Goal: Task Accomplishment & Management: Manage account settings

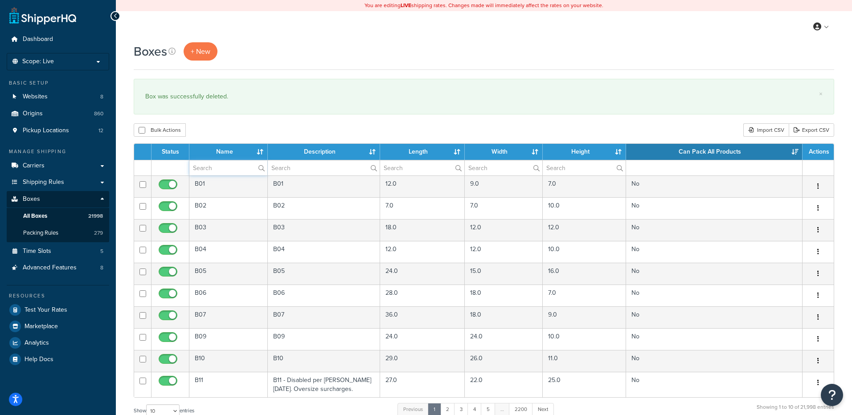
click at [209, 173] on input "text" at bounding box center [228, 167] width 78 height 15
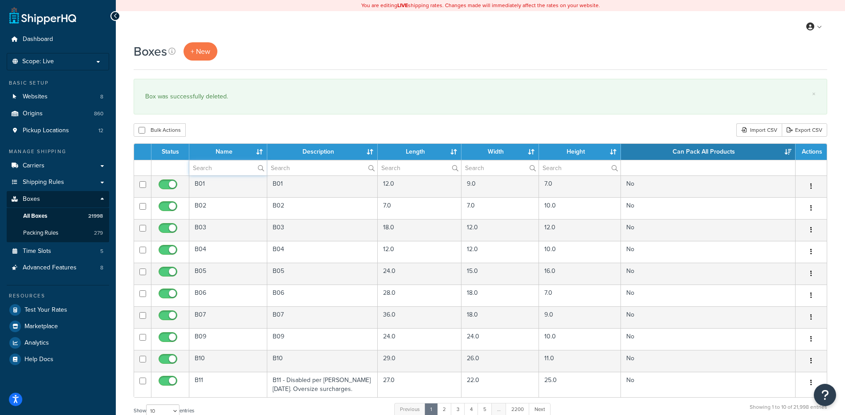
paste input "30WYC4"
type input "30WYC4"
click at [220, 125] on div "Bulk Actions Duplicate [GEOGRAPHIC_DATA] Import CSV Export CSV" at bounding box center [481, 129] width 694 height 13
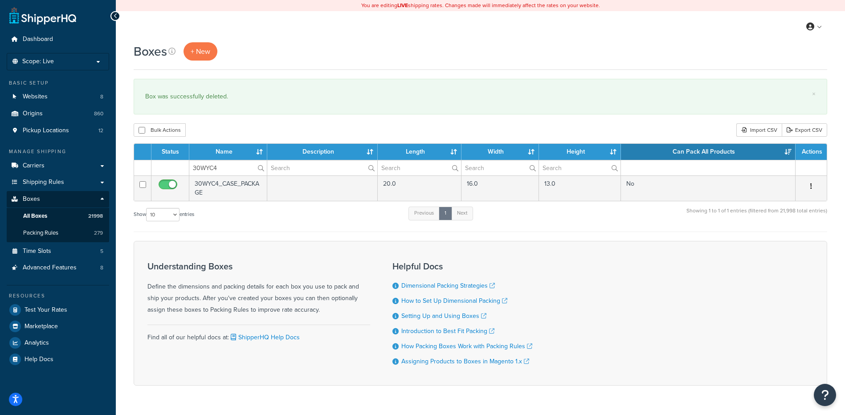
click at [810, 183] on button "button" at bounding box center [811, 187] width 12 height 14
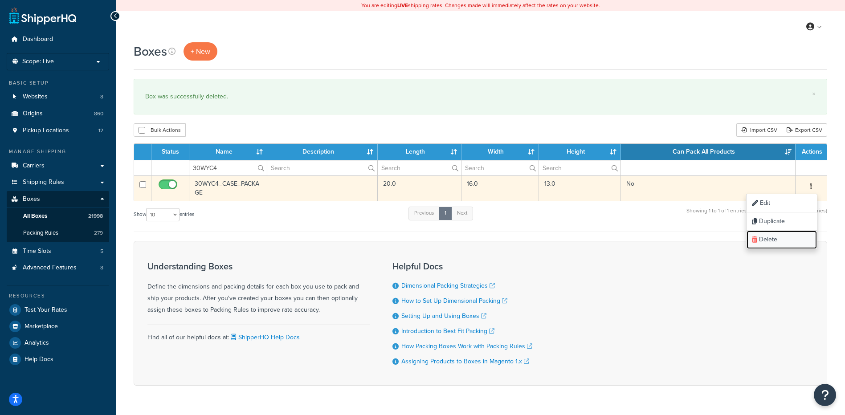
click at [793, 235] on link "Delete" at bounding box center [782, 240] width 70 height 18
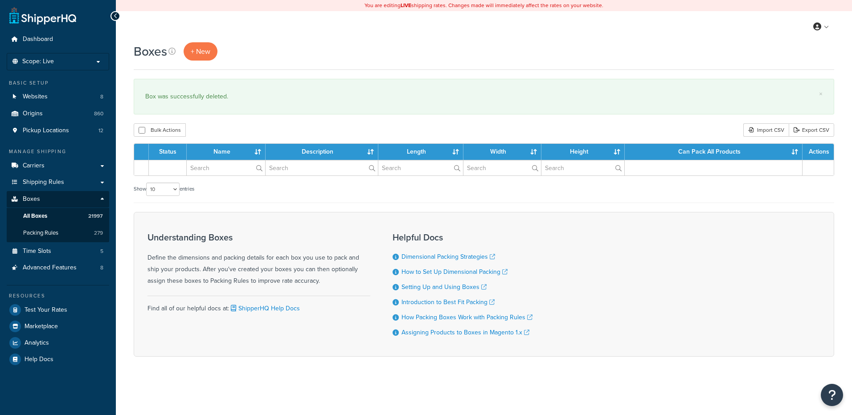
click at [226, 166] on input "text" at bounding box center [226, 167] width 78 height 15
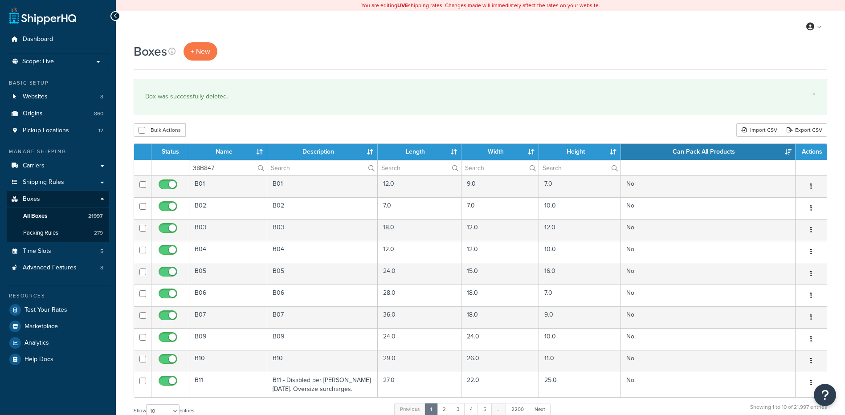
type input "38B847"
click at [242, 118] on div "Boxes + New × Box was successfully deleted. Bulk Actions Duplicate Delete Impor…" at bounding box center [481, 327] width 730 height 571
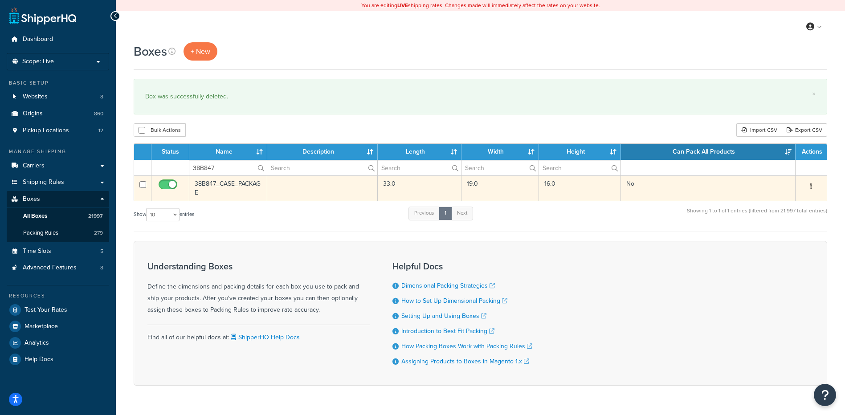
click at [814, 185] on button "button" at bounding box center [811, 187] width 12 height 14
click at [774, 242] on link "Delete" at bounding box center [782, 240] width 70 height 18
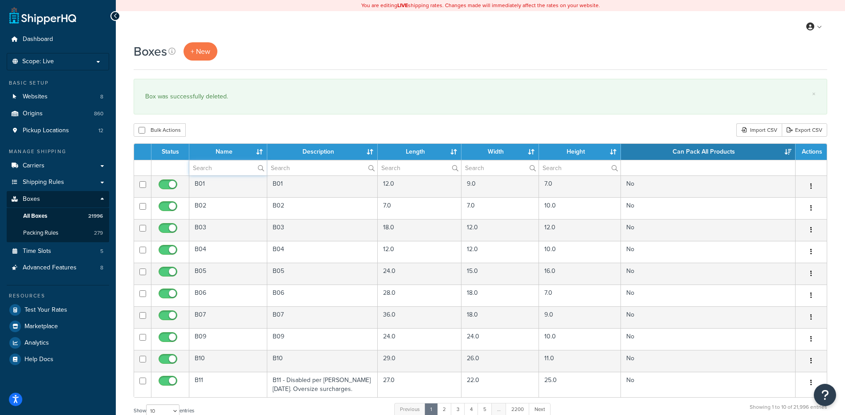
click at [209, 168] on input "text" at bounding box center [228, 167] width 78 height 15
paste input "38BAG1"
type input "38BAG1"
click at [217, 132] on div "Bulk Actions Duplicate [GEOGRAPHIC_DATA] Import CSV Export CSV" at bounding box center [481, 129] width 694 height 13
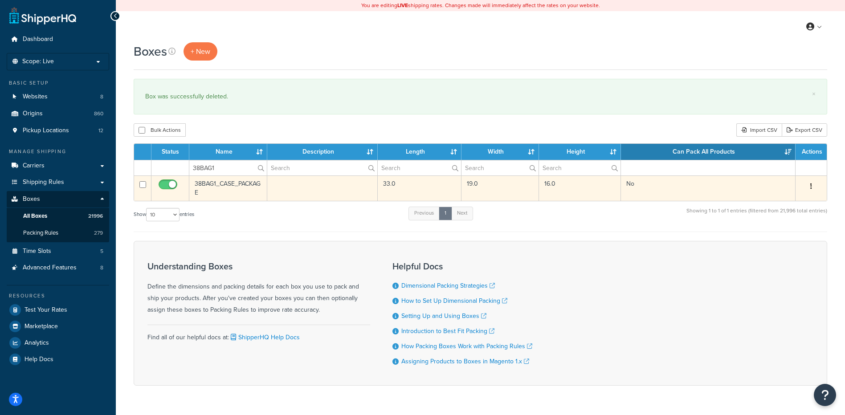
click at [813, 187] on button "button" at bounding box center [811, 187] width 12 height 14
click at [789, 246] on link "Delete" at bounding box center [782, 240] width 70 height 18
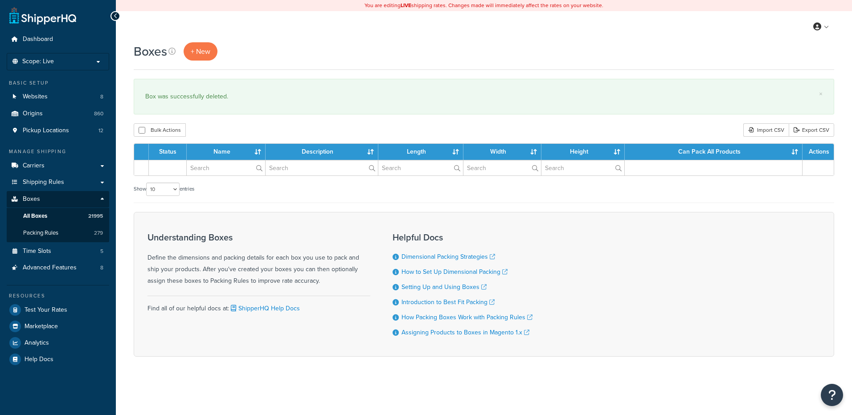
click at [206, 175] on input "text" at bounding box center [226, 167] width 78 height 15
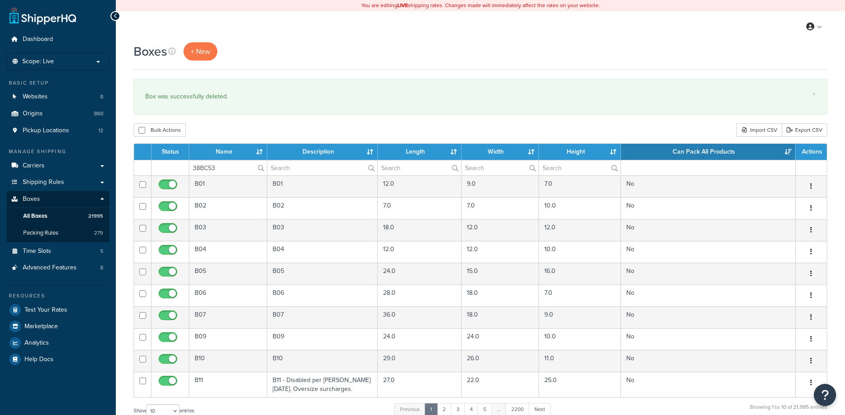
type input "38BC53"
click at [224, 115] on div "Boxes + New × Box was successfully deleted. Bulk Actions Duplicate Delete Impor…" at bounding box center [481, 327] width 730 height 571
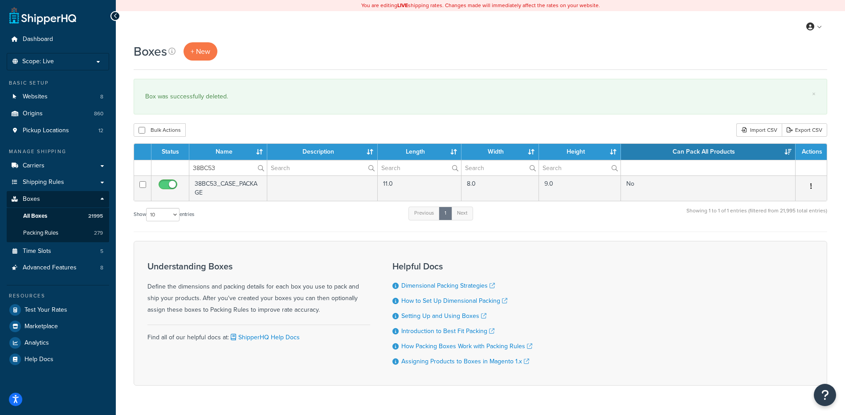
click at [811, 183] on icon "button" at bounding box center [812, 186] width 2 height 6
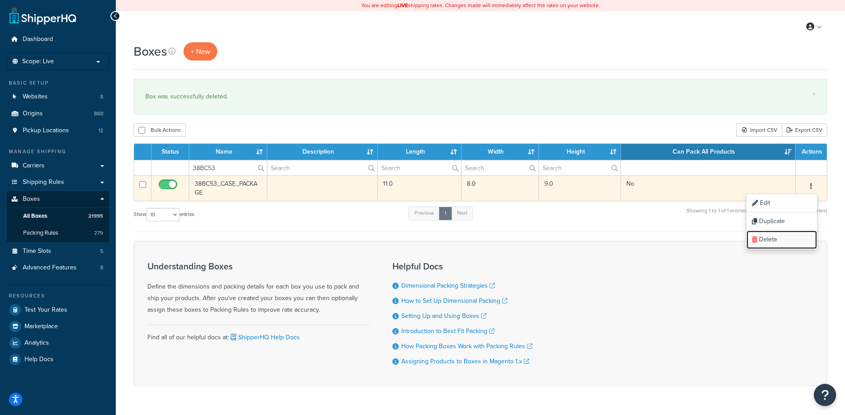
click at [789, 247] on link "Delete" at bounding box center [782, 240] width 70 height 18
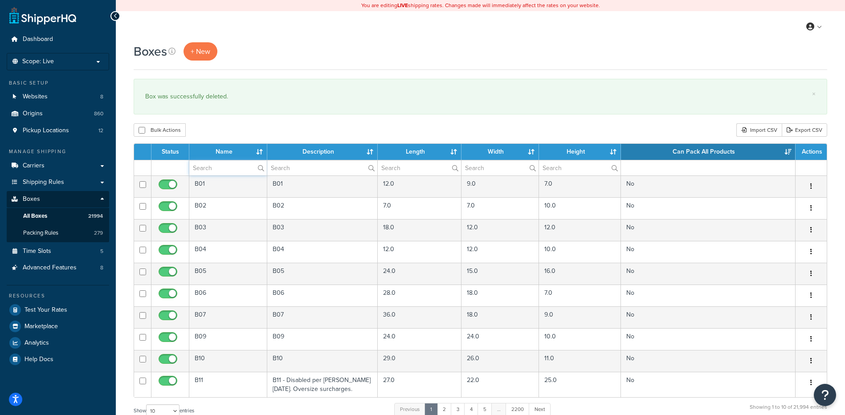
click at [237, 169] on input "text" at bounding box center [228, 167] width 78 height 15
paste input "38BM53"
type input "38BM53"
click at [256, 117] on div "Boxes + New × Box was successfully deleted. Bulk Actions Duplicate Delete Impor…" at bounding box center [481, 327] width 730 height 571
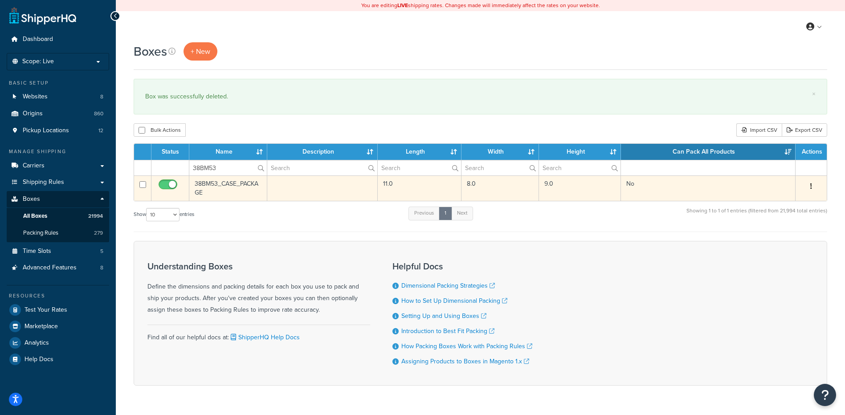
click at [813, 185] on button "button" at bounding box center [811, 187] width 12 height 14
click at [776, 243] on link "Delete" at bounding box center [782, 240] width 70 height 18
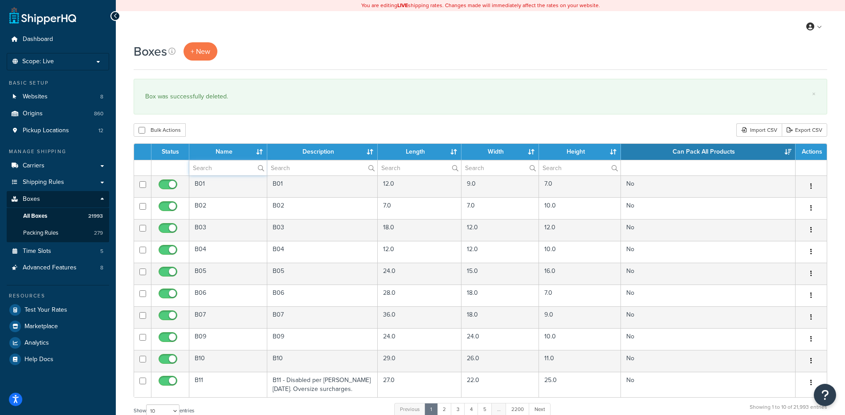
click at [244, 162] on input "text" at bounding box center [228, 167] width 78 height 15
paste input "44WEFB"
type input "44WEFB"
click at [265, 112] on div "× Box was successfully deleted." at bounding box center [481, 97] width 694 height 36
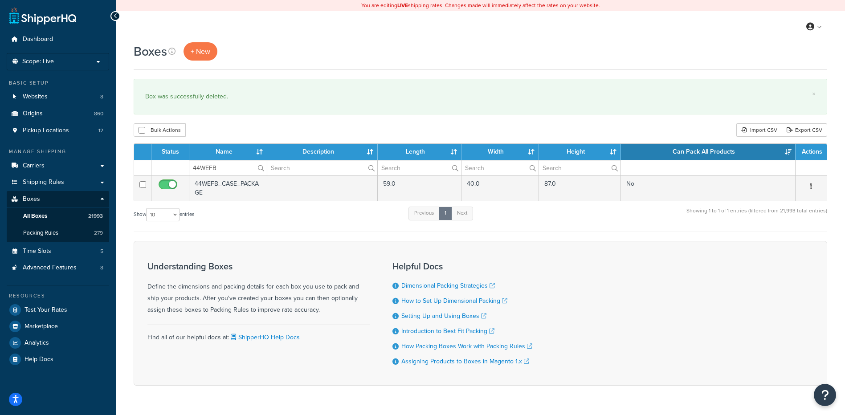
click at [813, 185] on button "button" at bounding box center [811, 187] width 12 height 14
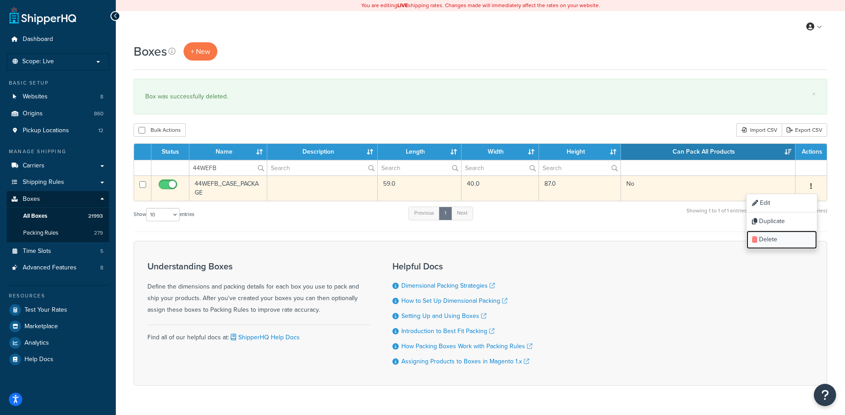
click at [796, 240] on link "Delete" at bounding box center [782, 240] width 70 height 18
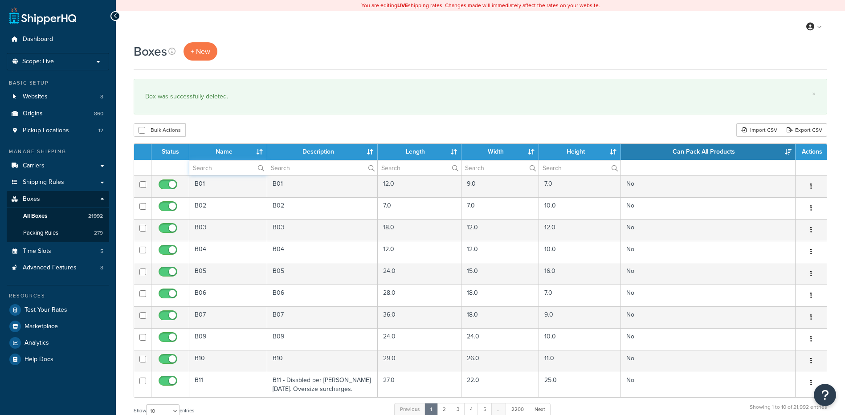
click at [224, 167] on input "text" at bounding box center [228, 167] width 78 height 15
paste input "44WR1N"
type input "44WR1N"
click at [238, 135] on div "Bulk Actions Duplicate Delete Import CSV Export CSV" at bounding box center [481, 129] width 694 height 13
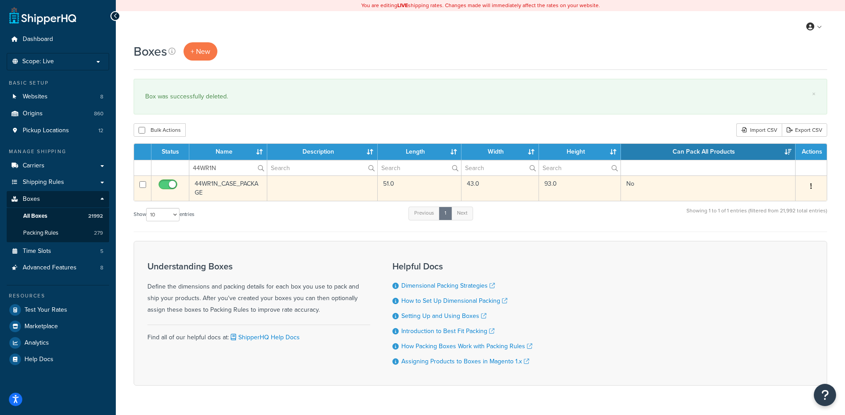
click at [814, 186] on button "button" at bounding box center [811, 187] width 12 height 14
click at [790, 246] on link "Delete" at bounding box center [782, 240] width 70 height 18
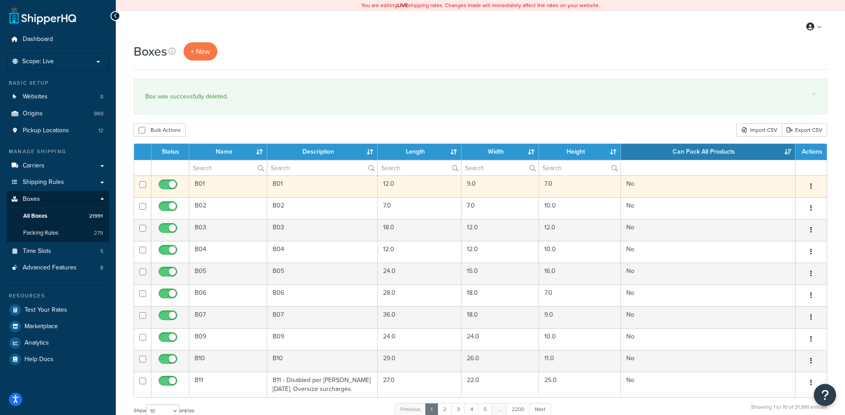
click at [211, 180] on td "B01" at bounding box center [228, 187] width 78 height 22
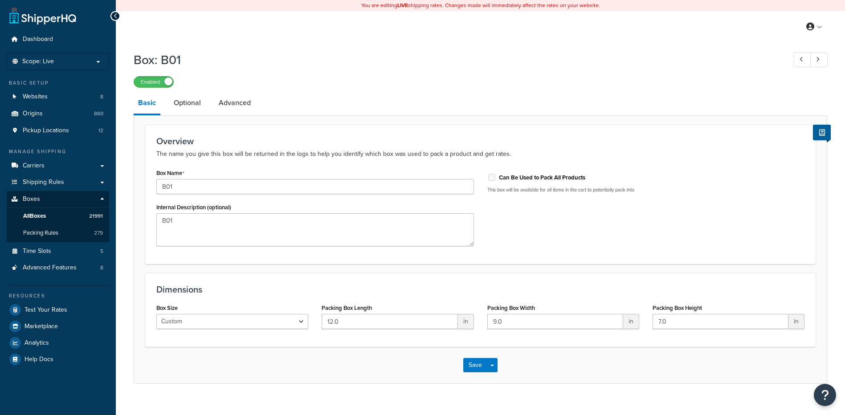
click at [82, 213] on link "All Boxes 21991" at bounding box center [58, 216] width 103 height 16
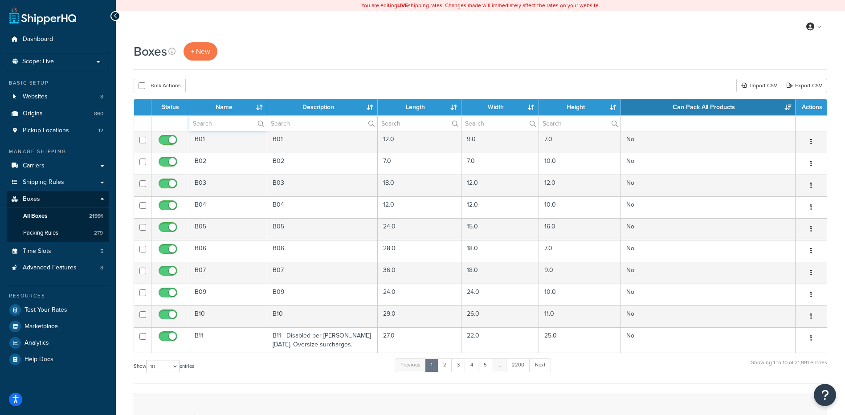
click at [209, 122] on input "text" at bounding box center [228, 123] width 78 height 15
paste input "56BHL1"
type input "56BHL1"
click at [227, 83] on div "Bulk Actions Duplicate Delete Import CSV Export CSV" at bounding box center [481, 85] width 694 height 13
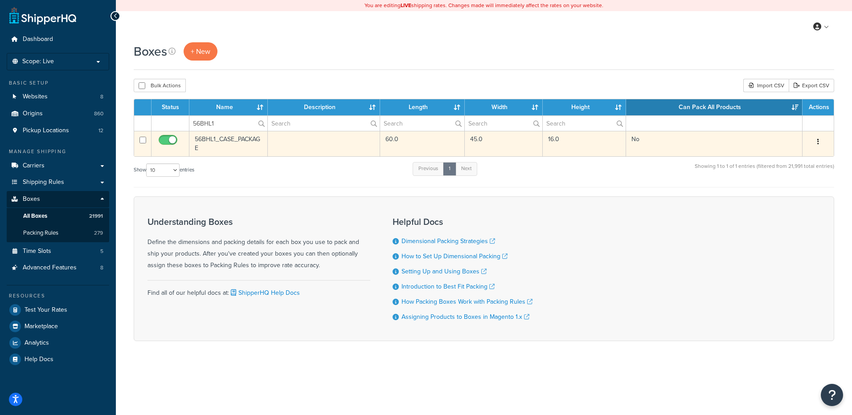
click at [817, 140] on button "button" at bounding box center [818, 142] width 12 height 14
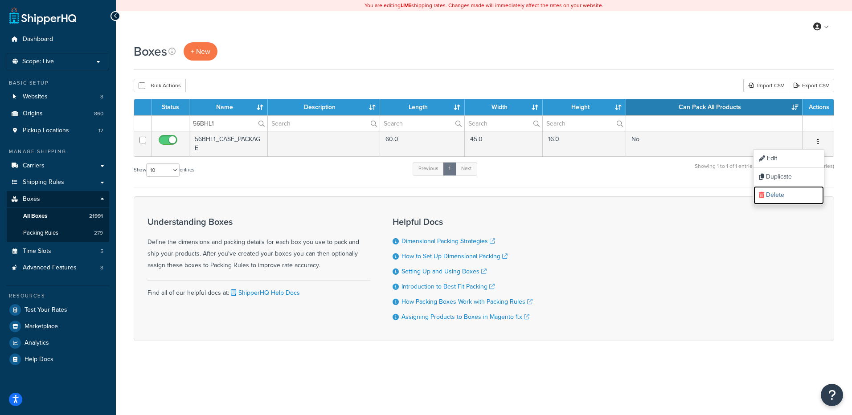
click at [796, 201] on link "Delete" at bounding box center [789, 195] width 70 height 18
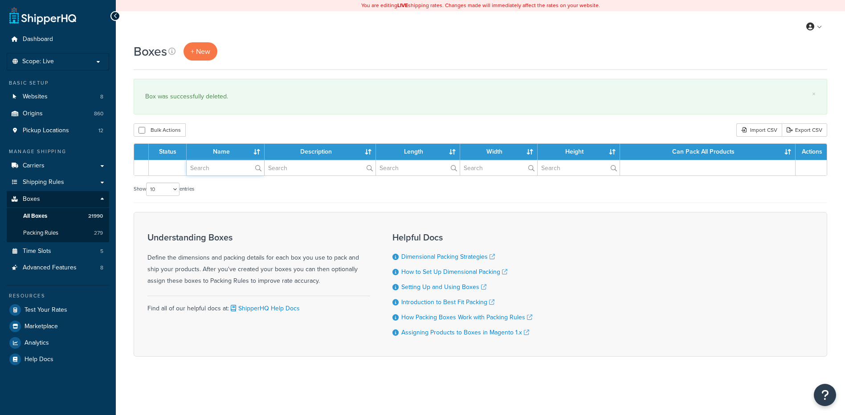
click at [219, 164] on input "text" at bounding box center [226, 167] width 78 height 15
paste input "56BR00"
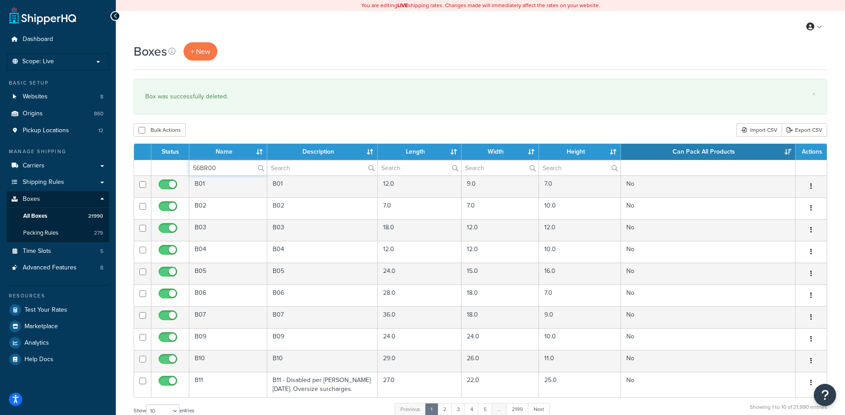
type input "56BR00"
click at [236, 124] on div "Bulk Actions Duplicate Delete Import CSV Export CSV" at bounding box center [481, 129] width 694 height 13
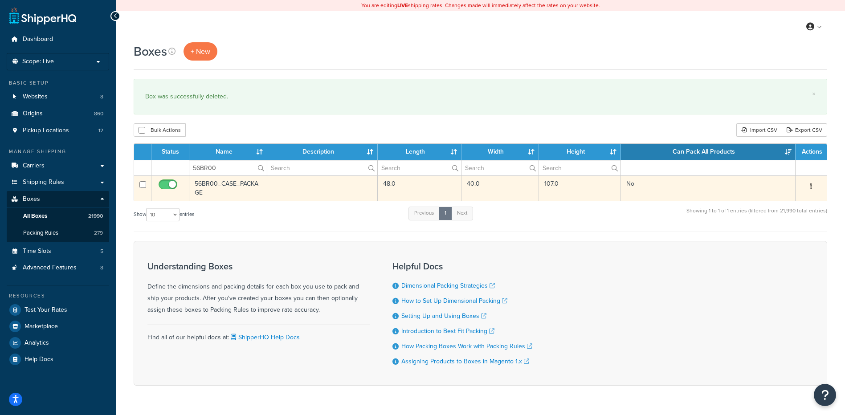
click at [811, 185] on icon "button" at bounding box center [812, 186] width 2 height 6
click at [791, 236] on link "Delete" at bounding box center [782, 240] width 70 height 18
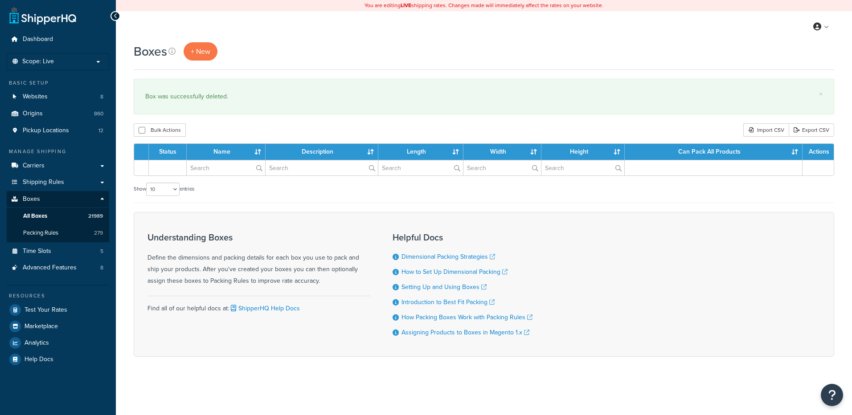
click at [199, 170] on input "text" at bounding box center [226, 167] width 78 height 15
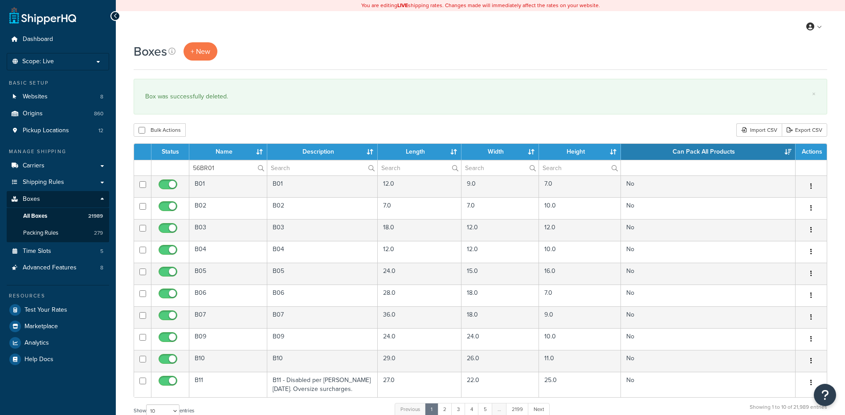
type input "56BR01"
click at [217, 131] on div "Bulk Actions Duplicate [GEOGRAPHIC_DATA] Import CSV Export CSV" at bounding box center [481, 129] width 694 height 13
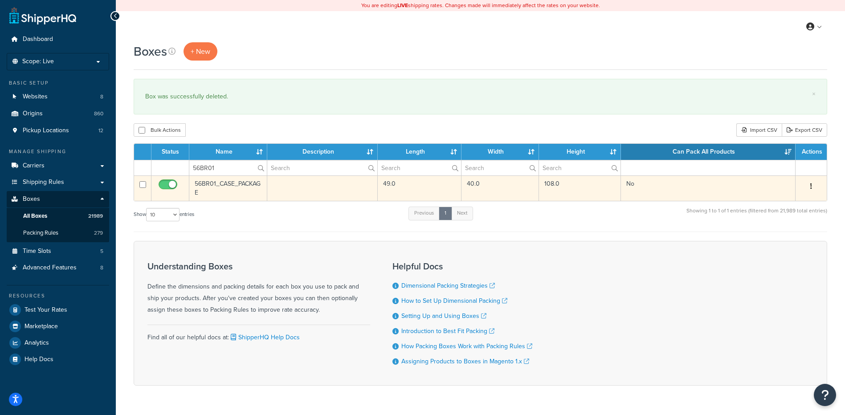
click at [813, 186] on button "button" at bounding box center [811, 187] width 12 height 14
click at [791, 233] on link "Delete" at bounding box center [782, 240] width 70 height 18
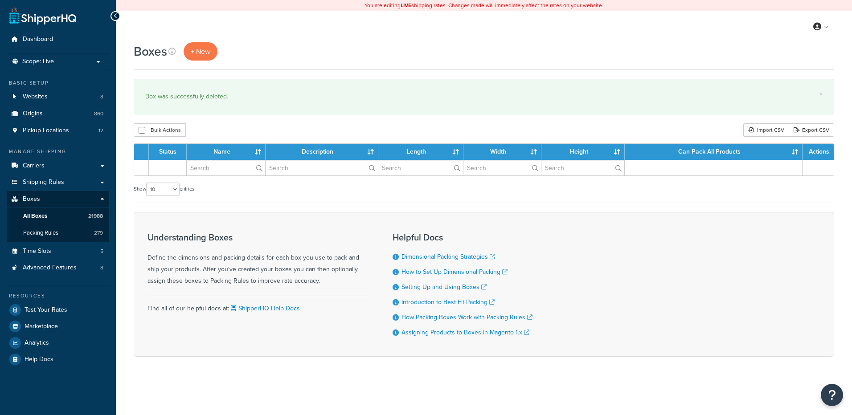
click at [219, 171] on input "text" at bounding box center [226, 167] width 78 height 15
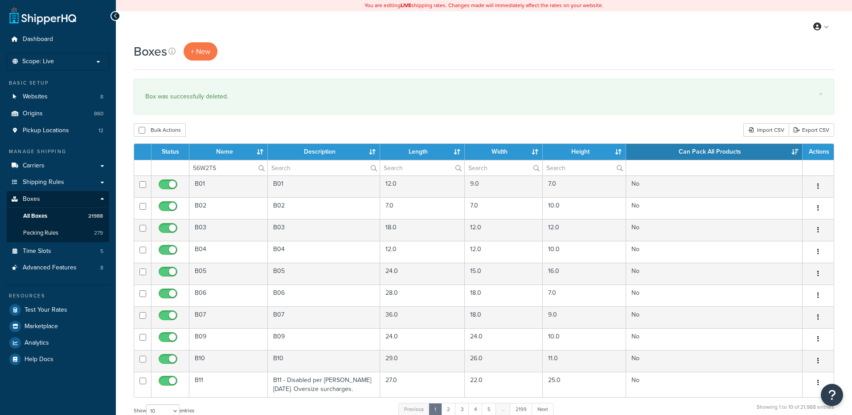
type input "56W2TS"
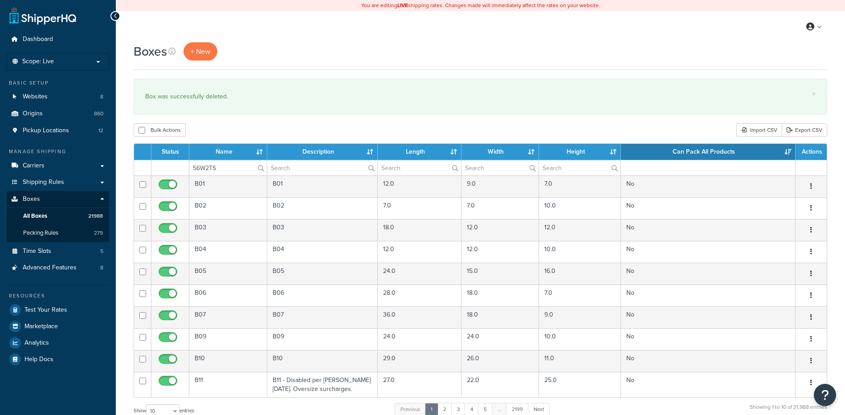
click at [237, 127] on div "Bulk Actions Duplicate [GEOGRAPHIC_DATA] Import CSV Export CSV" at bounding box center [481, 129] width 694 height 13
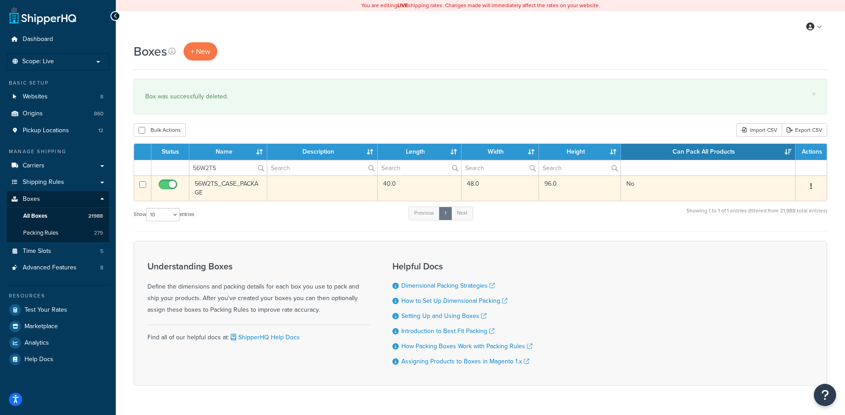
click at [813, 185] on button "button" at bounding box center [811, 187] width 12 height 14
click at [781, 242] on link "Delete" at bounding box center [782, 240] width 70 height 18
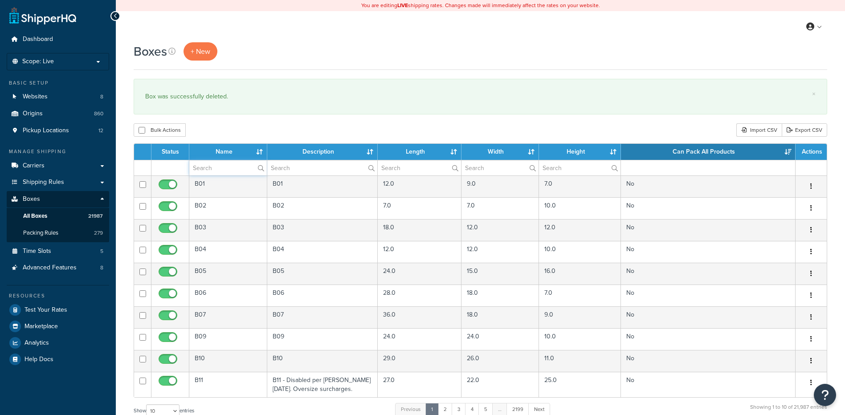
drag, startPoint x: 234, startPoint y: 171, endPoint x: 236, endPoint y: 166, distance: 5.8
click at [234, 171] on input "text" at bounding box center [228, 167] width 78 height 15
paste input "56WC55"
type input "56WC55"
click at [247, 136] on div "Bulk Actions Duplicate [GEOGRAPHIC_DATA] Import CSV Export CSV" at bounding box center [481, 129] width 694 height 13
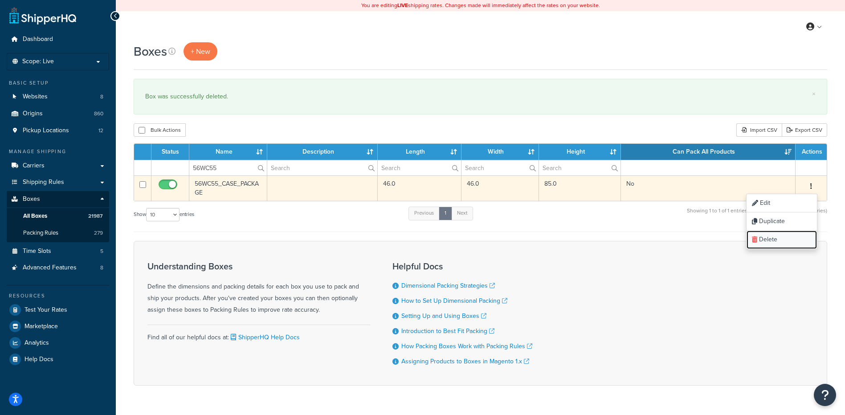
click at [790, 240] on link "Delete" at bounding box center [782, 240] width 70 height 18
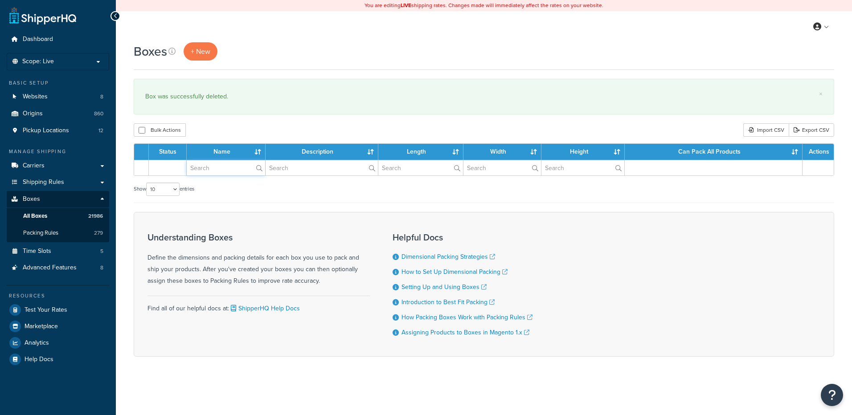
drag, startPoint x: 0, startPoint y: 0, endPoint x: 220, endPoint y: 173, distance: 279.6
click at [220, 173] on input "text" at bounding box center [226, 167] width 78 height 15
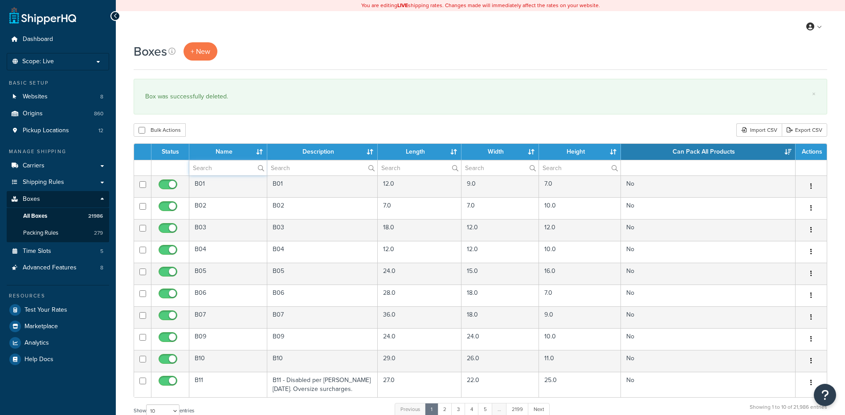
paste input "56WD5N"
type input "56WD5N"
click at [237, 118] on div "Boxes + New × Box was successfully deleted. Bulk Actions Duplicate Delete Impor…" at bounding box center [481, 327] width 730 height 571
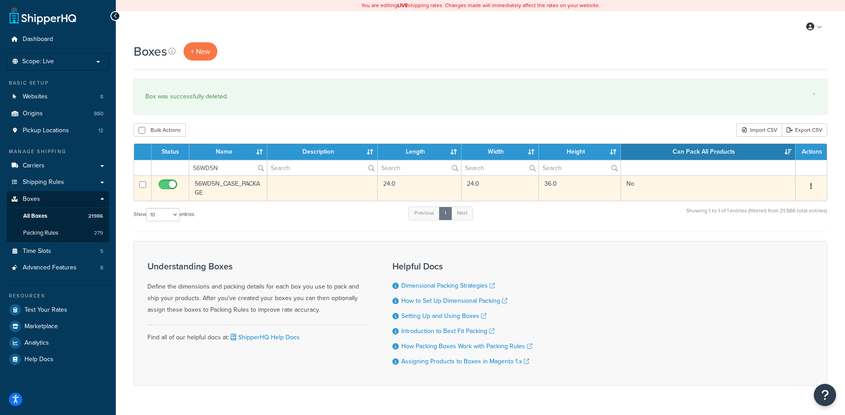
click at [816, 186] on button "button" at bounding box center [811, 187] width 12 height 14
click at [786, 246] on link "Delete" at bounding box center [782, 240] width 70 height 18
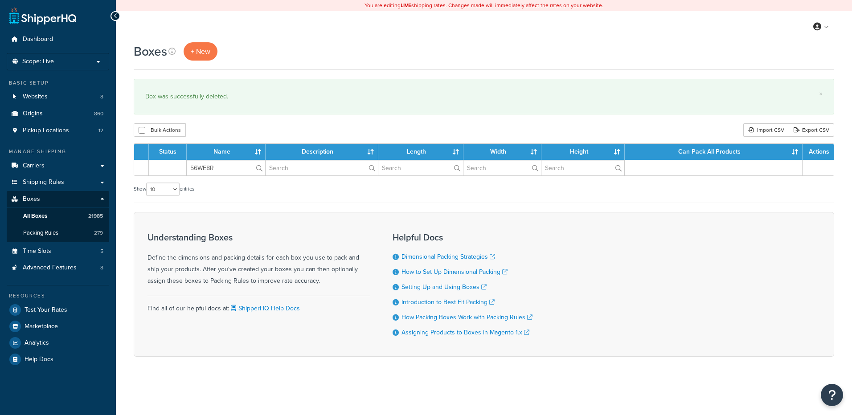
type input "56WE8R"
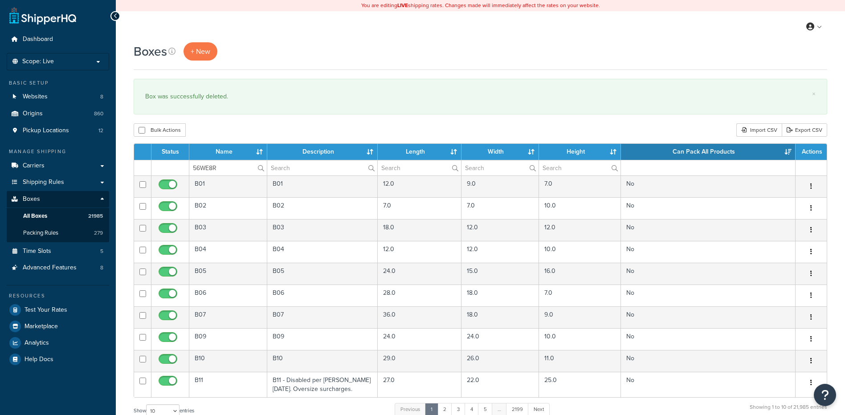
click at [254, 133] on div "Bulk Actions Duplicate [GEOGRAPHIC_DATA] Import CSV Export CSV" at bounding box center [481, 129] width 694 height 13
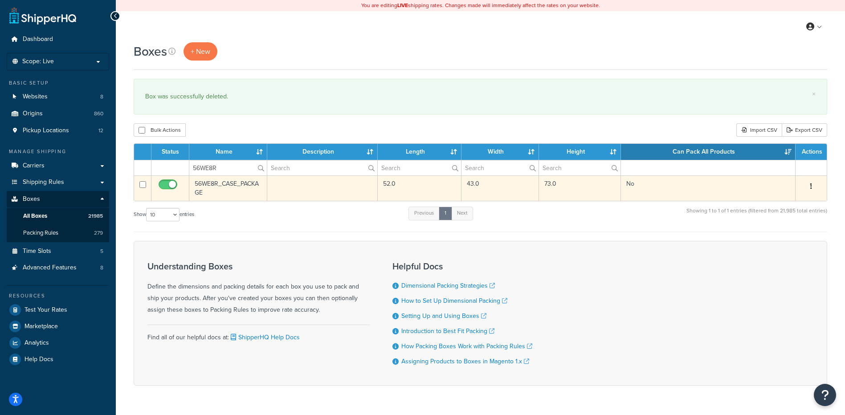
click at [811, 185] on icon "button" at bounding box center [812, 186] width 2 height 6
click at [776, 242] on link "Delete" at bounding box center [782, 240] width 70 height 18
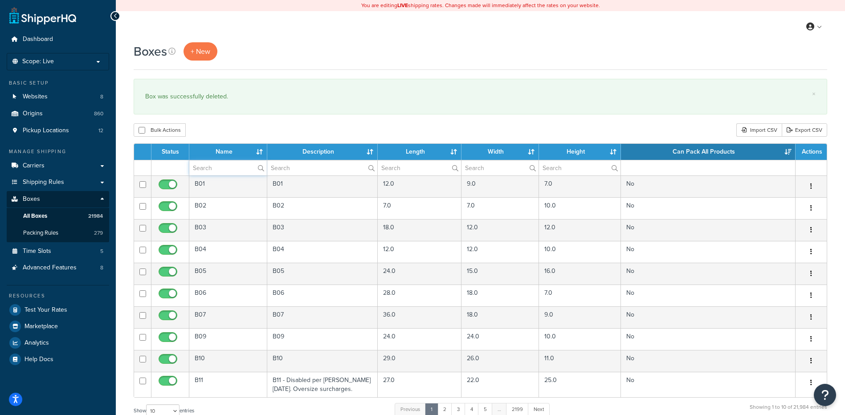
click at [206, 171] on input "text" at bounding box center [228, 167] width 78 height 15
paste input "56WNU5"
type input "56WNU5"
click at [250, 118] on div "Boxes + New × Box was successfully deleted. Bulk Actions Duplicate Delete Impor…" at bounding box center [481, 327] width 730 height 571
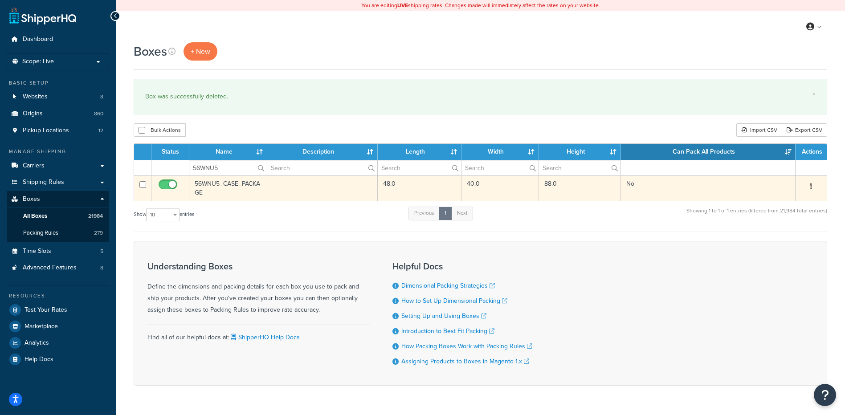
click at [813, 185] on button "button" at bounding box center [811, 187] width 12 height 14
click at [783, 241] on link "Delete" at bounding box center [782, 240] width 70 height 18
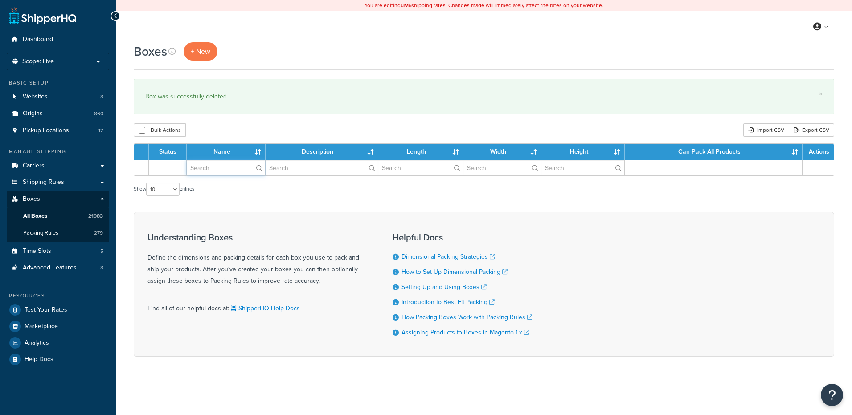
click at [221, 171] on input "text" at bounding box center [226, 167] width 78 height 15
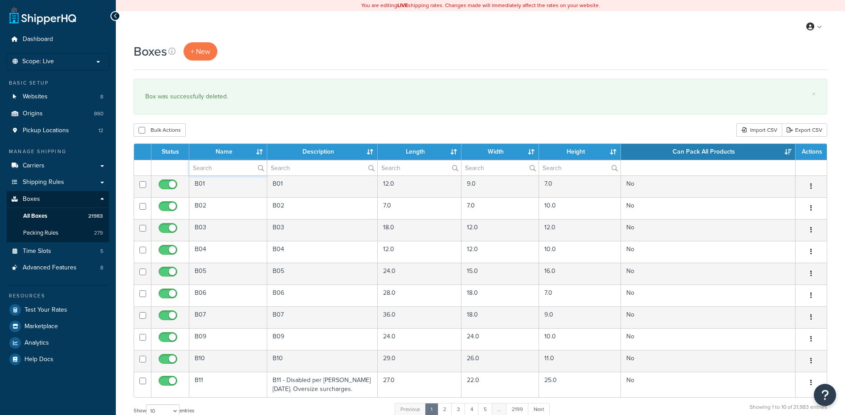
paste input "56WR15"
type input "56WR15"
click at [240, 127] on div "Bulk Actions Duplicate Delete Import CSV Export CSV" at bounding box center [481, 129] width 694 height 13
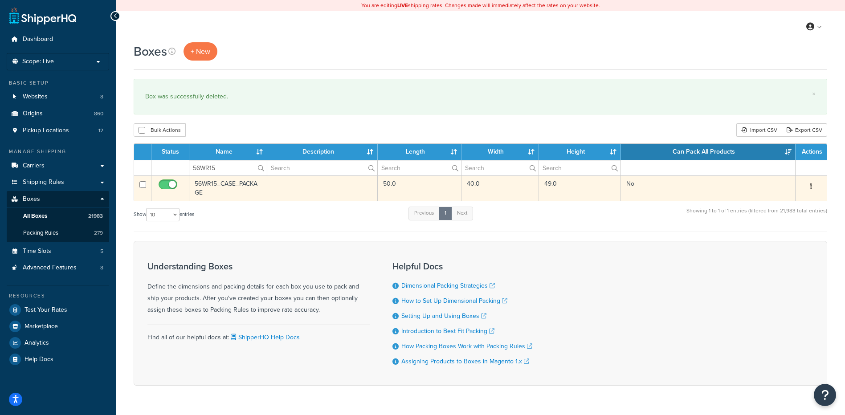
click at [812, 185] on icon "button" at bounding box center [812, 186] width 2 height 6
click at [789, 235] on link "Delete" at bounding box center [782, 240] width 70 height 18
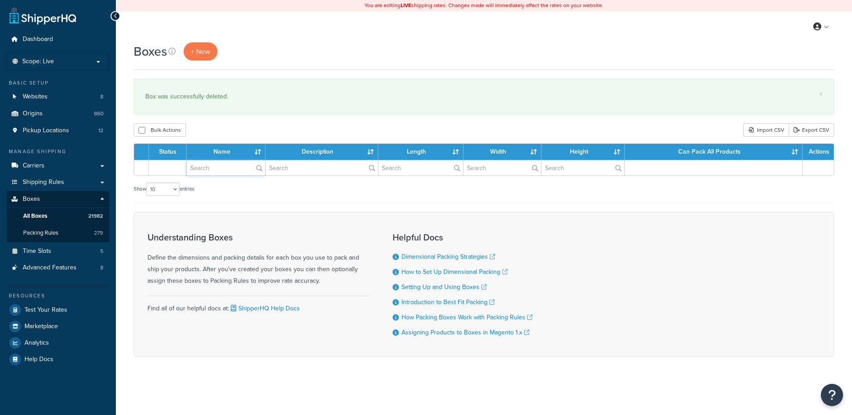
drag, startPoint x: 0, startPoint y: 0, endPoint x: 226, endPoint y: 172, distance: 283.7
click at [226, 172] on input "text" at bounding box center [226, 167] width 78 height 15
paste input "56WR3U"
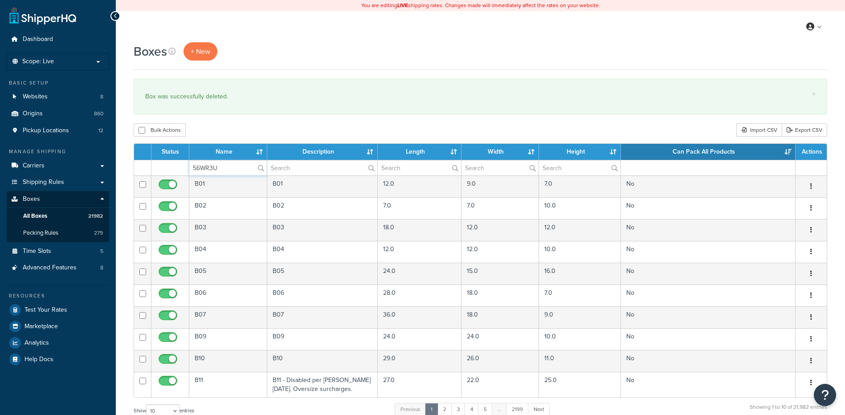
type input "56WR3U"
click at [254, 120] on div "Boxes + New × Box was successfully deleted. Bulk Actions Duplicate [GEOGRAPHIC_…" at bounding box center [481, 327] width 730 height 571
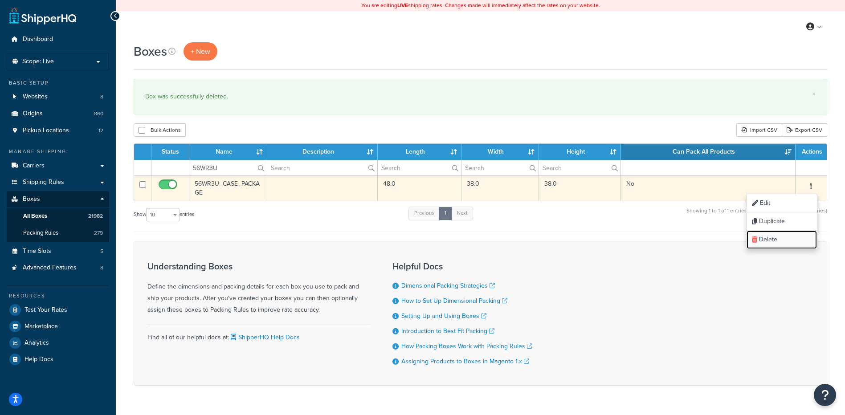
click at [788, 245] on link "Delete" at bounding box center [782, 240] width 70 height 18
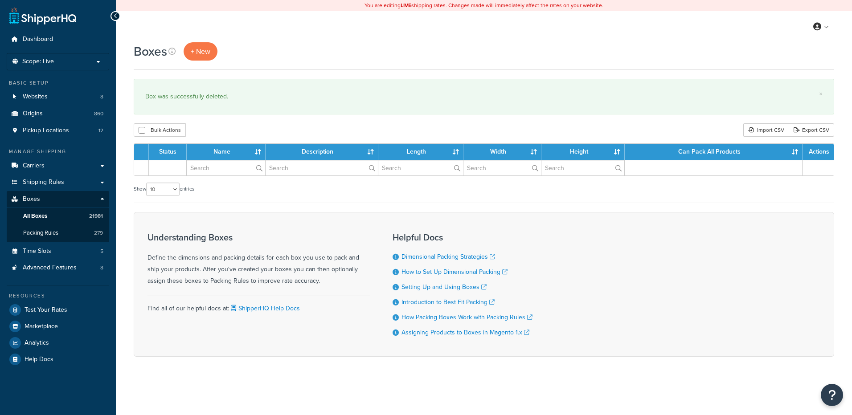
click at [221, 165] on input "text" at bounding box center [226, 167] width 78 height 15
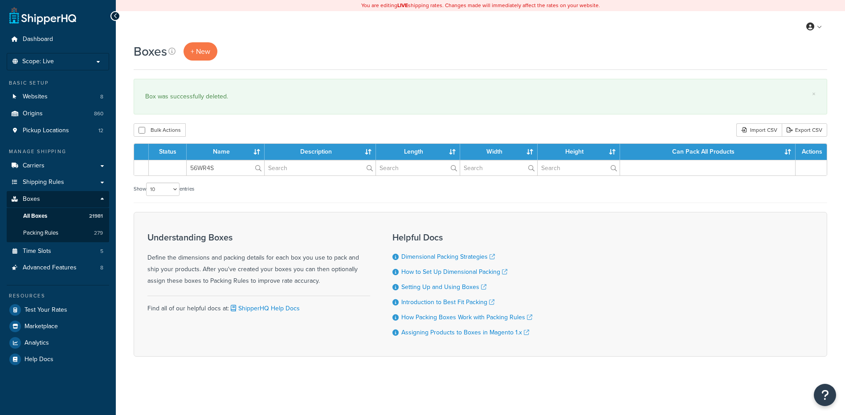
type input "56WR4S"
click at [237, 135] on div "Bulk Actions Duplicate [GEOGRAPHIC_DATA] Import CSV Export CSV" at bounding box center [481, 129] width 694 height 13
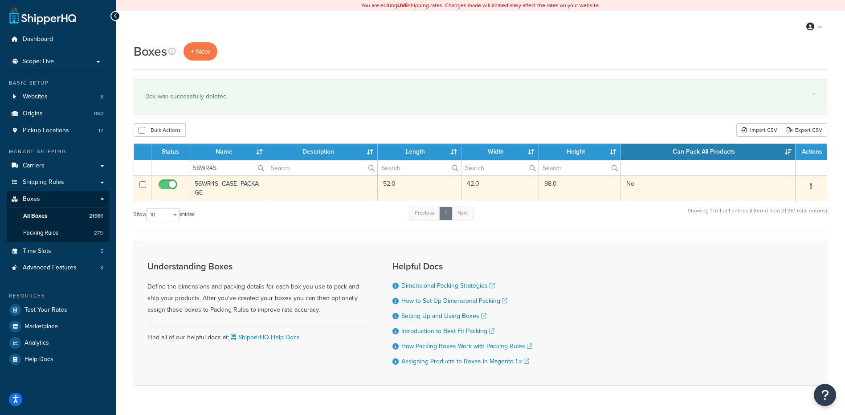
click at [812, 185] on icon "button" at bounding box center [812, 186] width 2 height 6
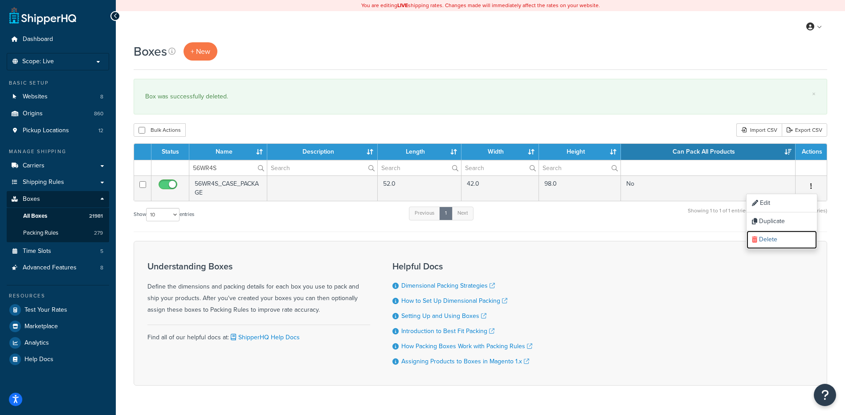
drag, startPoint x: 793, startPoint y: 235, endPoint x: 460, endPoint y: 25, distance: 393.7
click at [793, 235] on link "Delete" at bounding box center [782, 240] width 70 height 18
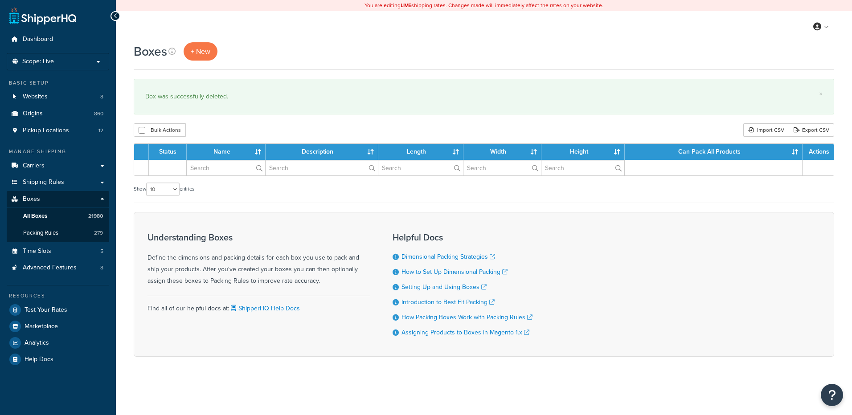
drag, startPoint x: 0, startPoint y: 0, endPoint x: 219, endPoint y: 176, distance: 281.1
click at [219, 176] on table "Status Name Description Length Width Height Can Pack All Products Actions" at bounding box center [484, 160] width 701 height 33
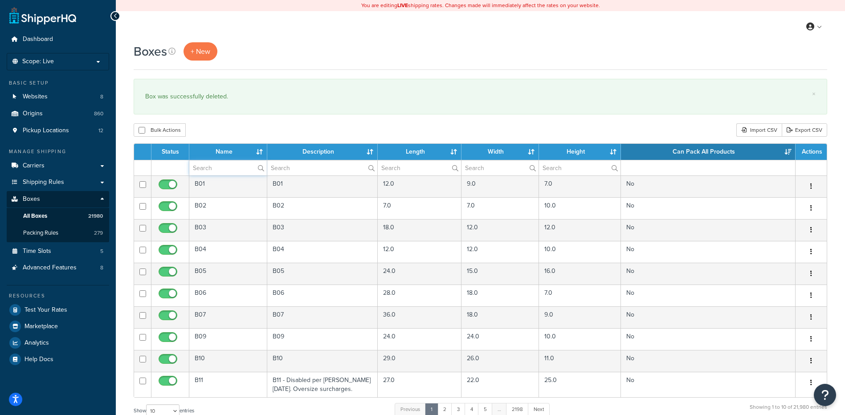
click at [219, 168] on input "text" at bounding box center [228, 167] width 78 height 15
paste input "56WR5W"
type input "56WR5W"
click at [242, 126] on div "Bulk Actions Duplicate Delete Import CSV Export CSV" at bounding box center [481, 129] width 694 height 13
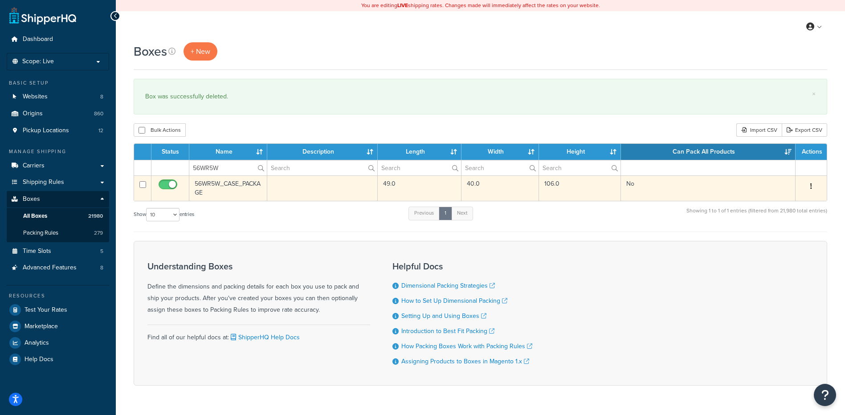
click at [813, 187] on button "button" at bounding box center [811, 187] width 12 height 14
click at [785, 230] on link "Duplicate" at bounding box center [782, 222] width 70 height 18
click at [762, 242] on link "Delete" at bounding box center [782, 240] width 70 height 18
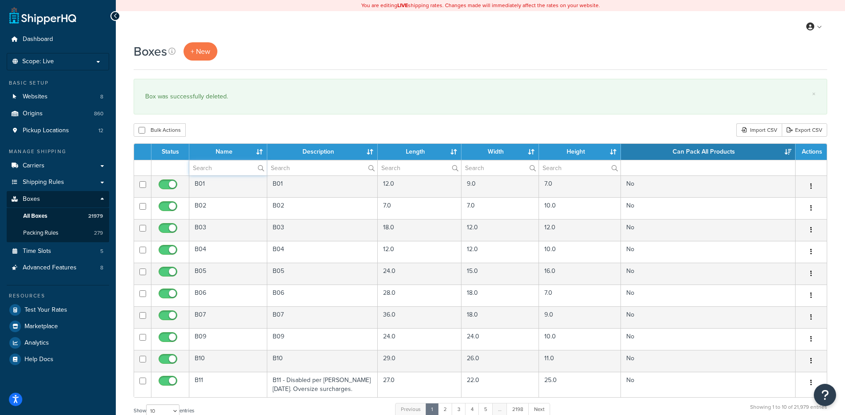
click at [207, 167] on input "text" at bounding box center [228, 167] width 78 height 15
paste input "56WR6N"
type input "56WR6N"
click at [246, 118] on div "Boxes + New × Box was successfully deleted. Bulk Actions Duplicate [GEOGRAPHIC_…" at bounding box center [481, 327] width 730 height 571
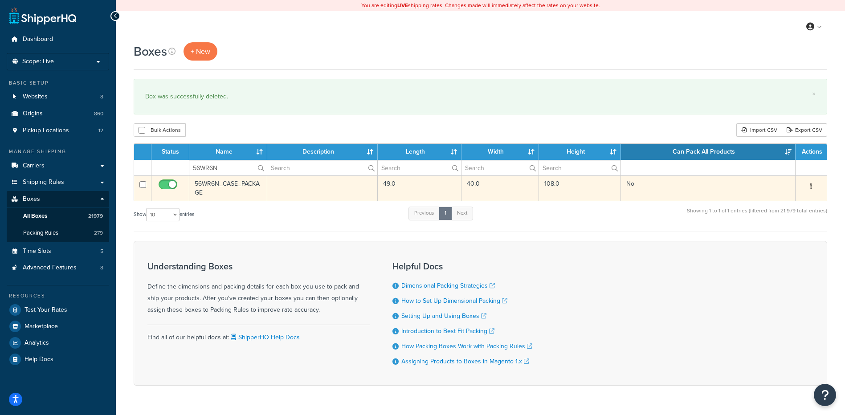
click at [810, 185] on button "button" at bounding box center [811, 187] width 12 height 14
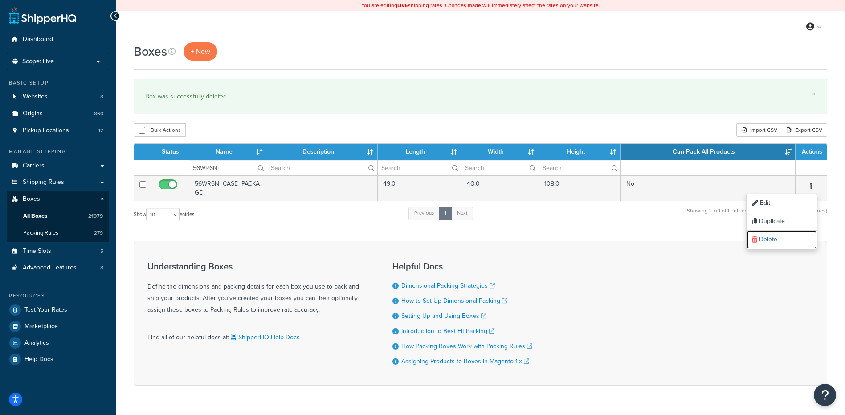
click at [781, 236] on link "Delete" at bounding box center [782, 240] width 70 height 18
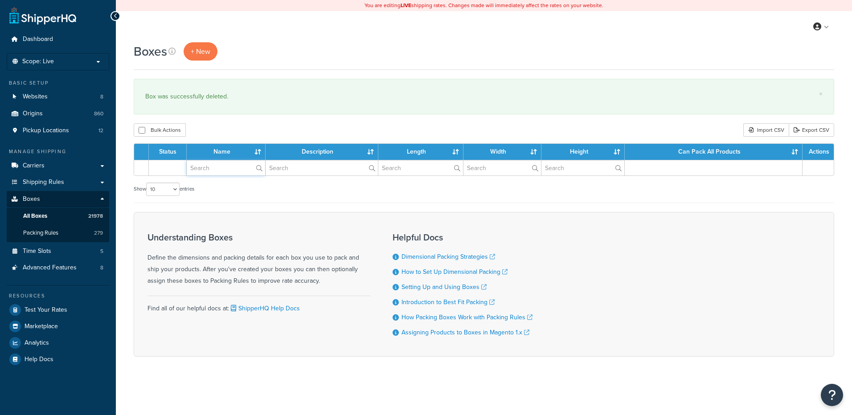
click at [211, 162] on input "text" at bounding box center [226, 167] width 78 height 15
paste input "56WR6U"
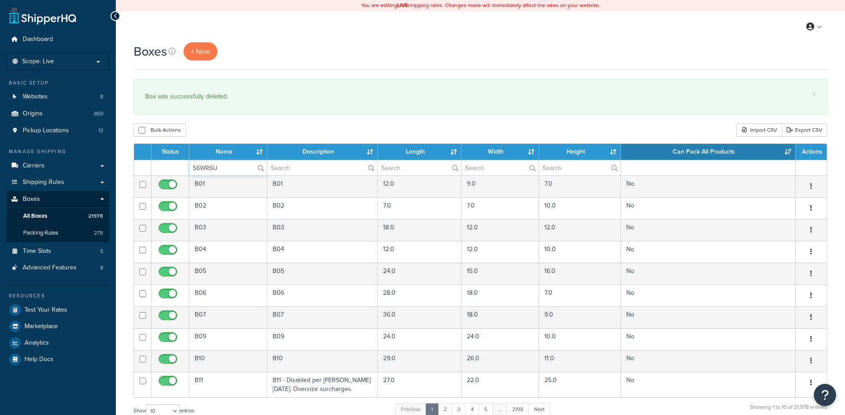
type input "56WR6U"
click at [241, 117] on div "Boxes + New × Box was successfully deleted. Bulk Actions Duplicate Delete Impor…" at bounding box center [481, 327] width 730 height 571
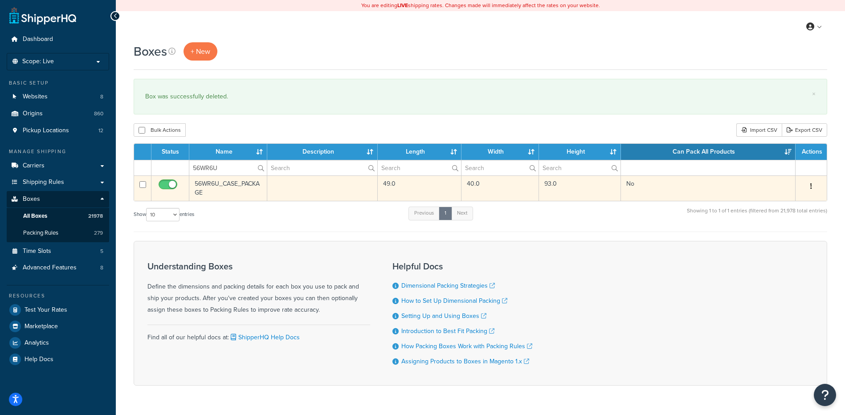
click at [810, 185] on button "button" at bounding box center [811, 187] width 12 height 14
click at [799, 244] on link "Delete" at bounding box center [782, 240] width 70 height 18
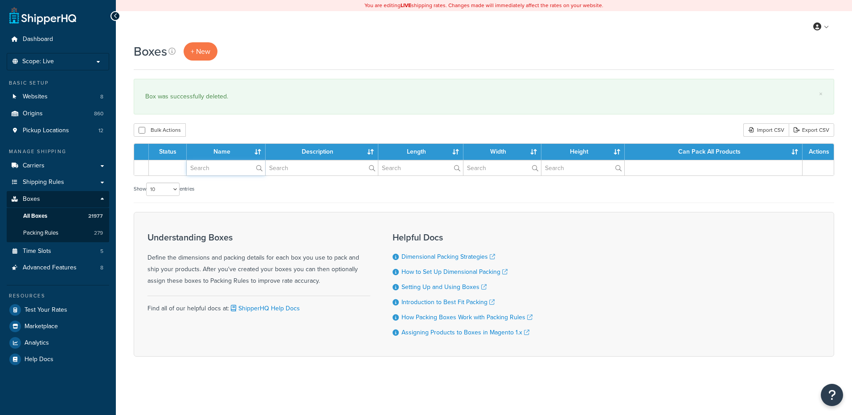
click at [212, 170] on input "text" at bounding box center [226, 167] width 78 height 15
paste input "56WRL3"
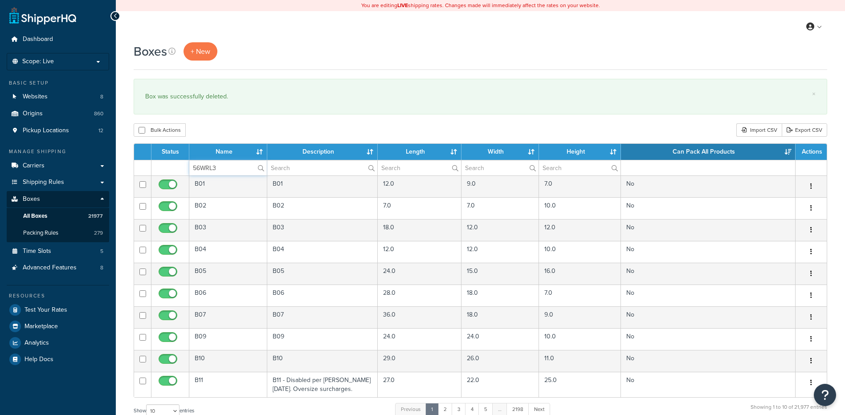
type input "56WRL3"
click at [253, 132] on div "Bulk Actions Duplicate [GEOGRAPHIC_DATA] Import CSV Export CSV" at bounding box center [481, 129] width 694 height 13
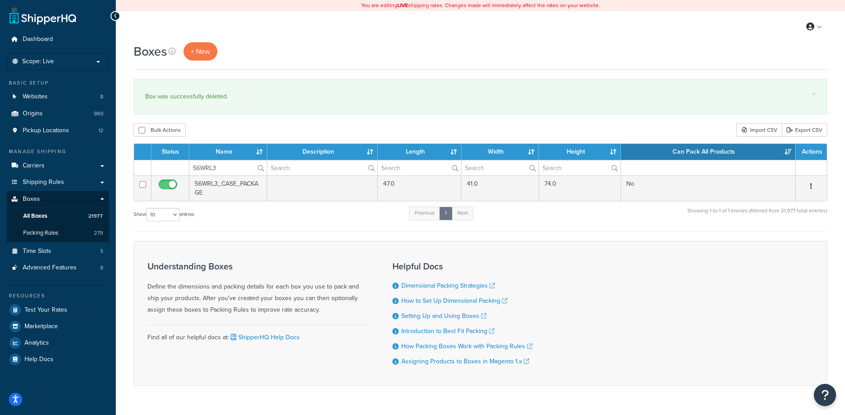
click at [813, 187] on button "button" at bounding box center [811, 187] width 12 height 14
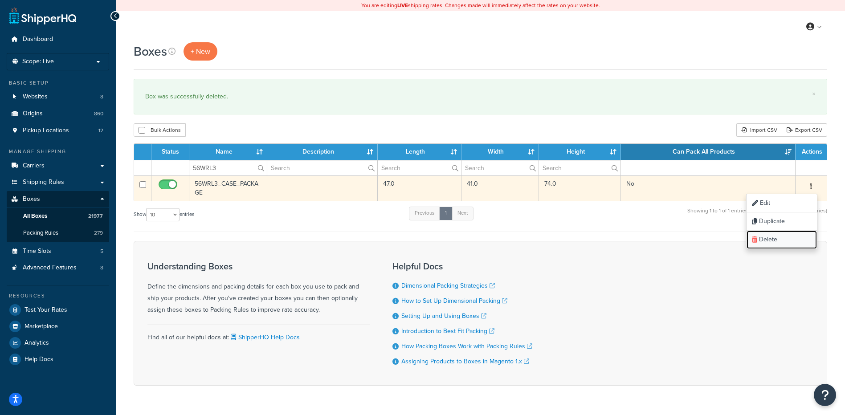
click at [785, 244] on link "Delete" at bounding box center [782, 240] width 70 height 18
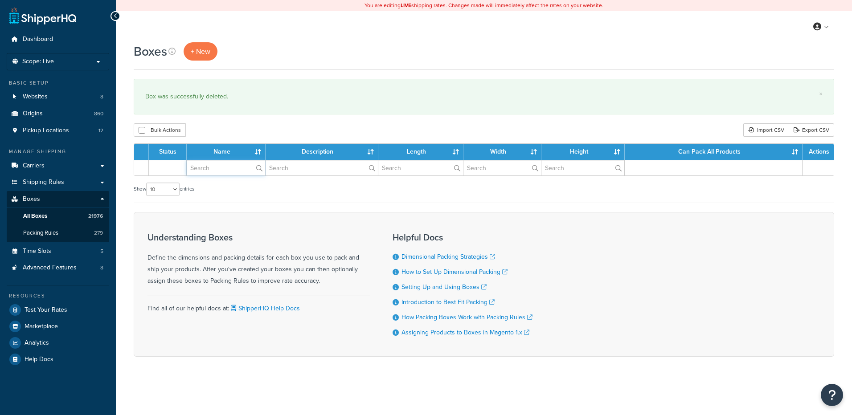
drag, startPoint x: 0, startPoint y: 0, endPoint x: 228, endPoint y: 166, distance: 281.7
click at [228, 166] on input "text" at bounding box center [226, 167] width 78 height 15
paste input "56WRLV"
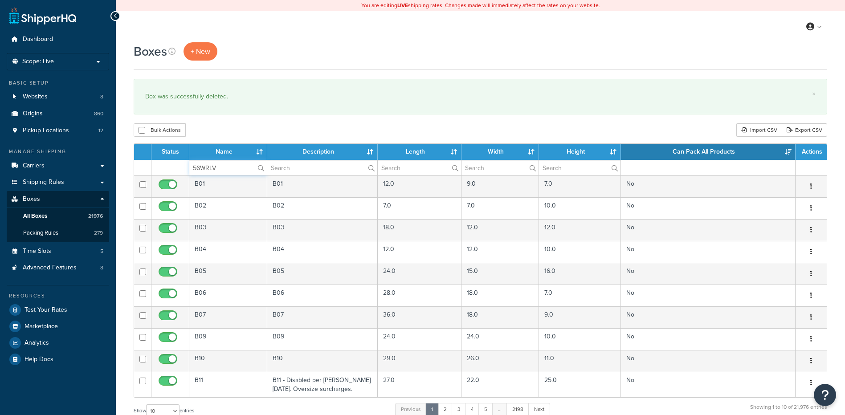
type input "56WRLV"
click at [243, 115] on div "Boxes + New × Box was successfully deleted. Bulk Actions Duplicate [GEOGRAPHIC_…" at bounding box center [481, 327] width 730 height 571
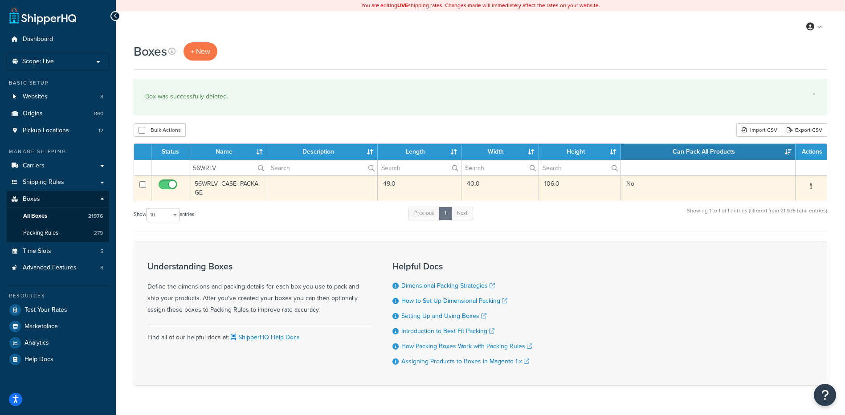
click at [808, 182] on button "button" at bounding box center [811, 187] width 12 height 14
click at [792, 240] on link "Delete" at bounding box center [782, 240] width 70 height 18
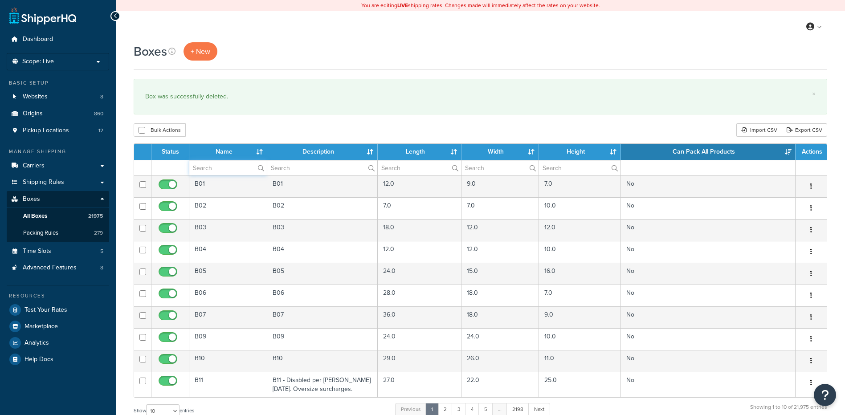
click at [249, 168] on input "text" at bounding box center [228, 167] width 78 height 15
paste input "56WRUW"
type input "56WRUW"
click at [265, 120] on div "Boxes + New × Box was successfully deleted. Bulk Actions Duplicate [GEOGRAPHIC_…" at bounding box center [481, 327] width 730 height 571
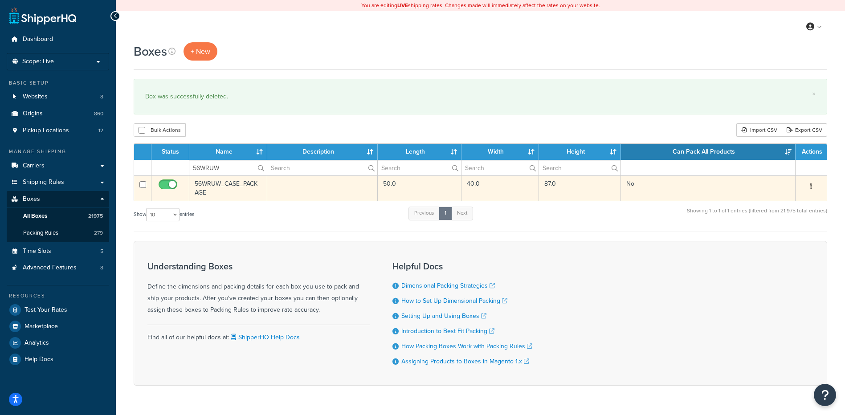
click at [810, 185] on button "button" at bounding box center [811, 187] width 12 height 14
click at [792, 241] on link "Delete" at bounding box center [782, 240] width 70 height 18
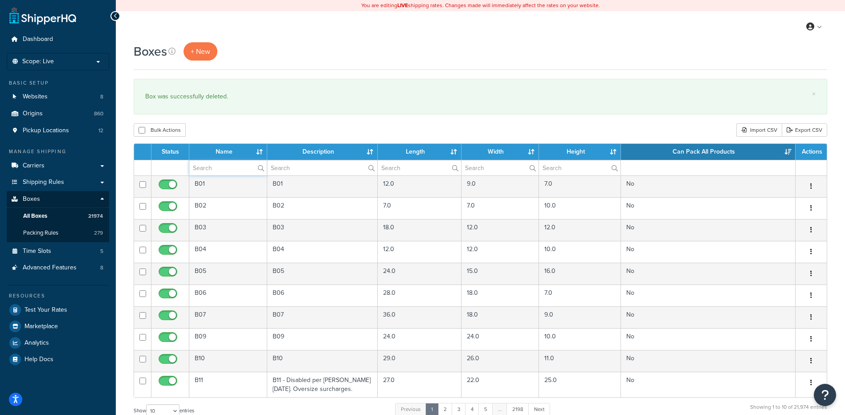
click at [236, 175] on input "text" at bounding box center [228, 167] width 78 height 15
paste input "56WS5B"
type input "56WS5B"
click at [244, 142] on div "Boxes + New × Box was successfully deleted. Bulk Actions Duplicate [GEOGRAPHIC_…" at bounding box center [481, 327] width 730 height 571
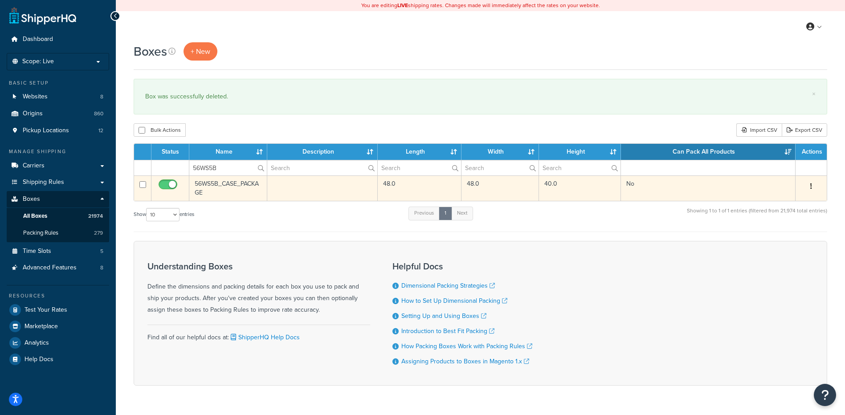
click at [810, 183] on button "button" at bounding box center [811, 187] width 12 height 14
click at [795, 239] on link "Delete" at bounding box center [782, 240] width 70 height 18
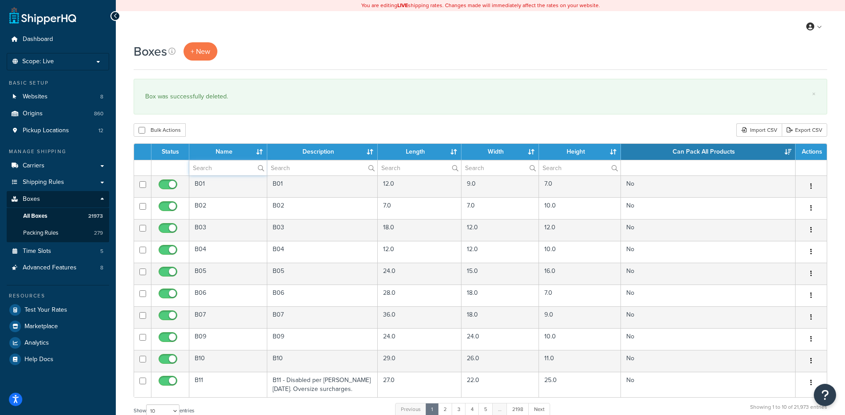
click at [220, 166] on input "text" at bounding box center [228, 167] width 78 height 15
paste input "56WS5N"
type input "56WS5N"
click at [238, 120] on div "Boxes + New × Box was successfully deleted. Bulk Actions Duplicate Delete Impor…" at bounding box center [481, 327] width 730 height 571
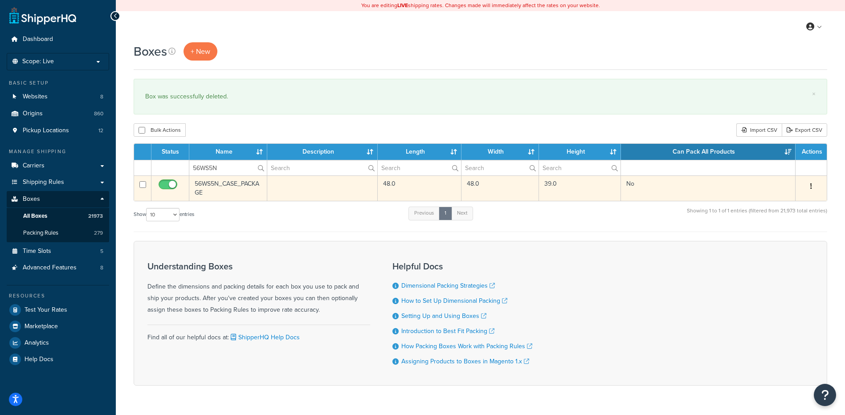
click at [813, 188] on button "button" at bounding box center [811, 187] width 12 height 14
click at [788, 239] on link "Delete" at bounding box center [782, 240] width 70 height 18
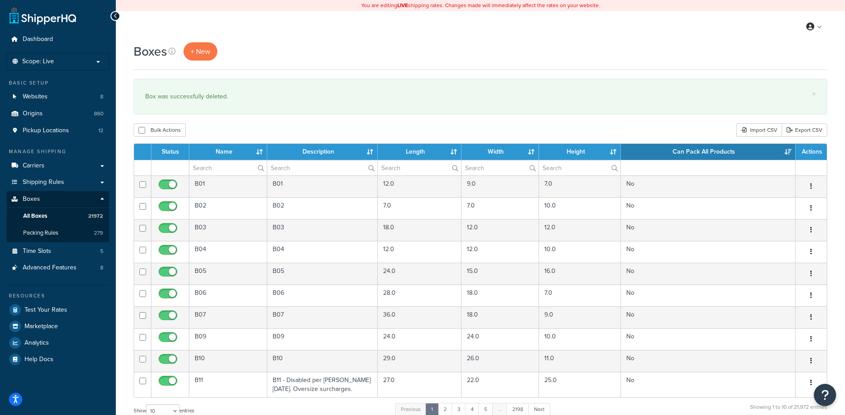
click at [207, 177] on td "B01" at bounding box center [228, 187] width 78 height 22
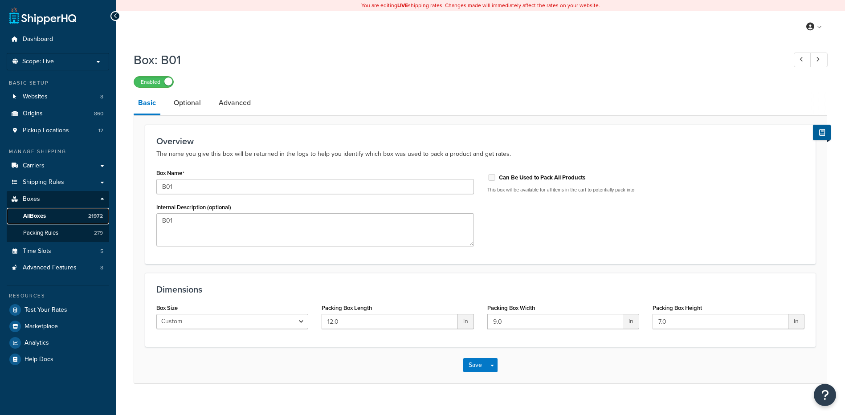
click at [81, 211] on link "All Boxes 21972" at bounding box center [58, 216] width 103 height 16
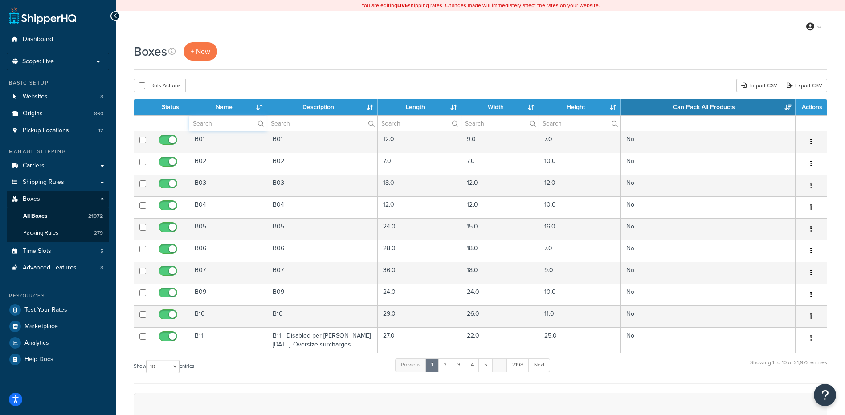
click at [216, 123] on input "text" at bounding box center [228, 123] width 78 height 15
paste input "56WUM5"
type input "56WUM5"
click at [261, 75] on div "Boxes + New Bulk Actions Duplicate Delete Import CSV Export CSV Contact Us Send…" at bounding box center [481, 305] width 730 height 527
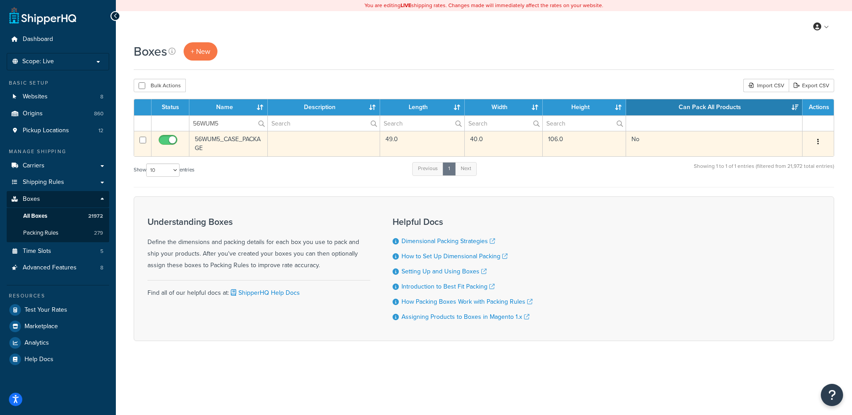
click at [816, 142] on button "button" at bounding box center [818, 142] width 12 height 14
click at [787, 197] on link "Delete" at bounding box center [789, 195] width 70 height 18
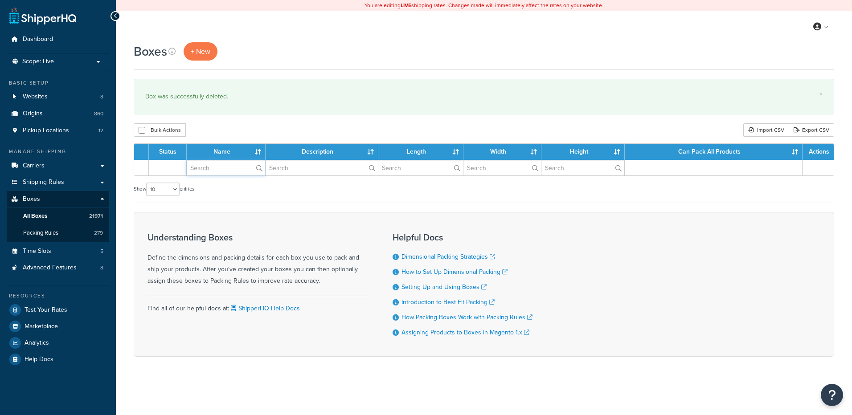
click at [204, 165] on input "text" at bounding box center [226, 167] width 78 height 15
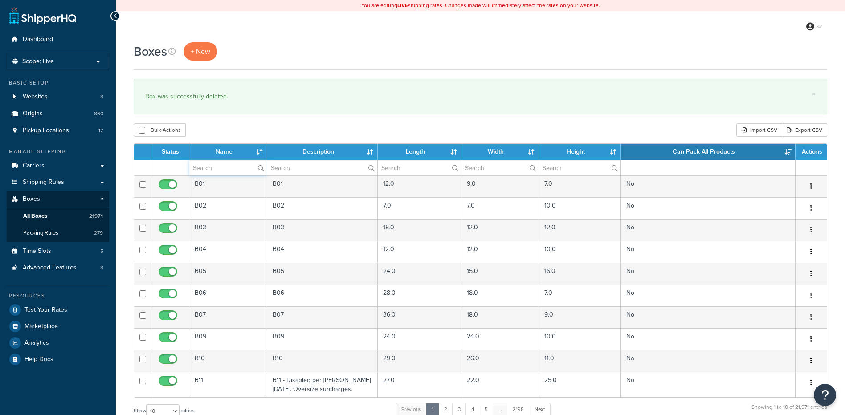
paste input "57B7RP"
type input "57B7RP"
click at [223, 120] on div "Boxes + New × Box was successfully deleted. Bulk Actions Duplicate Delete Impor…" at bounding box center [481, 327] width 730 height 571
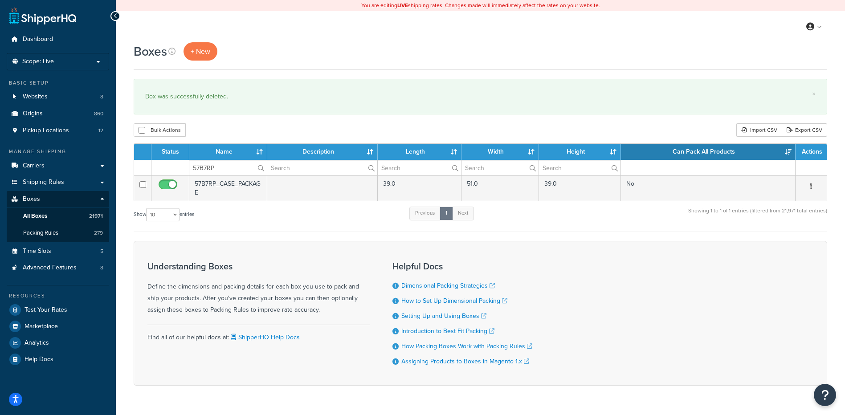
click at [812, 185] on icon "button" at bounding box center [812, 186] width 2 height 6
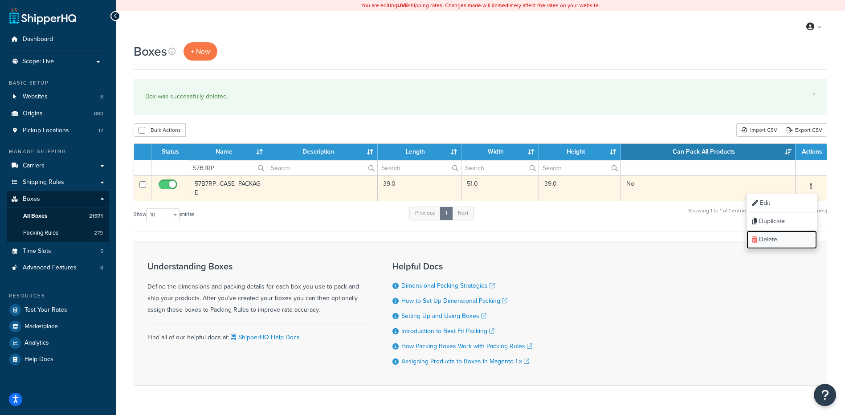
click at [792, 242] on link "Delete" at bounding box center [782, 240] width 70 height 18
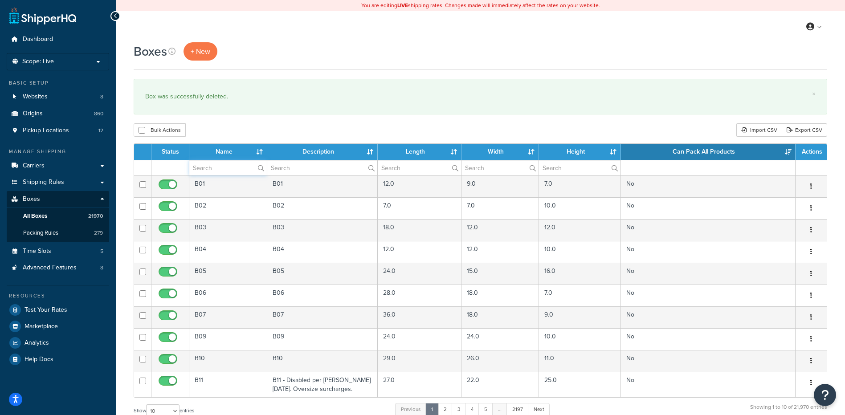
click at [243, 172] on input "text" at bounding box center [228, 167] width 78 height 15
paste input "57BP5Y"
type input "57BP5Y"
click at [240, 133] on div "Bulk Actions Duplicate Delete Import CSV Export CSV" at bounding box center [481, 129] width 694 height 13
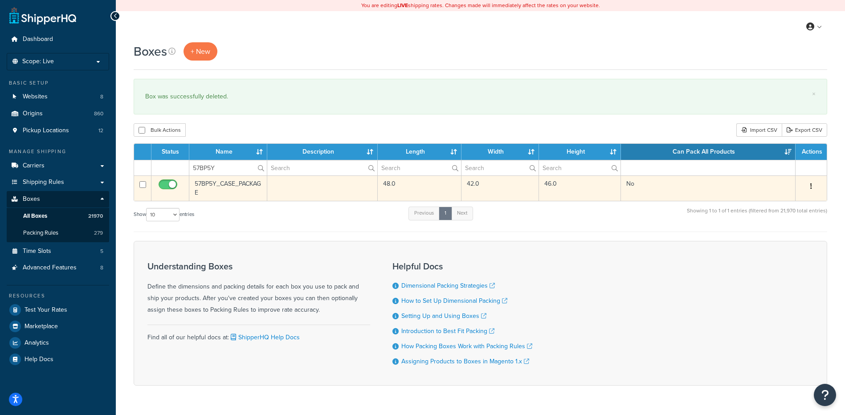
click at [811, 185] on button "button" at bounding box center [811, 187] width 12 height 14
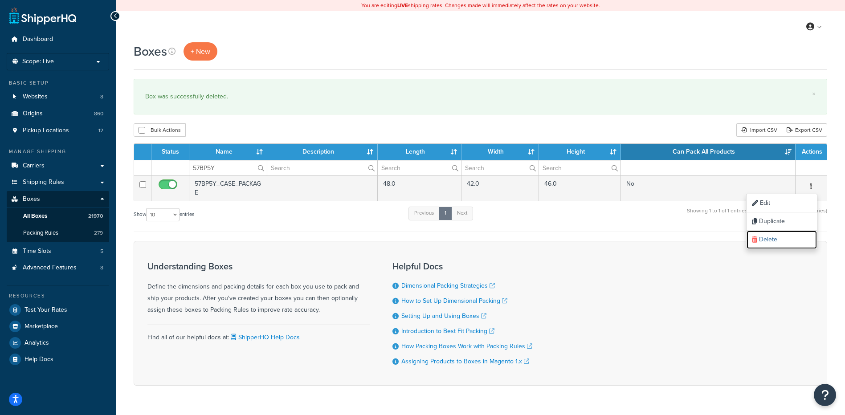
click at [782, 241] on link "Delete" at bounding box center [782, 240] width 70 height 18
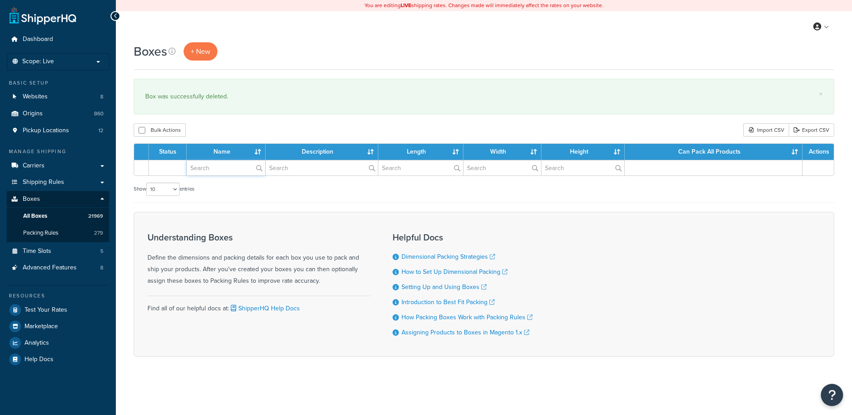
drag, startPoint x: 0, startPoint y: 0, endPoint x: 223, endPoint y: 170, distance: 280.2
click at [223, 170] on input "text" at bounding box center [226, 167] width 78 height 15
paste input "57W6NT"
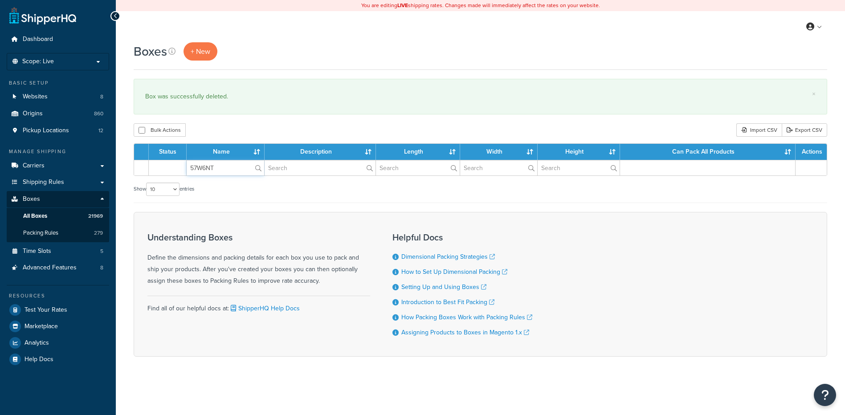
type input "57W6NT"
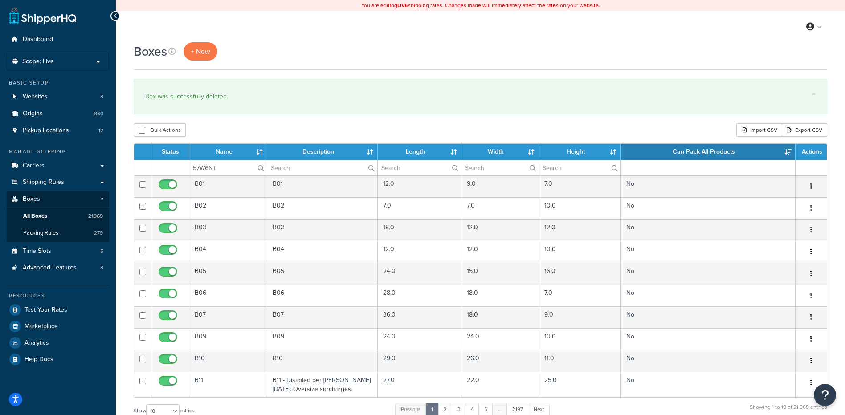
click at [242, 123] on div "Boxes + New × Box was successfully deleted. Bulk Actions Duplicate Delete Impor…" at bounding box center [481, 327] width 730 height 571
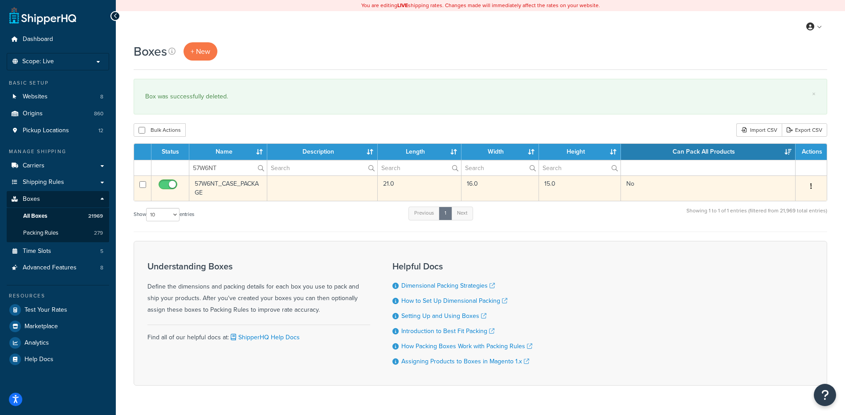
click at [812, 185] on icon "button" at bounding box center [812, 186] width 2 height 6
click at [777, 243] on link "Delete" at bounding box center [782, 240] width 70 height 18
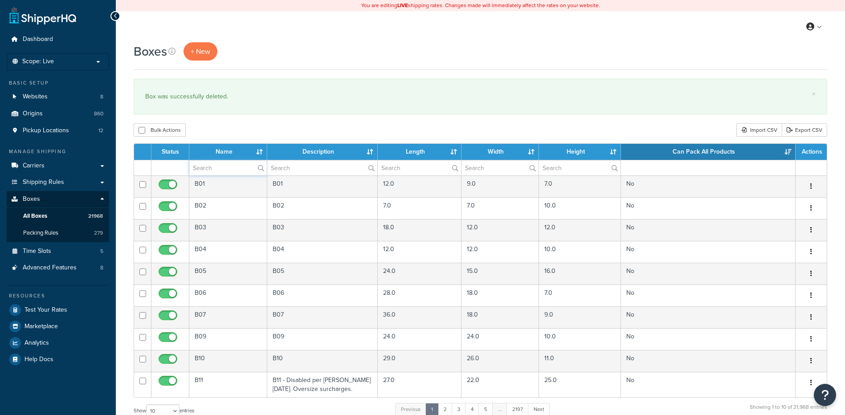
click at [198, 172] on input "text" at bounding box center [228, 167] width 78 height 15
paste input "57WCF0"
type input "57WCF0"
click at [214, 125] on div "Bulk Actions Duplicate Delete Import CSV Export CSV" at bounding box center [481, 129] width 694 height 13
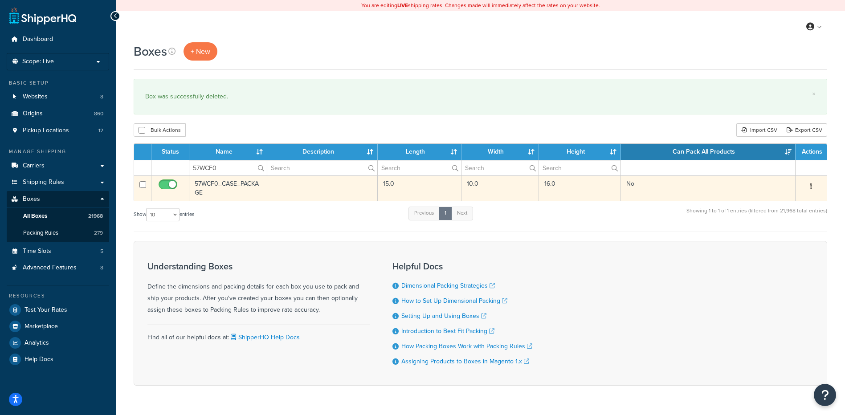
click at [811, 190] on button "button" at bounding box center [811, 187] width 12 height 14
click at [793, 246] on link "Delete" at bounding box center [782, 240] width 70 height 18
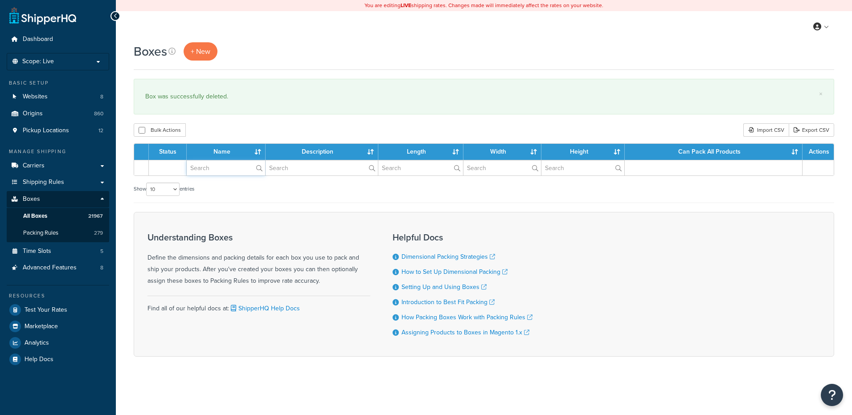
drag, startPoint x: 0, startPoint y: 0, endPoint x: 232, endPoint y: 175, distance: 290.5
click at [232, 175] on input "text" at bounding box center [226, 167] width 78 height 15
paste input "57WCF1"
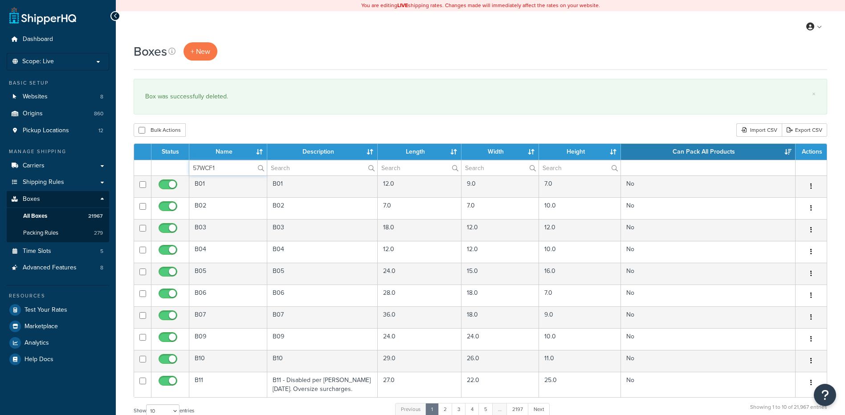
type input "57WCF1"
click at [236, 111] on div "× Box was successfully deleted." at bounding box center [481, 97] width 694 height 36
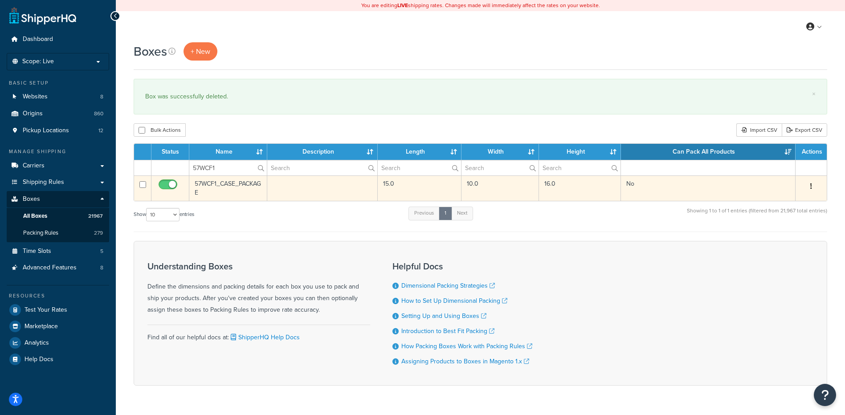
click at [815, 185] on button "button" at bounding box center [811, 187] width 12 height 14
click at [789, 234] on link "Delete" at bounding box center [782, 240] width 70 height 18
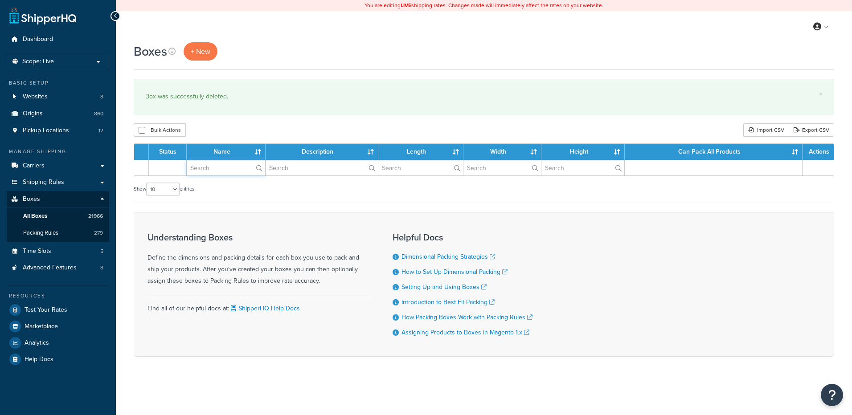
click at [225, 169] on input "text" at bounding box center [226, 167] width 78 height 15
paste input "57WG2P"
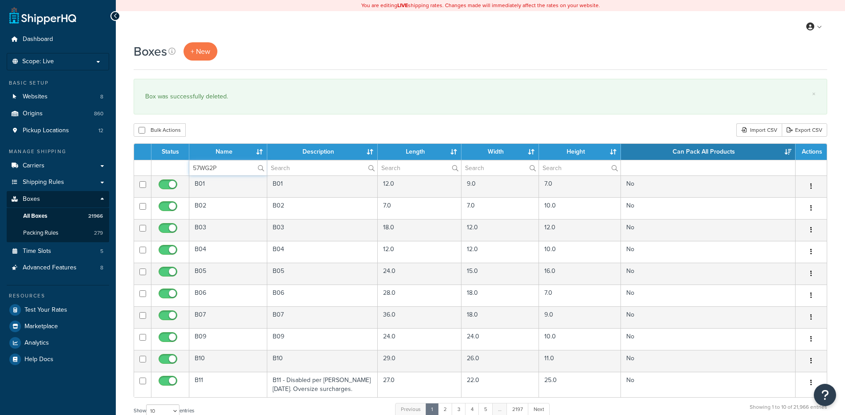
type input "57WG2P"
click at [243, 135] on div "Bulk Actions Duplicate [GEOGRAPHIC_DATA] Import CSV Export CSV" at bounding box center [481, 129] width 694 height 13
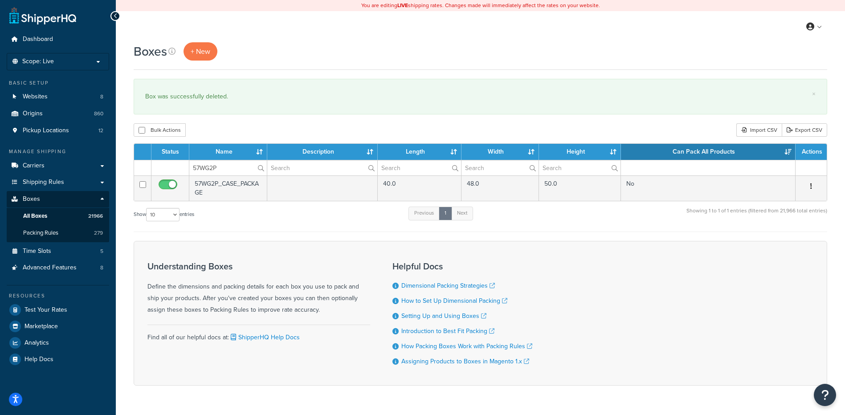
click at [814, 187] on button "button" at bounding box center [811, 187] width 12 height 14
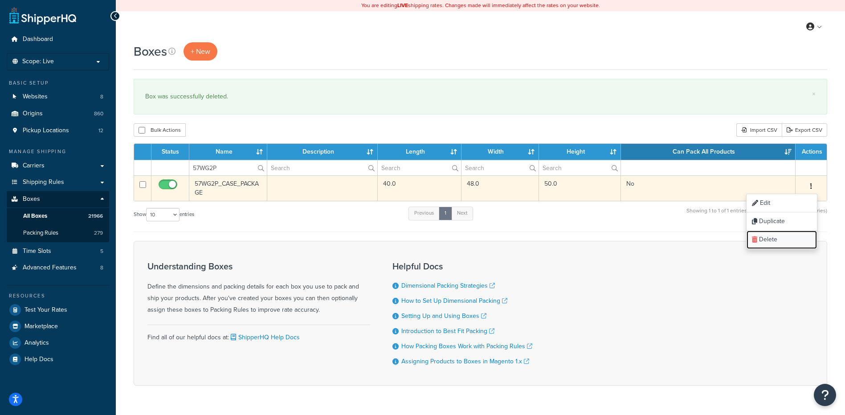
click at [795, 234] on link "Delete" at bounding box center [782, 240] width 70 height 18
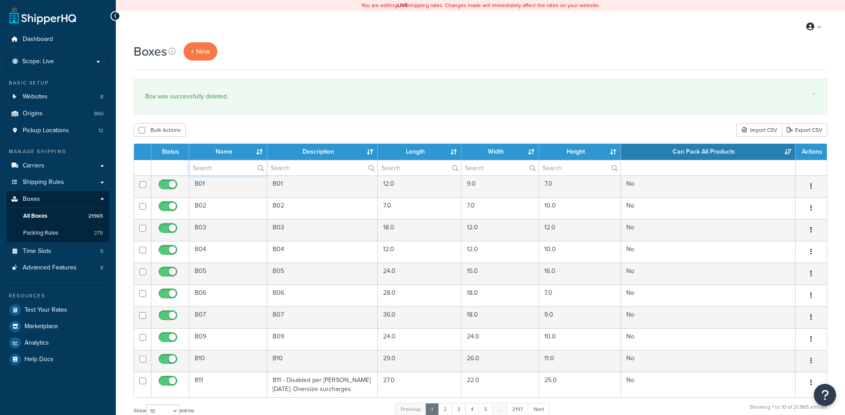
click at [217, 171] on input "text" at bounding box center [228, 167] width 78 height 15
paste input "57WLIB"
type input "57WLIB"
click at [238, 129] on div "Bulk Actions Duplicate [GEOGRAPHIC_DATA] Import CSV Export CSV" at bounding box center [481, 129] width 694 height 13
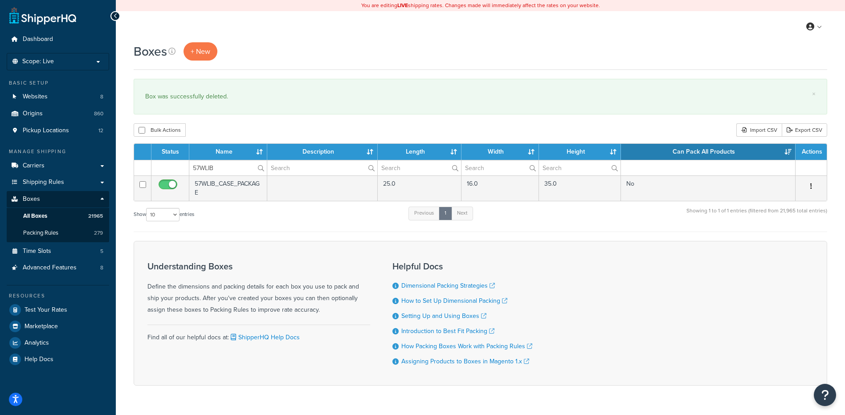
click at [809, 184] on button "button" at bounding box center [811, 187] width 12 height 14
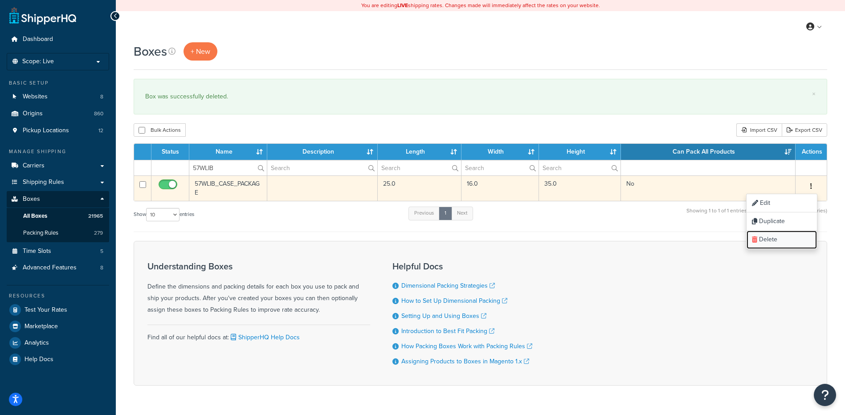
click at [778, 244] on link "Delete" at bounding box center [782, 240] width 70 height 18
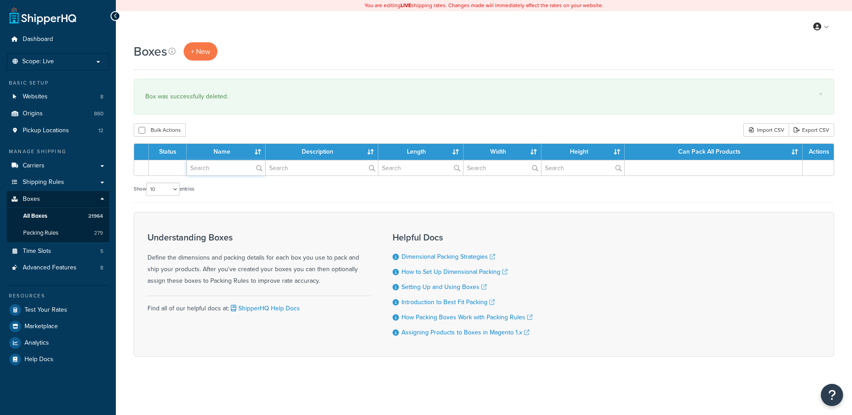
click at [225, 172] on input "text" at bounding box center [226, 167] width 78 height 15
paste input "57WLVB"
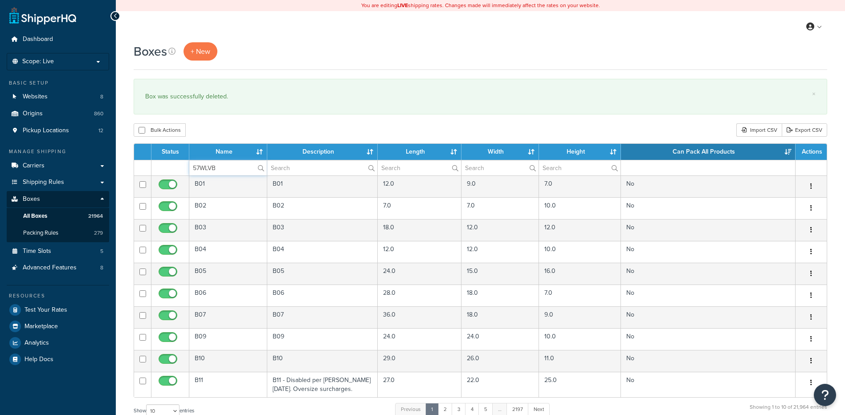
type input "57WLVB"
click at [247, 125] on div "Bulk Actions Duplicate Delete Import CSV Export CSV" at bounding box center [481, 129] width 694 height 13
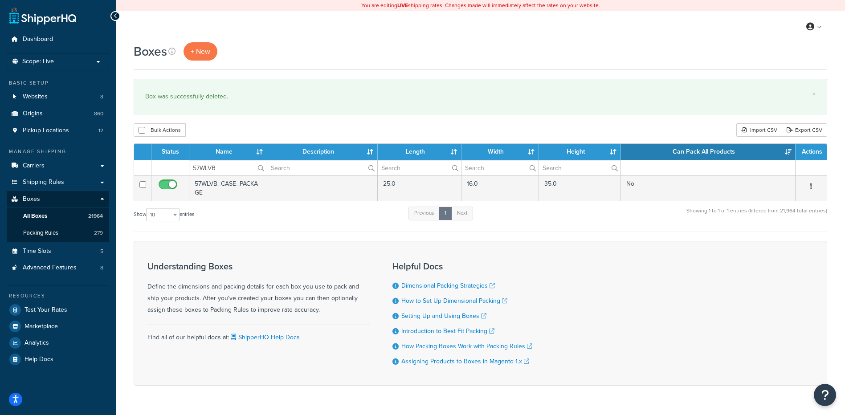
click at [811, 185] on icon "button" at bounding box center [812, 186] width 2 height 6
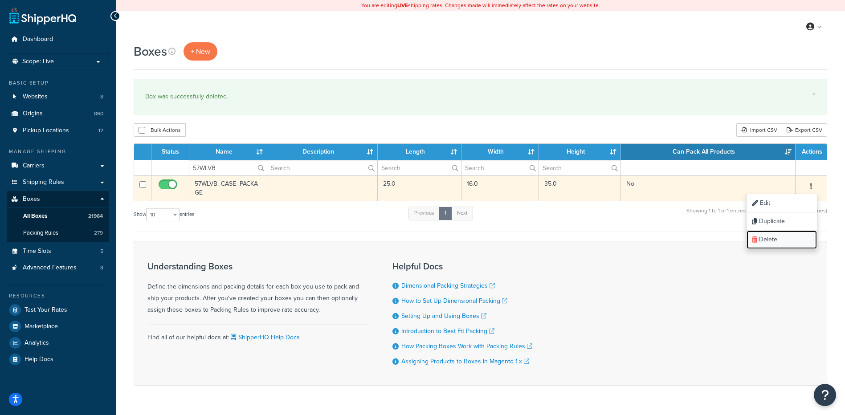
click at [789, 243] on link "Delete" at bounding box center [782, 240] width 70 height 18
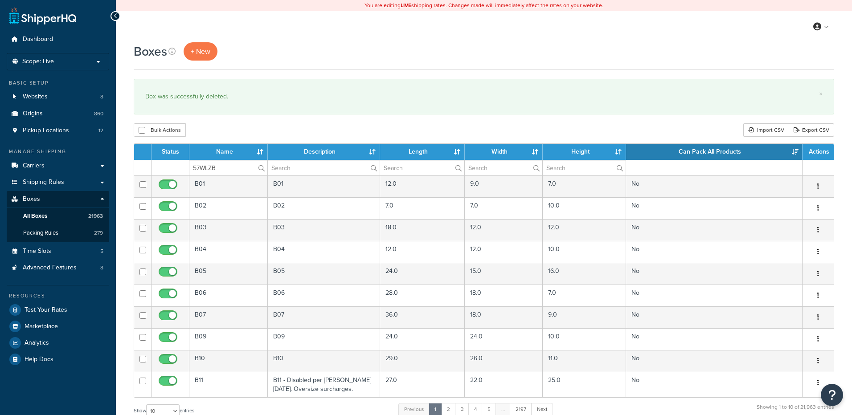
type input "57WLZB"
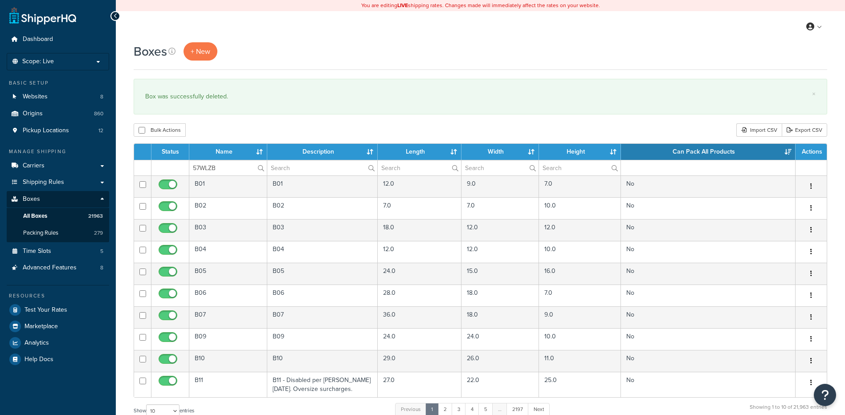
click at [231, 123] on div "Boxes + New × Box was successfully deleted. Bulk Actions Duplicate Delete Impor…" at bounding box center [481, 327] width 730 height 571
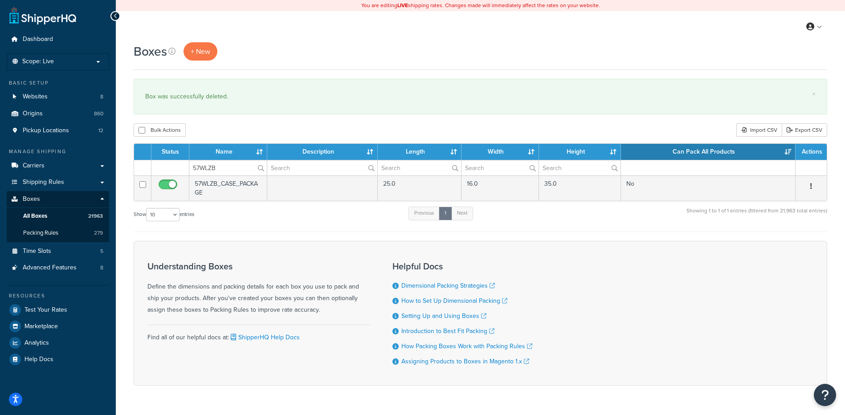
click at [812, 183] on icon "button" at bounding box center [812, 186] width 2 height 6
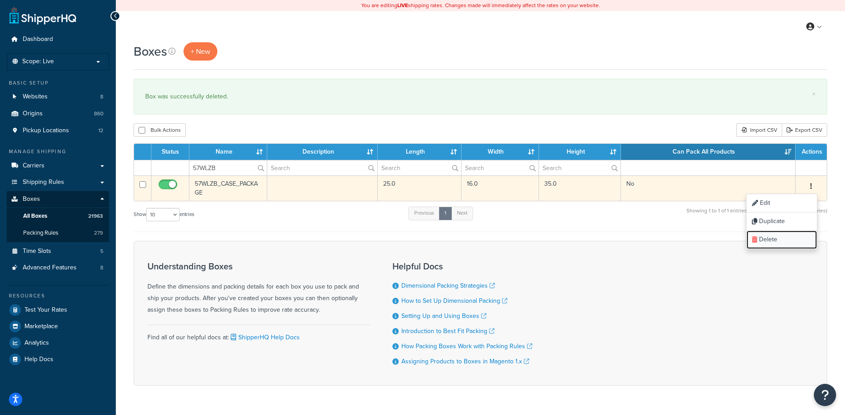
click at [783, 243] on link "Delete" at bounding box center [782, 240] width 70 height 18
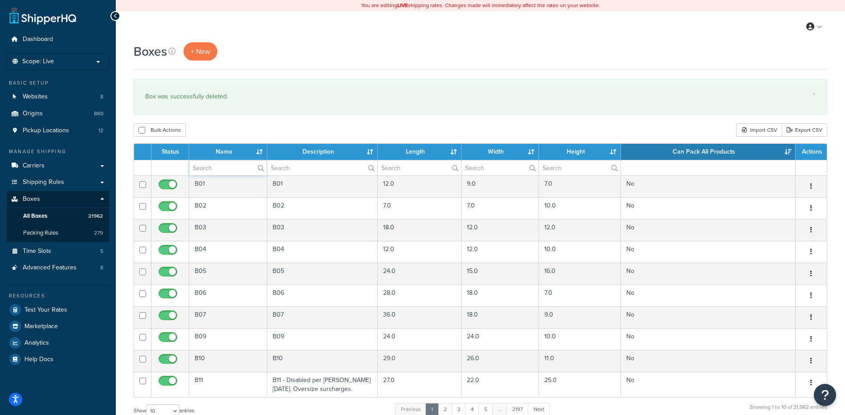
click at [237, 172] on input "text" at bounding box center [228, 167] width 78 height 15
paste input "57WLZU"
type input "57WLZU"
click at [275, 135] on div "Bulk Actions Duplicate [GEOGRAPHIC_DATA] Import CSV Export CSV" at bounding box center [481, 129] width 694 height 13
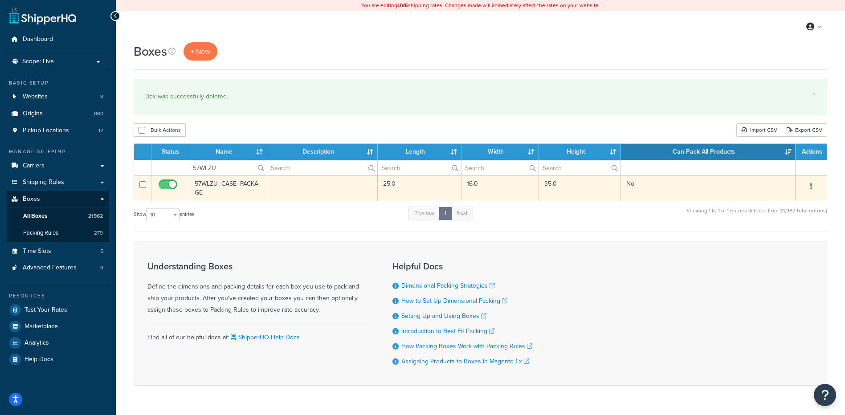
click at [809, 185] on button "button" at bounding box center [811, 187] width 12 height 14
click at [783, 246] on link "Delete" at bounding box center [782, 240] width 70 height 18
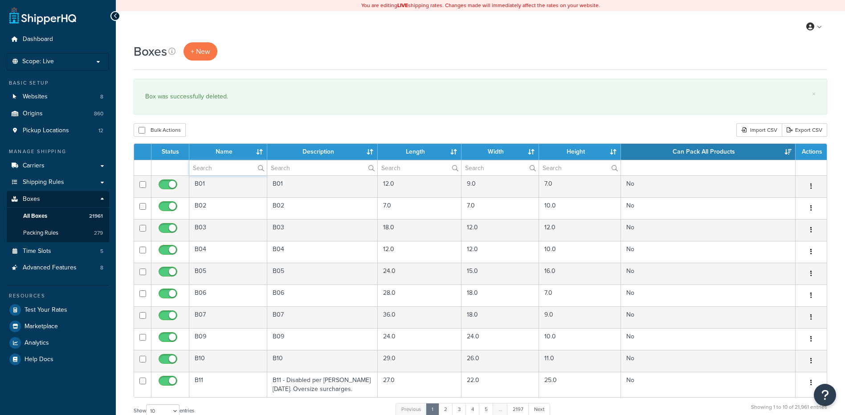
click at [226, 165] on input "text" at bounding box center [228, 167] width 78 height 15
paste input "57WW5U"
type input "57WW5U"
click at [246, 124] on div "Bulk Actions Duplicate [GEOGRAPHIC_DATA] Import CSV Export CSV" at bounding box center [481, 129] width 694 height 13
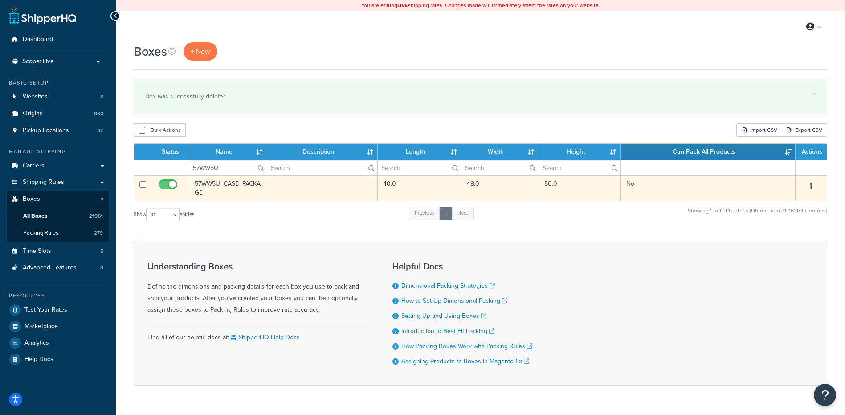
click at [814, 191] on button "button" at bounding box center [811, 187] width 12 height 14
click at [805, 239] on link "Delete" at bounding box center [782, 240] width 70 height 18
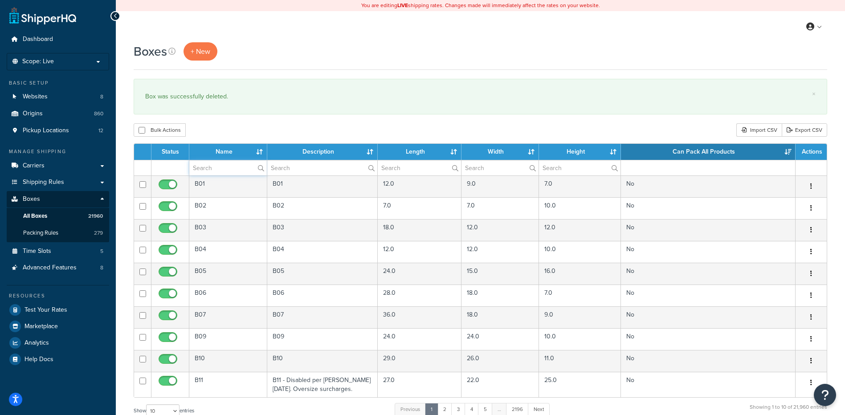
click at [212, 176] on input "text" at bounding box center [228, 167] width 78 height 15
paste input "57WWTM"
type input "57WWTM"
click at [236, 133] on div "Bulk Actions Duplicate Delete Import CSV Export CSV" at bounding box center [481, 129] width 694 height 13
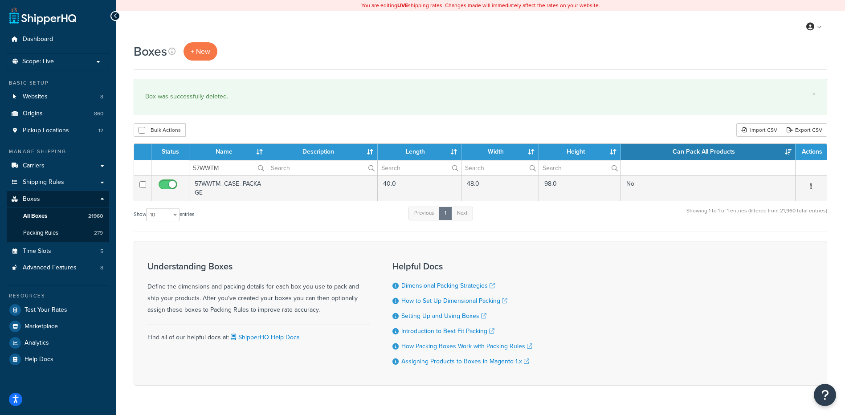
click at [811, 184] on icon "button" at bounding box center [812, 186] width 2 height 6
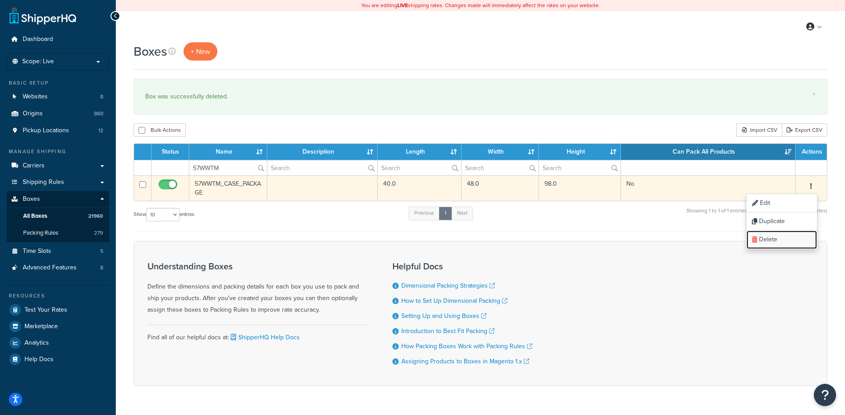
click at [776, 242] on link "Delete" at bounding box center [782, 240] width 70 height 18
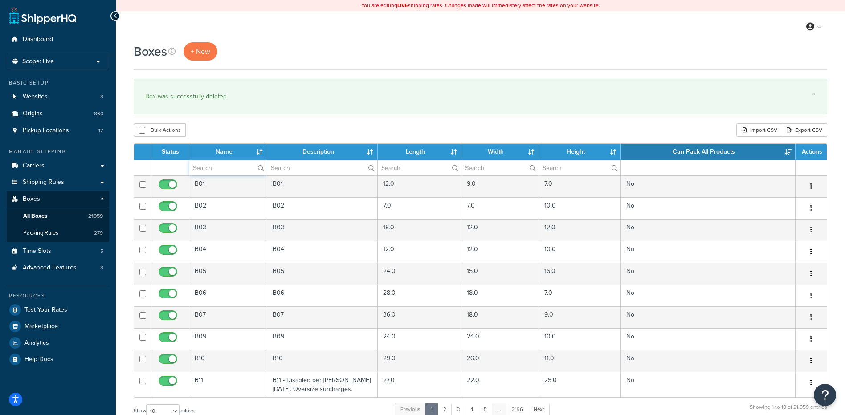
click at [226, 171] on input "text" at bounding box center [228, 167] width 78 height 15
paste input "67BSC1"
type input "67BSC1"
click at [238, 125] on div "Bulk Actions Duplicate [GEOGRAPHIC_DATA] Import CSV Export CSV" at bounding box center [481, 129] width 694 height 13
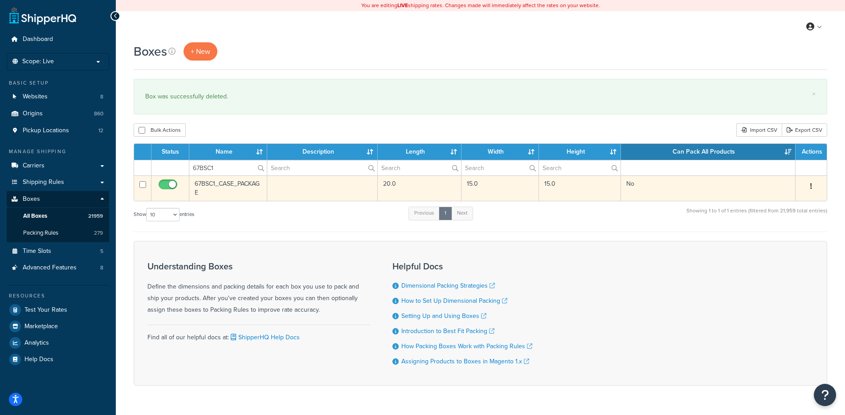
click at [813, 185] on button "button" at bounding box center [811, 187] width 12 height 14
click at [769, 245] on link "Delete" at bounding box center [782, 240] width 70 height 18
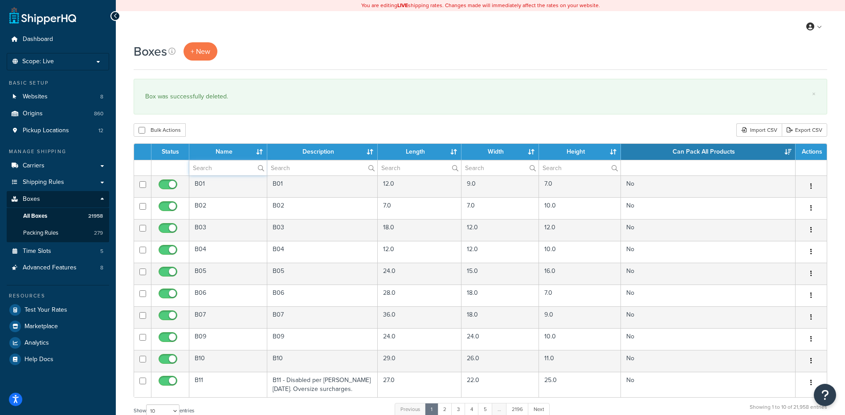
click at [206, 167] on input "text" at bounding box center [228, 167] width 78 height 15
paste input "67W15T"
type input "67W15T"
click at [234, 132] on div "Bulk Actions Duplicate [GEOGRAPHIC_DATA] Import CSV Export CSV" at bounding box center [481, 129] width 694 height 13
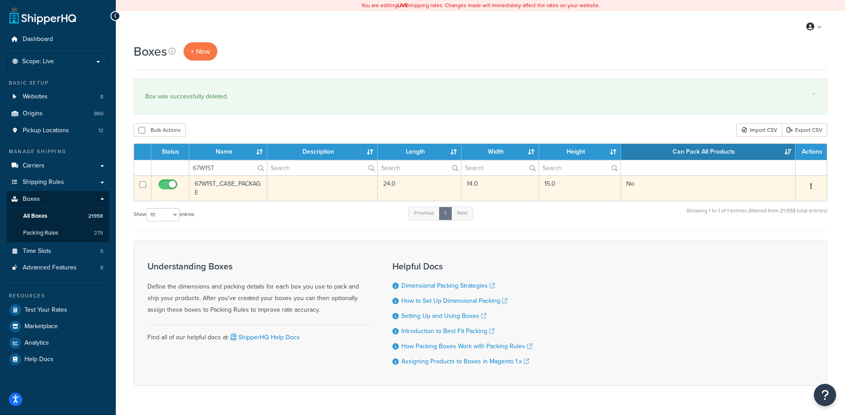
click at [810, 185] on button "button" at bounding box center [811, 187] width 12 height 14
click at [780, 246] on link "Delete" at bounding box center [782, 240] width 70 height 18
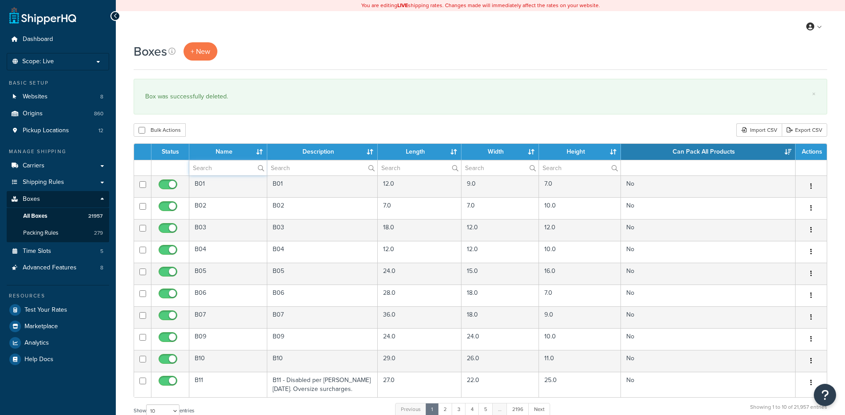
click at [209, 170] on input "text" at bounding box center [228, 167] width 78 height 15
paste input "67WC4N"
type input "67WC4N"
click at [215, 131] on div "Bulk Actions Duplicate [GEOGRAPHIC_DATA] Import CSV Export CSV" at bounding box center [481, 129] width 694 height 13
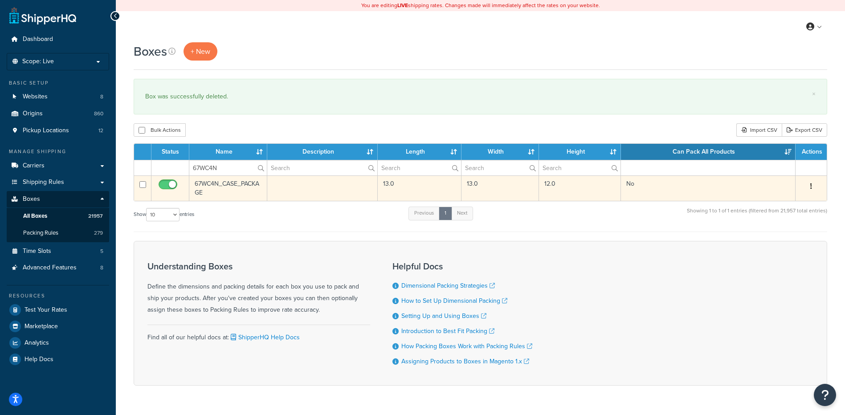
click at [810, 186] on button "button" at bounding box center [811, 187] width 12 height 14
click at [784, 244] on link "Delete" at bounding box center [782, 240] width 70 height 18
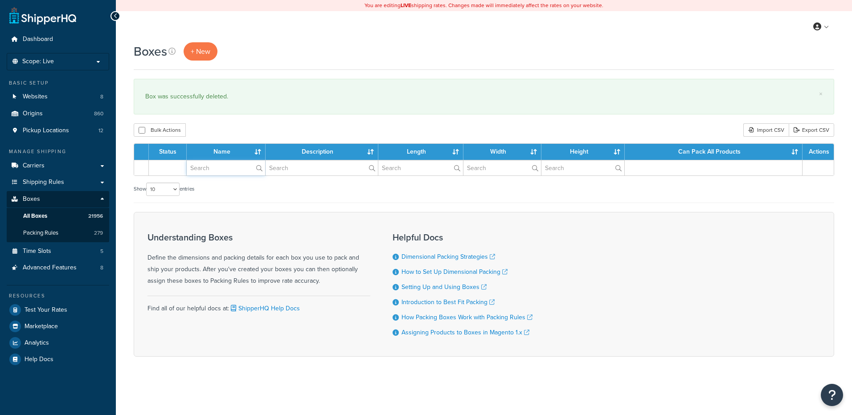
click at [213, 174] on input "text" at bounding box center [226, 167] width 78 height 15
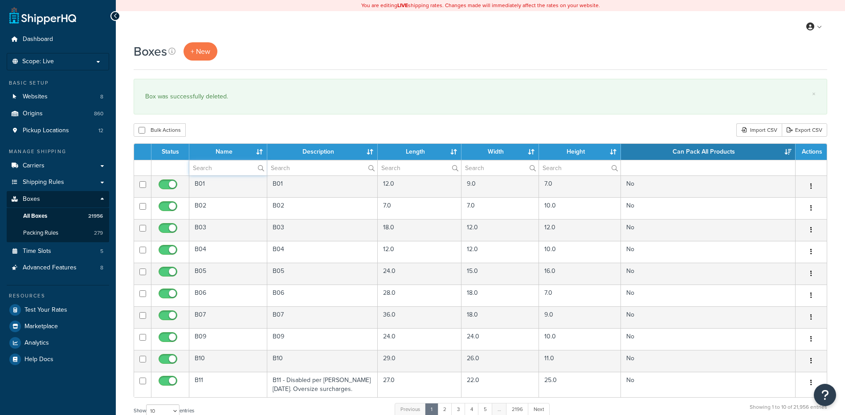
paste input "67WNBC"
type input "67WNBC"
click at [216, 132] on div "Bulk Actions Duplicate [GEOGRAPHIC_DATA] Import CSV Export CSV" at bounding box center [481, 129] width 694 height 13
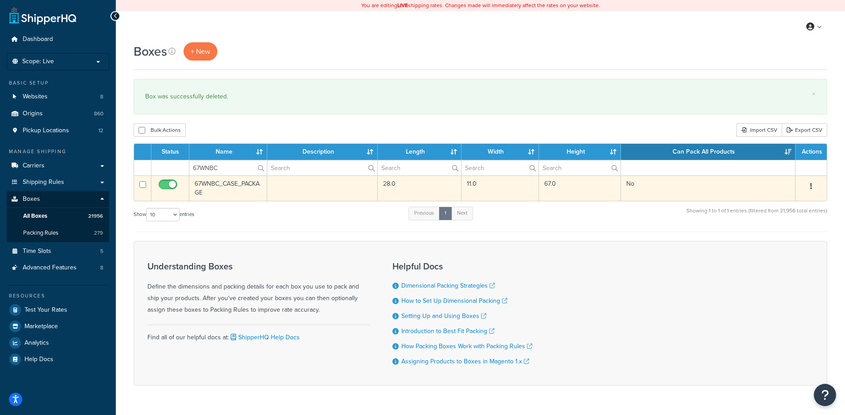
click at [812, 182] on button "button" at bounding box center [811, 187] width 12 height 14
click at [789, 238] on link "Delete" at bounding box center [782, 240] width 70 height 18
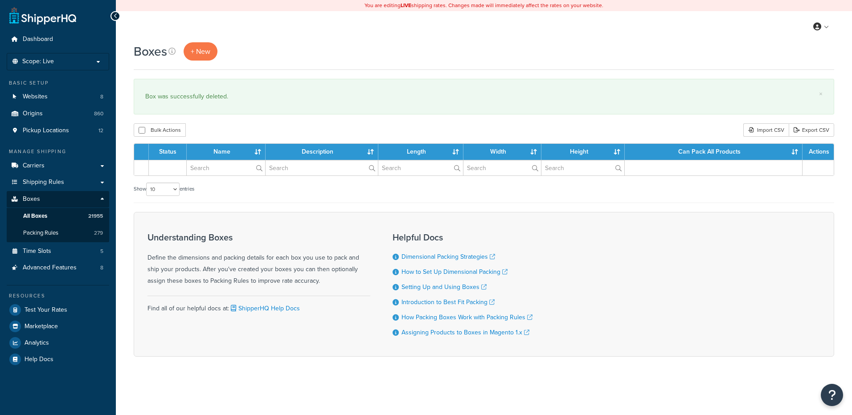
click at [228, 171] on input "text" at bounding box center [226, 167] width 78 height 15
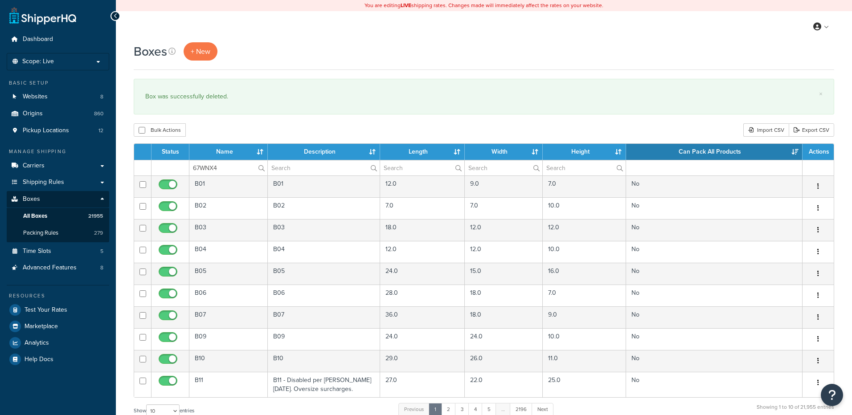
type input "67WNX4"
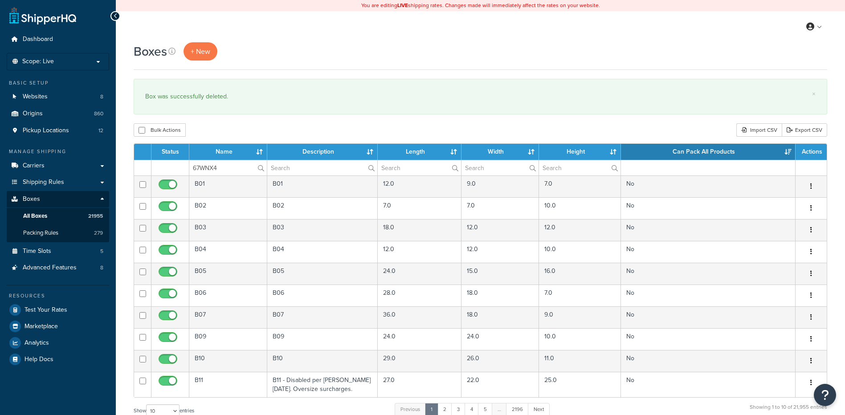
click at [239, 123] on div "Boxes + New × Box was successfully deleted. Bulk Actions Duplicate [GEOGRAPHIC_…" at bounding box center [481, 327] width 730 height 571
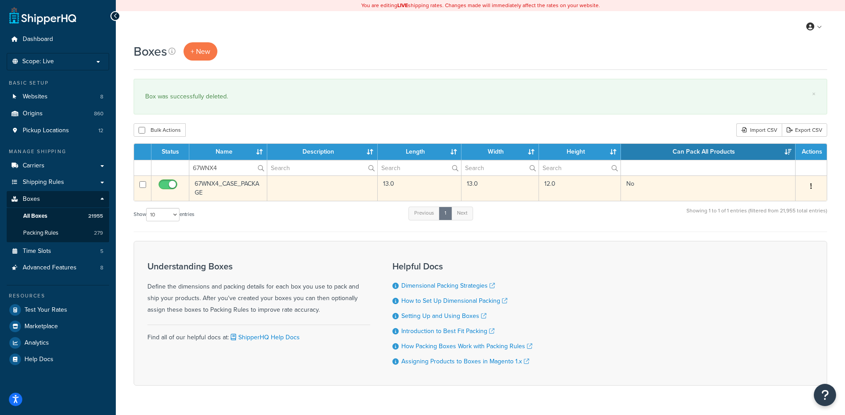
click at [809, 186] on button "button" at bounding box center [811, 187] width 12 height 14
click at [775, 244] on link "Delete" at bounding box center [782, 240] width 70 height 18
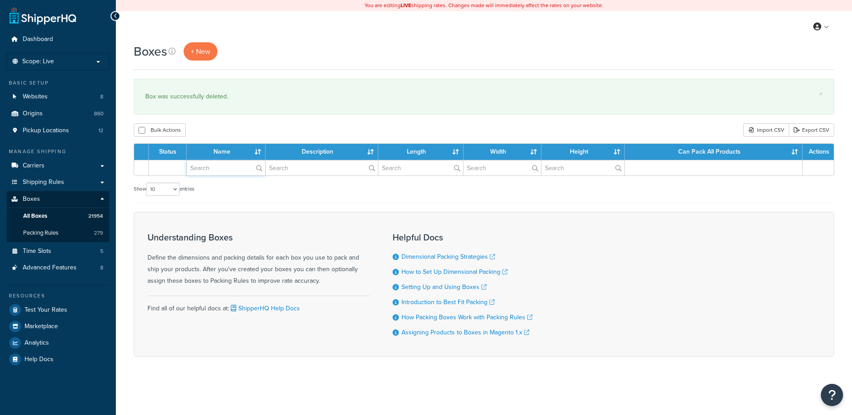
drag, startPoint x: 0, startPoint y: 0, endPoint x: 218, endPoint y: 153, distance: 266.8
click at [212, 168] on input "text" at bounding box center [226, 167] width 78 height 15
paste input "67WTN2"
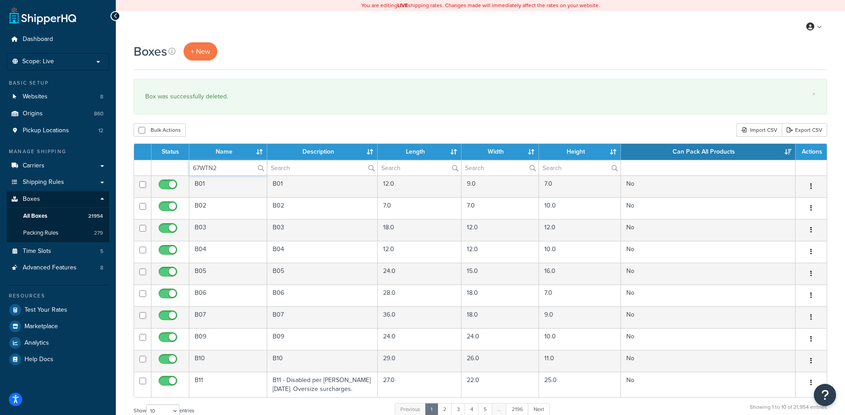
type input "67WTN2"
click at [228, 123] on div "Boxes + New × Box was successfully deleted. Bulk Actions Duplicate [GEOGRAPHIC_…" at bounding box center [481, 327] width 730 height 571
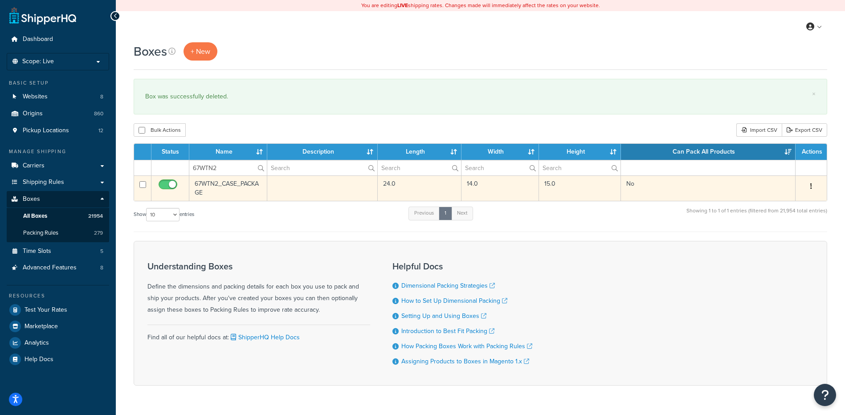
click at [813, 186] on button "button" at bounding box center [811, 187] width 12 height 14
click at [782, 242] on link "Delete" at bounding box center [782, 240] width 70 height 18
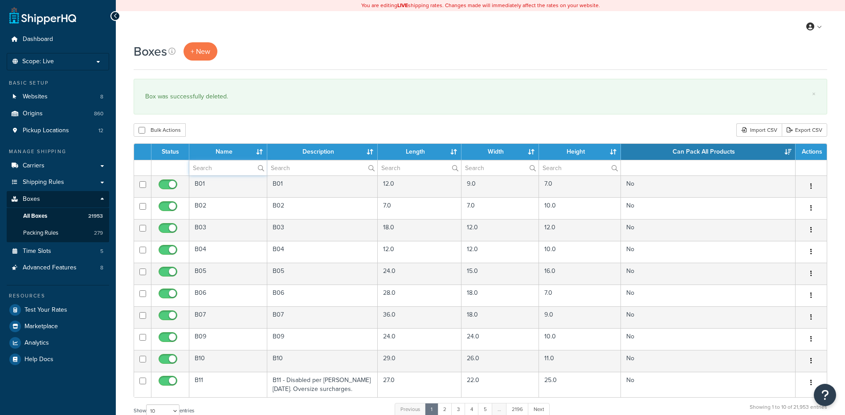
click at [204, 164] on input "text" at bounding box center [228, 167] width 78 height 15
paste input "67WUR4"
type input "67WUR4"
click at [219, 123] on div "Boxes + New × Box was successfully deleted. Bulk Actions Duplicate [GEOGRAPHIC_…" at bounding box center [481, 327] width 730 height 571
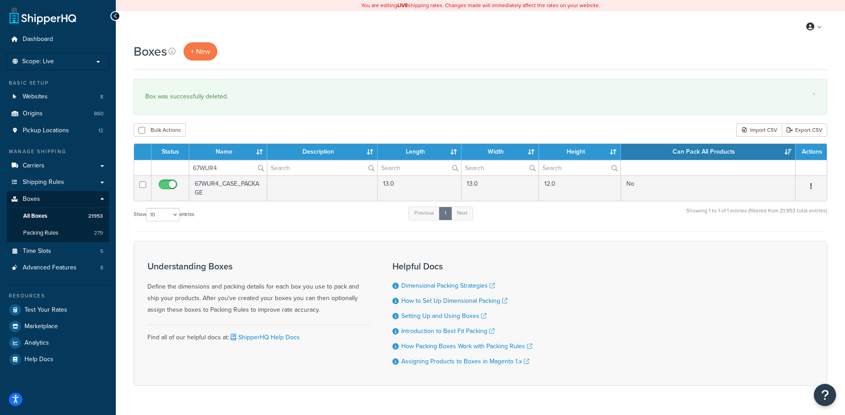
click at [811, 184] on icon "button" at bounding box center [812, 186] width 2 height 6
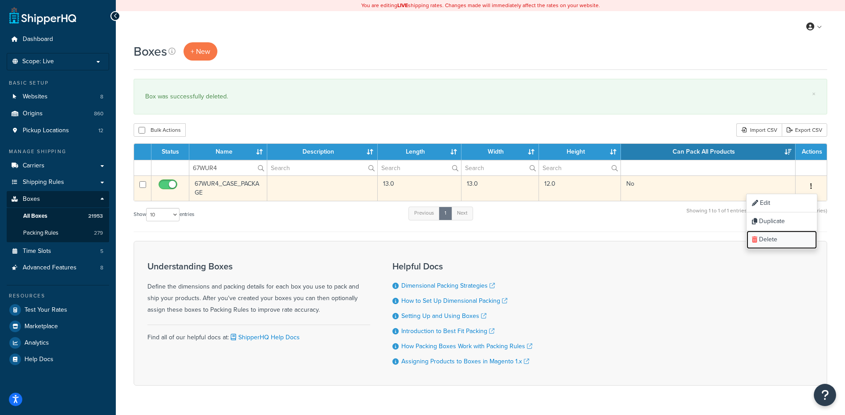
click at [765, 242] on link "Delete" at bounding box center [782, 240] width 70 height 18
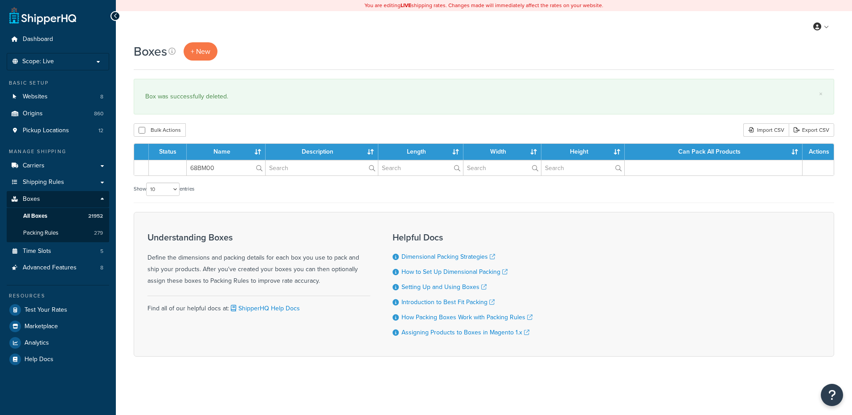
type input "68BM00"
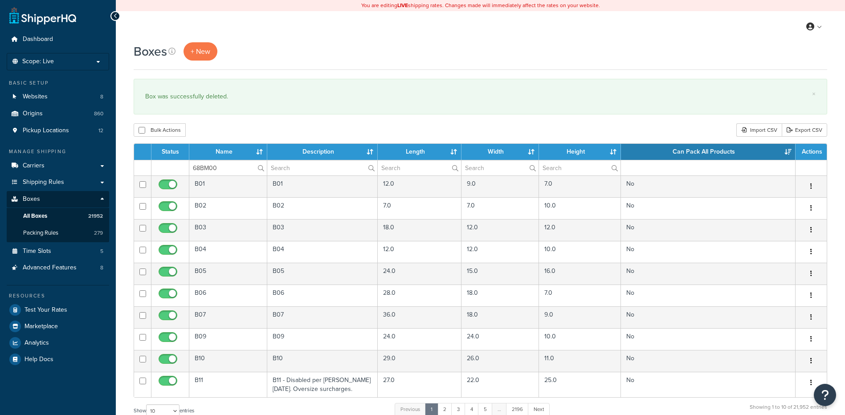
click at [237, 122] on div "Boxes + New × Box was successfully deleted. Bulk Actions Duplicate [GEOGRAPHIC_…" at bounding box center [481, 327] width 730 height 571
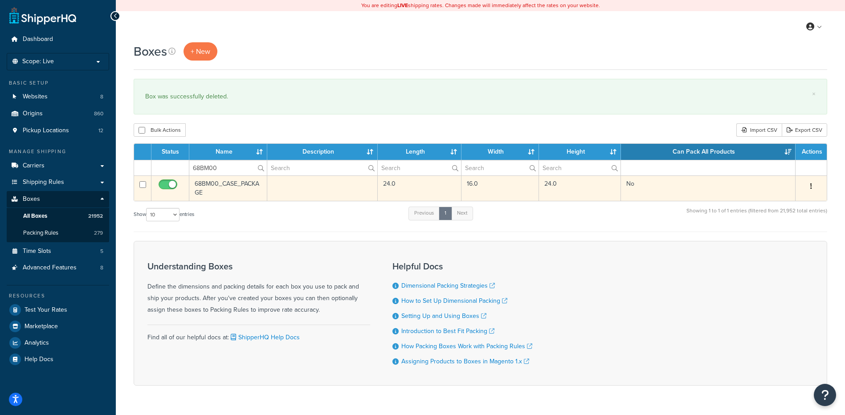
click at [816, 184] on button "button" at bounding box center [811, 187] width 12 height 14
click at [776, 235] on link "Delete" at bounding box center [782, 240] width 70 height 18
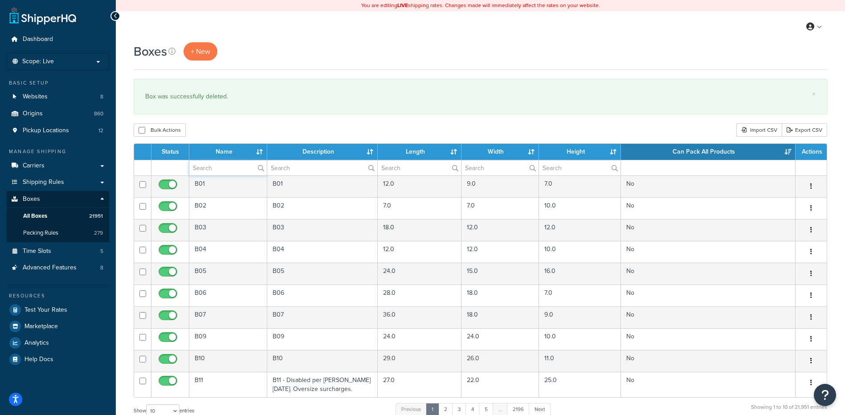
click at [217, 165] on input "text" at bounding box center [228, 167] width 78 height 15
paste input "68BM01"
type input "68BM01"
click at [226, 125] on div "Bulk Actions Duplicate Delete Import CSV Export CSV" at bounding box center [481, 129] width 694 height 13
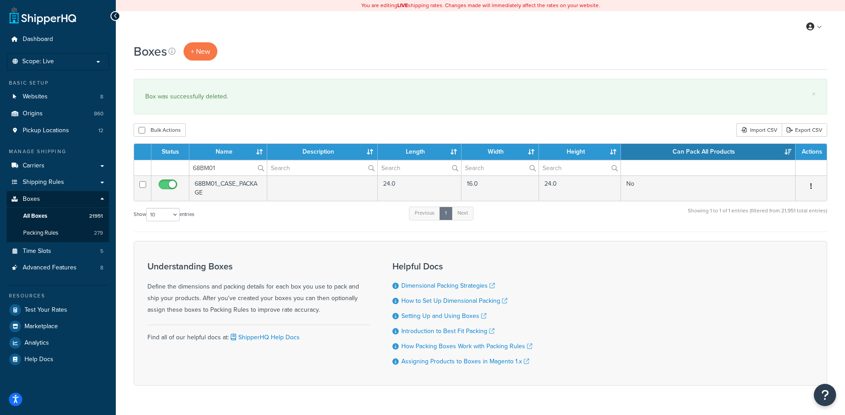
click at [813, 184] on button "button" at bounding box center [811, 187] width 12 height 14
drag, startPoint x: 794, startPoint y: 241, endPoint x: 461, endPoint y: 22, distance: 397.8
click at [794, 241] on link "Delete" at bounding box center [782, 240] width 70 height 18
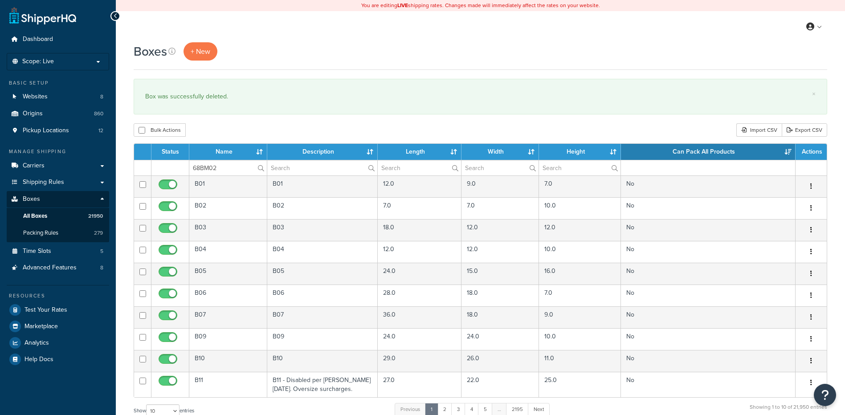
type input "68BM02"
click at [248, 120] on div "Boxes + New × Box was successfully deleted. Bulk Actions Duplicate [GEOGRAPHIC_…" at bounding box center [481, 327] width 730 height 571
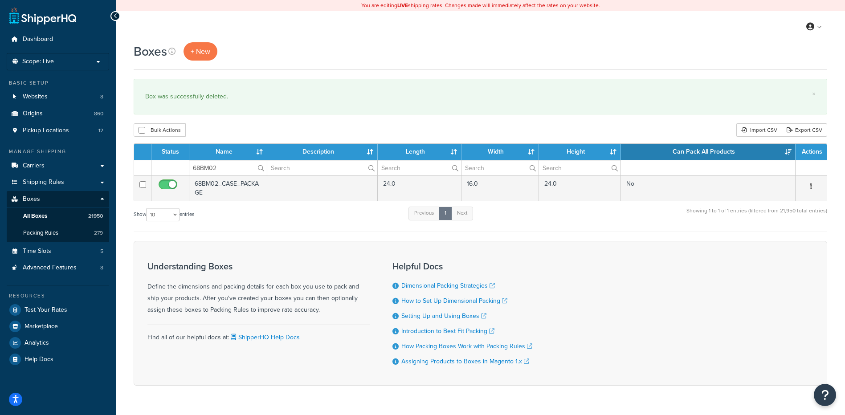
click at [813, 183] on button "button" at bounding box center [811, 187] width 12 height 14
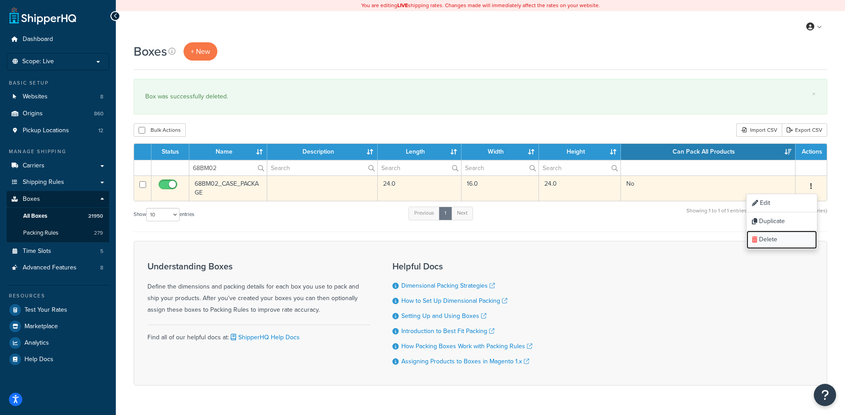
click at [796, 239] on link "Delete" at bounding box center [782, 240] width 70 height 18
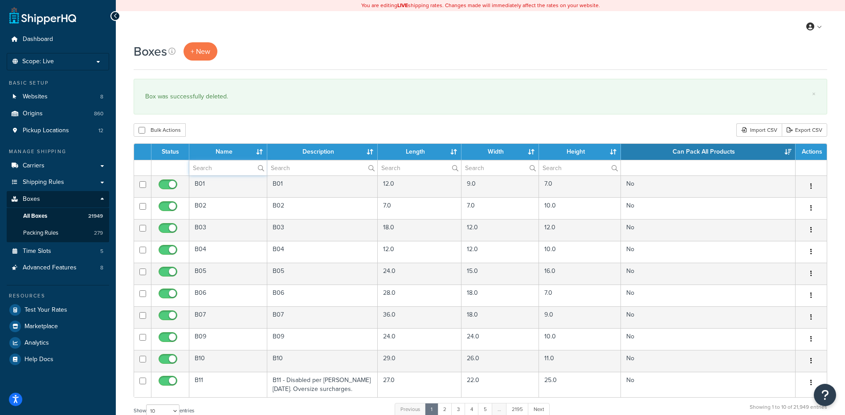
click at [218, 170] on input "text" at bounding box center [228, 167] width 78 height 15
paste input "68BM06"
type input "68BM06"
click at [237, 118] on div "Boxes + New × Box was successfully deleted. Bulk Actions Duplicate Delete Impor…" at bounding box center [481, 327] width 730 height 571
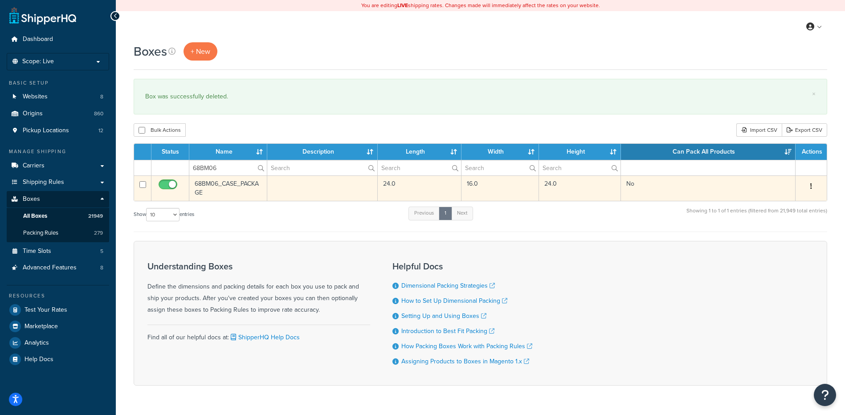
click at [811, 184] on icon "button" at bounding box center [812, 186] width 2 height 6
click at [793, 234] on link "Delete" at bounding box center [782, 240] width 70 height 18
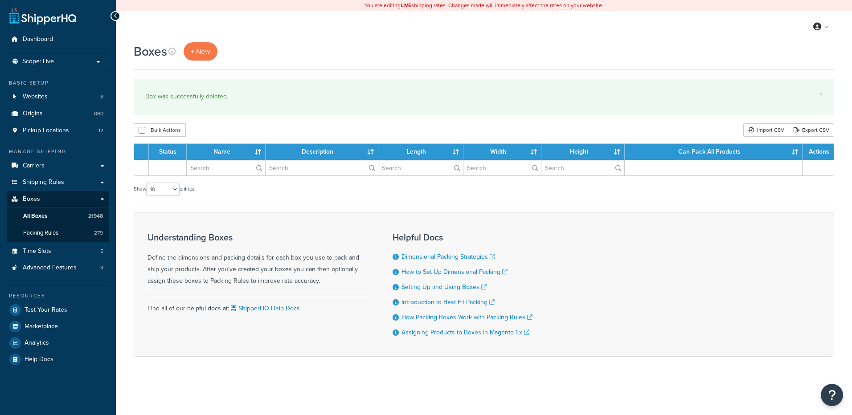
click at [225, 168] on input "text" at bounding box center [226, 167] width 78 height 15
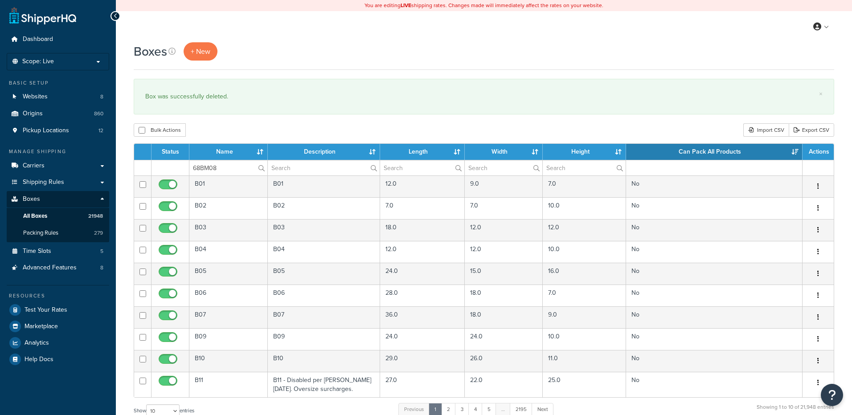
type input "68BM08"
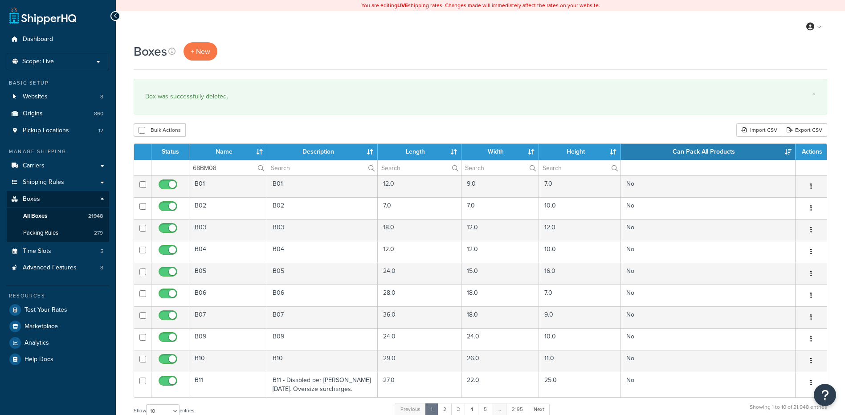
click at [236, 119] on div "Boxes + New × Box was successfully deleted. Bulk Actions Duplicate [GEOGRAPHIC_…" at bounding box center [481, 327] width 730 height 571
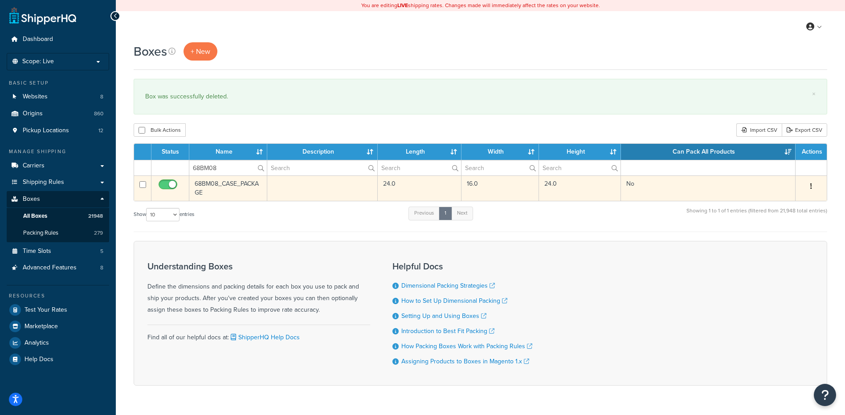
click at [810, 185] on button "button" at bounding box center [811, 187] width 12 height 14
click at [787, 246] on link "Delete" at bounding box center [782, 240] width 70 height 18
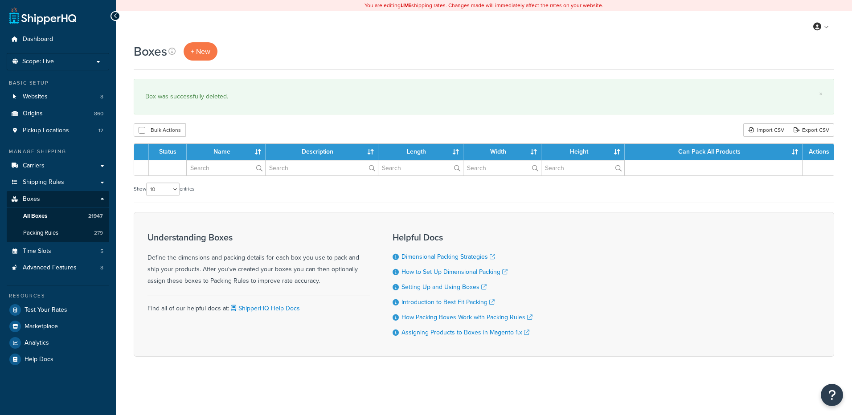
click at [217, 170] on input "text" at bounding box center [226, 167] width 78 height 15
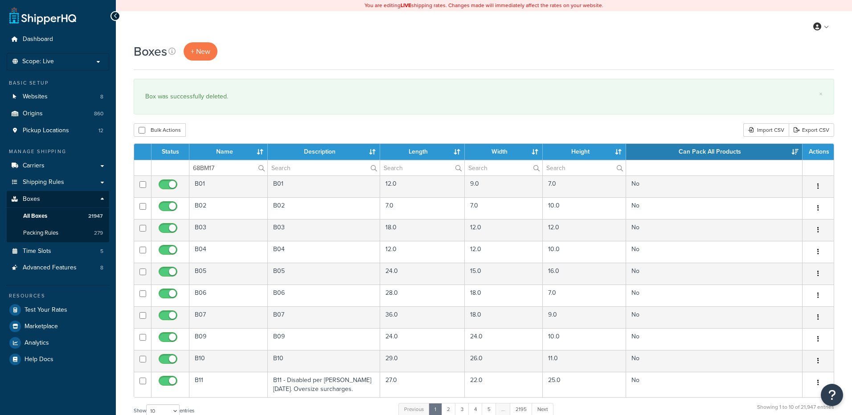
type input "68BM17"
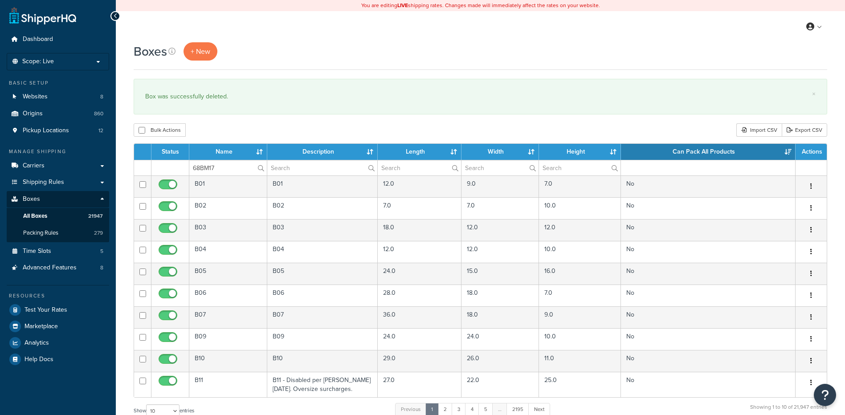
click at [233, 122] on div "Boxes + New × Box was successfully deleted. Bulk Actions Duplicate [GEOGRAPHIC_…" at bounding box center [481, 327] width 730 height 571
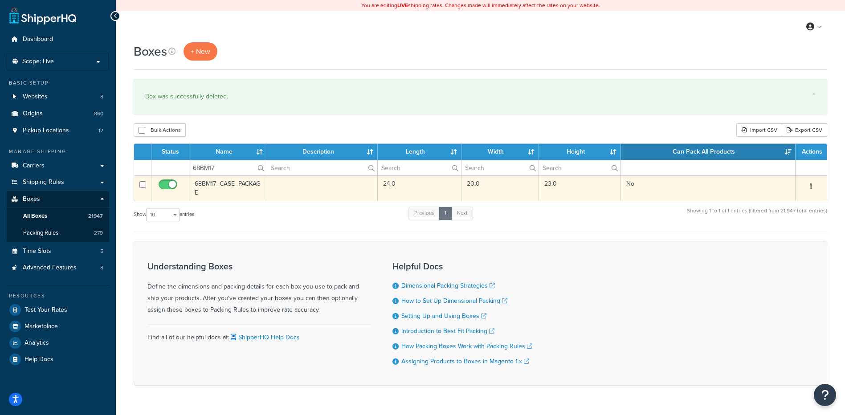
click at [813, 184] on button "button" at bounding box center [811, 187] width 12 height 14
click at [786, 241] on link "Delete" at bounding box center [782, 240] width 70 height 18
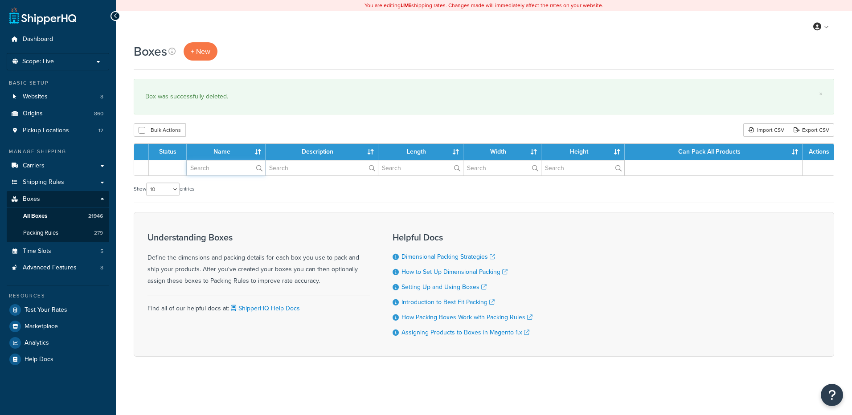
drag, startPoint x: 0, startPoint y: 0, endPoint x: 237, endPoint y: 130, distance: 270.1
click at [223, 168] on input "text" at bounding box center [226, 167] width 78 height 15
paste input "68BM20"
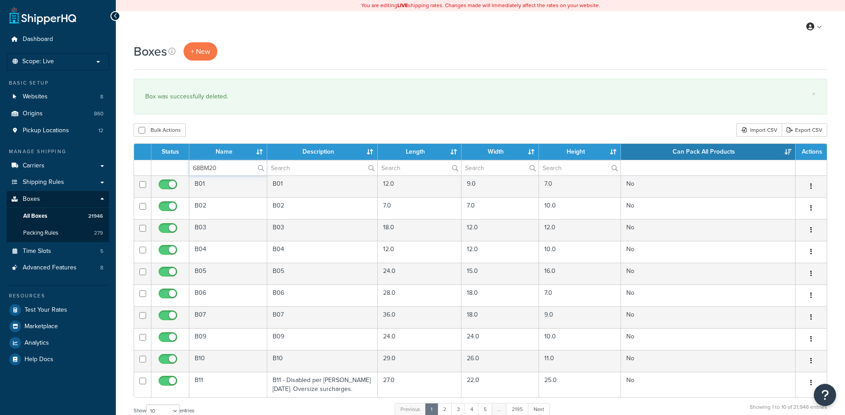
type input "68BM20"
click at [238, 125] on div "Bulk Actions Duplicate [GEOGRAPHIC_DATA] Import CSV Export CSV" at bounding box center [481, 129] width 694 height 13
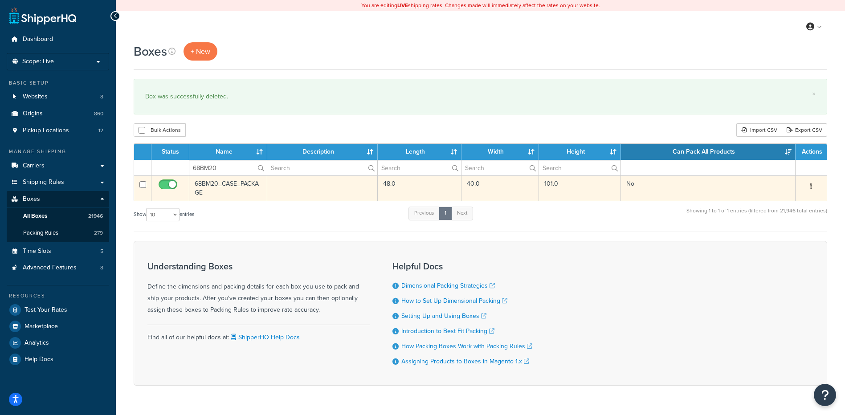
click at [813, 187] on button "button" at bounding box center [811, 187] width 12 height 14
click at [781, 242] on link "Delete" at bounding box center [782, 240] width 70 height 18
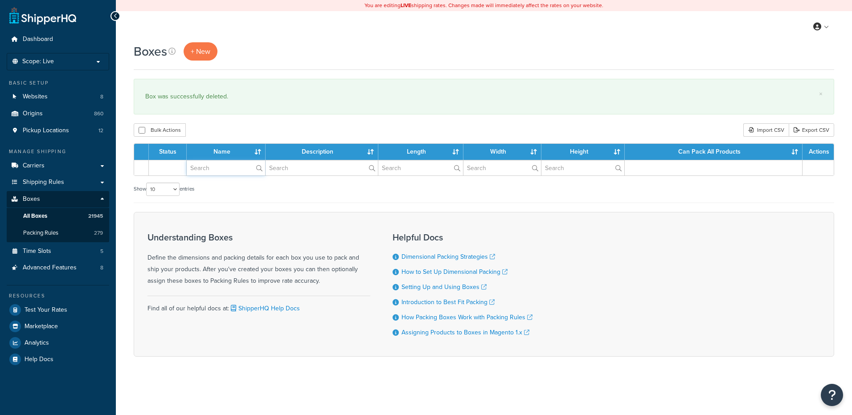
click at [231, 165] on input "text" at bounding box center [226, 167] width 78 height 15
paste input "68BM21"
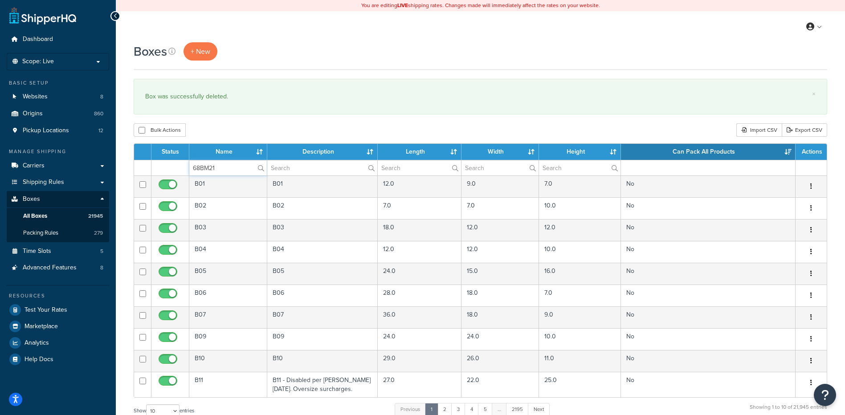
type input "68BM21"
click at [248, 125] on div "Bulk Actions Duplicate [GEOGRAPHIC_DATA] Import CSV Export CSV" at bounding box center [481, 129] width 694 height 13
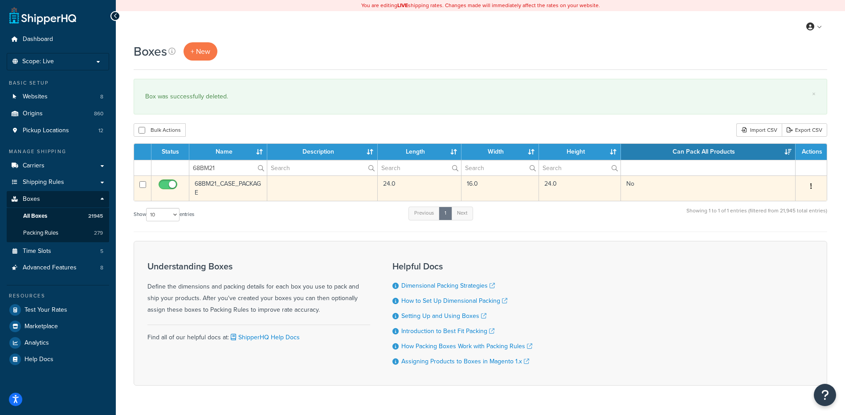
click at [801, 187] on div "Edit Duplicate Delete" at bounding box center [811, 187] width 21 height 14
click at [808, 186] on button "button" at bounding box center [811, 187] width 12 height 14
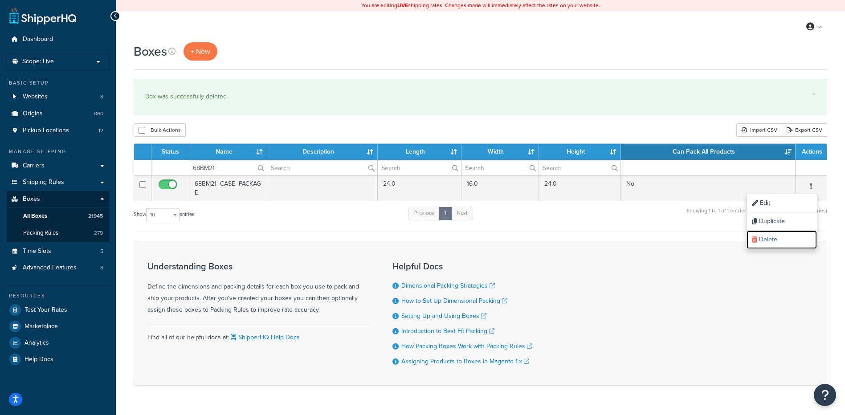
drag, startPoint x: 762, startPoint y: 243, endPoint x: 461, endPoint y: 21, distance: 373.9
click at [762, 243] on link "Delete" at bounding box center [782, 240] width 70 height 18
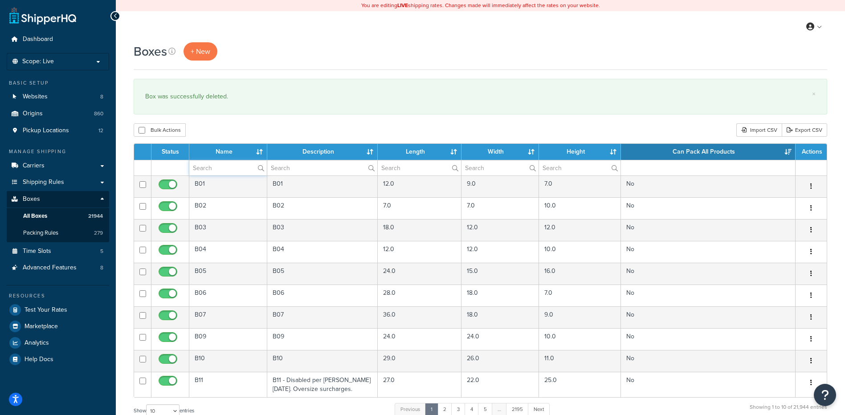
click at [213, 166] on input "text" at bounding box center [228, 167] width 78 height 15
paste input "68W25W"
type input "68W25W"
click at [232, 124] on div "Bulk Actions Duplicate [GEOGRAPHIC_DATA] Import CSV Export CSV" at bounding box center [481, 129] width 694 height 13
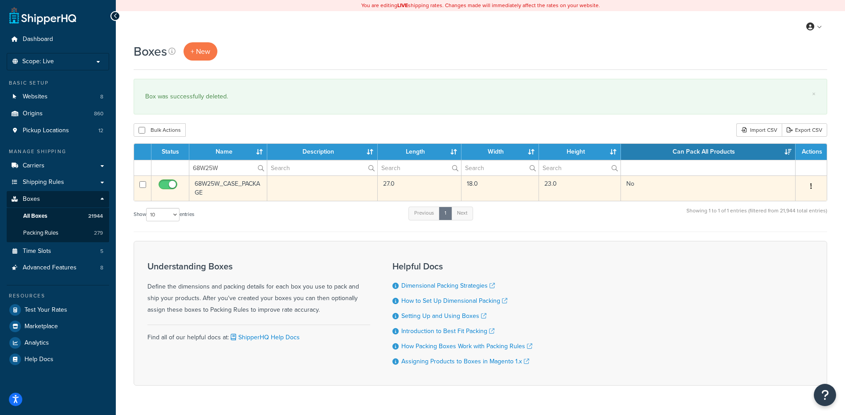
click at [810, 186] on button "button" at bounding box center [811, 187] width 12 height 14
click at [775, 248] on link "Delete" at bounding box center [782, 240] width 70 height 18
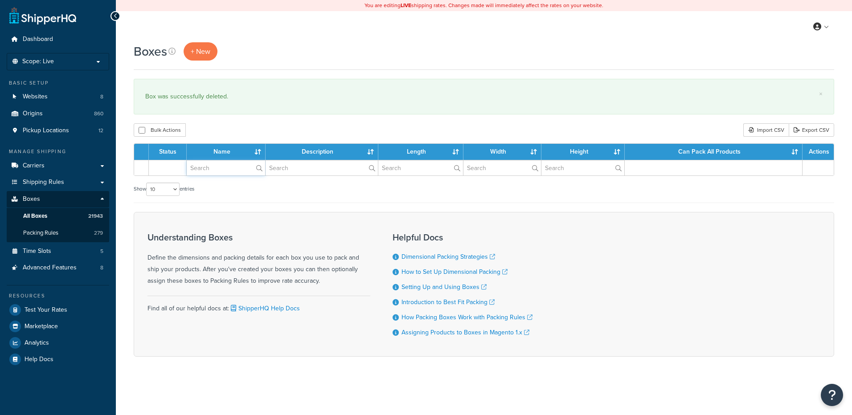
click at [226, 171] on input "text" at bounding box center [226, 167] width 78 height 15
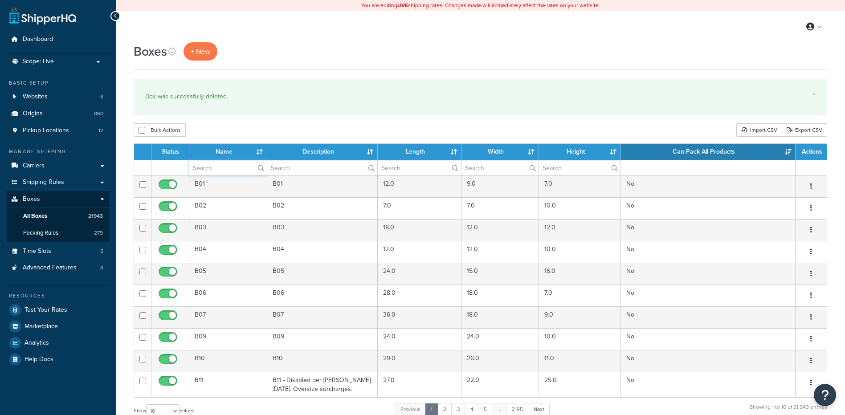
paste input "68W2BF"
type input "68W2BF"
click at [256, 128] on div "Bulk Actions Duplicate [GEOGRAPHIC_DATA] Import CSV Export CSV" at bounding box center [481, 129] width 694 height 13
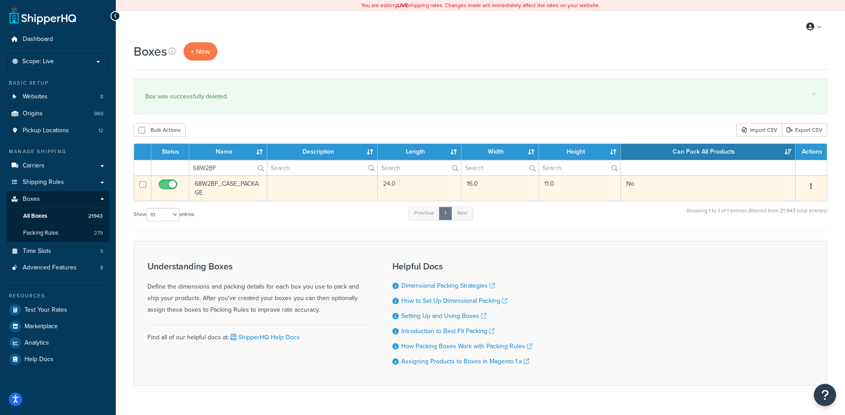
click at [810, 182] on button "button" at bounding box center [811, 187] width 12 height 14
click at [779, 241] on link "Delete" at bounding box center [782, 240] width 70 height 18
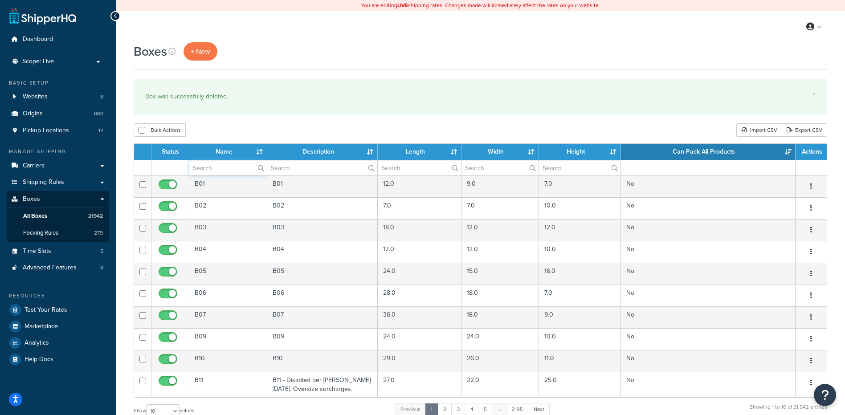
paste input "68W2BH"
type input "68W2BH"
click at [222, 103] on div "Box was successfully deleted." at bounding box center [480, 96] width 671 height 12
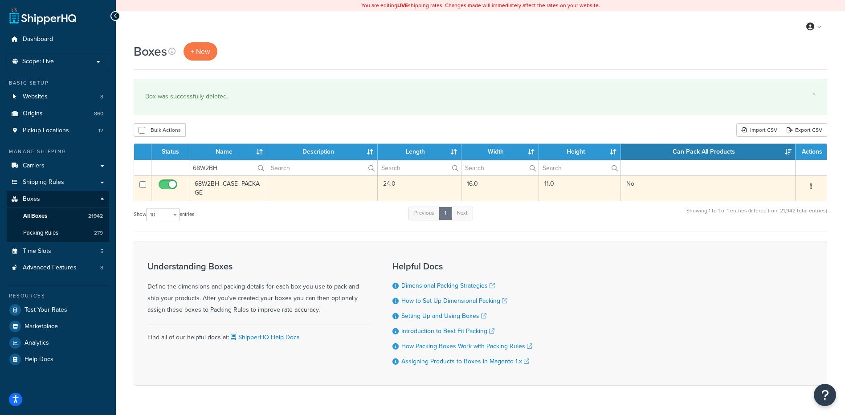
click at [810, 183] on button "button" at bounding box center [811, 187] width 12 height 14
click at [785, 244] on link "Delete" at bounding box center [782, 240] width 70 height 18
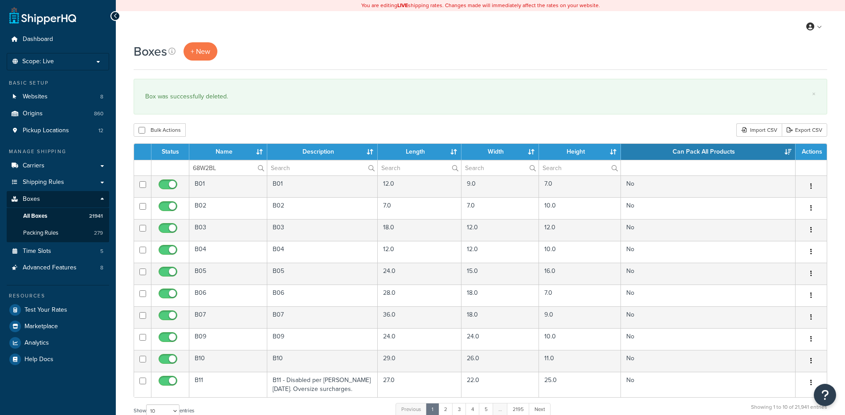
type input "68W2BL"
click at [219, 129] on div "Bulk Actions Duplicate [GEOGRAPHIC_DATA] Import CSV Export CSV" at bounding box center [481, 129] width 694 height 13
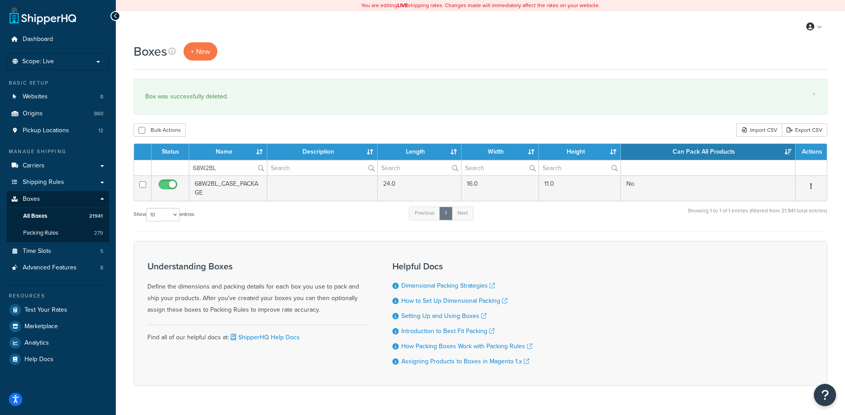
click at [809, 188] on button "button" at bounding box center [811, 187] width 12 height 14
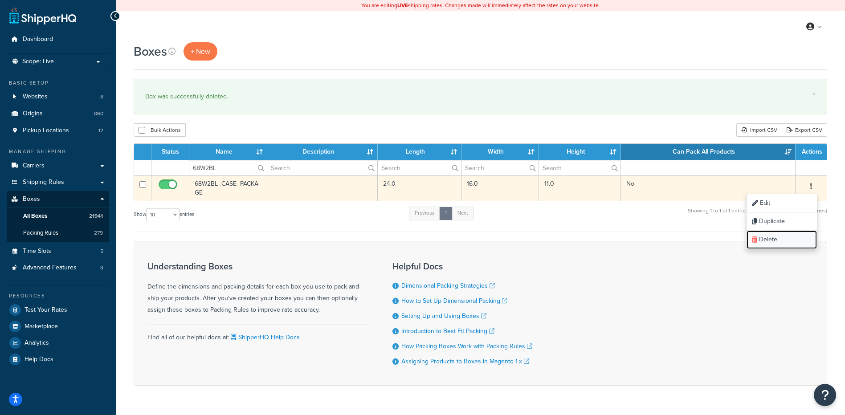
click at [774, 238] on link "Delete" at bounding box center [782, 240] width 70 height 18
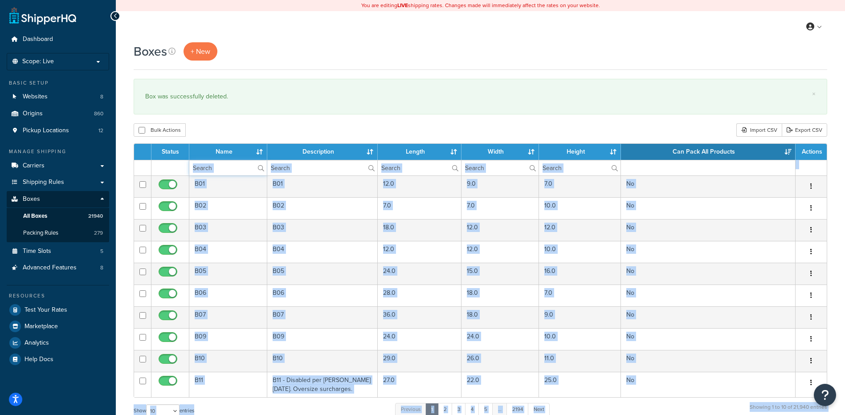
click at [208, 174] on input "text" at bounding box center [228, 167] width 78 height 15
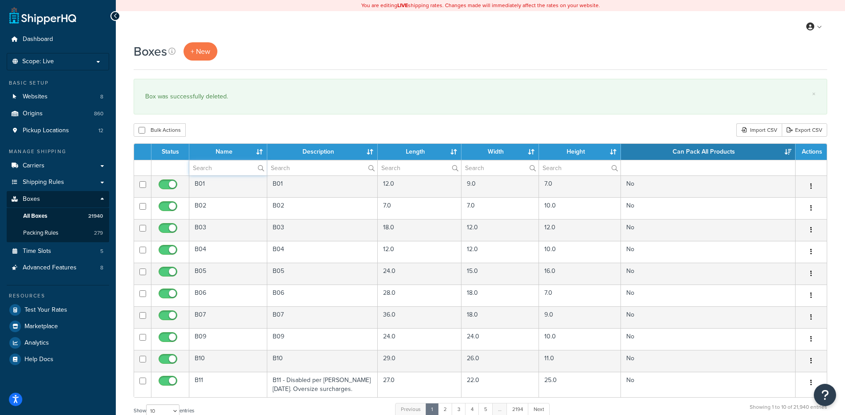
paste input "68W2WP"
type input "68W2WP"
click at [207, 135] on div "Bulk Actions Duplicate Delete Import CSV Export CSV" at bounding box center [481, 129] width 694 height 13
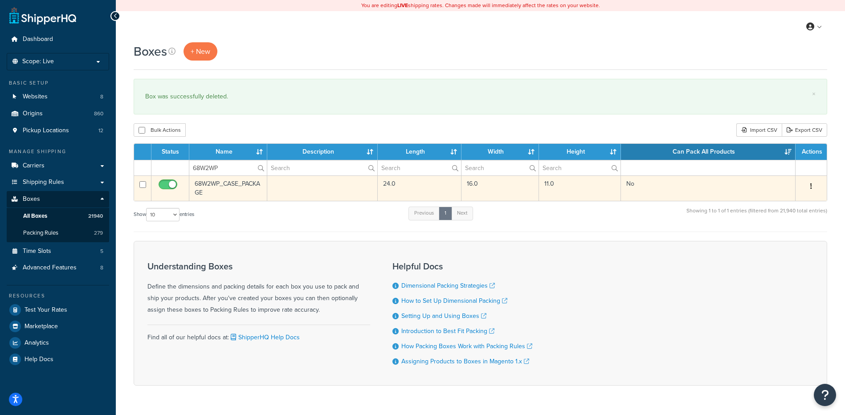
click at [811, 187] on icon "button" at bounding box center [812, 186] width 2 height 6
click at [780, 237] on link "Delete" at bounding box center [782, 240] width 70 height 18
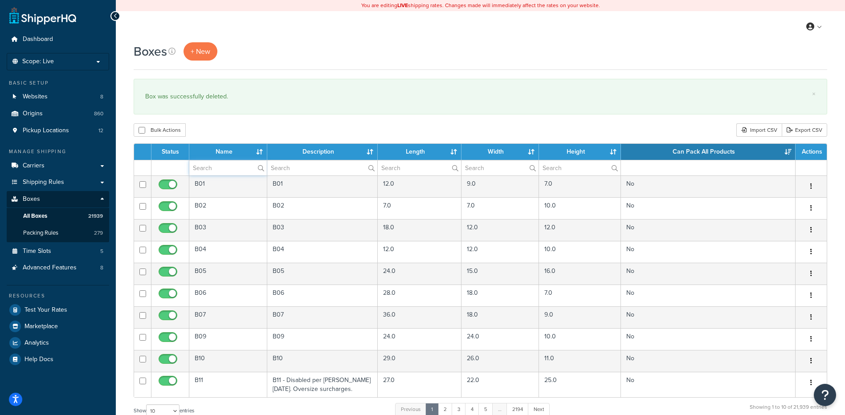
click at [235, 173] on input "text" at bounding box center [228, 167] width 78 height 15
paste input "68W3BF"
type input "68W3BF"
click at [254, 132] on div "Bulk Actions Duplicate [GEOGRAPHIC_DATA] Import CSV Export CSV" at bounding box center [481, 129] width 694 height 13
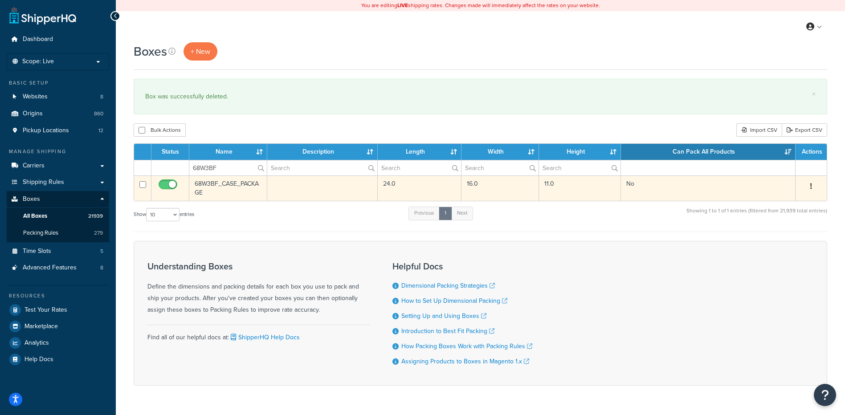
click at [816, 183] on button "button" at bounding box center [811, 187] width 12 height 14
click at [794, 243] on link "Delete" at bounding box center [782, 240] width 70 height 18
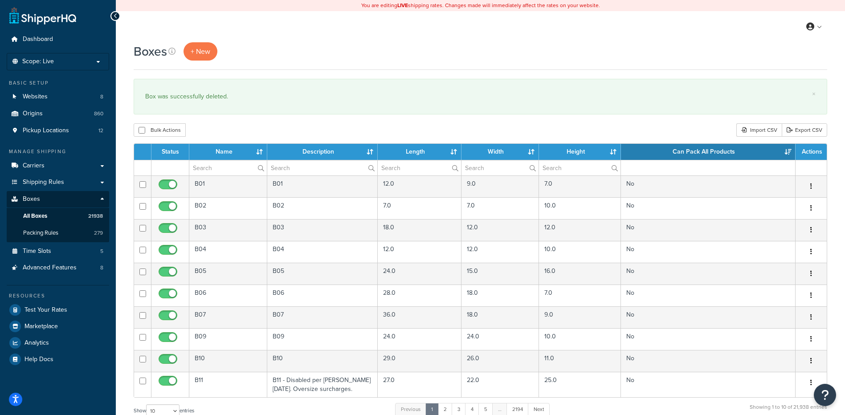
click at [219, 160] on th "Name" at bounding box center [228, 152] width 78 height 16
click at [215, 167] on input "text" at bounding box center [228, 167] width 78 height 15
paste input "68W3BN"
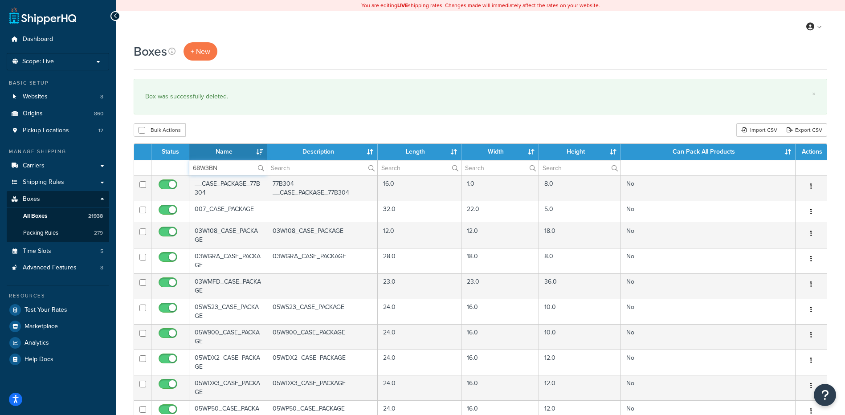
type input "68W3BN"
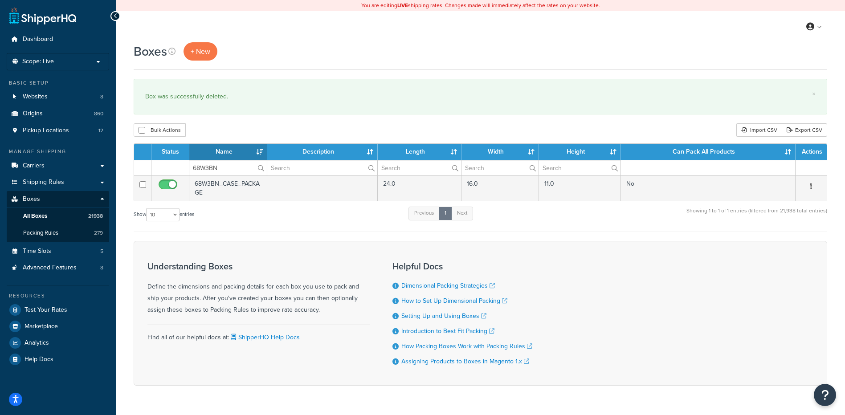
click at [712, 155] on th "Can Pack All Products" at bounding box center [708, 152] width 175 height 16
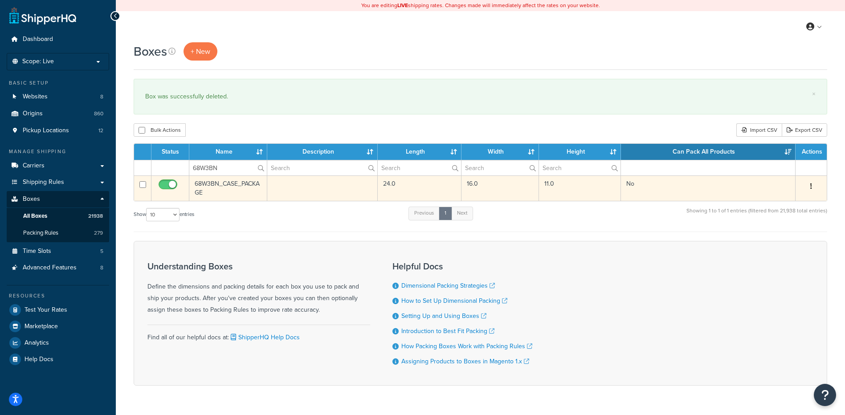
click at [816, 186] on button "button" at bounding box center [811, 187] width 12 height 14
click at [774, 246] on link "Delete" at bounding box center [782, 240] width 70 height 18
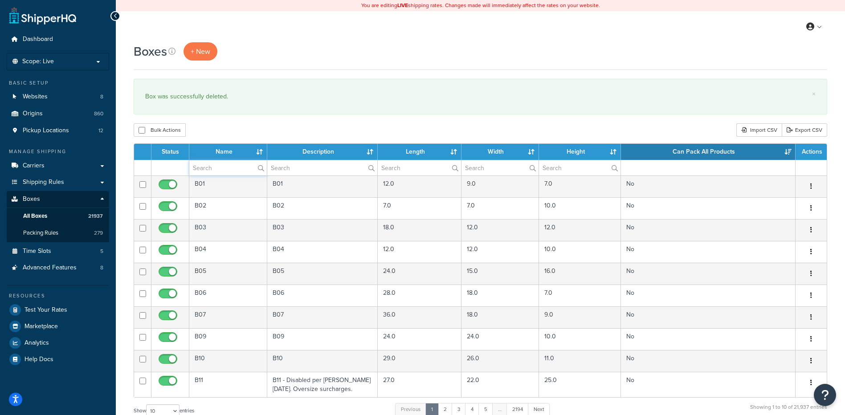
click at [222, 169] on input "text" at bounding box center [228, 167] width 78 height 15
paste input "68W3LB"
type input "68W3LB"
click at [242, 119] on div "Boxes + New × Box was successfully deleted. Bulk Actions Duplicate [GEOGRAPHIC_…" at bounding box center [481, 327] width 730 height 571
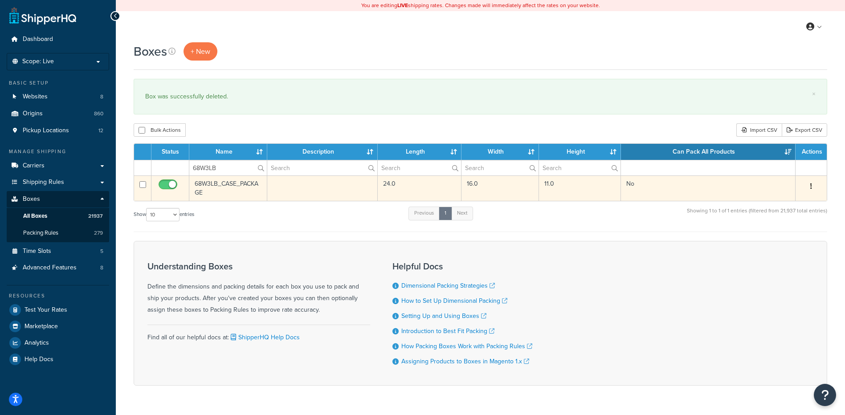
click at [816, 185] on button "button" at bounding box center [811, 187] width 12 height 14
click at [786, 237] on link "Delete" at bounding box center [782, 240] width 70 height 18
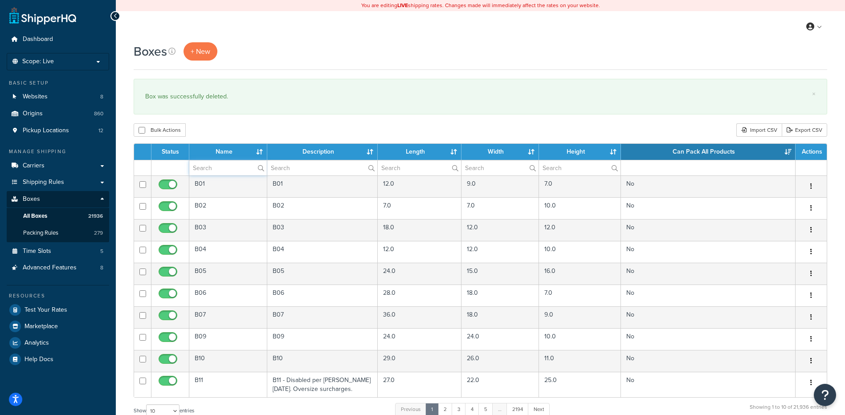
paste input "68W6WL"
type input "68W6WL"
click at [210, 136] on div "Bulk Actions Duplicate [GEOGRAPHIC_DATA] Import CSV Export CSV" at bounding box center [481, 129] width 694 height 13
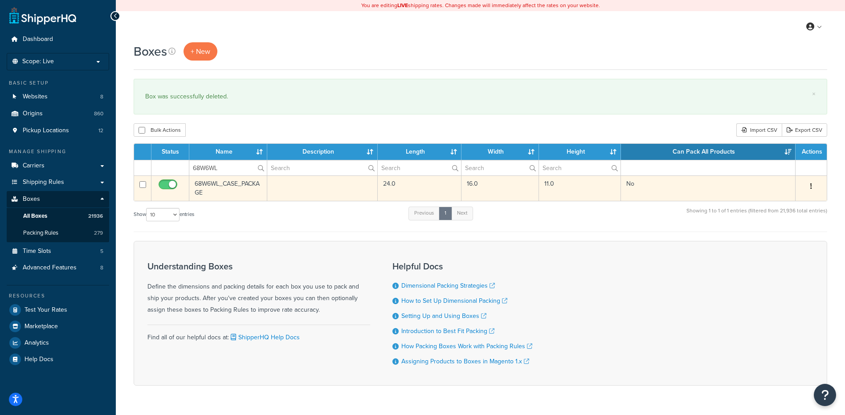
click at [811, 185] on icon "button" at bounding box center [812, 186] width 2 height 6
click at [794, 236] on link "Delete" at bounding box center [782, 240] width 70 height 18
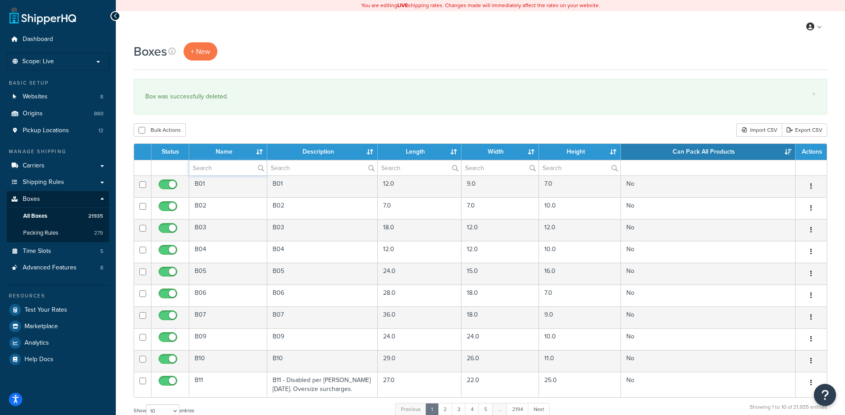
click at [222, 168] on input "text" at bounding box center [228, 167] width 78 height 15
paste input "68WCP1"
type input "68WCP1"
click at [237, 126] on div "Bulk Actions Duplicate [GEOGRAPHIC_DATA] Import CSV Export CSV" at bounding box center [481, 129] width 694 height 13
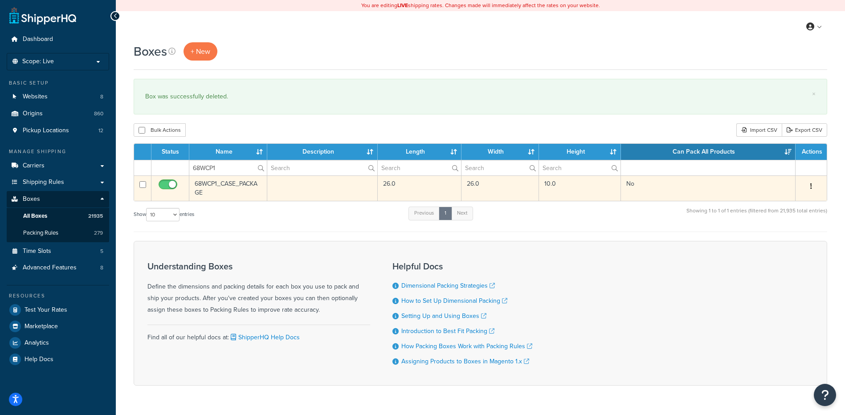
click at [813, 185] on button "button" at bounding box center [811, 187] width 12 height 14
click at [795, 234] on link "Delete" at bounding box center [782, 240] width 70 height 18
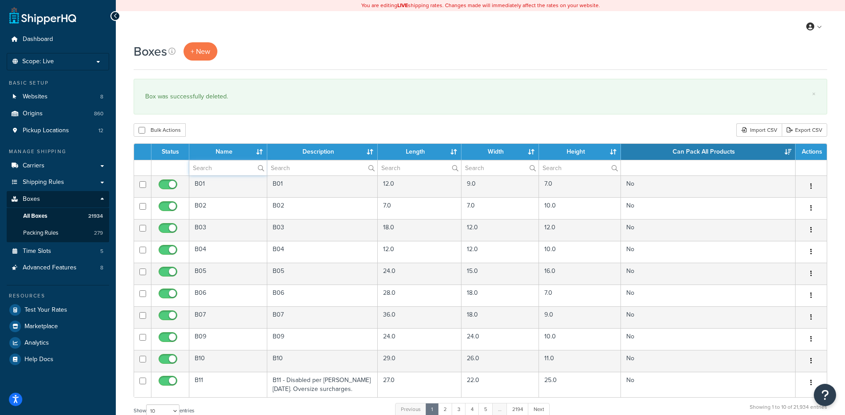
click at [233, 167] on input "text" at bounding box center [228, 167] width 78 height 15
paste input "68WL30"
type input "68WL30"
click at [262, 127] on div "Bulk Actions Duplicate [GEOGRAPHIC_DATA] Import CSV Export CSV" at bounding box center [481, 129] width 694 height 13
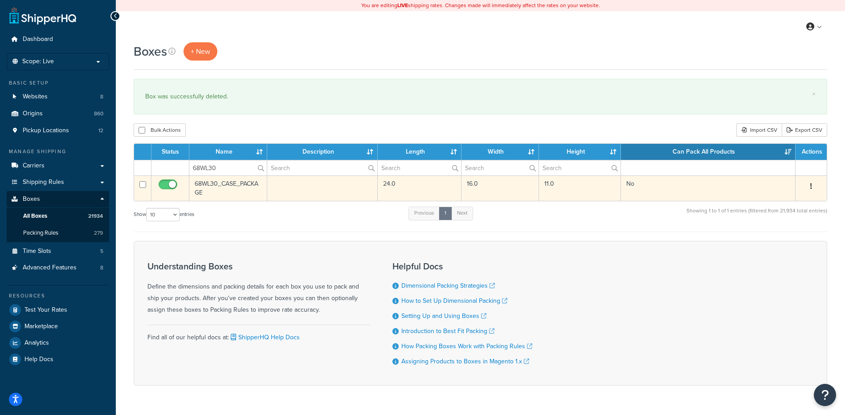
click at [813, 185] on button "button" at bounding box center [811, 187] width 12 height 14
click at [782, 242] on link "Delete" at bounding box center [782, 240] width 70 height 18
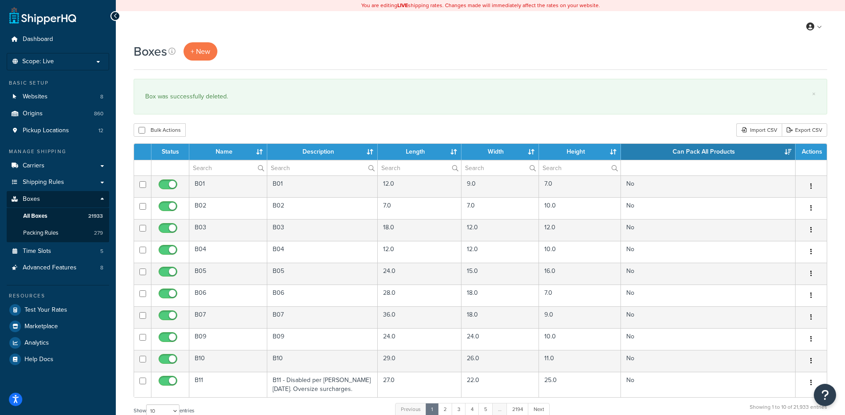
click at [215, 159] on th "Name" at bounding box center [228, 152] width 78 height 16
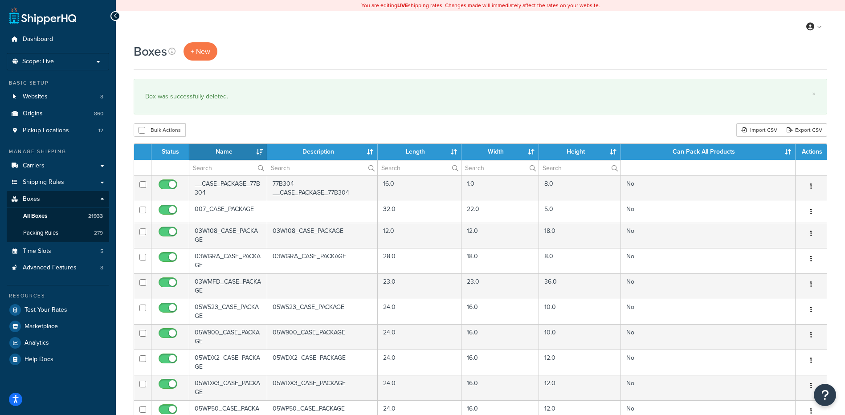
click at [694, 150] on th "Can Pack All Products" at bounding box center [708, 152] width 175 height 16
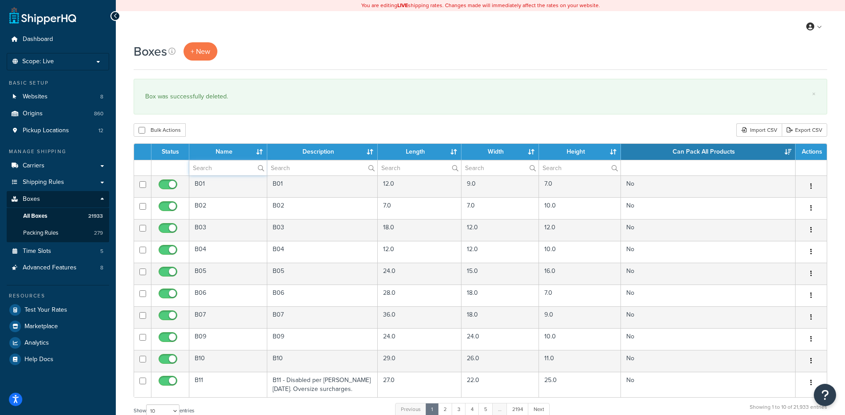
click at [225, 172] on input "text" at bounding box center [228, 167] width 78 height 15
paste input "68WN4R"
type input "68WN4R"
click at [284, 98] on div "Box was successfully deleted." at bounding box center [480, 96] width 671 height 12
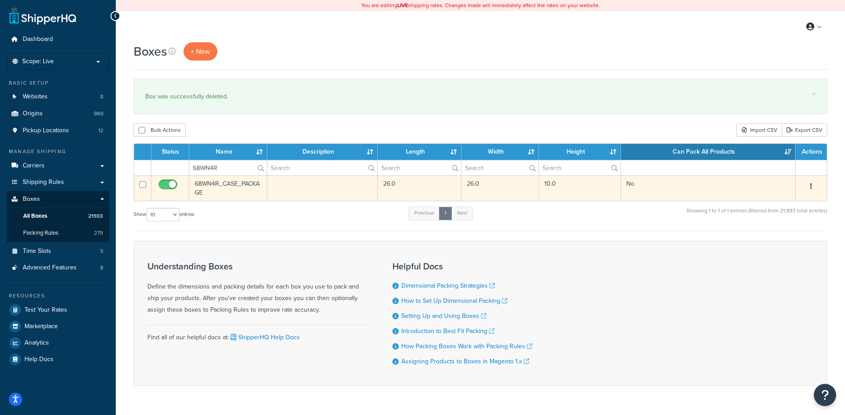
click at [814, 191] on button "button" at bounding box center [811, 187] width 12 height 14
click at [792, 238] on link "Delete" at bounding box center [782, 240] width 70 height 18
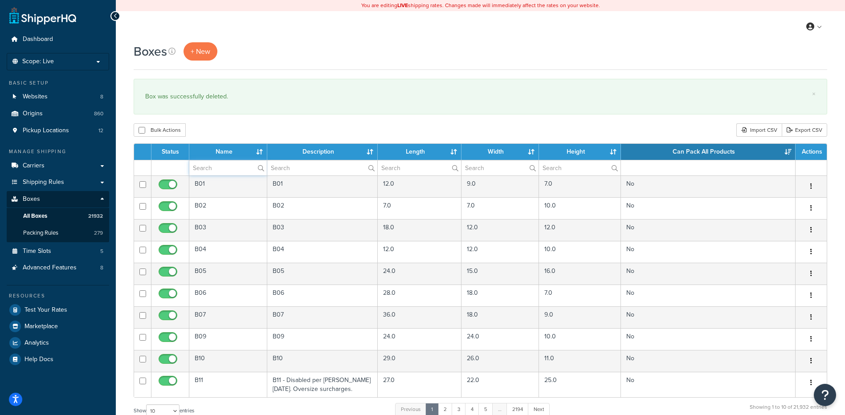
click at [205, 166] on input "text" at bounding box center [228, 167] width 78 height 15
paste input "68WPP6"
type input "68WPP6"
click at [246, 130] on div "Bulk Actions Duplicate [GEOGRAPHIC_DATA] Import CSV Export CSV" at bounding box center [481, 129] width 694 height 13
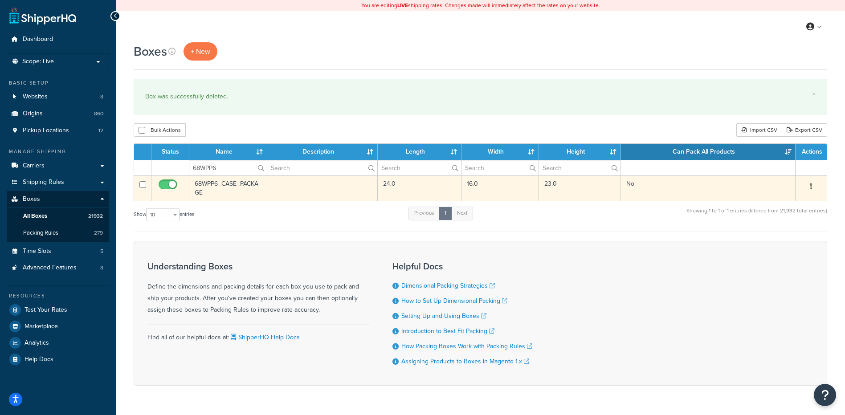
click at [809, 182] on button "button" at bounding box center [811, 187] width 12 height 14
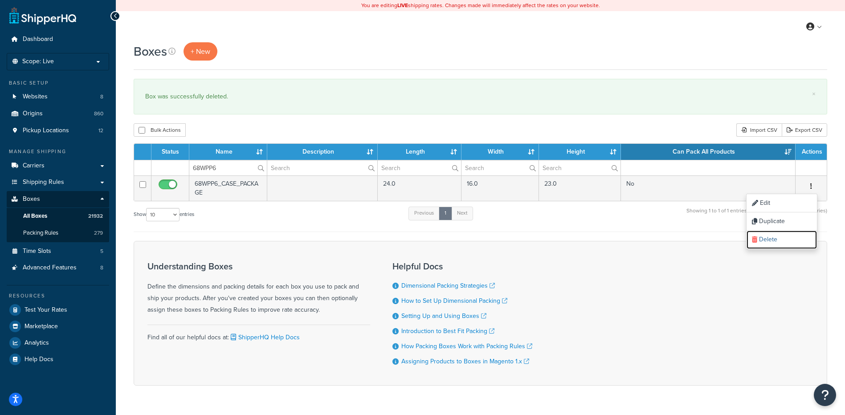
click at [766, 245] on link "Delete" at bounding box center [782, 240] width 70 height 18
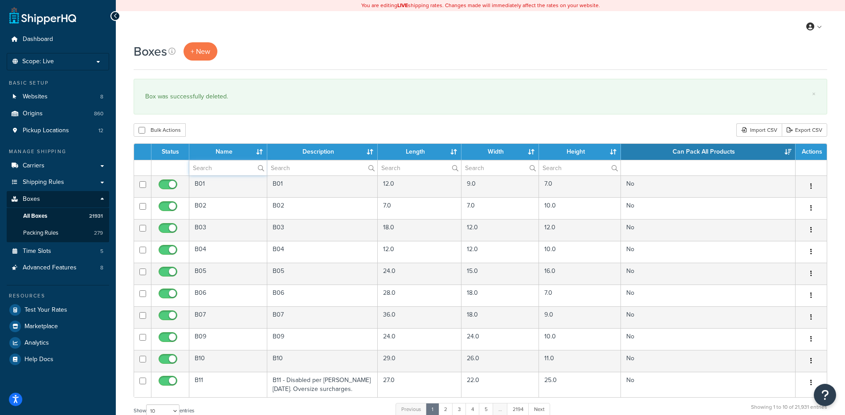
click at [219, 170] on input "text" at bounding box center [228, 167] width 78 height 15
paste input "68WW2H"
type input "68WW2H"
click at [226, 132] on div "Bulk Actions Duplicate [GEOGRAPHIC_DATA] Import CSV Export CSV" at bounding box center [481, 129] width 694 height 13
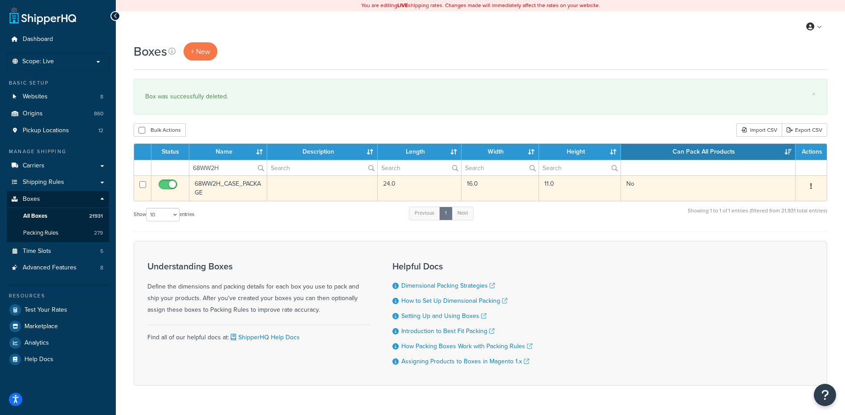
click at [813, 186] on button "button" at bounding box center [811, 187] width 12 height 14
click at [781, 246] on link "Delete" at bounding box center [782, 240] width 70 height 18
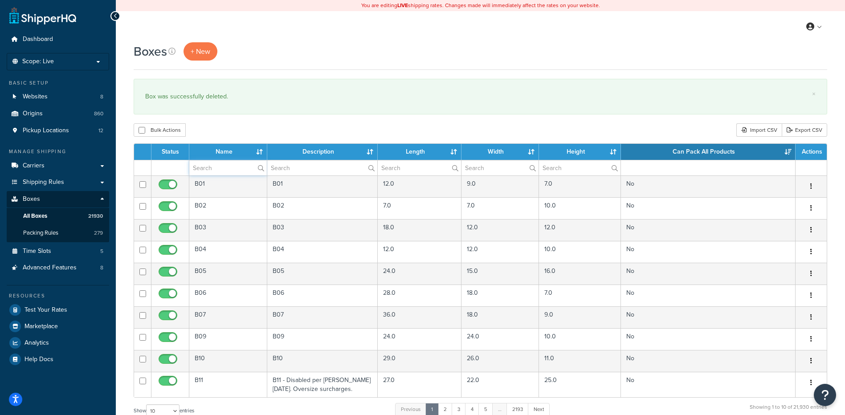
click at [198, 170] on input "text" at bounding box center [228, 167] width 78 height 15
paste input "77W455"
type input "77W455"
click at [221, 132] on div "Bulk Actions Duplicate [GEOGRAPHIC_DATA] Import CSV Export CSV" at bounding box center [481, 129] width 694 height 13
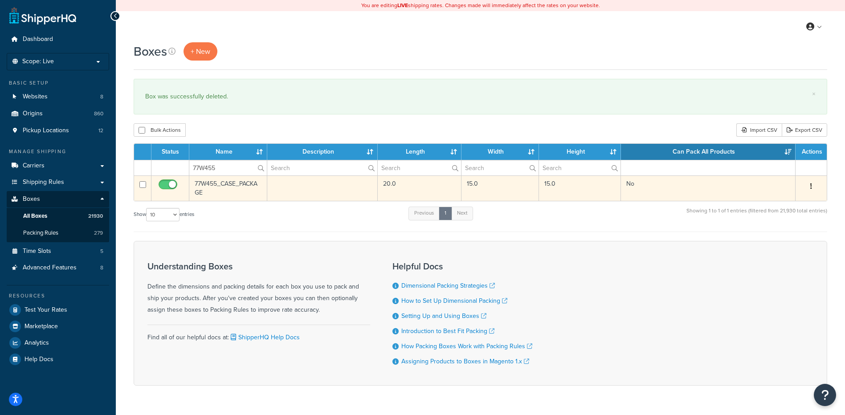
click at [808, 181] on button "button" at bounding box center [811, 187] width 12 height 14
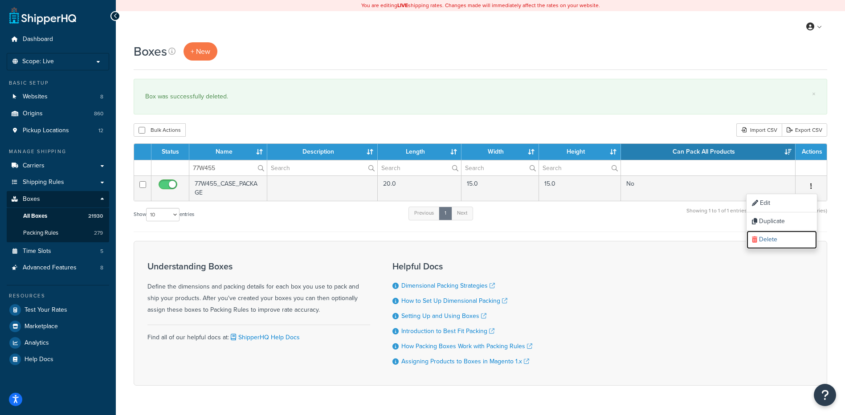
drag, startPoint x: 753, startPoint y: 241, endPoint x: 469, endPoint y: 27, distance: 355.5
click at [753, 241] on icon at bounding box center [754, 240] width 5 height 6
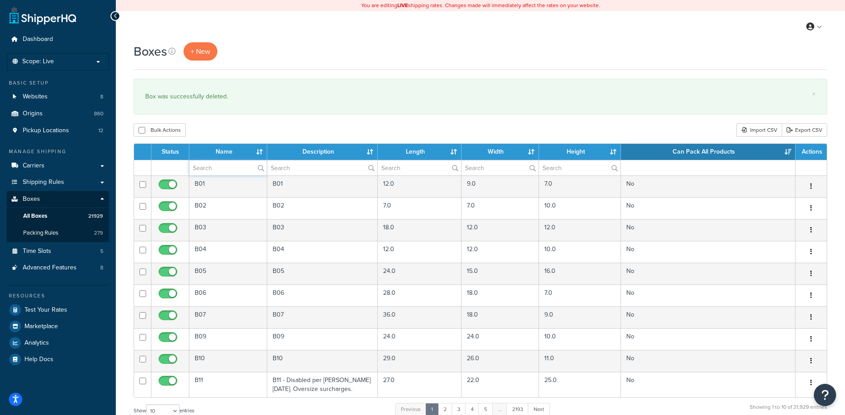
click at [226, 171] on input "text" at bounding box center [228, 167] width 78 height 15
paste input "81B259"
type input "81B259"
click at [226, 133] on div "Bulk Actions Duplicate Delete Import CSV Export CSV" at bounding box center [481, 129] width 694 height 13
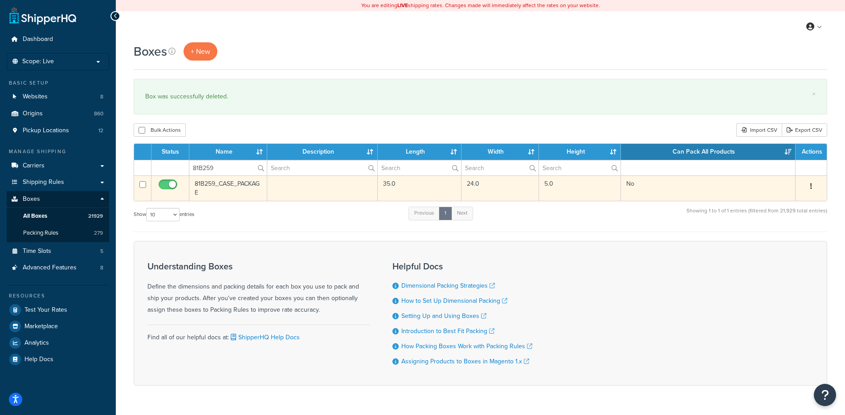
click at [811, 183] on icon "button" at bounding box center [812, 186] width 2 height 6
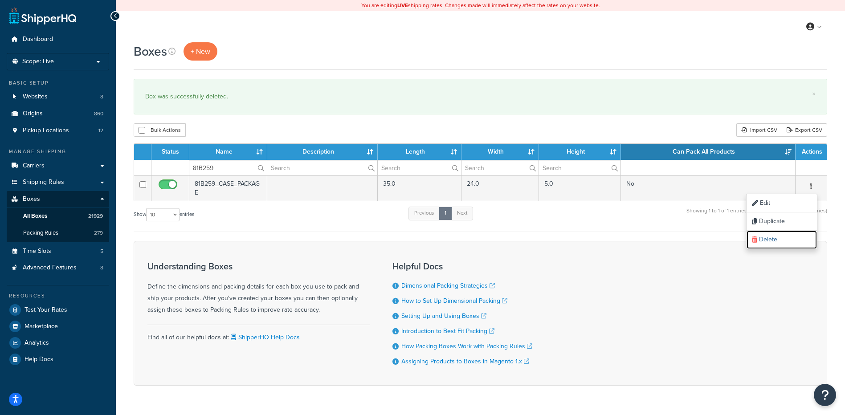
drag, startPoint x: 776, startPoint y: 240, endPoint x: 466, endPoint y: 26, distance: 376.9
click at [776, 240] on link "Delete" at bounding box center [782, 240] width 70 height 18
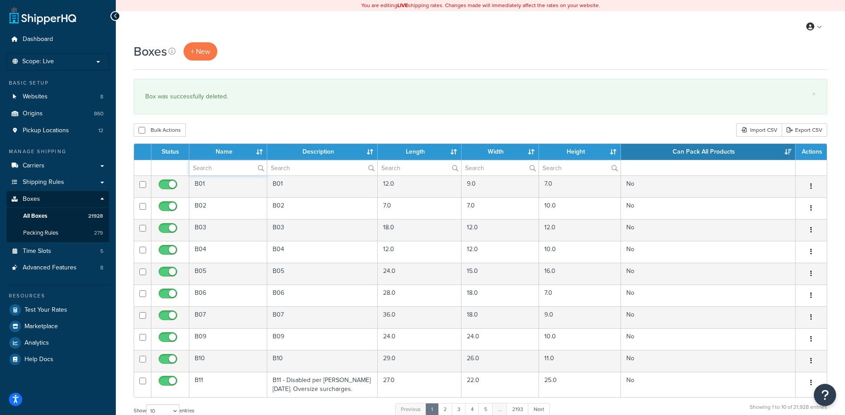
click at [220, 168] on input "text" at bounding box center [228, 167] width 78 height 15
paste input "81B266"
type input "81B266"
click at [221, 117] on div "Boxes + New × Box was successfully deleted. Bulk Actions Duplicate Delete Impor…" at bounding box center [481, 327] width 730 height 571
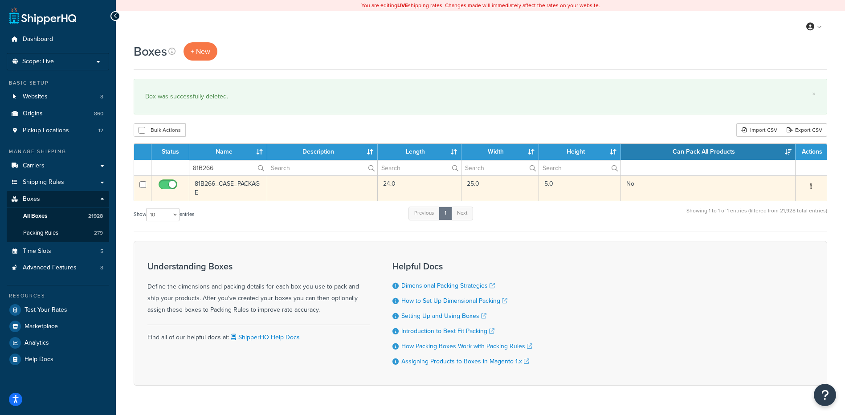
click at [808, 180] on td "Edit Duplicate Delete" at bounding box center [811, 188] width 31 height 25
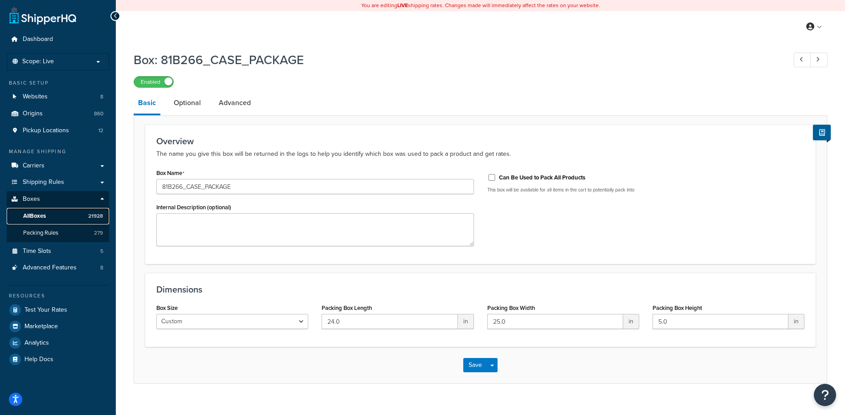
click at [45, 217] on span "All Boxes" at bounding box center [34, 217] width 23 height 8
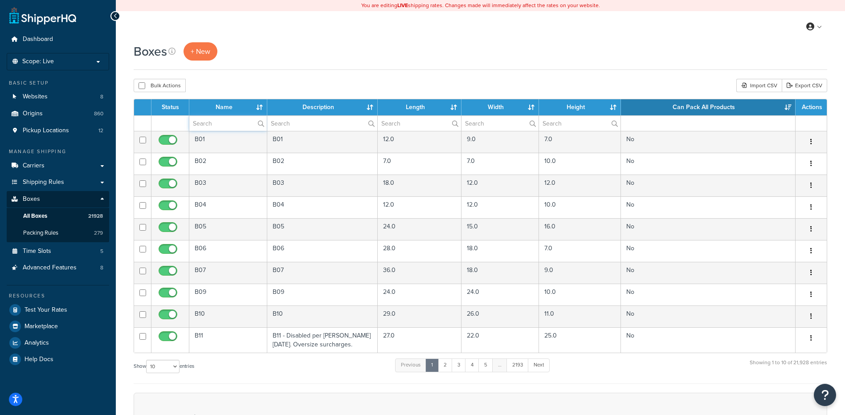
click at [218, 122] on input "text" at bounding box center [228, 123] width 78 height 15
paste input "81B266"
type input "81B266"
click at [294, 82] on div "Bulk Actions Duplicate [GEOGRAPHIC_DATA] Import CSV Export CSV" at bounding box center [481, 85] width 694 height 13
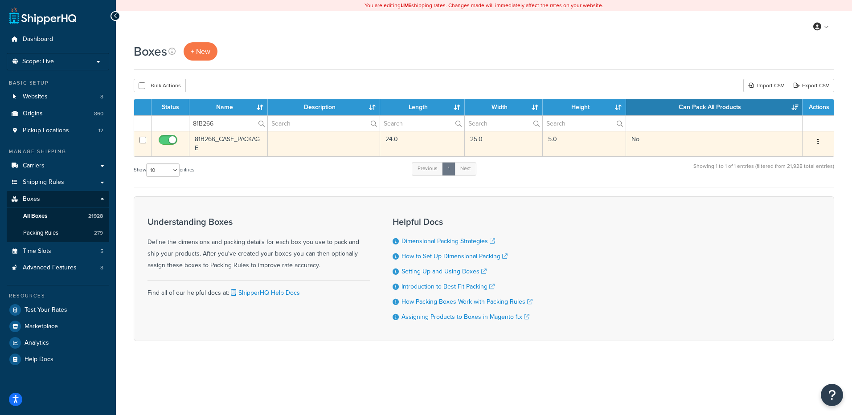
click at [815, 144] on button "button" at bounding box center [818, 142] width 12 height 14
click at [784, 197] on link "Delete" at bounding box center [789, 195] width 70 height 18
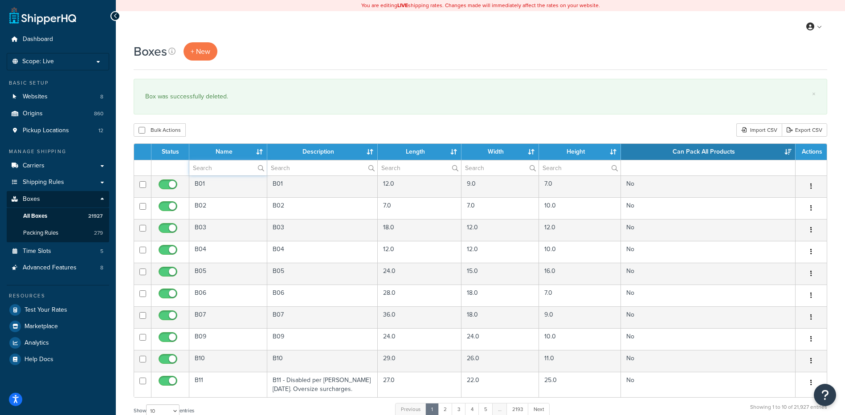
click at [203, 168] on input "text" at bounding box center [228, 167] width 78 height 15
paste input "81B4LC"
type input "81B4LC"
click at [248, 144] on div "Boxes + New × Box was successfully deleted. Bulk Actions Duplicate Delete Impor…" at bounding box center [481, 327] width 730 height 571
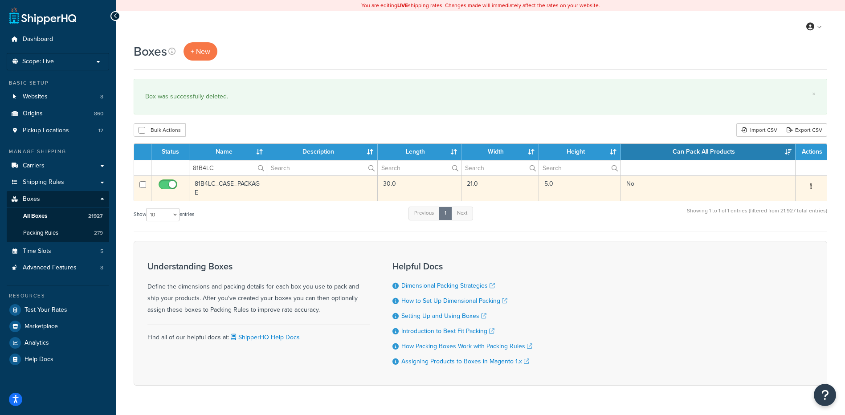
click at [813, 183] on button "button" at bounding box center [811, 187] width 12 height 14
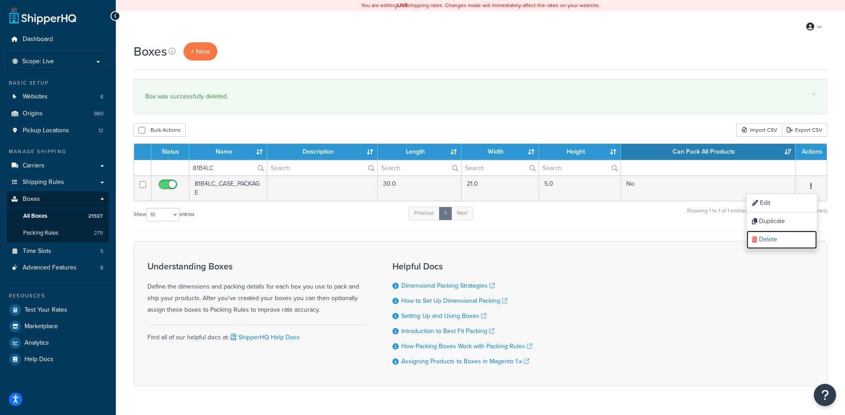
drag, startPoint x: 767, startPoint y: 241, endPoint x: 466, endPoint y: 27, distance: 369.2
click at [767, 241] on link "Delete" at bounding box center [782, 240] width 70 height 18
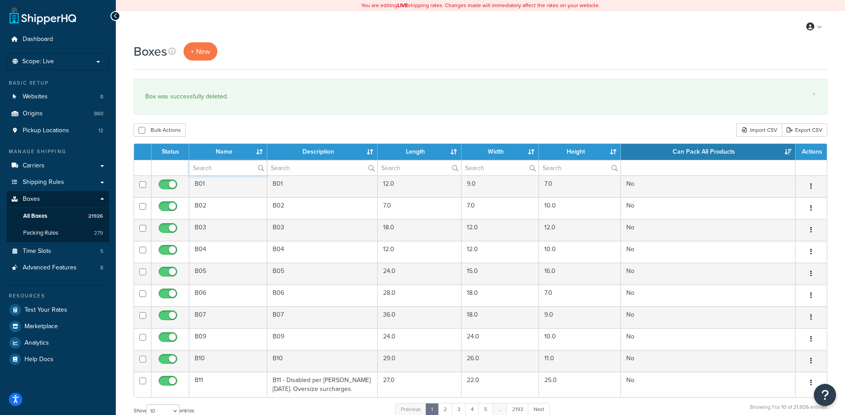
paste input "81B4LC"
click at [238, 128] on div "Bulk Actions Duplicate Delete Import CSV Export CSV" at bounding box center [481, 129] width 694 height 13
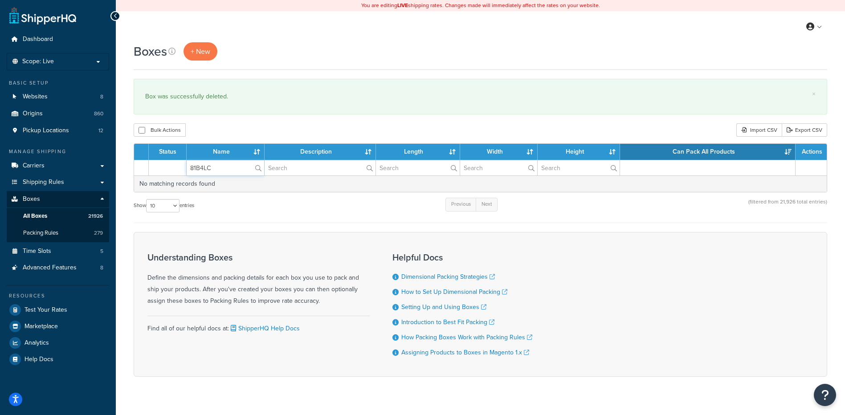
drag, startPoint x: 216, startPoint y: 168, endPoint x: 185, endPoint y: 167, distance: 30.3
click at [185, 167] on tr "81B4LC" at bounding box center [480, 168] width 693 height 16
paste input "732"
type input "81B732"
click at [275, 137] on div "Bulk Actions Duplicate Delete Import CSV Export CSV" at bounding box center [481, 129] width 694 height 13
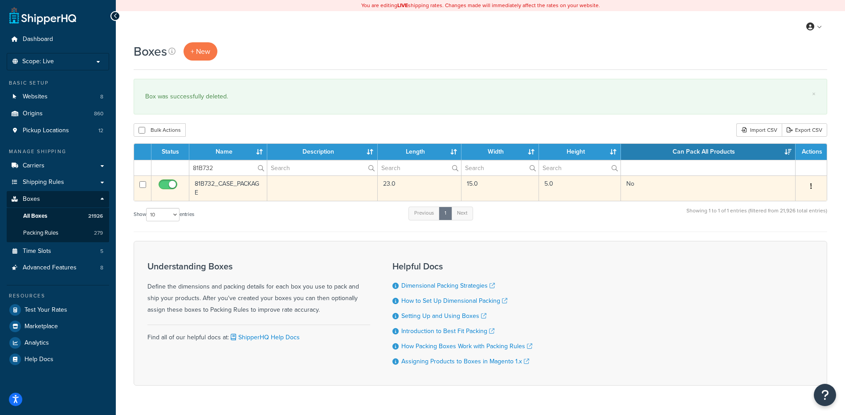
click at [808, 186] on button "button" at bounding box center [811, 187] width 12 height 14
click at [758, 238] on link "Delete" at bounding box center [782, 240] width 70 height 18
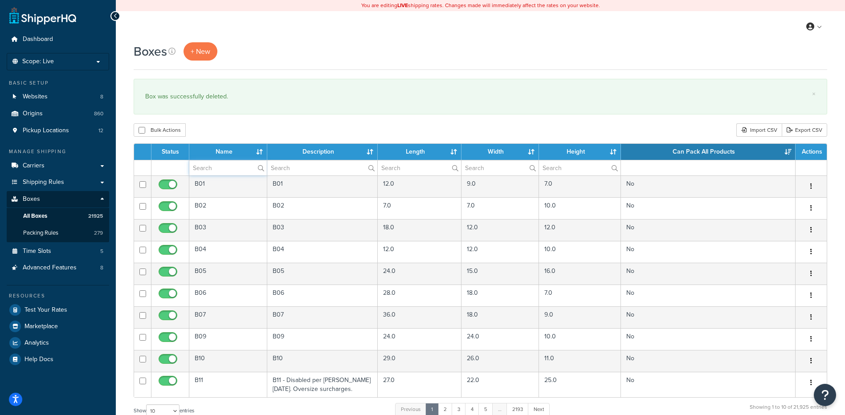
click at [190, 167] on input "text" at bounding box center [228, 167] width 78 height 15
paste input "81B734"
type input "81B734"
click at [291, 101] on div "Box was successfully deleted." at bounding box center [480, 96] width 671 height 12
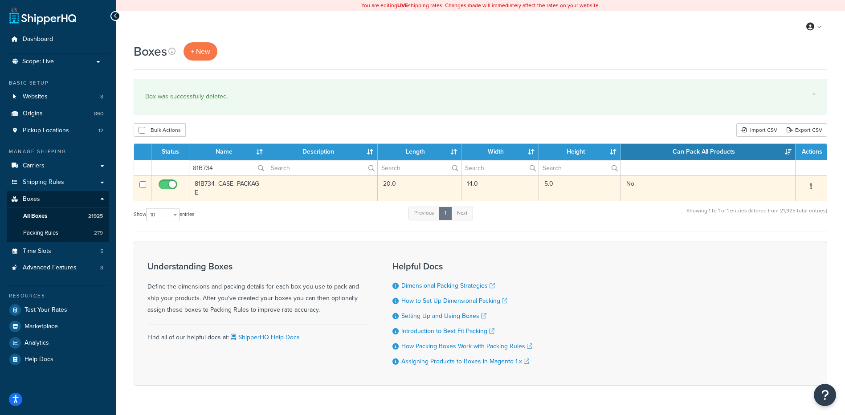
click at [813, 185] on button "button" at bounding box center [811, 187] width 12 height 14
click at [774, 241] on link "Delete" at bounding box center [782, 240] width 70 height 18
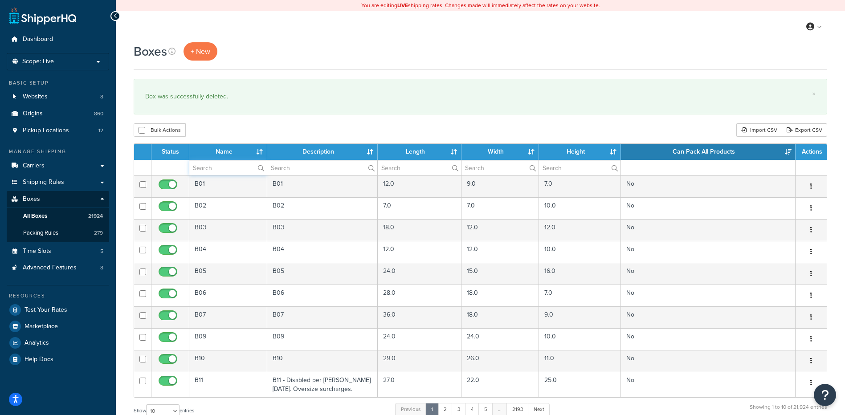
click at [217, 172] on input "text" at bounding box center [228, 167] width 78 height 15
paste input "81B735"
type input "81B735"
click at [296, 136] on div "Bulk Actions Duplicate [GEOGRAPHIC_DATA] Import CSV Export CSV" at bounding box center [481, 129] width 694 height 13
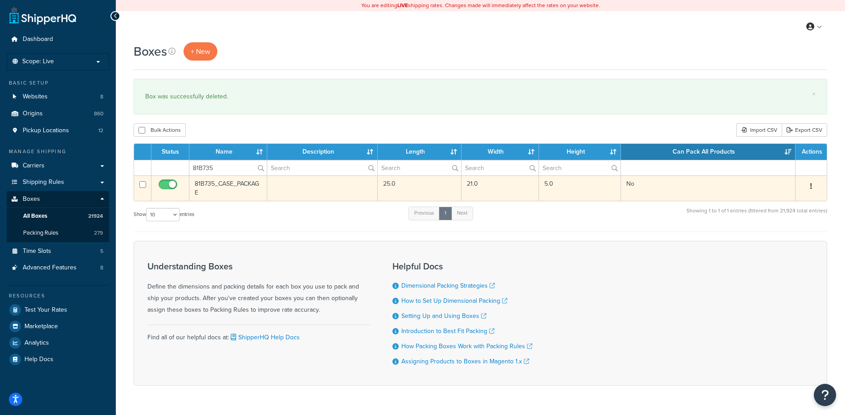
click at [811, 185] on icon "button" at bounding box center [812, 186] width 2 height 6
click at [779, 238] on link "Delete" at bounding box center [782, 240] width 70 height 18
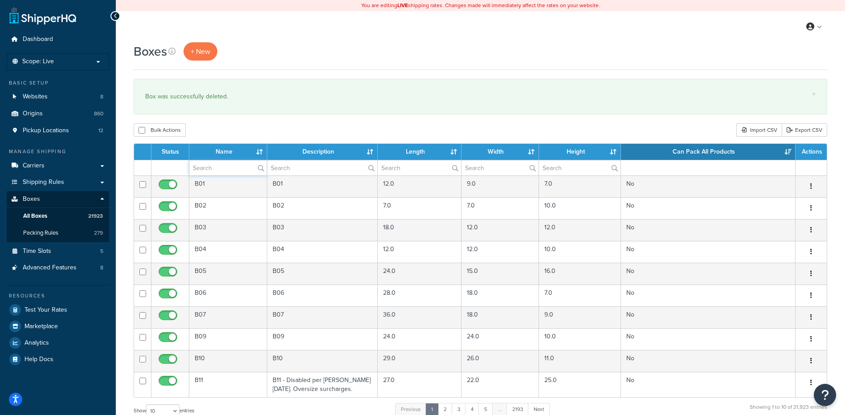
click at [198, 163] on input "text" at bounding box center [228, 167] width 78 height 15
paste input "81B802"
type input "81B802"
click at [265, 143] on div "Boxes + New × Box was successfully deleted. Bulk Actions Duplicate Delete Impor…" at bounding box center [481, 327] width 730 height 571
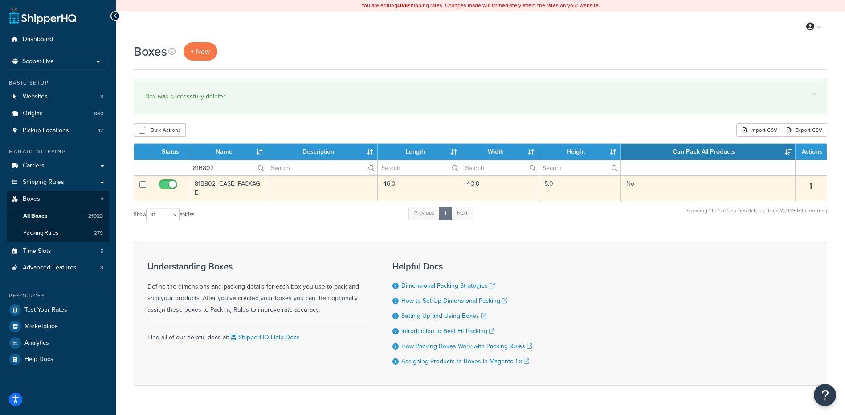
click at [814, 183] on button "button" at bounding box center [811, 187] width 12 height 14
click at [790, 247] on link "Delete" at bounding box center [782, 240] width 70 height 18
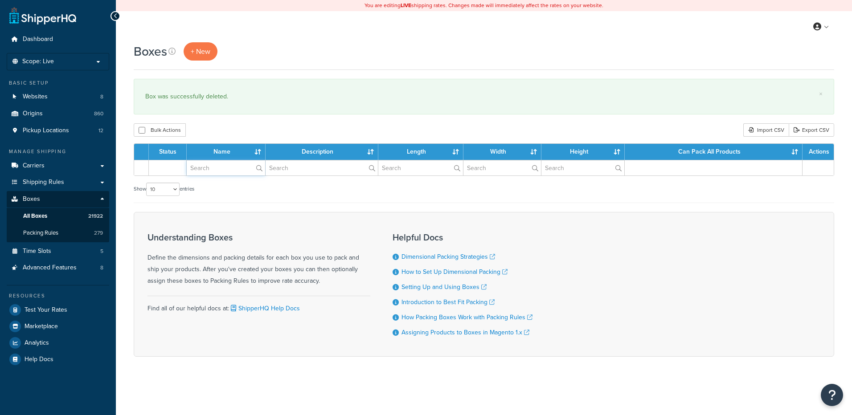
click at [190, 170] on input "text" at bounding box center [226, 167] width 78 height 15
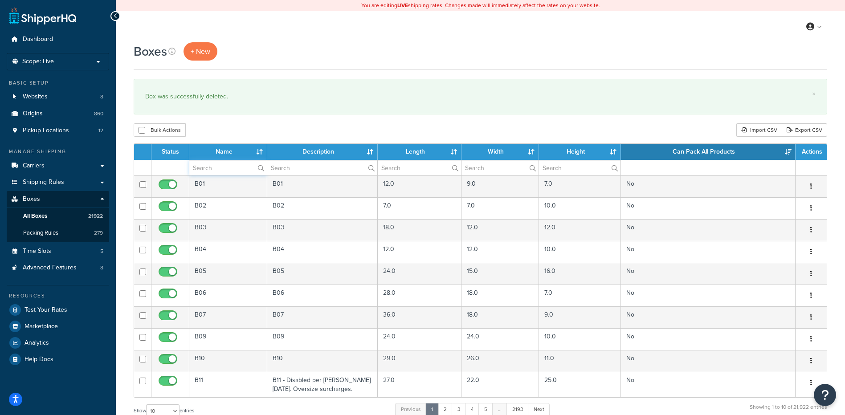
paste input "81B817"
type input "81B817"
click at [281, 91] on div "Box was successfully deleted." at bounding box center [480, 96] width 671 height 12
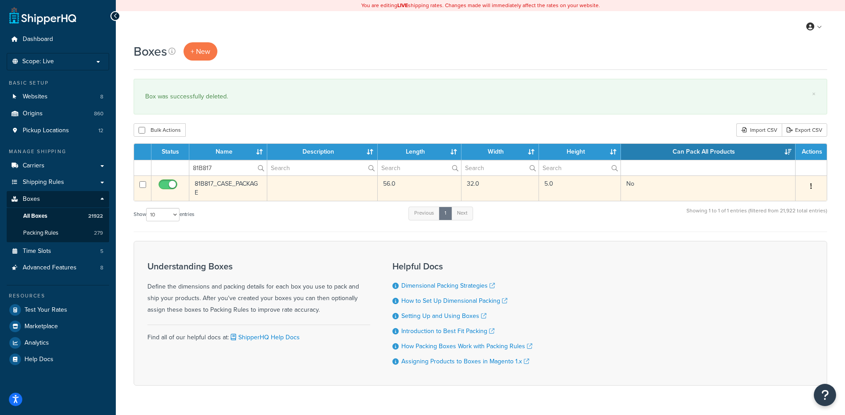
click at [816, 181] on button "button" at bounding box center [811, 187] width 12 height 14
click at [766, 232] on link "Delete" at bounding box center [782, 240] width 70 height 18
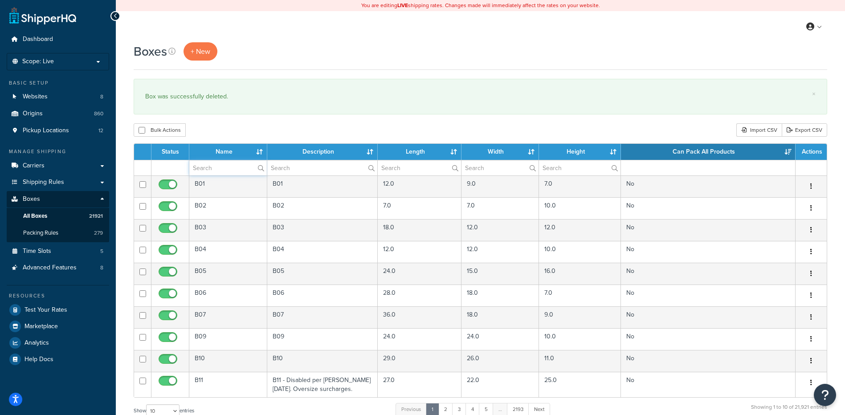
click at [205, 172] on input "text" at bounding box center [228, 167] width 78 height 15
paste input "81B847"
type input "81B847"
click at [222, 147] on th "Name" at bounding box center [228, 152] width 78 height 16
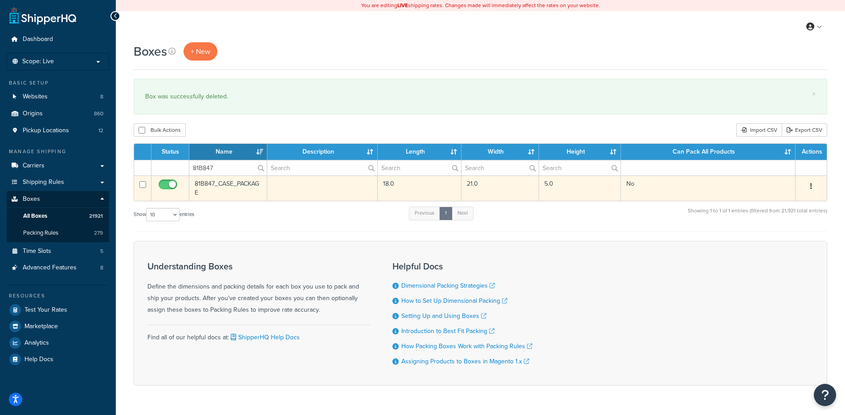
click at [813, 186] on button "button" at bounding box center [811, 187] width 12 height 14
click at [771, 242] on link "Delete" at bounding box center [782, 240] width 70 height 18
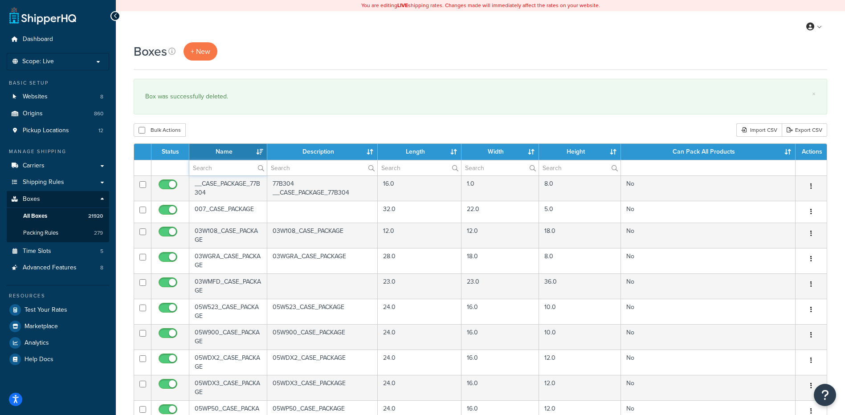
click at [210, 174] on input "text" at bounding box center [228, 167] width 78 height 15
paste input "81BBG1"
type input "81BBG1"
click at [220, 143] on div "Boxes + New × Box was successfully deleted. Bulk Actions Duplicate [GEOGRAPHIC_…" at bounding box center [481, 342] width 730 height 600
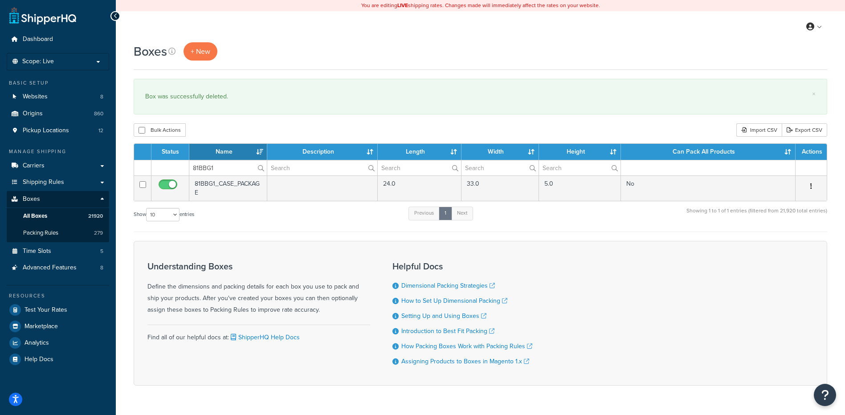
click at [723, 154] on th "Can Pack All Products" at bounding box center [708, 152] width 175 height 16
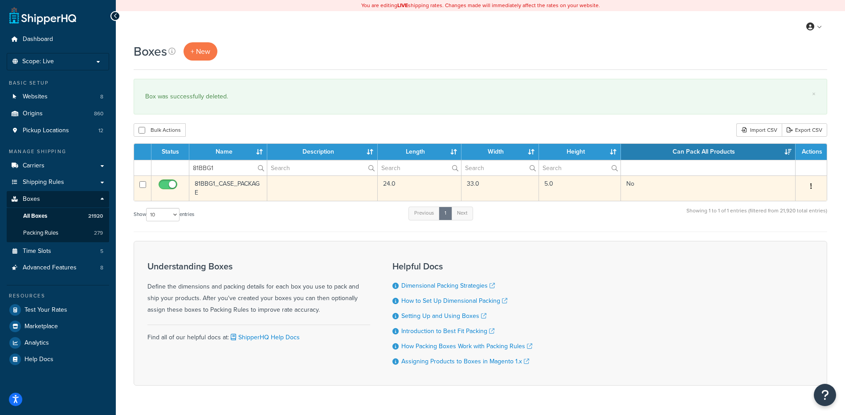
click at [813, 187] on button "button" at bounding box center [811, 187] width 12 height 14
click at [785, 237] on link "Delete" at bounding box center [782, 240] width 70 height 18
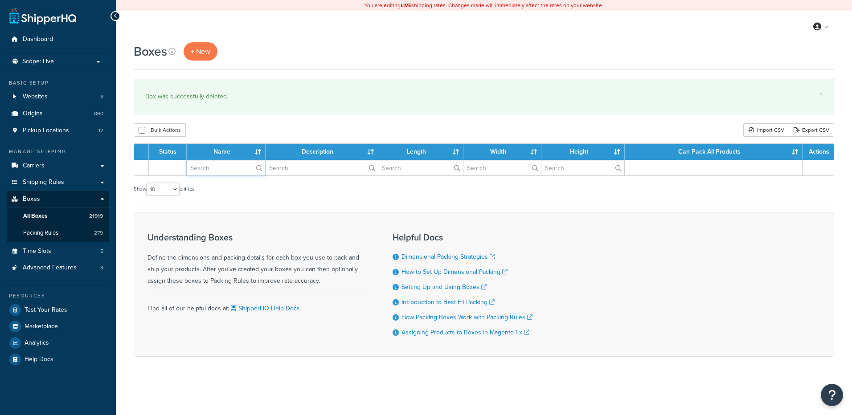
click at [203, 168] on input "text" at bounding box center [226, 167] width 78 height 15
paste input "81BC22"
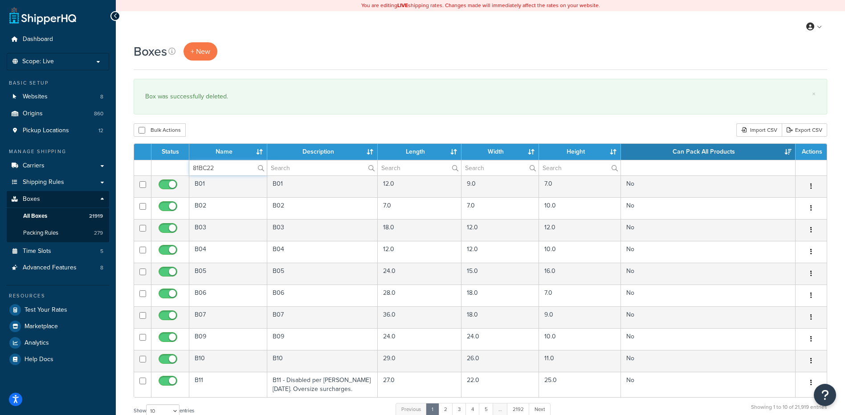
type input "81BC22"
click at [208, 130] on div "Bulk Actions Duplicate [GEOGRAPHIC_DATA] Import CSV Export CSV" at bounding box center [481, 129] width 694 height 13
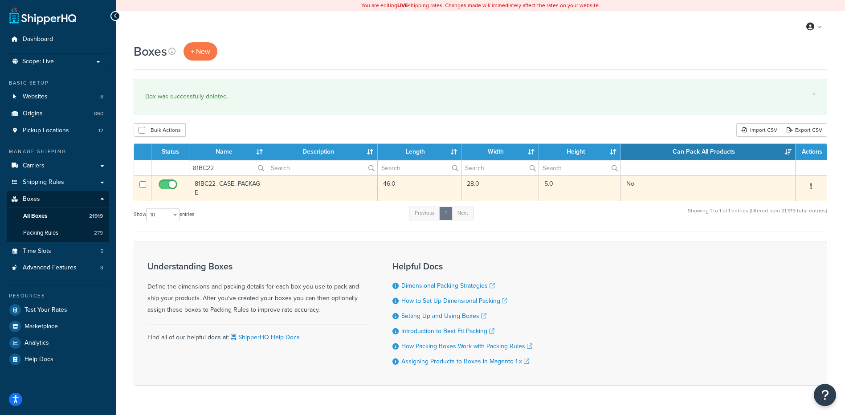
click at [812, 185] on icon "button" at bounding box center [812, 186] width 2 height 6
click at [767, 238] on link "Delete" at bounding box center [782, 240] width 70 height 18
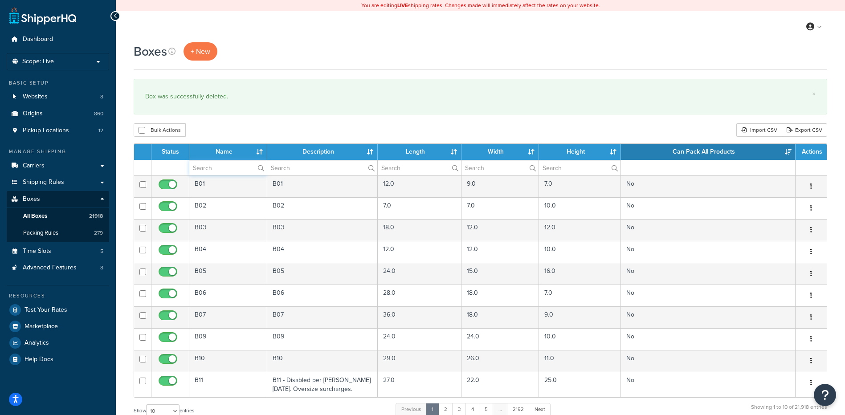
click at [208, 167] on input "text" at bounding box center [228, 167] width 78 height 15
paste input "81BC22"
click at [225, 133] on div "Bulk Actions Duplicate [GEOGRAPHIC_DATA] Import CSV Export CSV" at bounding box center [481, 129] width 694 height 13
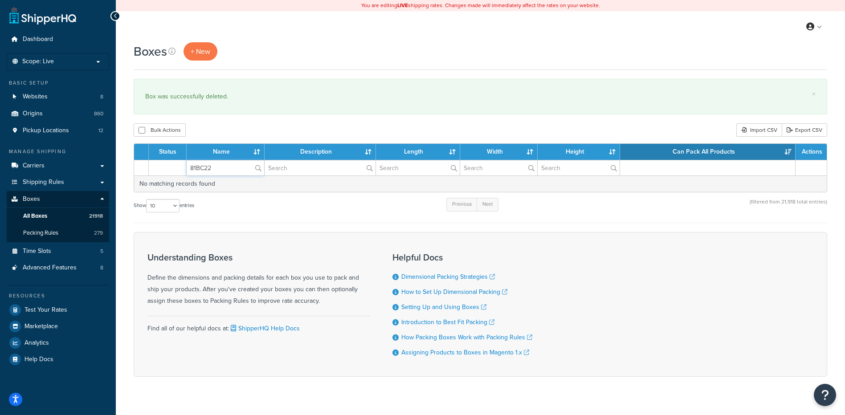
drag, startPoint x: 214, startPoint y: 166, endPoint x: 204, endPoint y: 130, distance: 38.0
click at [164, 148] on table "Status Name Description Length Width Height Can Pack All Products Actions 81BC2…" at bounding box center [481, 168] width 694 height 49
paste input "D5"
type input "81BCD5"
click at [215, 126] on div "Bulk Actions Duplicate [GEOGRAPHIC_DATA] Import CSV Export CSV" at bounding box center [481, 129] width 694 height 13
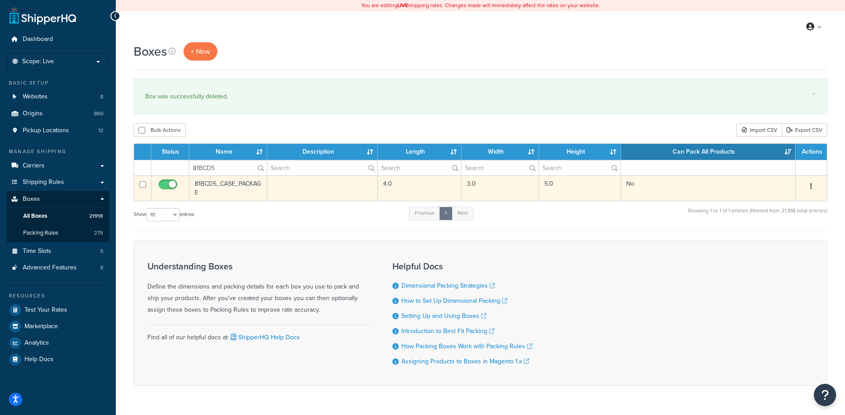
click at [809, 183] on button "button" at bounding box center [811, 187] width 12 height 14
click at [777, 234] on link "Delete" at bounding box center [782, 240] width 70 height 18
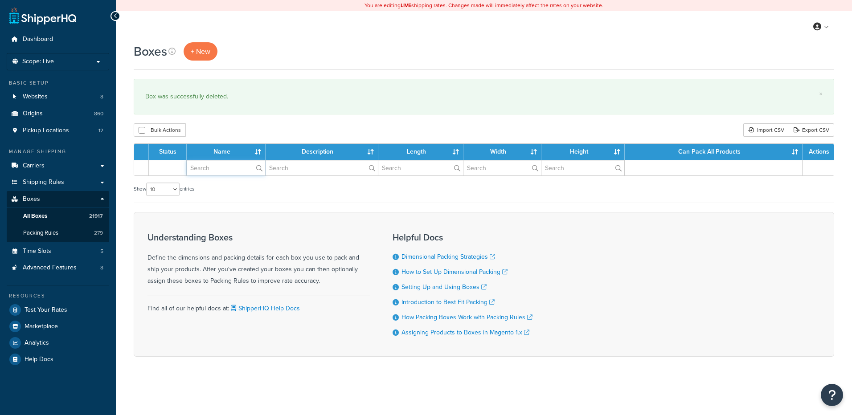
click at [222, 169] on input "text" at bounding box center [226, 167] width 78 height 15
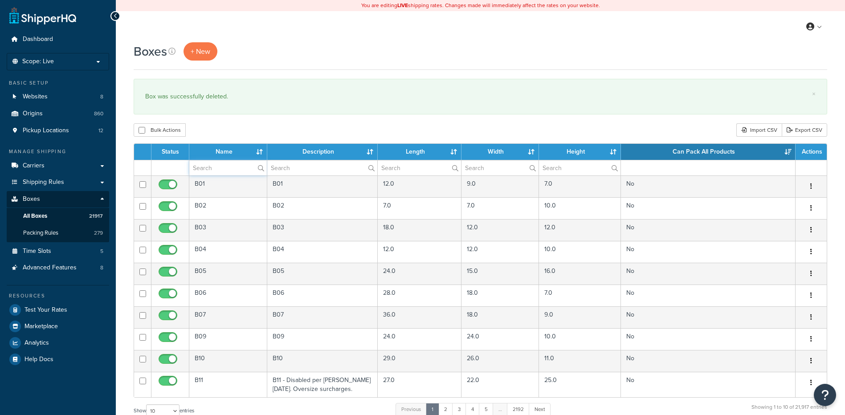
paste input "81BJZ8"
type input "81BJZ8"
click at [232, 125] on div "Bulk Actions Duplicate [GEOGRAPHIC_DATA] Import CSV Export CSV" at bounding box center [481, 129] width 694 height 13
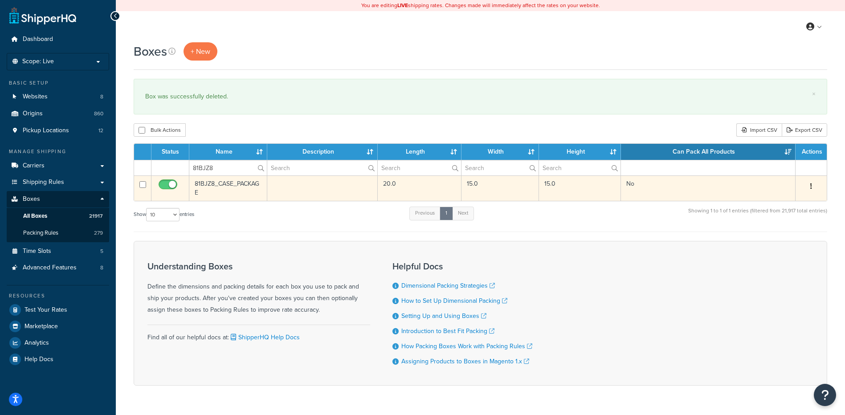
click at [815, 189] on button "button" at bounding box center [811, 187] width 12 height 14
click at [784, 238] on link "Delete" at bounding box center [782, 240] width 70 height 18
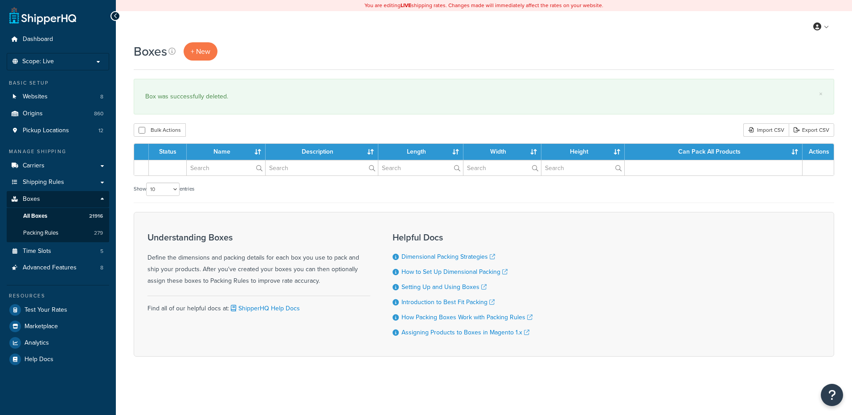
click at [204, 168] on input "text" at bounding box center [226, 167] width 78 height 15
type input "81W03M"
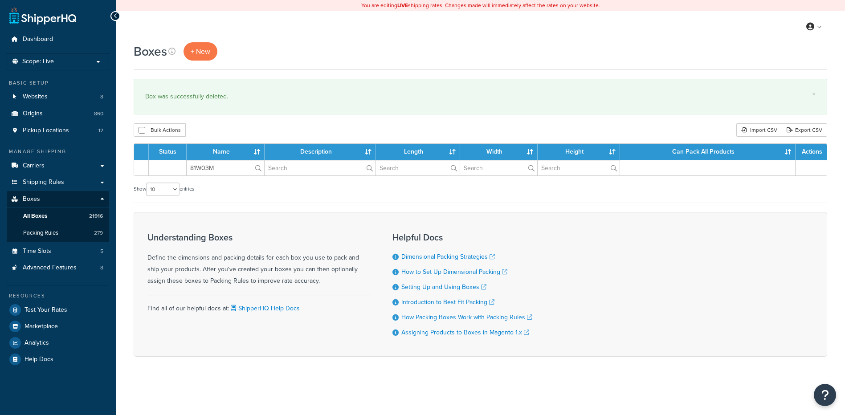
click at [220, 123] on div "Boxes + New × Box was successfully deleted. Bulk Actions Duplicate Delete Impor…" at bounding box center [481, 215] width 730 height 346
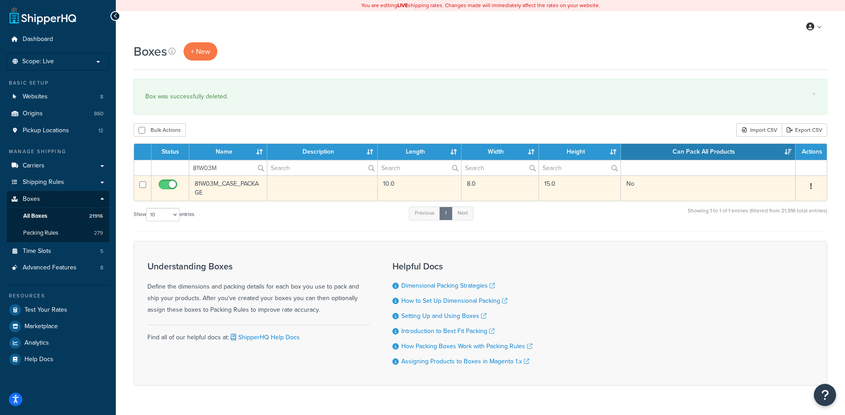
click at [814, 185] on button "button" at bounding box center [811, 187] width 12 height 14
click at [780, 235] on link "Delete" at bounding box center [782, 240] width 70 height 18
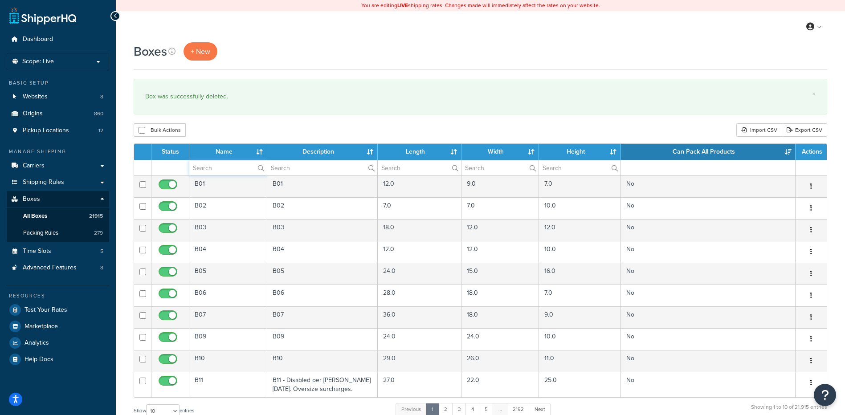
click at [198, 170] on input "text" at bounding box center [228, 167] width 78 height 15
paste input "81W03M"
click at [217, 127] on div "Bulk Actions Duplicate [GEOGRAPHIC_DATA] Import CSV Export CSV" at bounding box center [481, 129] width 694 height 13
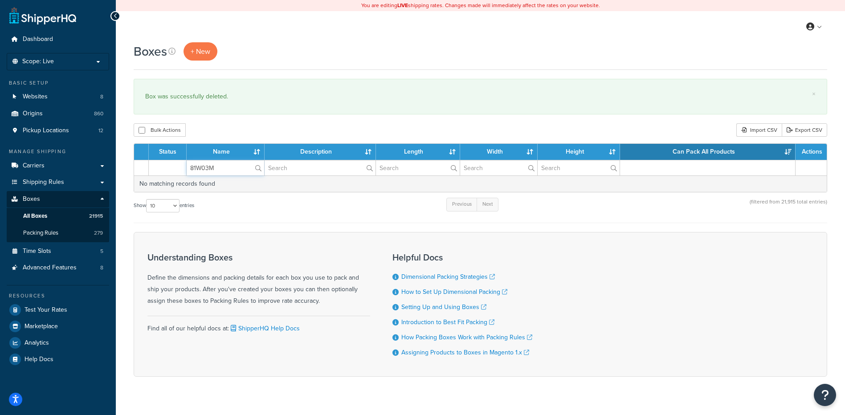
drag, startPoint x: 227, startPoint y: 169, endPoint x: 171, endPoint y: 161, distance: 56.7
click at [171, 161] on tr "81W03M" at bounding box center [480, 168] width 693 height 16
paste input "5"
type input "81W05M"
click at [232, 133] on div "Bulk Actions Duplicate [GEOGRAPHIC_DATA] Import CSV Export CSV" at bounding box center [481, 129] width 694 height 13
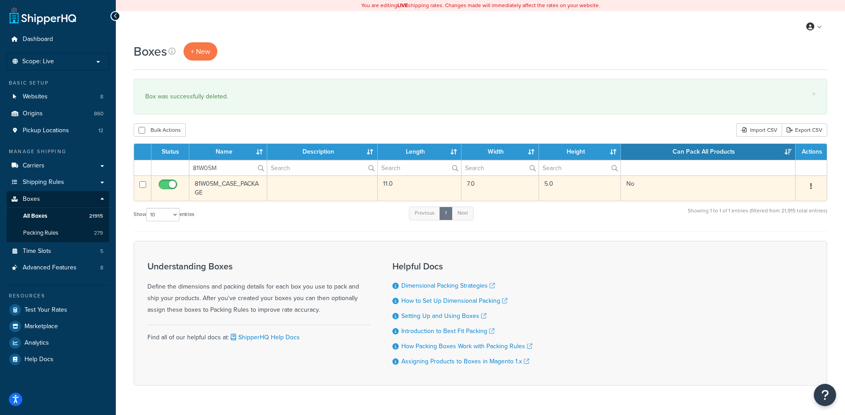
click at [813, 189] on button "button" at bounding box center [811, 187] width 12 height 14
click at [776, 239] on link "Delete" at bounding box center [782, 240] width 70 height 18
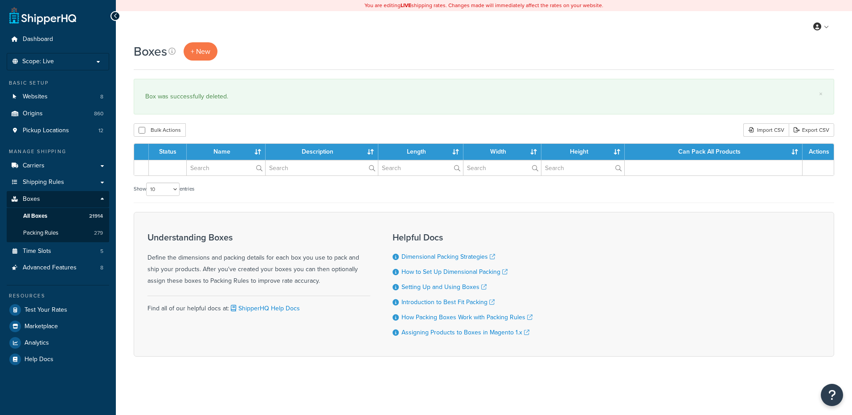
click at [214, 169] on input "text" at bounding box center [226, 167] width 78 height 15
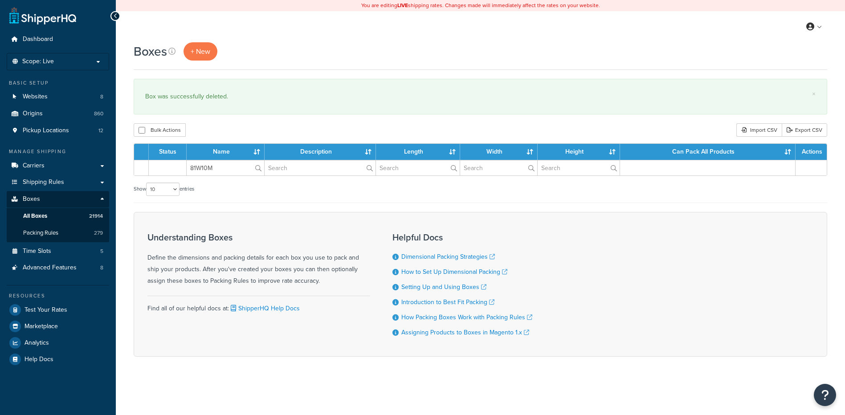
type input "81W10M"
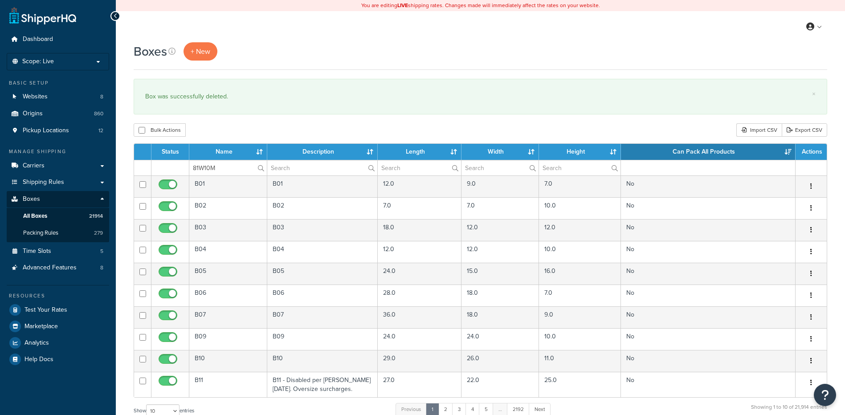
click at [217, 127] on div "Bulk Actions Duplicate [GEOGRAPHIC_DATA] Import CSV Export CSV" at bounding box center [481, 129] width 694 height 13
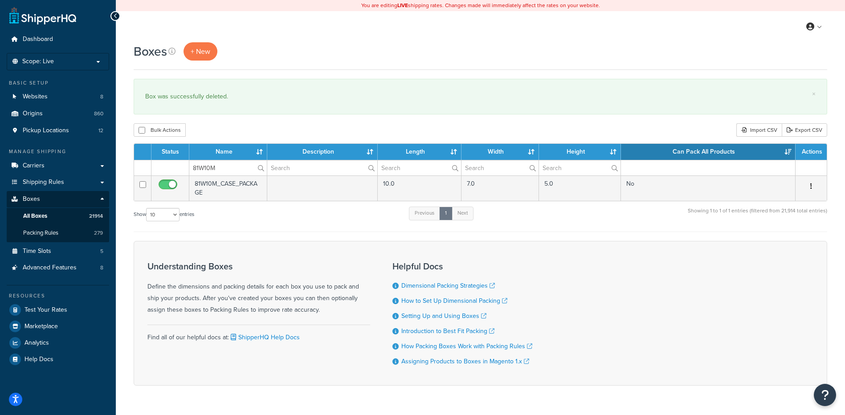
click at [813, 185] on button "button" at bounding box center [811, 187] width 12 height 14
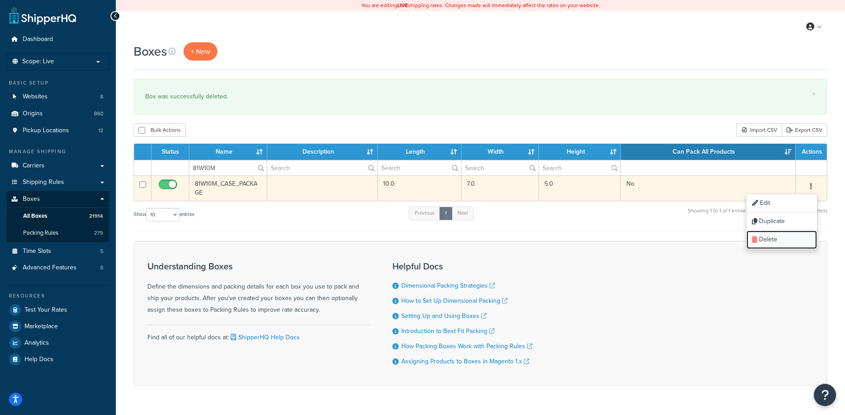
click at [786, 237] on link "Delete" at bounding box center [782, 240] width 70 height 18
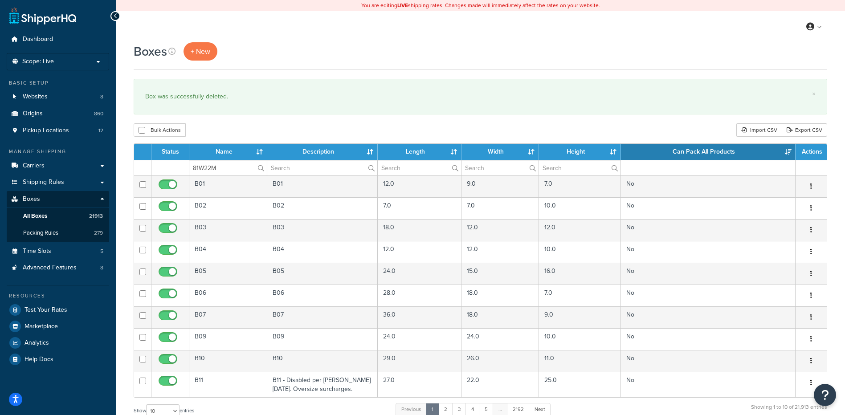
type input "81W22M"
click at [234, 125] on div "Bulk Actions Duplicate [GEOGRAPHIC_DATA] Import CSV Export CSV" at bounding box center [481, 129] width 694 height 13
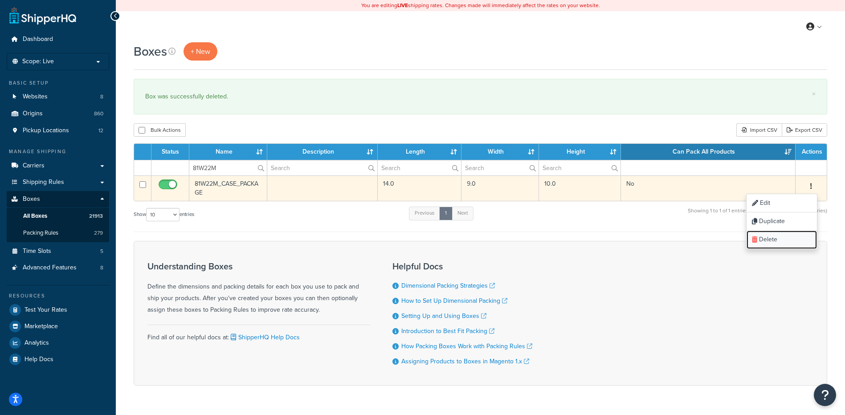
click at [778, 242] on link "Delete" at bounding box center [782, 240] width 70 height 18
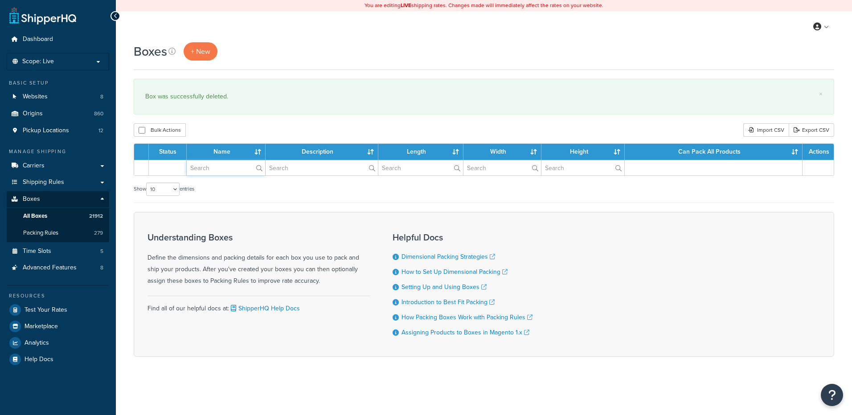
drag, startPoint x: 0, startPoint y: 0, endPoint x: 226, endPoint y: 172, distance: 283.4
click at [226, 172] on input "text" at bounding box center [226, 167] width 78 height 15
paste input "81W25M"
type input "81W25M"
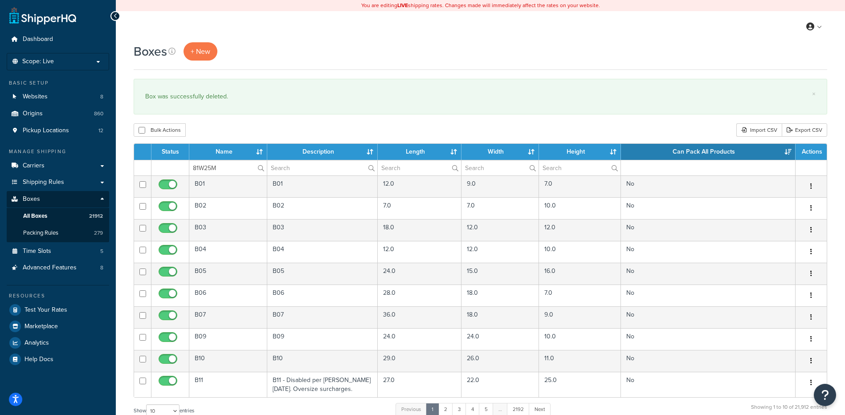
click at [249, 134] on div "Bulk Actions Duplicate [GEOGRAPHIC_DATA] Import CSV Export CSV" at bounding box center [481, 129] width 694 height 13
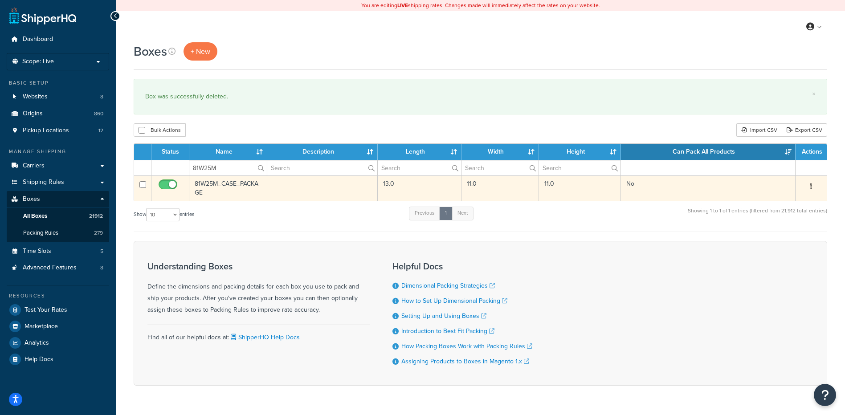
click at [813, 184] on button "button" at bounding box center [811, 187] width 12 height 14
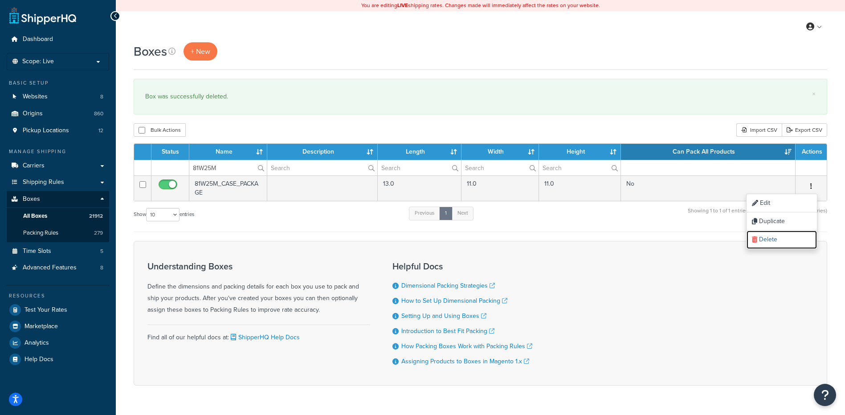
click at [784, 242] on link "Delete" at bounding box center [782, 240] width 70 height 18
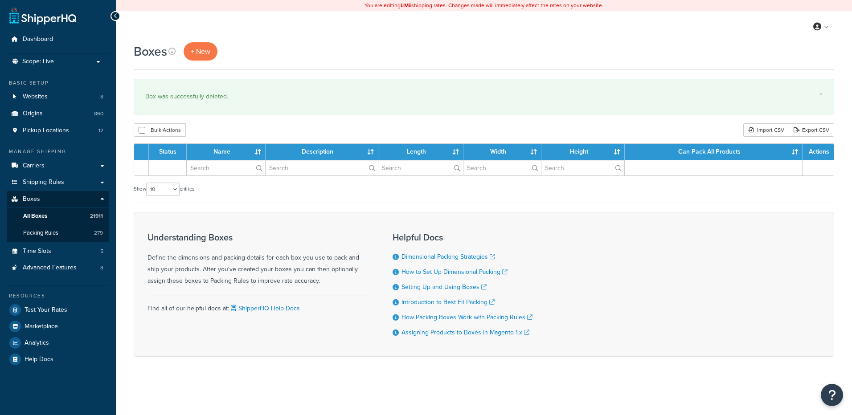
click at [209, 172] on input "text" at bounding box center [226, 167] width 78 height 15
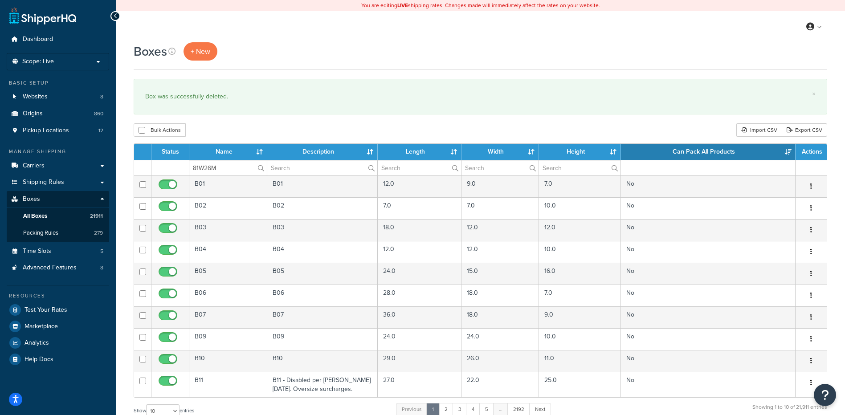
type input "81W26M"
click at [222, 134] on div "Bulk Actions Duplicate Delete Import CSV Export CSV" at bounding box center [481, 129] width 694 height 13
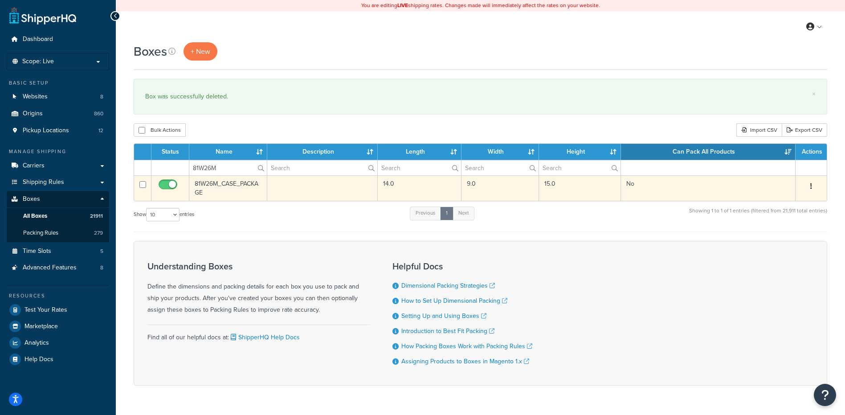
click at [814, 189] on button "button" at bounding box center [811, 187] width 12 height 14
click at [786, 238] on link "Delete" at bounding box center [782, 240] width 70 height 18
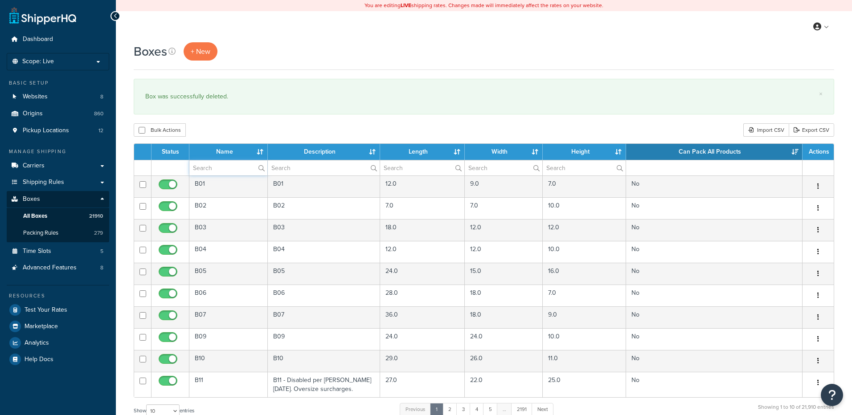
click at [200, 169] on input "text" at bounding box center [228, 167] width 78 height 15
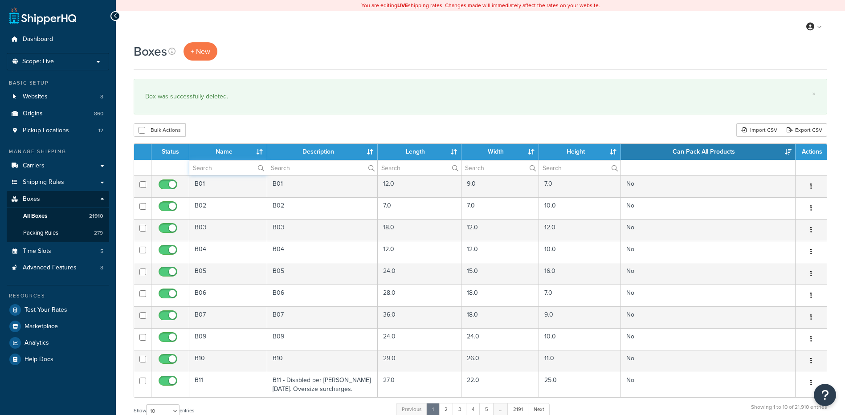
paste input "81W38M"
type input "81W38M"
click at [214, 123] on div "Boxes + New × Box was successfully deleted. Bulk Actions Duplicate Delete Impor…" at bounding box center [481, 327] width 730 height 571
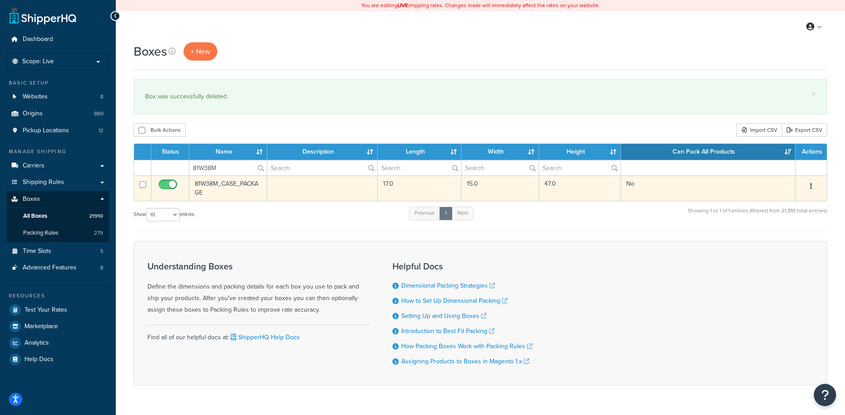
click at [812, 188] on icon "button" at bounding box center [812, 186] width 2 height 6
click at [784, 235] on link "Delete" at bounding box center [782, 240] width 70 height 18
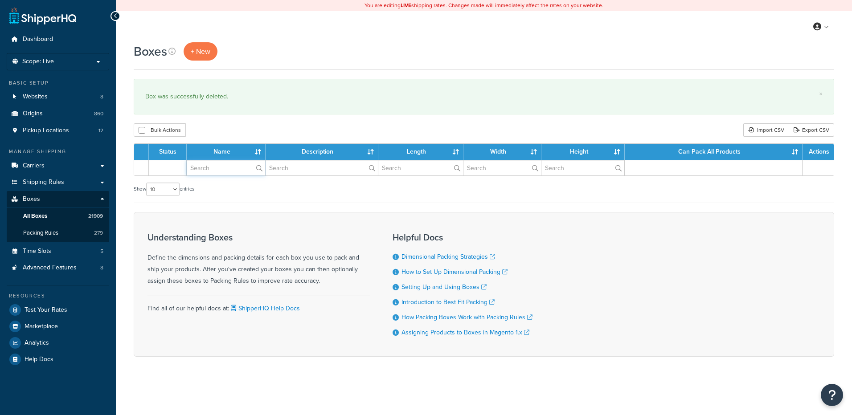
drag, startPoint x: 0, startPoint y: 0, endPoint x: 202, endPoint y: 164, distance: 260.5
click at [202, 164] on input "text" at bounding box center [226, 167] width 78 height 15
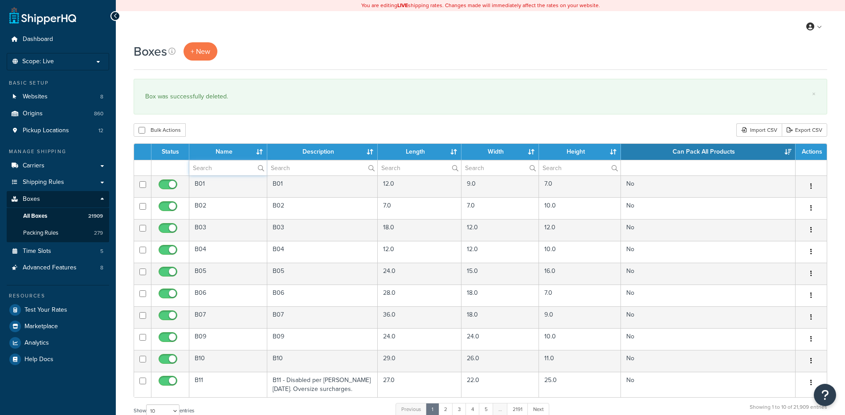
paste input "81W42M"
type input "81W42M"
drag, startPoint x: 240, startPoint y: 133, endPoint x: 271, endPoint y: 136, distance: 31.4
click at [246, 131] on div "Bulk Actions Duplicate [GEOGRAPHIC_DATA] Import CSV Export CSV" at bounding box center [481, 129] width 694 height 13
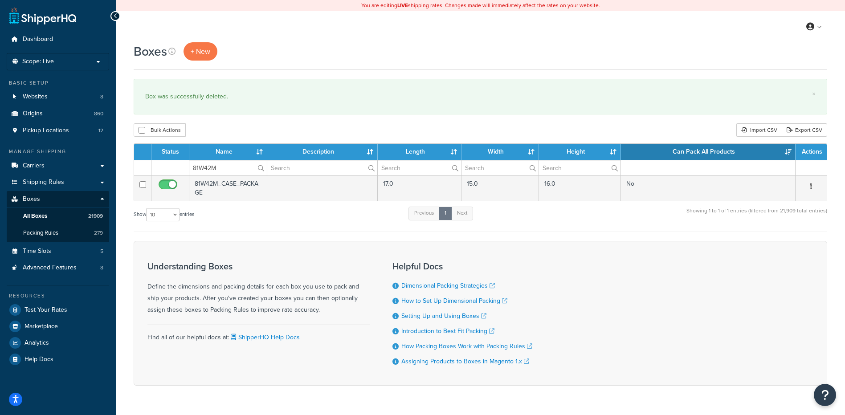
click at [811, 185] on icon "button" at bounding box center [812, 186] width 2 height 6
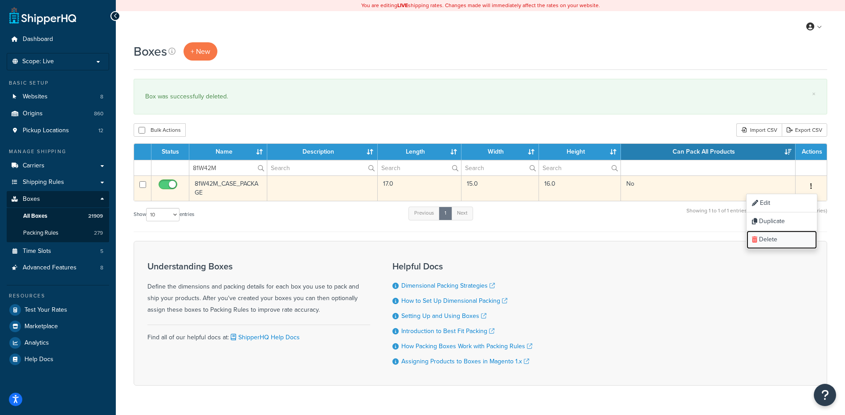
click at [777, 234] on link "Delete" at bounding box center [782, 240] width 70 height 18
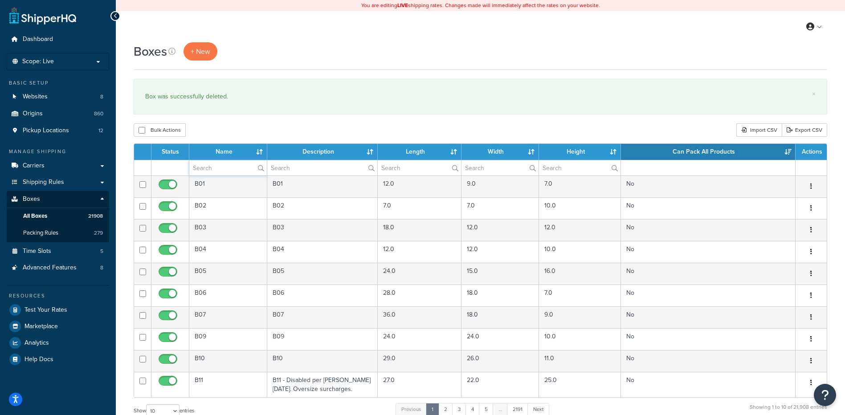
paste input "81W45M"
click at [216, 168] on input "text" at bounding box center [228, 167] width 78 height 15
type input "81W45M"
click at [240, 128] on div "Bulk Actions Duplicate [GEOGRAPHIC_DATA] Import CSV Export CSV" at bounding box center [481, 129] width 694 height 13
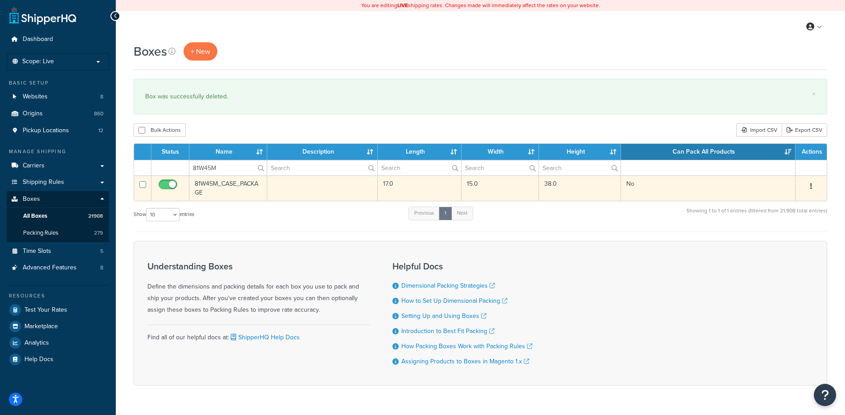
click at [813, 185] on button "button" at bounding box center [811, 187] width 12 height 14
click at [783, 240] on link "Delete" at bounding box center [782, 240] width 70 height 18
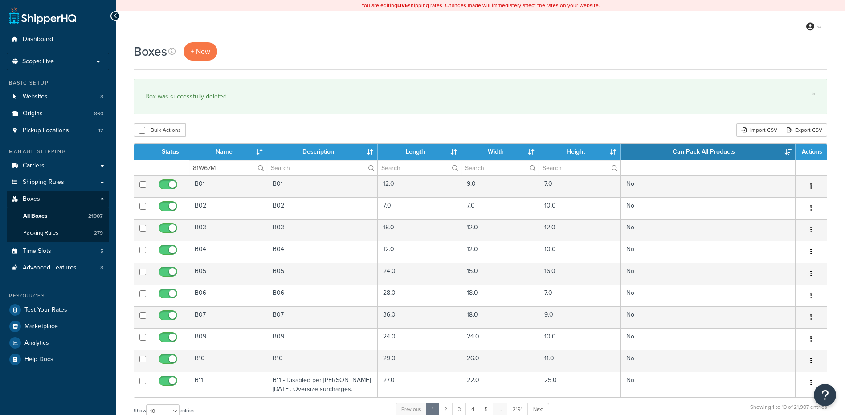
type input "81W67M"
click at [243, 133] on div "Bulk Actions Duplicate [GEOGRAPHIC_DATA] Import CSV Export CSV" at bounding box center [481, 129] width 694 height 13
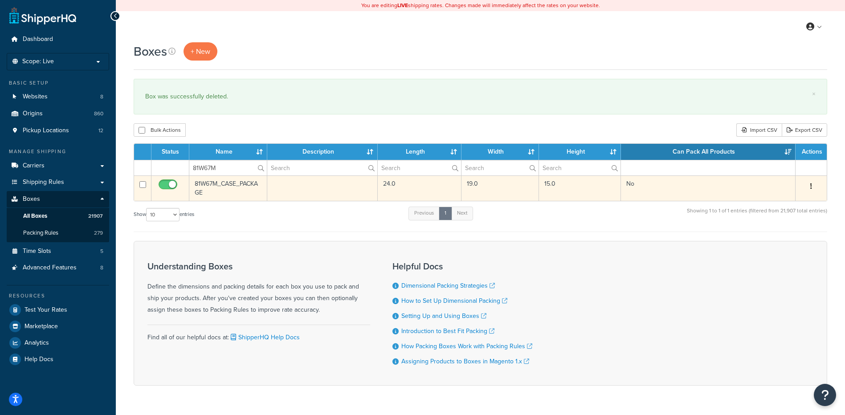
click at [808, 185] on button "button" at bounding box center [811, 187] width 12 height 14
click at [776, 242] on link "Delete" at bounding box center [782, 240] width 70 height 18
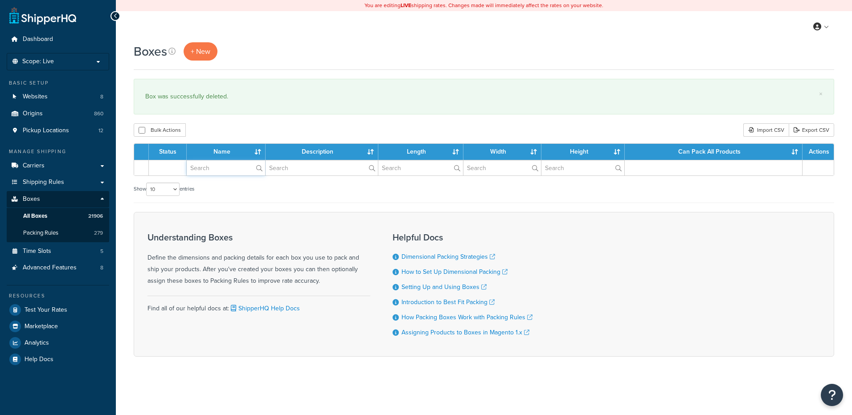
click at [222, 172] on input "text" at bounding box center [226, 167] width 78 height 15
paste input "30WP6C"
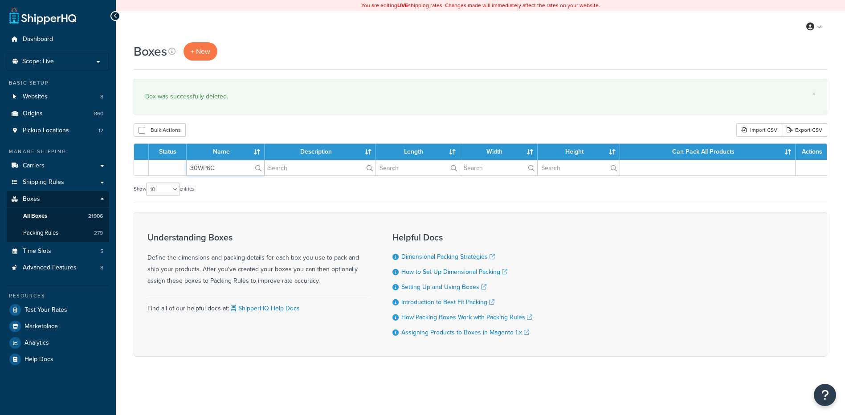
type input "30WP6C"
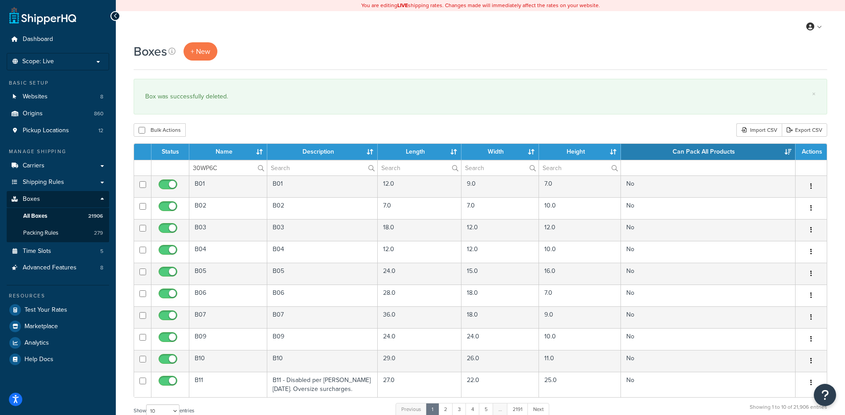
click at [237, 130] on div "Bulk Actions Duplicate [GEOGRAPHIC_DATA] Import CSV Export CSV" at bounding box center [481, 129] width 694 height 13
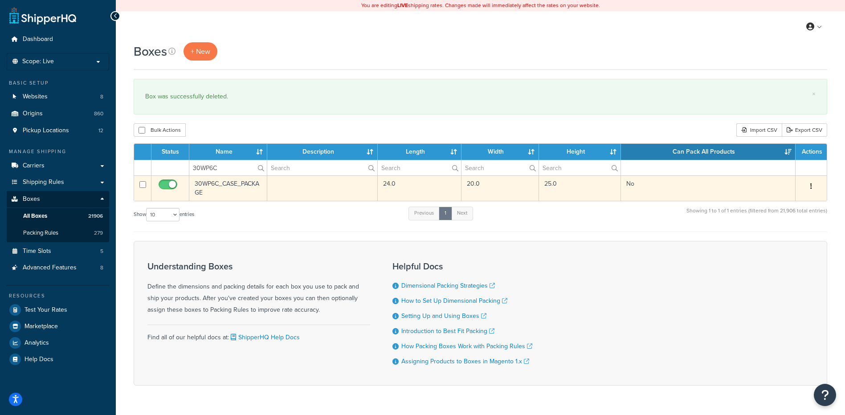
click at [813, 185] on button "button" at bounding box center [811, 187] width 12 height 14
click at [784, 237] on link "Delete" at bounding box center [782, 240] width 70 height 18
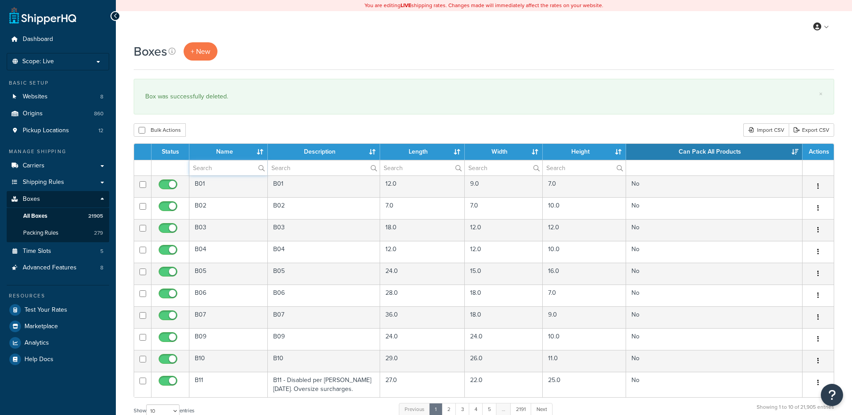
click at [236, 170] on input "text" at bounding box center [228, 167] width 78 height 15
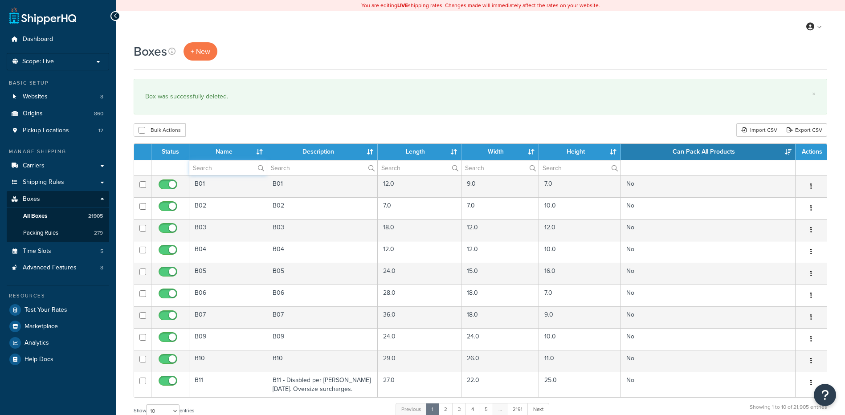
paste input "57W2LC"
type input "57W2LC"
click at [245, 127] on div "Bulk Actions Duplicate [GEOGRAPHIC_DATA] Import CSV Export CSV" at bounding box center [481, 129] width 694 height 13
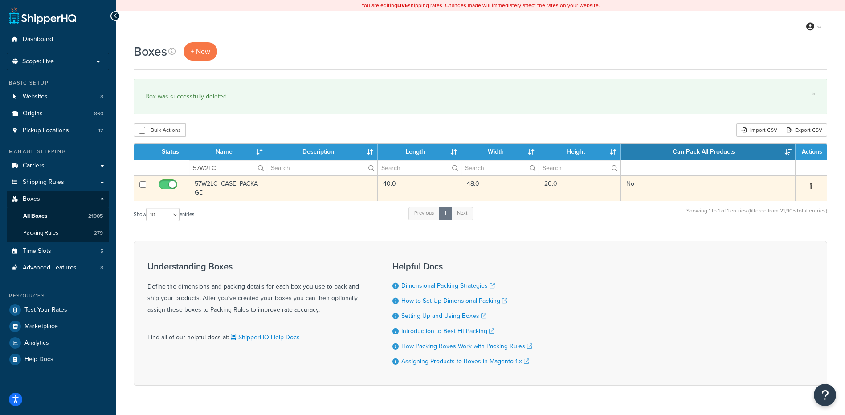
click at [811, 185] on icon "button" at bounding box center [812, 186] width 2 height 6
click at [783, 239] on link "Delete" at bounding box center [782, 240] width 70 height 18
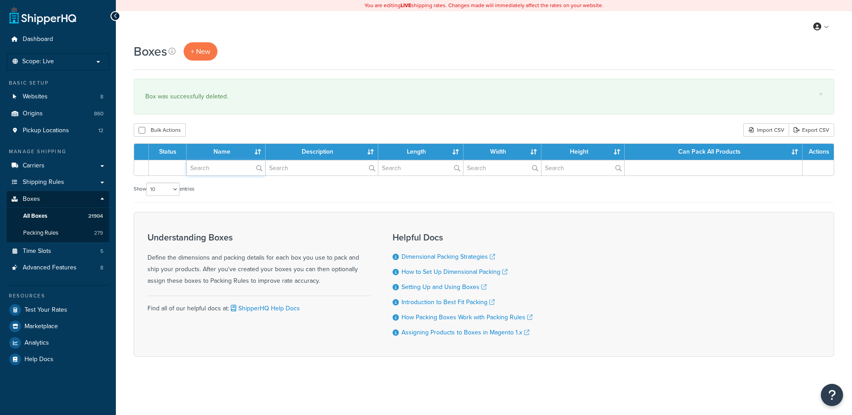
click at [203, 169] on input "text" at bounding box center [226, 167] width 78 height 15
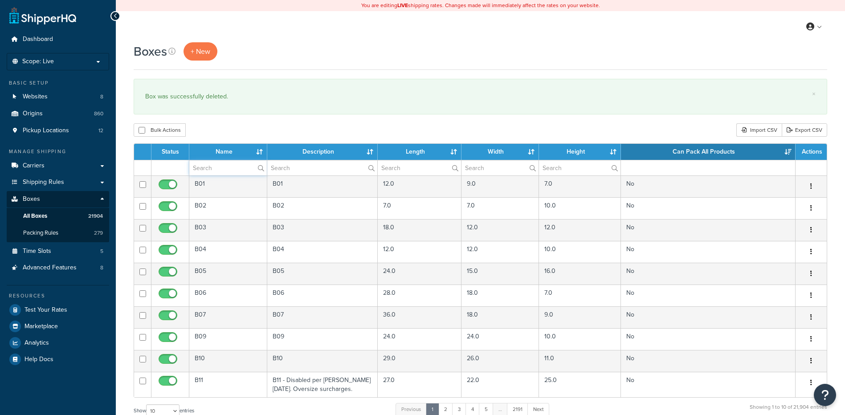
paste input "57WLCW"
type input "57WLCW"
click at [214, 131] on div "Bulk Actions Duplicate [GEOGRAPHIC_DATA] Import CSV Export CSV" at bounding box center [481, 129] width 694 height 13
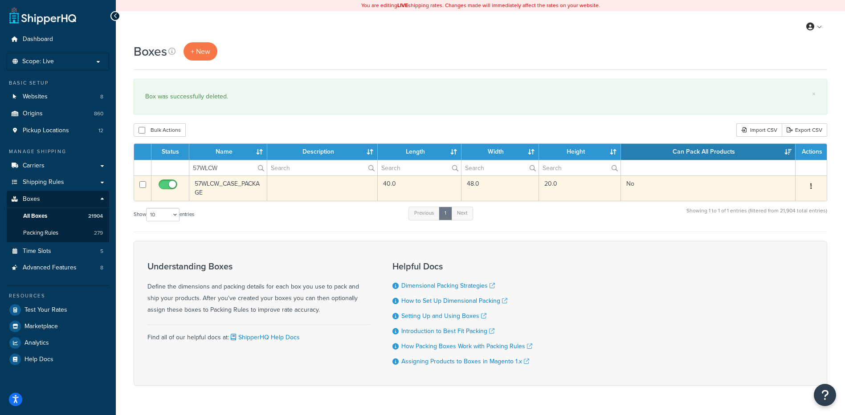
click at [810, 183] on button "button" at bounding box center [811, 187] width 12 height 14
click at [776, 238] on link "Delete" at bounding box center [782, 240] width 70 height 18
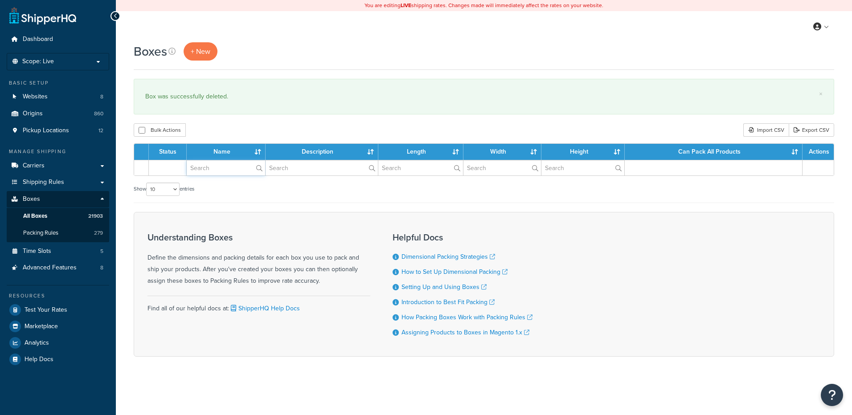
drag, startPoint x: 0, startPoint y: 0, endPoint x: 226, endPoint y: 164, distance: 279.1
click at [226, 164] on input "text" at bounding box center [226, 167] width 78 height 15
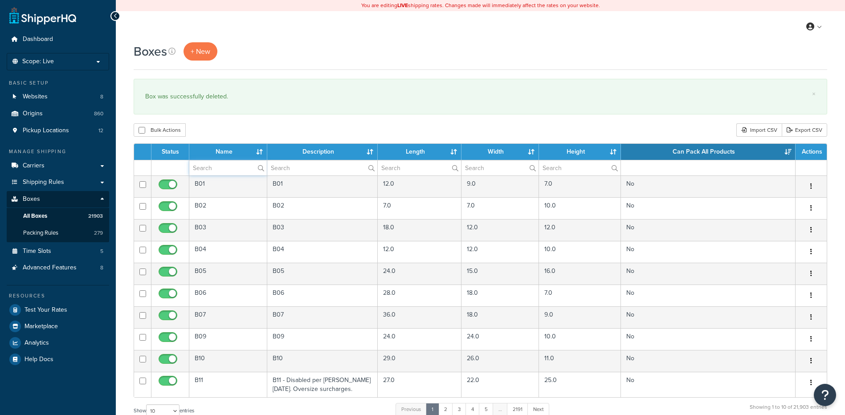
paste input "57WLSC"
type input "57WLSC"
click at [242, 127] on div "Bulk Actions Duplicate [GEOGRAPHIC_DATA] Import CSV Export CSV" at bounding box center [481, 129] width 694 height 13
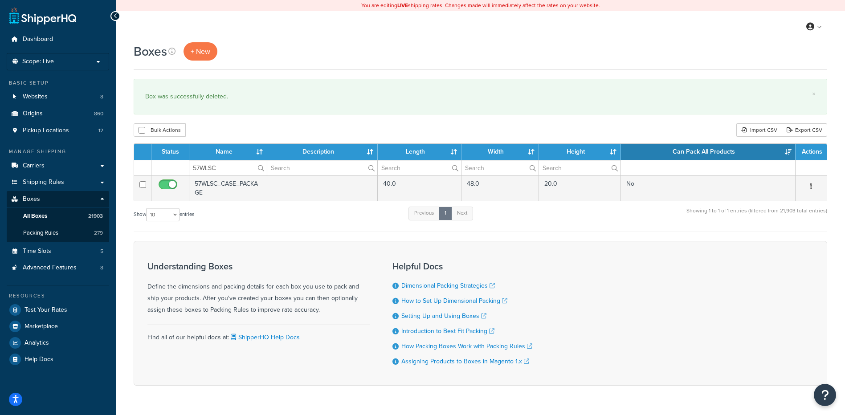
click at [810, 186] on button "button" at bounding box center [811, 187] width 12 height 14
click at [774, 242] on link "Delete" at bounding box center [782, 240] width 70 height 18
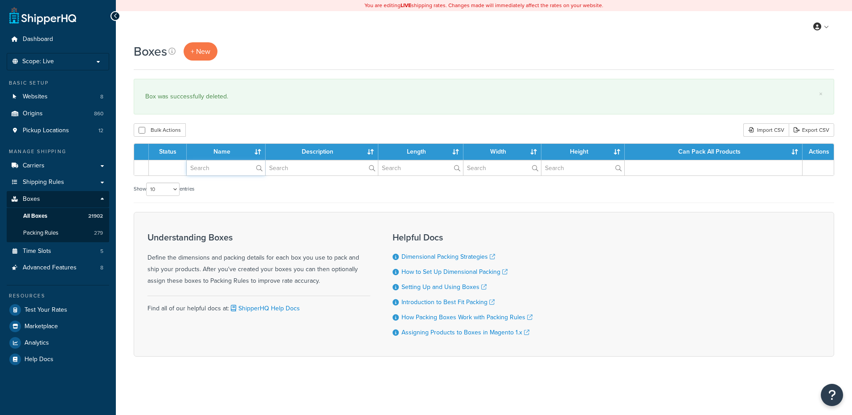
drag, startPoint x: 0, startPoint y: 0, endPoint x: 204, endPoint y: 171, distance: 266.1
click at [204, 171] on input "text" at bounding box center [226, 167] width 78 height 15
paste input "57WLVN"
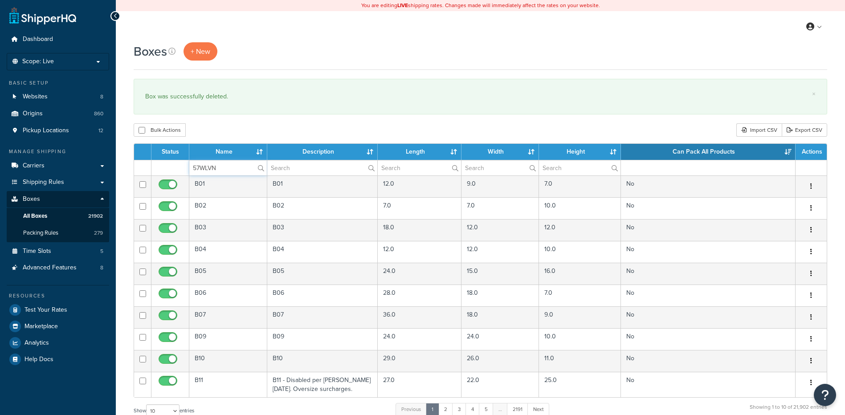
type input "57WLVN"
click at [227, 130] on div "Bulk Actions Duplicate Delete Import CSV Export CSV" at bounding box center [481, 129] width 694 height 13
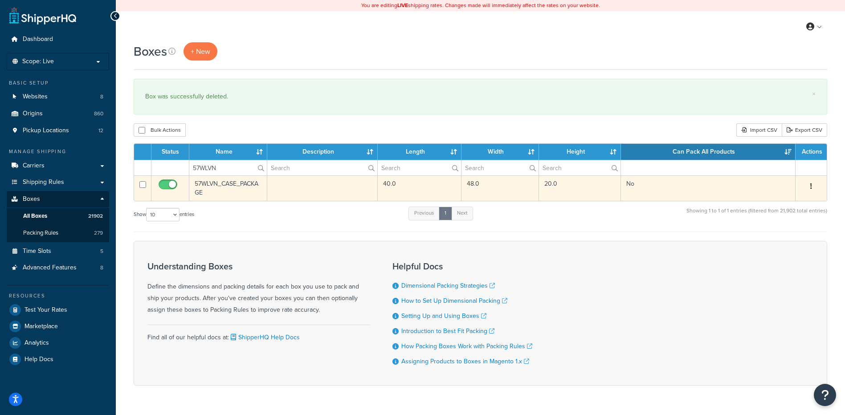
click at [813, 185] on button "button" at bounding box center [811, 187] width 12 height 14
click at [769, 237] on link "Delete" at bounding box center [782, 240] width 70 height 18
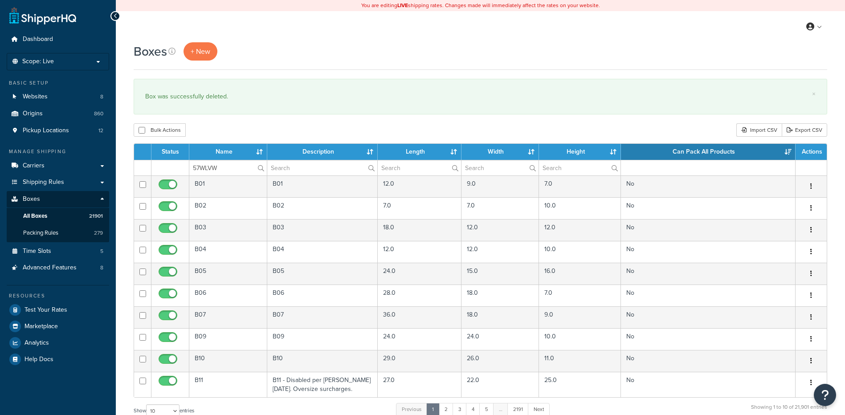
type input "57WLVW"
click at [225, 127] on div "Bulk Actions Duplicate Delete Import CSV Export CSV" at bounding box center [481, 129] width 694 height 13
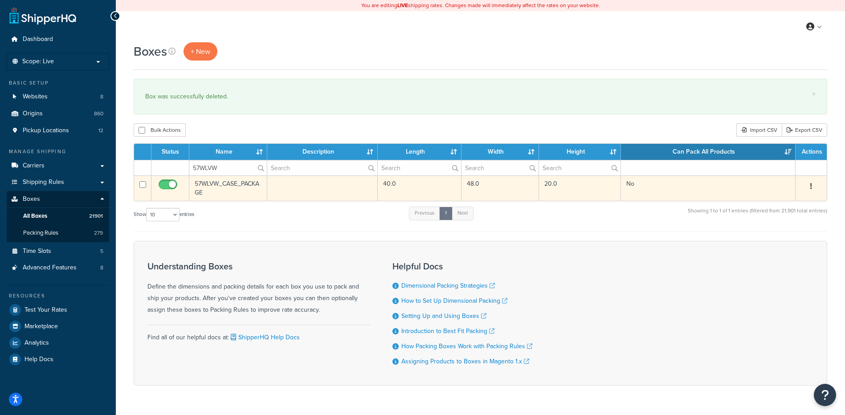
click at [813, 188] on button "button" at bounding box center [811, 187] width 12 height 14
click at [776, 239] on link "Delete" at bounding box center [782, 240] width 70 height 18
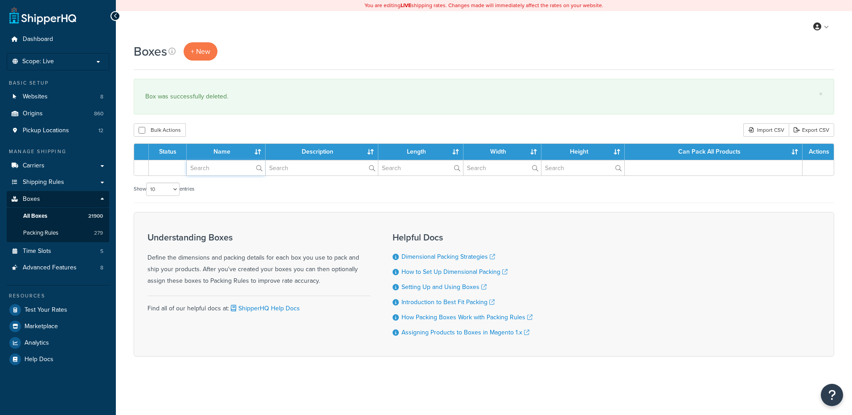
click at [205, 167] on input "text" at bounding box center [226, 167] width 78 height 15
paste input "57WLZG"
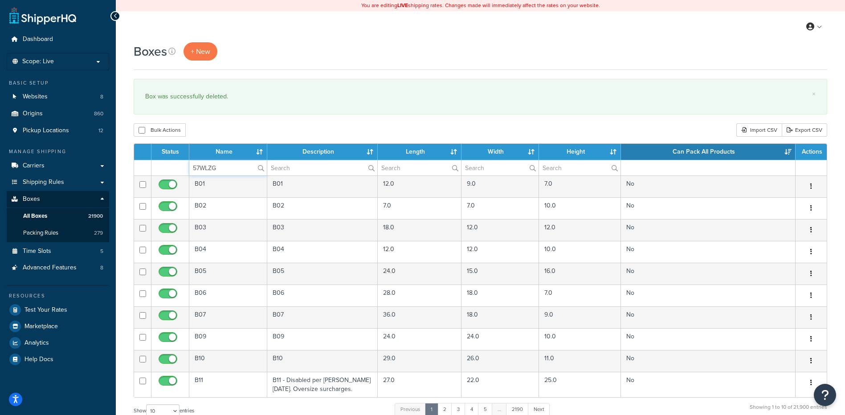
type input "57WLZG"
click at [222, 138] on div "Boxes + New × Box was successfully deleted. Bulk Actions Duplicate [GEOGRAPHIC_…" at bounding box center [481, 327] width 730 height 571
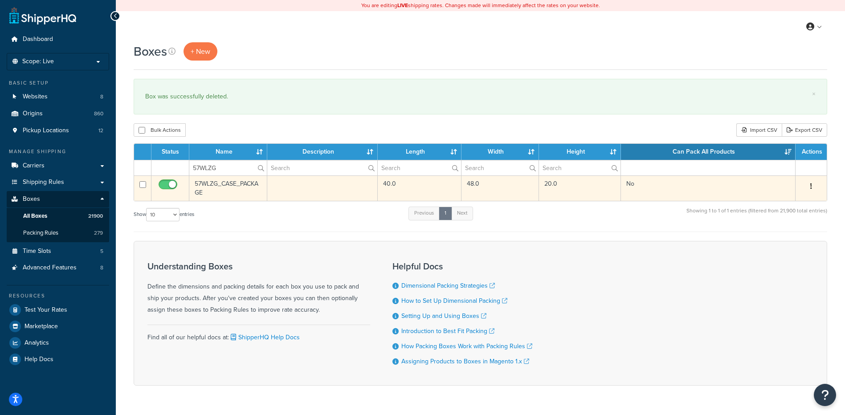
click at [812, 188] on icon "button" at bounding box center [812, 186] width 2 height 6
click at [780, 245] on link "Delete" at bounding box center [782, 240] width 70 height 18
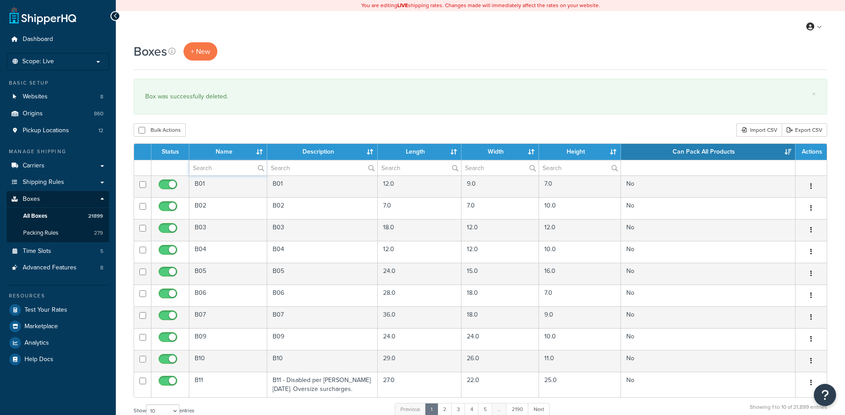
click at [215, 164] on input "text" at bounding box center [228, 167] width 78 height 15
paste input "57WW4P"
type input "57WW4P"
click at [234, 131] on div "Bulk Actions Duplicate [GEOGRAPHIC_DATA] Import CSV Export CSV" at bounding box center [481, 129] width 694 height 13
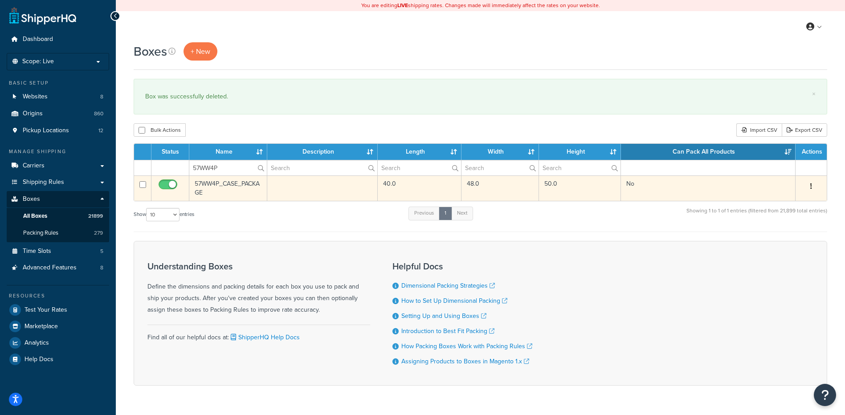
click at [809, 184] on button "button" at bounding box center [811, 187] width 12 height 14
click at [778, 239] on link "Delete" at bounding box center [782, 240] width 70 height 18
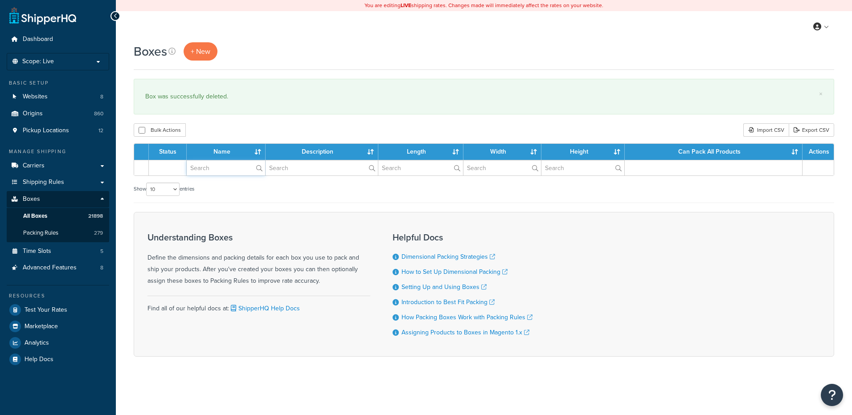
drag, startPoint x: 0, startPoint y: 0, endPoint x: 217, endPoint y: 173, distance: 277.8
click at [217, 173] on input "text" at bounding box center [226, 167] width 78 height 15
paste input "68WAR2"
type input "68WAR2"
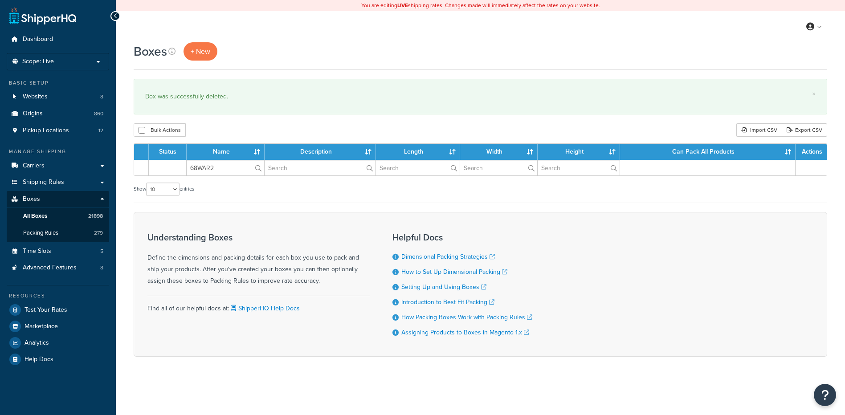
click at [238, 124] on div "Bulk Actions Duplicate Delete Import CSV Export CSV" at bounding box center [481, 129] width 694 height 13
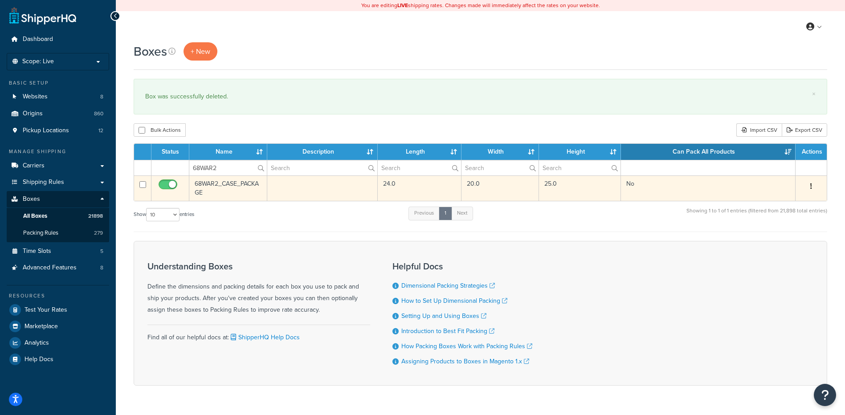
click at [811, 189] on icon "button" at bounding box center [812, 186] width 2 height 6
click at [776, 239] on link "Delete" at bounding box center [782, 240] width 70 height 18
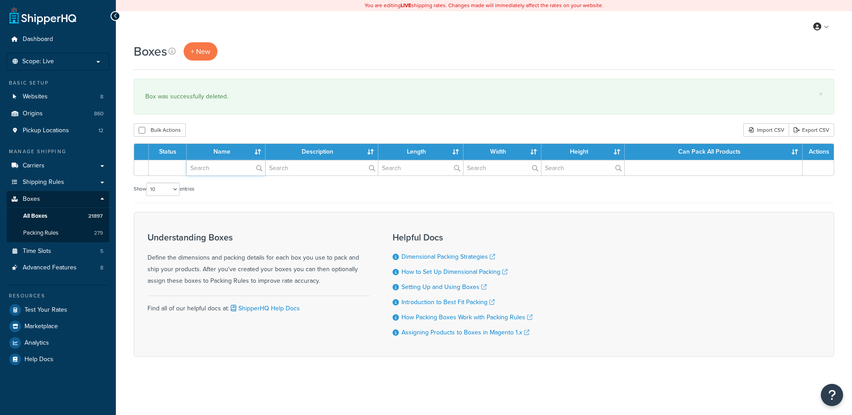
drag, startPoint x: 0, startPoint y: 0, endPoint x: 210, endPoint y: 170, distance: 270.0
click at [210, 170] on input "text" at bounding box center [226, 167] width 78 height 15
paste input "68WB2L"
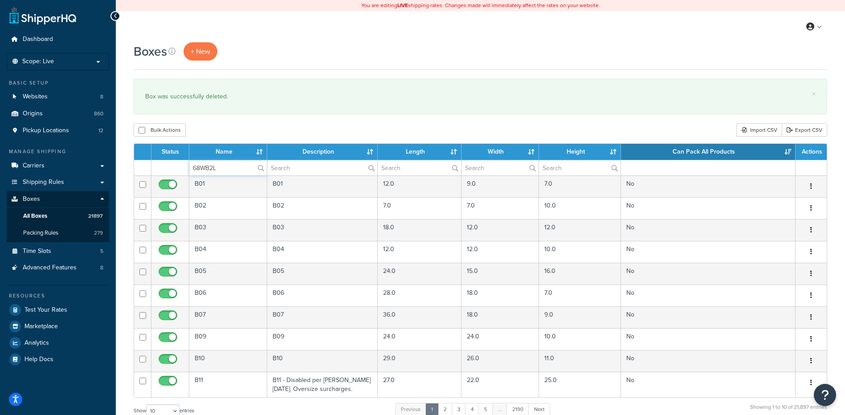
type input "68WB2L"
click at [221, 128] on div "Bulk Actions Duplicate Delete Import CSV Export CSV" at bounding box center [481, 129] width 694 height 13
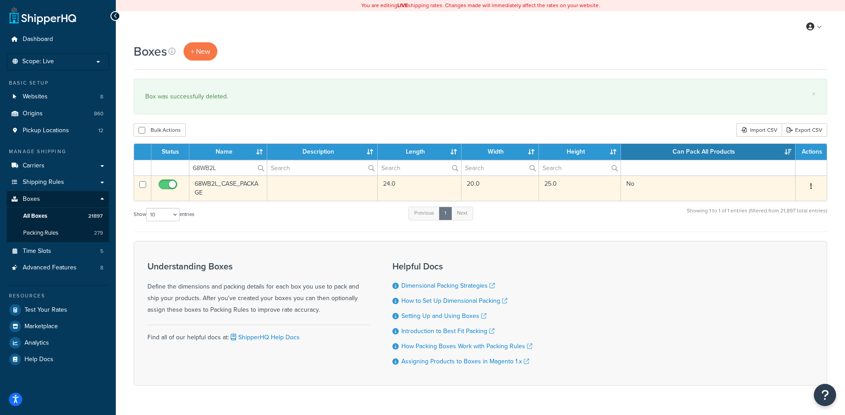
click at [811, 187] on icon "button" at bounding box center [812, 186] width 2 height 6
click at [788, 236] on link "Delete" at bounding box center [782, 240] width 70 height 18
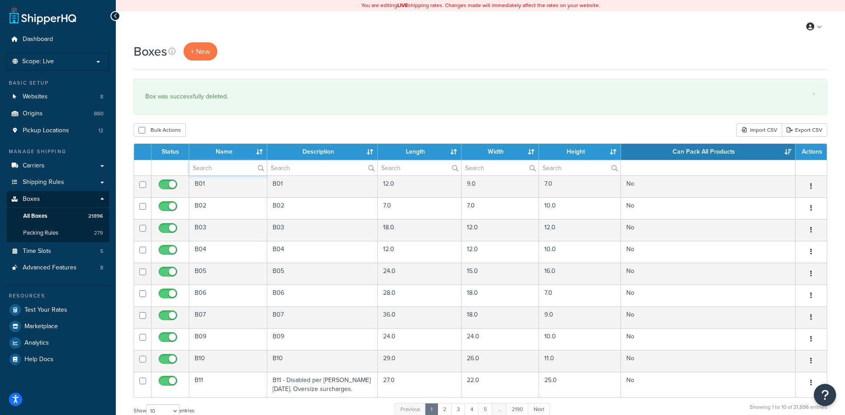
paste input "68WB3L"
type input "68WB3L"
click at [222, 123] on div "Boxes + New × Box was successfully deleted. Bulk Actions Duplicate [GEOGRAPHIC_…" at bounding box center [481, 327] width 730 height 571
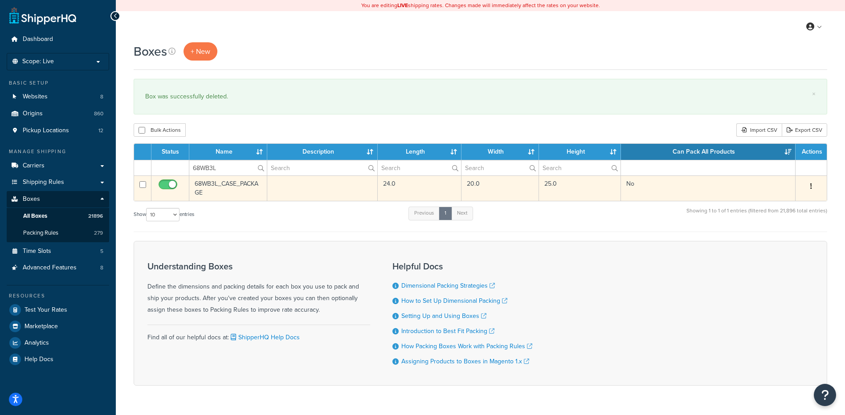
click at [813, 186] on button "button" at bounding box center [811, 187] width 12 height 14
click at [796, 240] on link "Delete" at bounding box center [782, 240] width 70 height 18
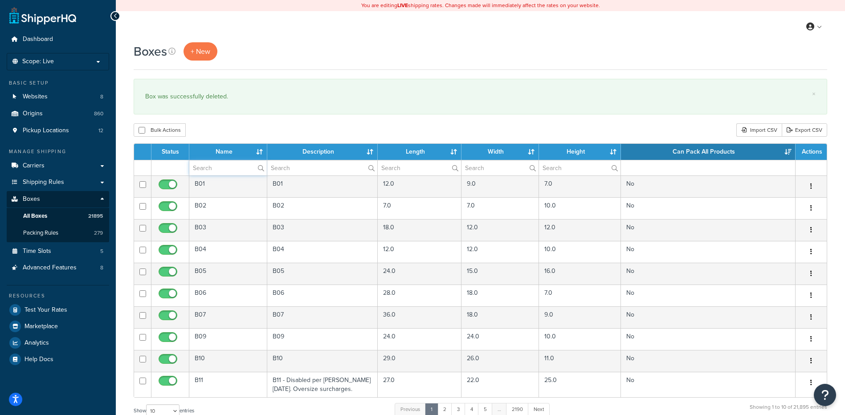
paste input "68WC2D"
type input "68WC2D"
click at [231, 138] on div "Boxes + New × Box was successfully deleted. Bulk Actions Duplicate Delete Impor…" at bounding box center [481, 327] width 730 height 571
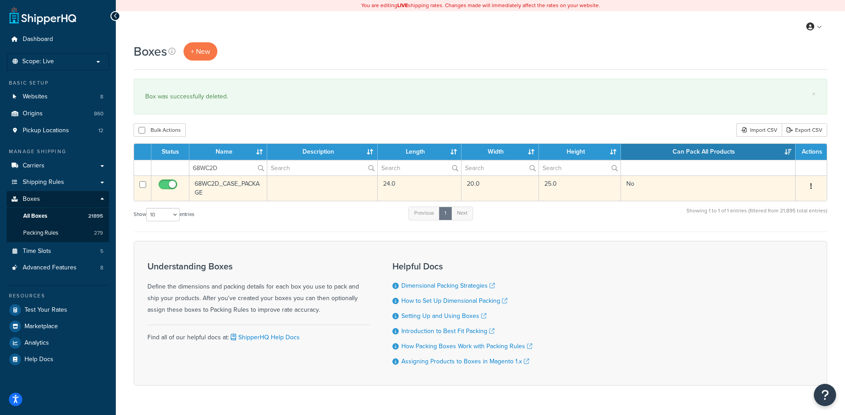
click at [813, 186] on button "button" at bounding box center [811, 187] width 12 height 14
click at [786, 241] on link "Delete" at bounding box center [782, 240] width 70 height 18
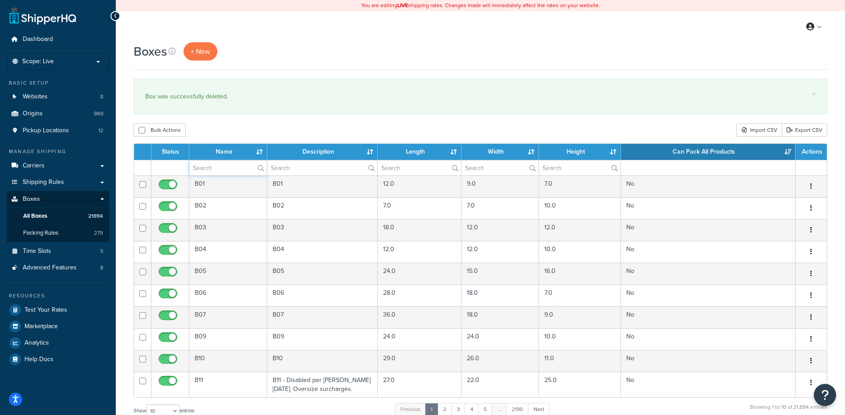
click at [233, 170] on input "text" at bounding box center [228, 167] width 78 height 15
paste input "68WW2L"
type input "68WW2L"
click at [237, 133] on div "Bulk Actions Duplicate [GEOGRAPHIC_DATA] Import CSV Export CSV" at bounding box center [481, 129] width 694 height 13
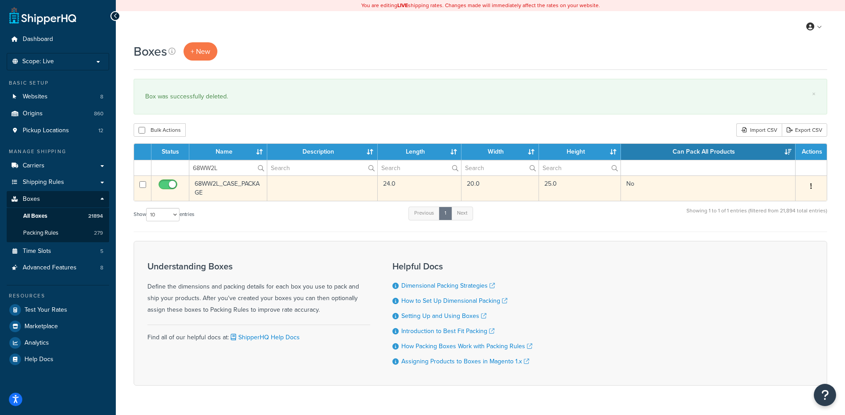
click at [811, 185] on icon "button" at bounding box center [812, 186] width 2 height 6
click at [780, 243] on link "Delete" at bounding box center [782, 240] width 70 height 18
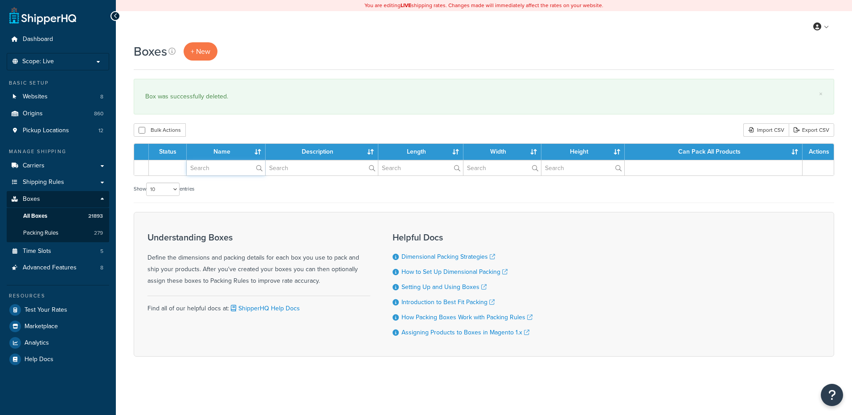
drag, startPoint x: 0, startPoint y: 0, endPoint x: 222, endPoint y: 171, distance: 279.7
click at [222, 171] on input "text" at bounding box center [226, 167] width 78 height 15
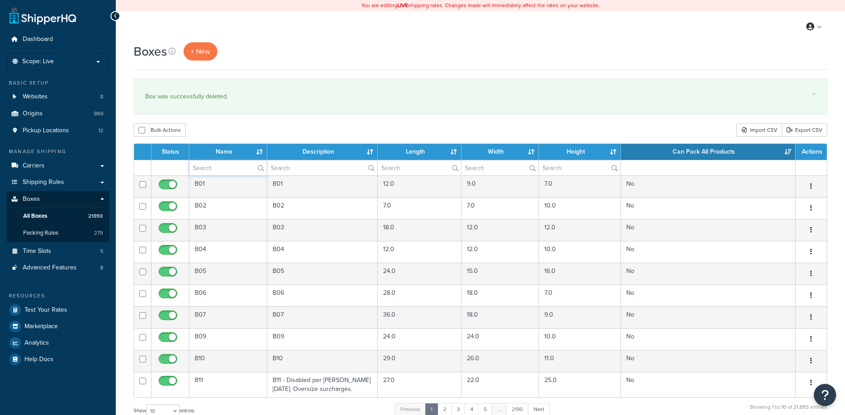
paste input "68WW3L"
type input "68WW3L"
click at [228, 131] on div "Bulk Actions Duplicate [GEOGRAPHIC_DATA] Import CSV Export CSV" at bounding box center [481, 129] width 694 height 13
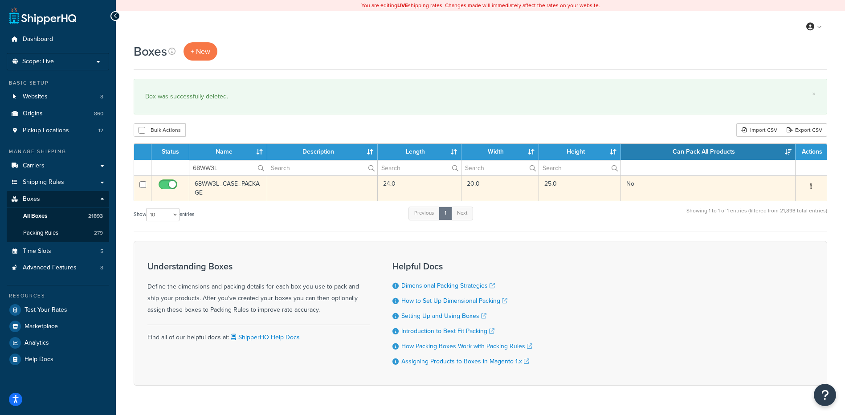
click at [812, 183] on icon "button" at bounding box center [812, 186] width 2 height 6
click at [797, 242] on link "Delete" at bounding box center [782, 240] width 70 height 18
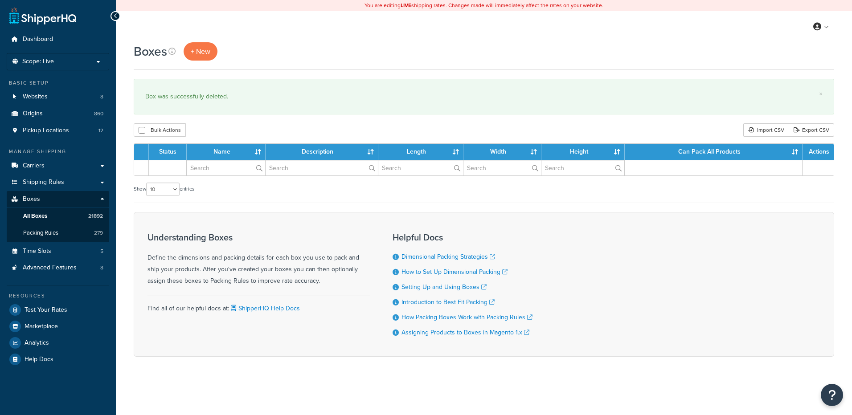
click at [218, 171] on input "text" at bounding box center [226, 167] width 78 height 15
type input "68WWXR"
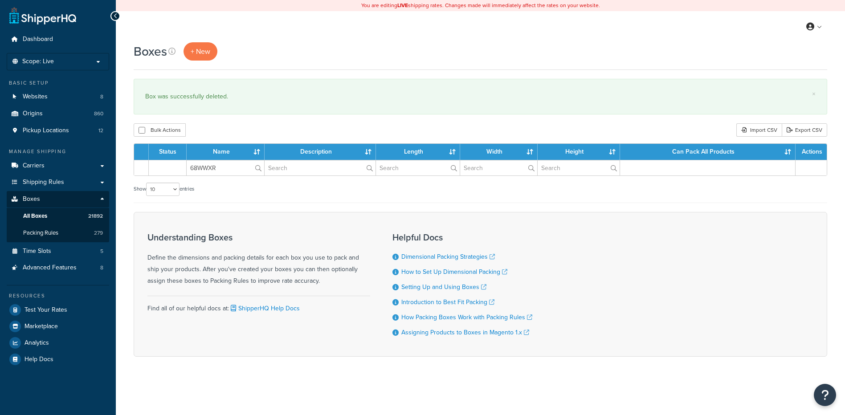
click at [228, 130] on div "Bulk Actions Duplicate [GEOGRAPHIC_DATA] Import CSV Export CSV" at bounding box center [481, 129] width 694 height 13
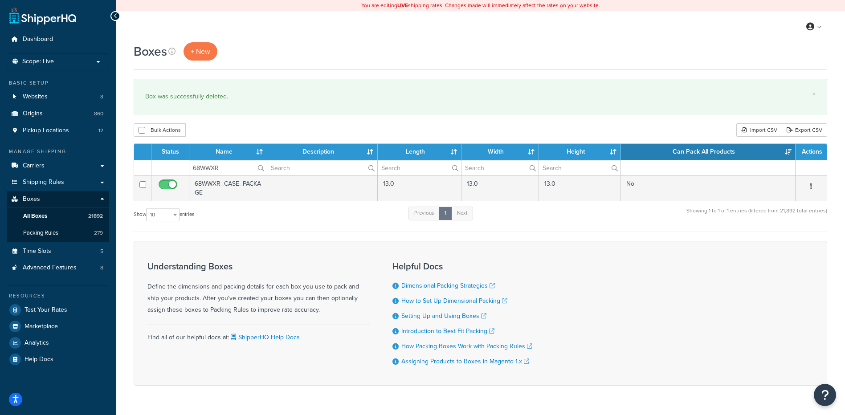
click at [812, 185] on icon "button" at bounding box center [812, 186] width 2 height 6
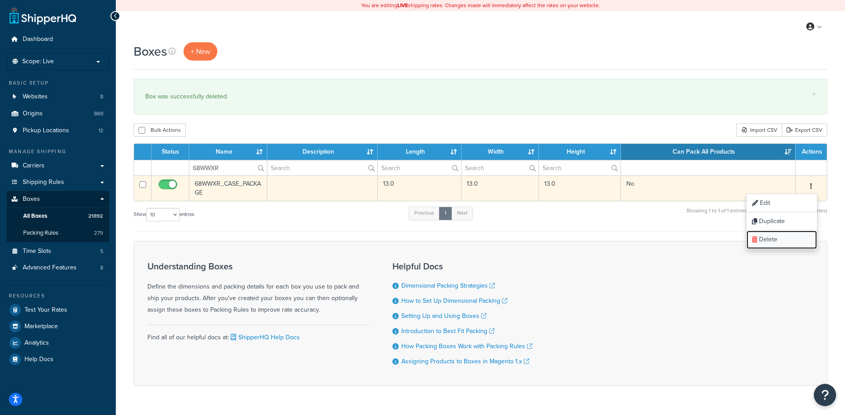
click at [779, 233] on link "Delete" at bounding box center [782, 240] width 70 height 18
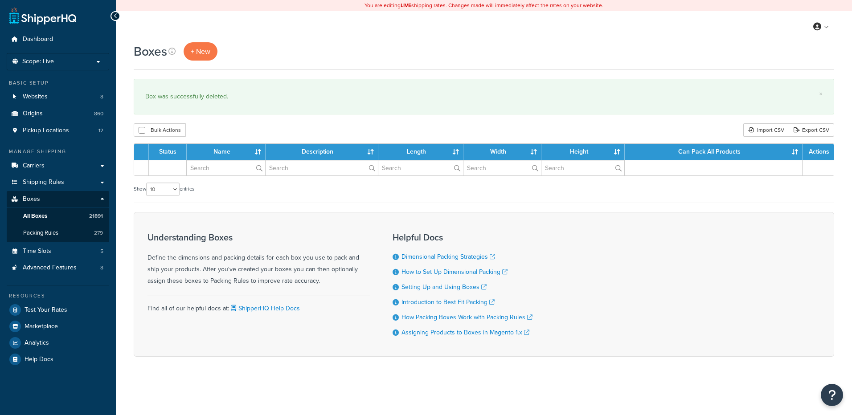
click at [212, 171] on input "text" at bounding box center [226, 167] width 78 height 15
type input "30WPRD"
click at [231, 128] on div "Bulk Actions Duplicate [GEOGRAPHIC_DATA] Import CSV Export CSV" at bounding box center [484, 129] width 701 height 13
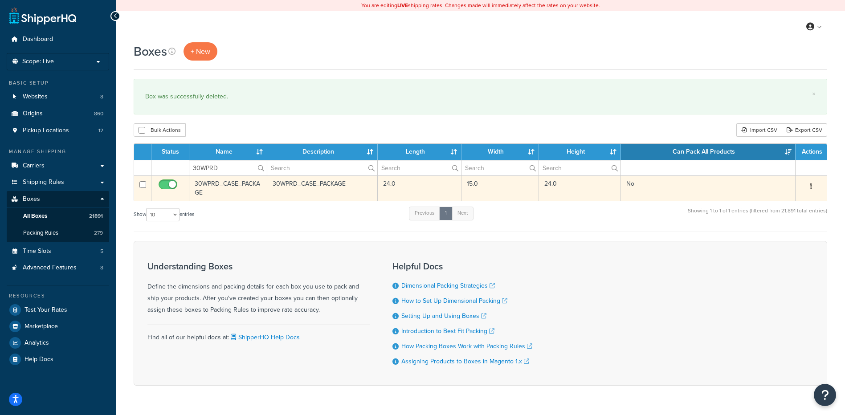
click at [813, 185] on button "button" at bounding box center [811, 187] width 12 height 14
click at [776, 240] on link "Delete" at bounding box center [782, 240] width 70 height 18
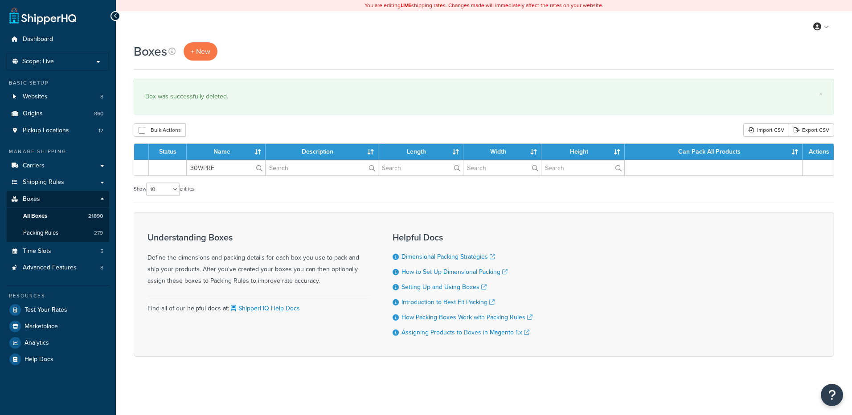
type input "30WPRE"
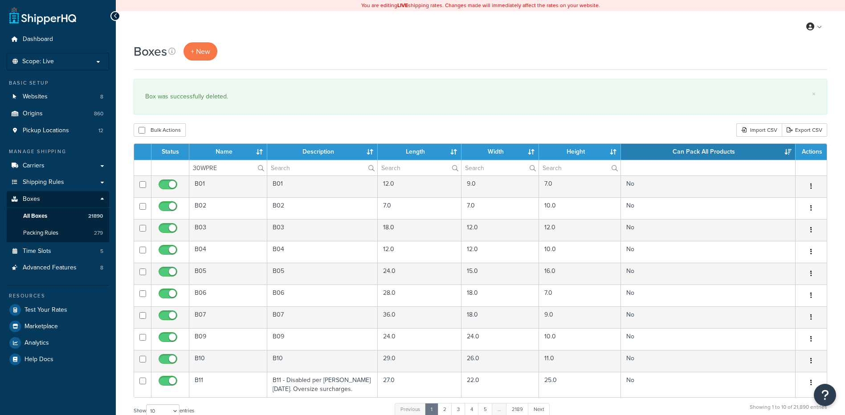
click at [238, 136] on div "Bulk Actions Duplicate Delete Import CSV Export CSV" at bounding box center [481, 129] width 694 height 13
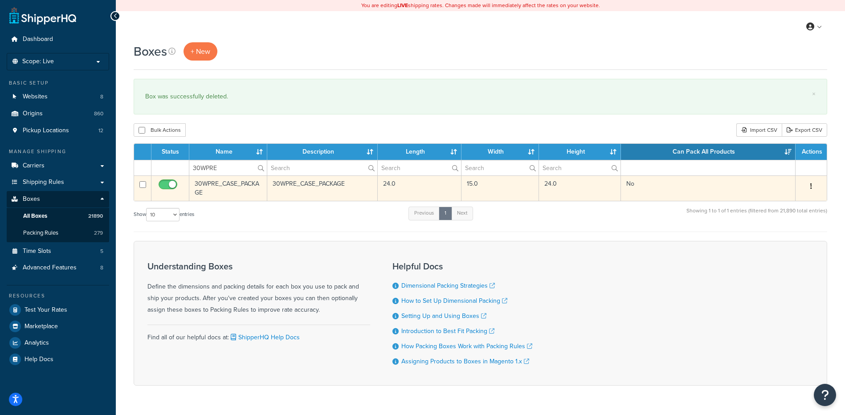
click at [810, 187] on button "button" at bounding box center [811, 187] width 12 height 14
click at [778, 238] on link "Delete" at bounding box center [782, 240] width 70 height 18
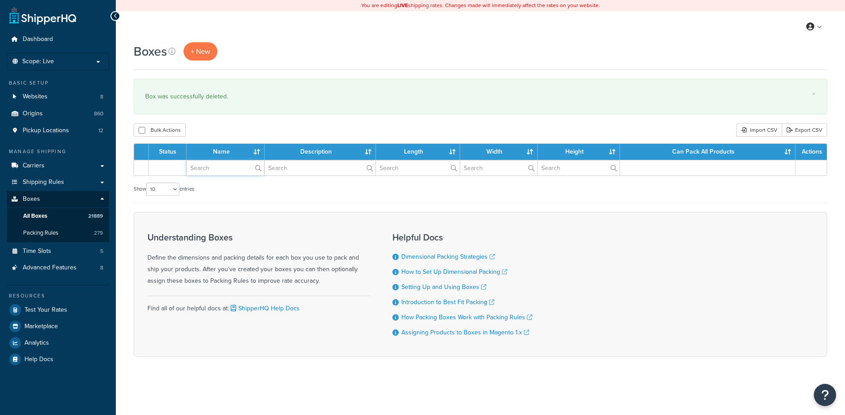
click at [222, 169] on input "text" at bounding box center [226, 167] width 78 height 15
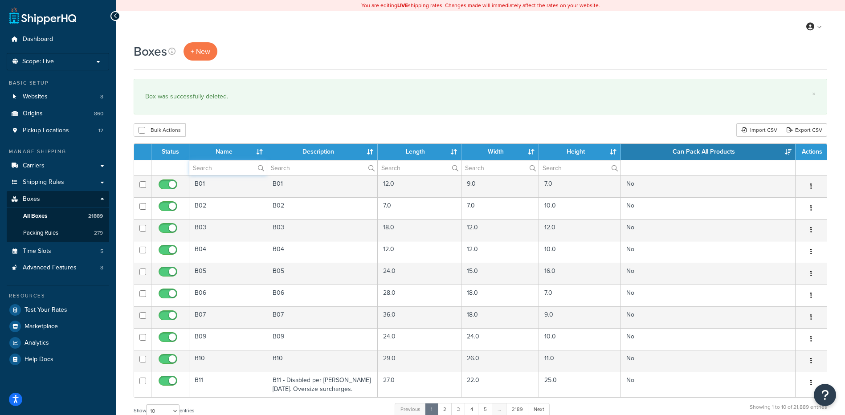
paste input "30WPRF"
type input "30WPRF"
click at [238, 120] on div "Boxes + New × Box was successfully deleted. Bulk Actions Duplicate Delete Impor…" at bounding box center [481, 327] width 730 height 571
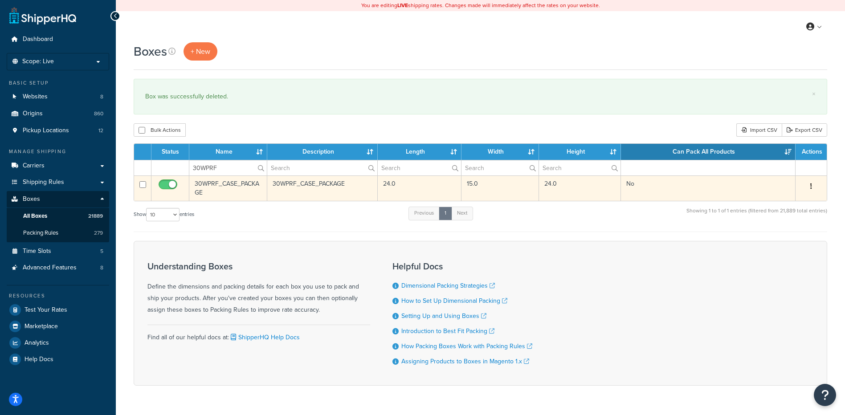
click at [811, 184] on icon "button" at bounding box center [812, 186] width 2 height 6
click at [784, 238] on link "Delete" at bounding box center [782, 240] width 70 height 18
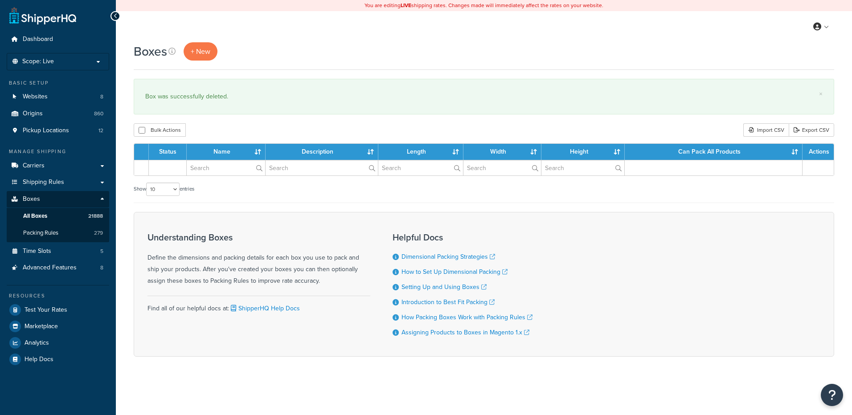
click at [210, 173] on input "text" at bounding box center [226, 167] width 78 height 15
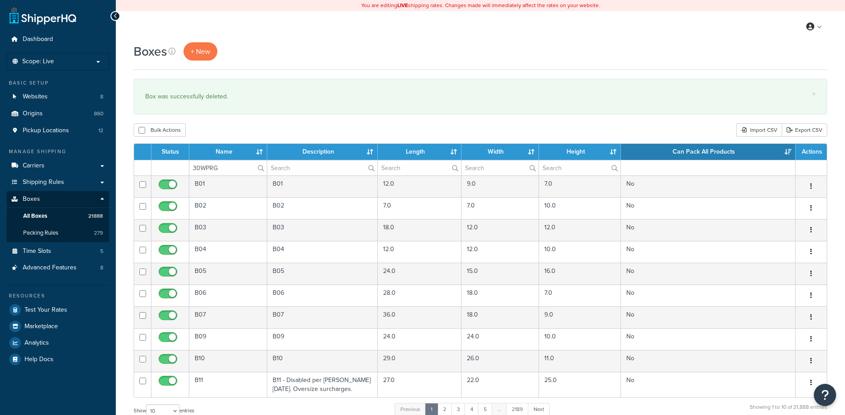
type input "30WPRG"
click at [230, 130] on div "Bulk Actions Duplicate [GEOGRAPHIC_DATA] Import CSV Export CSV" at bounding box center [481, 129] width 694 height 13
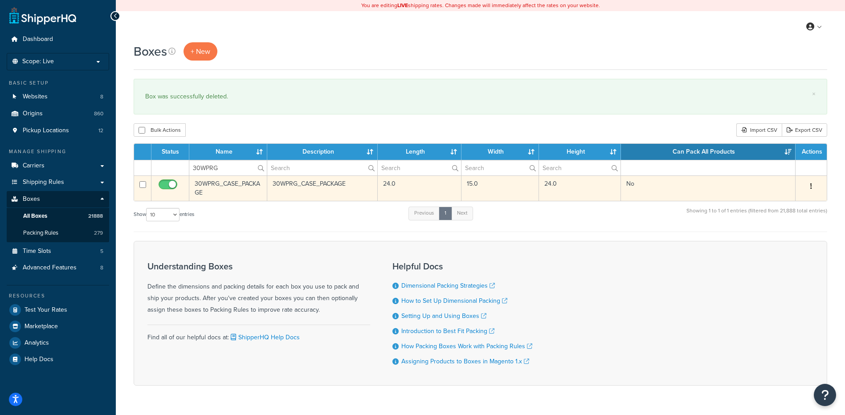
click at [813, 185] on button "button" at bounding box center [811, 187] width 12 height 14
click at [786, 234] on link "Delete" at bounding box center [782, 240] width 70 height 18
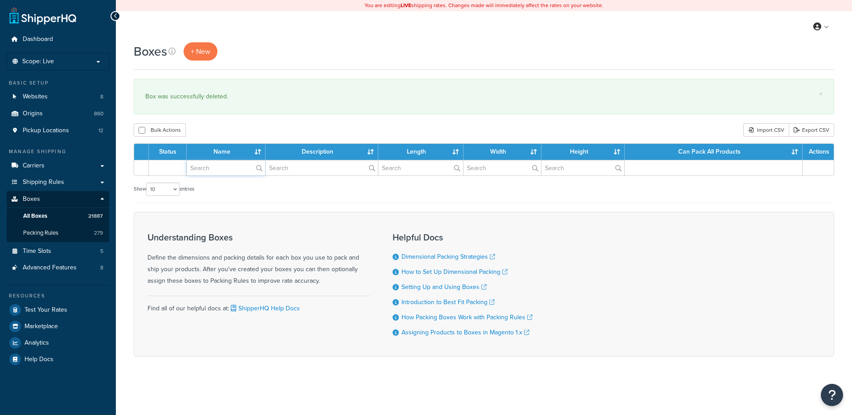
drag, startPoint x: 0, startPoint y: 0, endPoint x: 227, endPoint y: 168, distance: 282.9
click at [227, 168] on input "text" at bounding box center [226, 167] width 78 height 15
paste input "30WPRH"
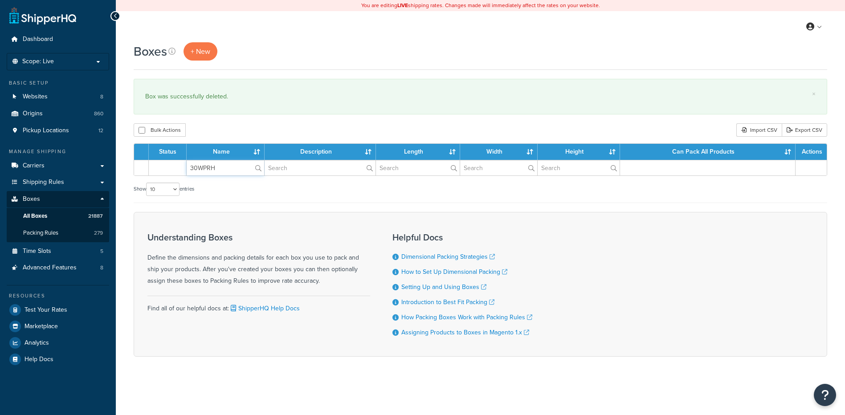
type input "30WPRH"
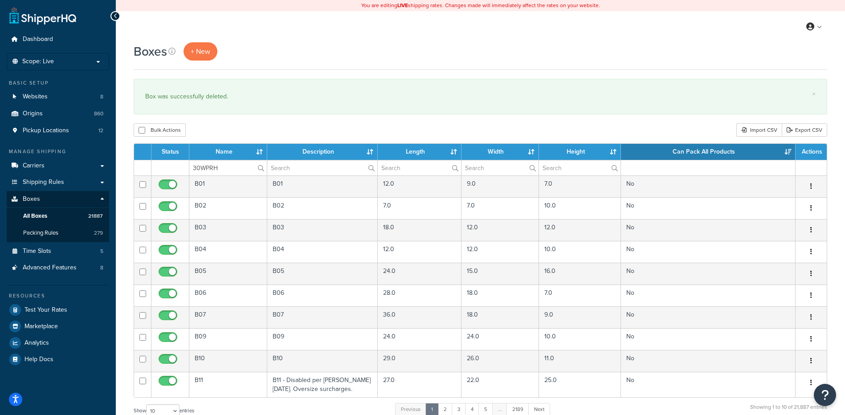
click at [236, 135] on div "Bulk Actions Duplicate [GEOGRAPHIC_DATA] Import CSV Export CSV" at bounding box center [481, 129] width 694 height 13
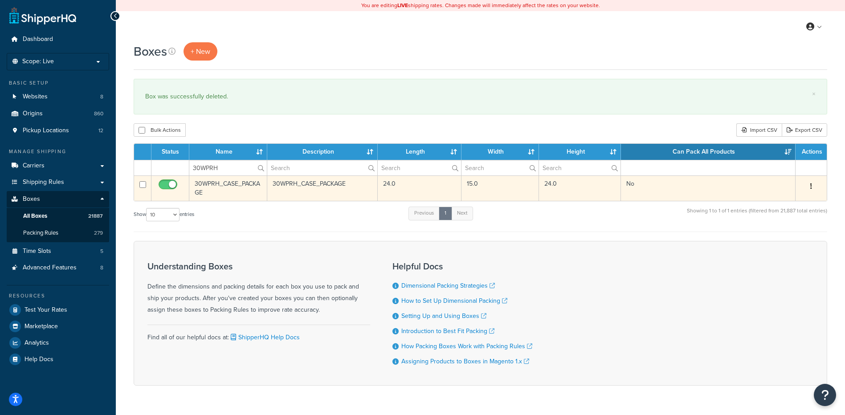
click at [811, 185] on icon "button" at bounding box center [812, 186] width 2 height 6
click at [789, 243] on link "Delete" at bounding box center [782, 240] width 70 height 18
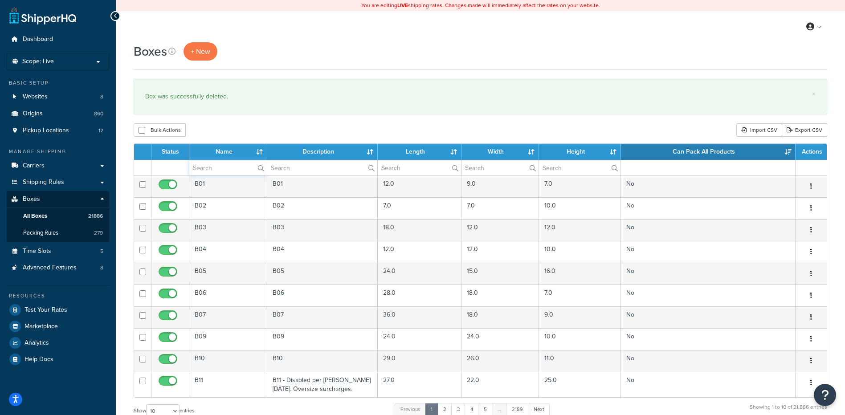
click at [233, 172] on input "text" at bounding box center [228, 167] width 78 height 15
paste input "21B08S"
type input "21B08S"
click at [246, 136] on div "Bulk Actions Duplicate [GEOGRAPHIC_DATA] Import CSV Export CSV" at bounding box center [481, 129] width 694 height 13
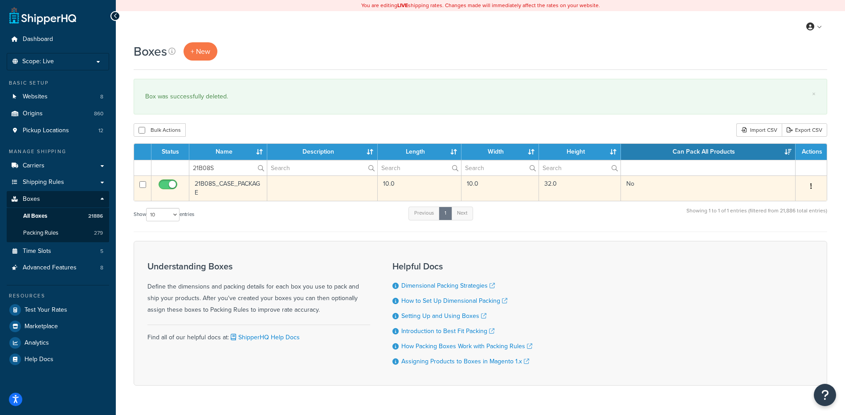
click at [813, 185] on button "button" at bounding box center [811, 187] width 12 height 14
click at [782, 238] on link "Delete" at bounding box center [782, 240] width 70 height 18
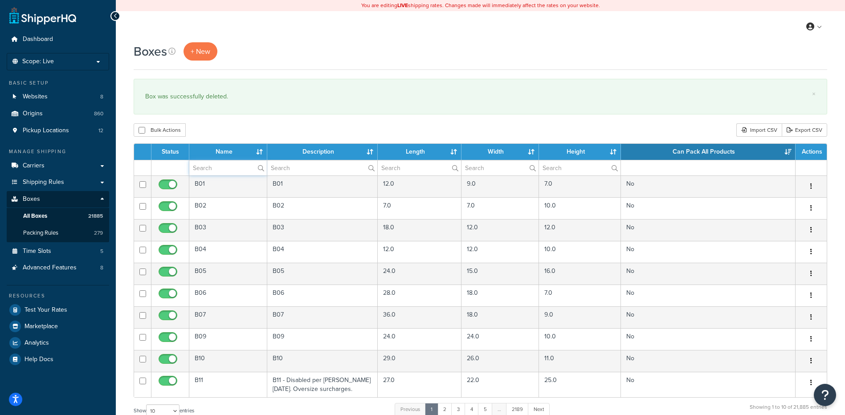
click at [207, 171] on input "text" at bounding box center [228, 167] width 78 height 15
paste input "81BASA"
type input "81BASA"
click at [214, 119] on div "Boxes + New × Box was successfully deleted. Bulk Actions Duplicate Delete Impor…" at bounding box center [481, 327] width 730 height 571
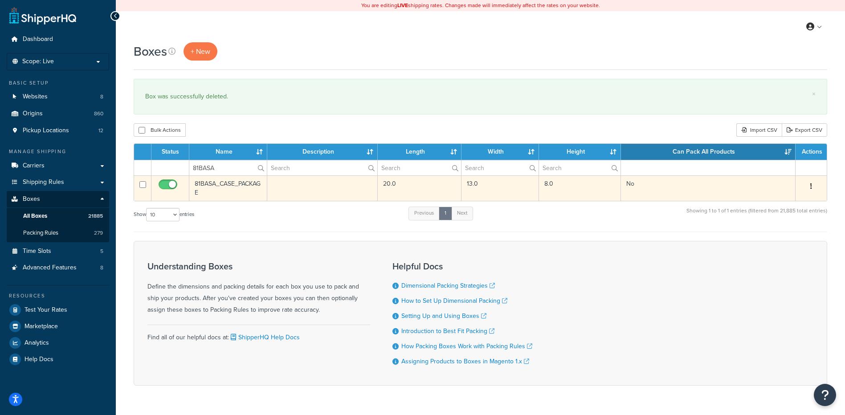
click at [809, 182] on button "button" at bounding box center [811, 187] width 12 height 14
click at [787, 240] on link "Delete" at bounding box center [782, 240] width 70 height 18
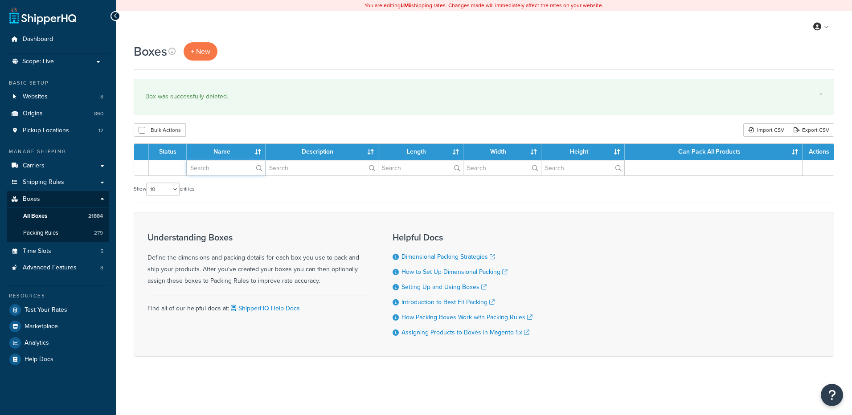
click at [229, 169] on input "text" at bounding box center [226, 167] width 78 height 15
paste input "30BTLW"
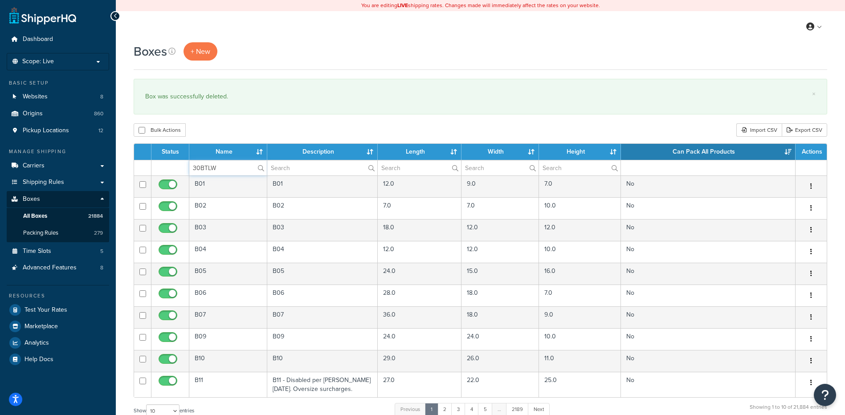
type input "30BTLW"
click at [230, 135] on div "Bulk Actions Duplicate [GEOGRAPHIC_DATA] Import CSV Export CSV" at bounding box center [481, 129] width 694 height 13
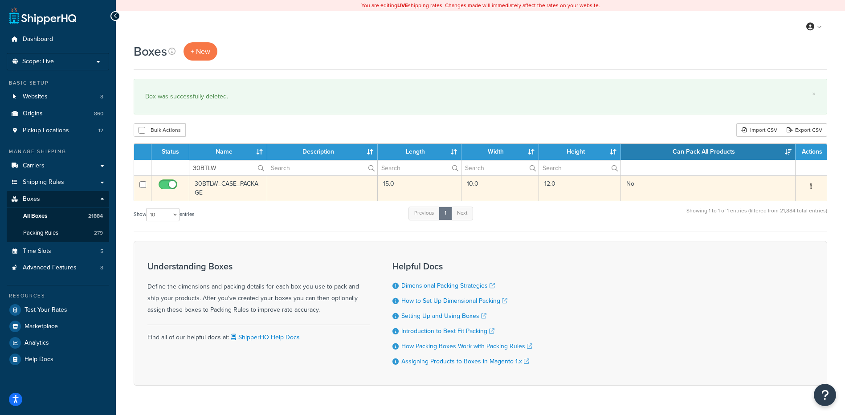
click at [811, 187] on icon "button" at bounding box center [812, 186] width 2 height 6
click at [779, 237] on link "Delete" at bounding box center [782, 240] width 70 height 18
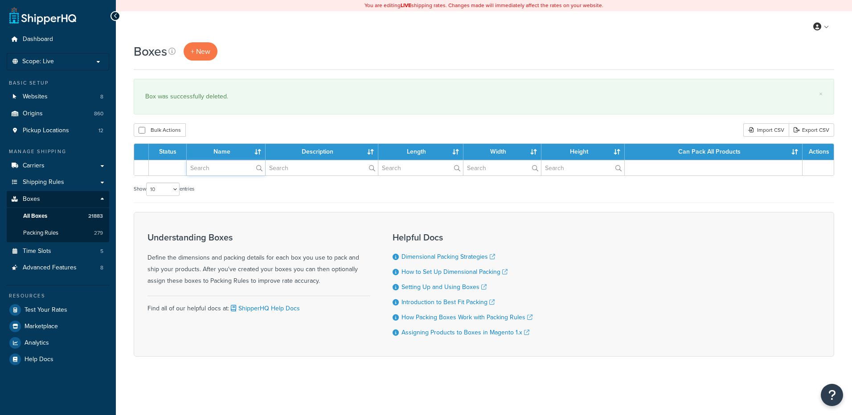
drag, startPoint x: 0, startPoint y: 0, endPoint x: 234, endPoint y: 144, distance: 274.7
click at [226, 170] on input "text" at bounding box center [226, 167] width 78 height 15
paste input "30WC94"
type input "30WC94"
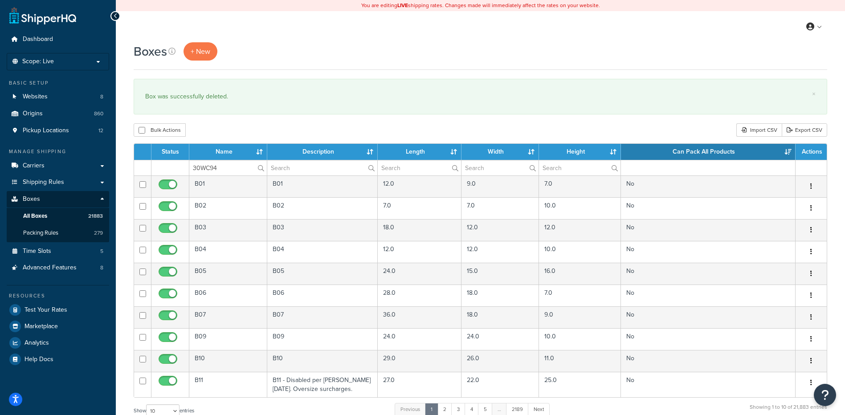
click at [239, 125] on div "Bulk Actions Duplicate [GEOGRAPHIC_DATA] Import CSV Export CSV" at bounding box center [481, 129] width 694 height 13
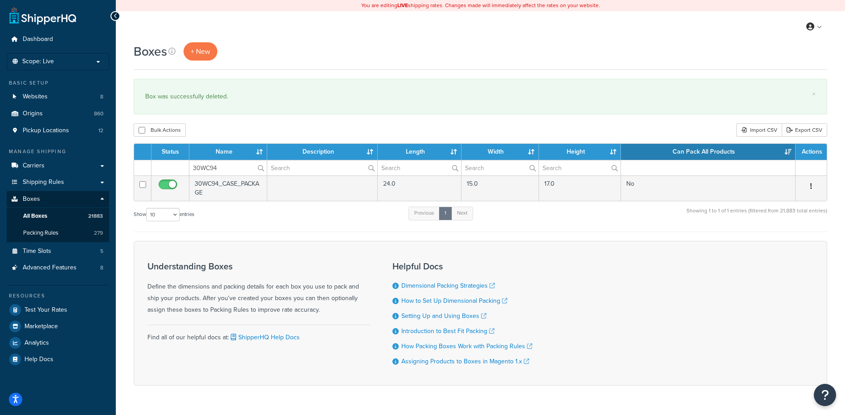
click at [810, 184] on button "button" at bounding box center [811, 187] width 12 height 14
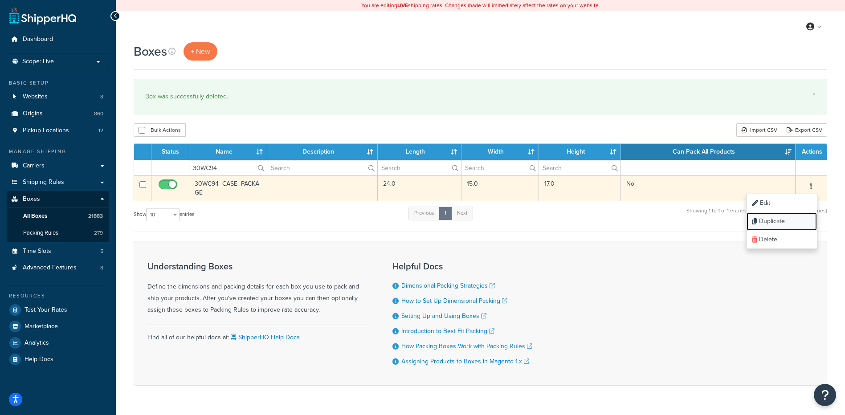
click at [785, 231] on link "Duplicate" at bounding box center [782, 222] width 70 height 18
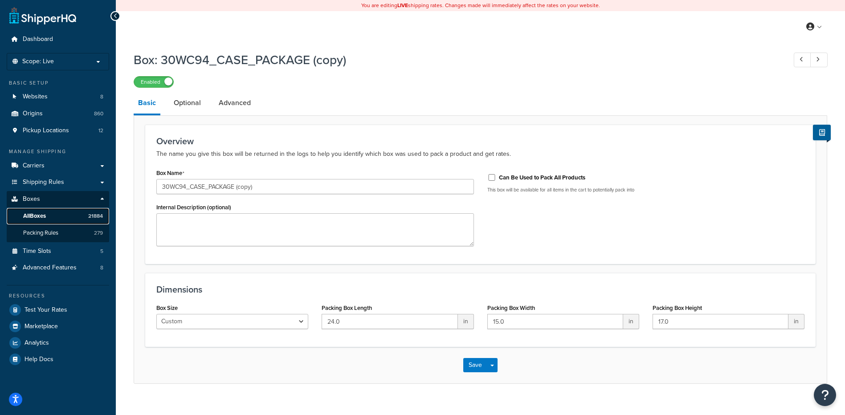
click at [40, 217] on span "All Boxes" at bounding box center [34, 217] width 23 height 8
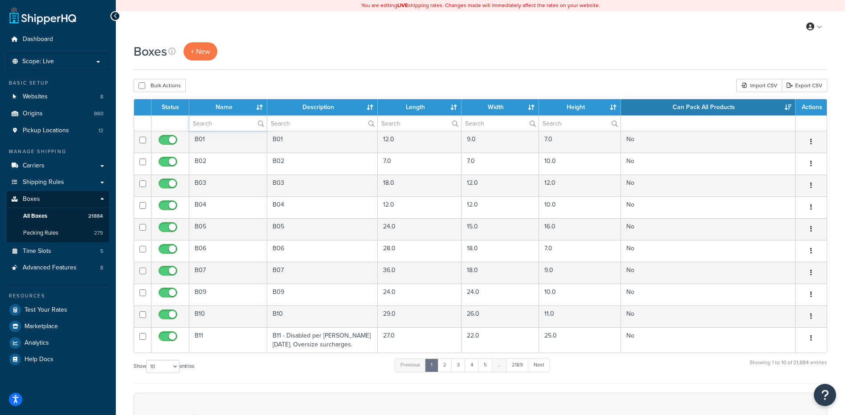
click at [211, 126] on input "text" at bounding box center [228, 123] width 78 height 15
paste input "30WC94"
type input "30WC94"
click at [236, 78] on div "Boxes + New Bulk Actions Duplicate Delete Import CSV Export CSV Contact Us Send…" at bounding box center [481, 305] width 730 height 527
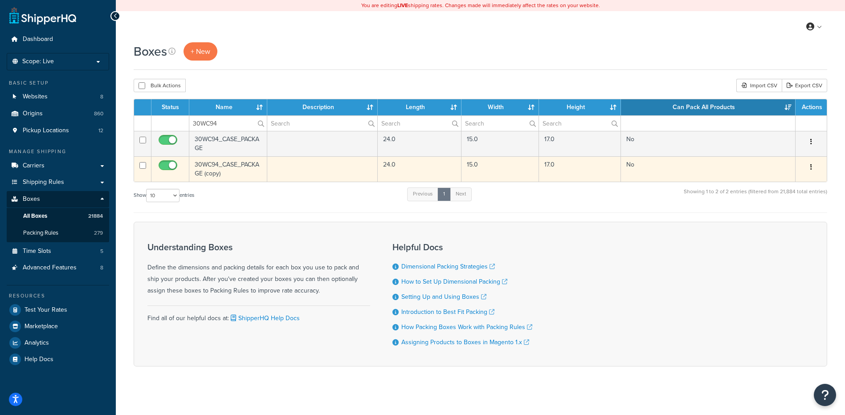
click at [813, 162] on button "button" at bounding box center [811, 167] width 12 height 14
click at [784, 214] on link "Delete" at bounding box center [782, 221] width 70 height 18
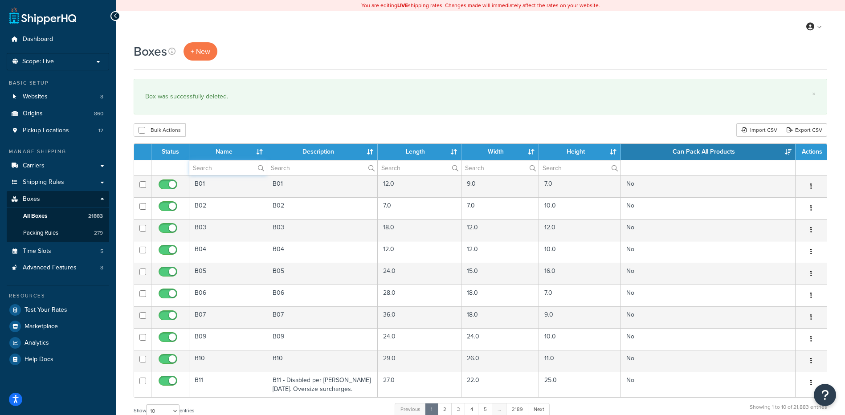
click at [212, 166] on input "text" at bounding box center [228, 167] width 78 height 15
paste input "30WC94"
type input "30WC94"
click at [230, 134] on div "Bulk Actions Duplicate [GEOGRAPHIC_DATA] Import CSV Export CSV" at bounding box center [481, 129] width 694 height 13
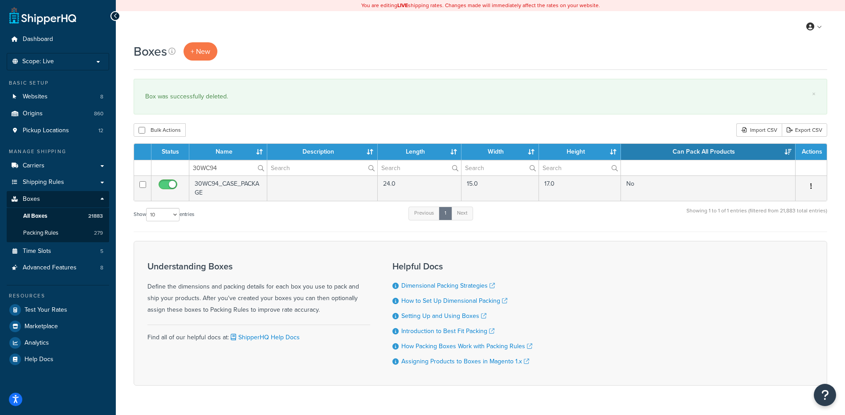
click at [813, 186] on button "button" at bounding box center [811, 187] width 12 height 14
click at [788, 243] on link "Delete" at bounding box center [782, 240] width 70 height 18
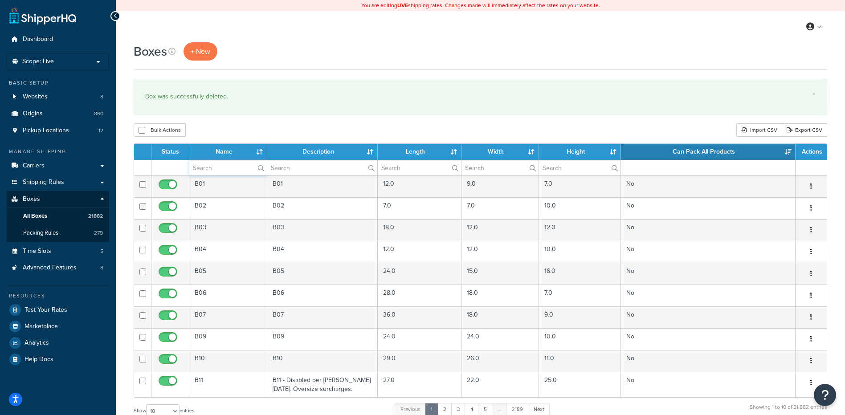
click at [201, 168] on input "text" at bounding box center [228, 167] width 78 height 15
paste input "30WSDT"
type input "30WSDT"
click at [222, 130] on div "Bulk Actions Duplicate [GEOGRAPHIC_DATA] Import CSV Export CSV" at bounding box center [481, 129] width 694 height 13
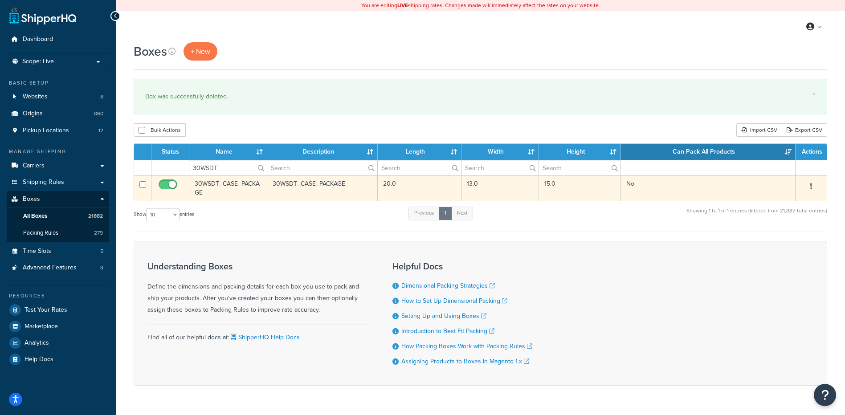
click at [816, 184] on button "button" at bounding box center [811, 187] width 12 height 14
click at [790, 233] on link "Delete" at bounding box center [782, 240] width 70 height 18
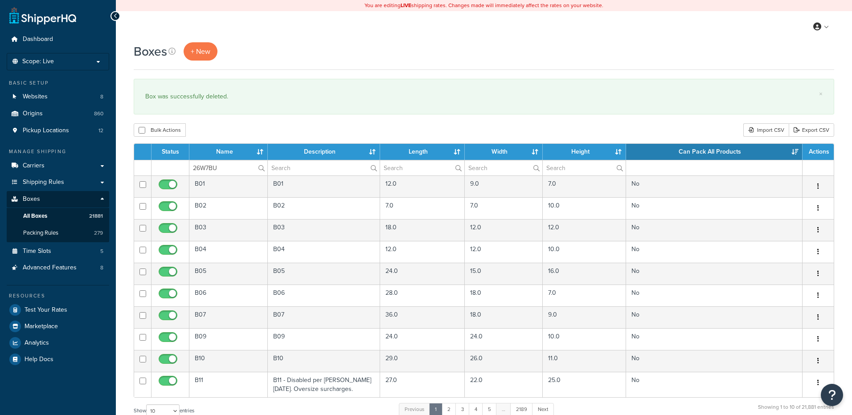
type input "26W7BU"
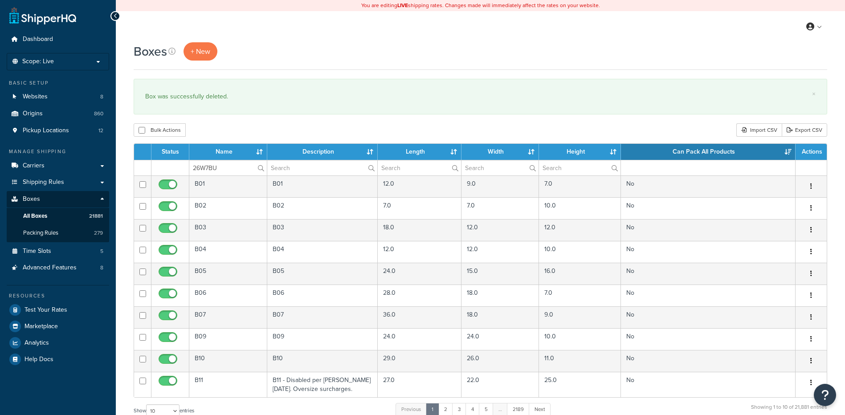
click at [238, 129] on div "Bulk Actions Duplicate [GEOGRAPHIC_DATA] Import CSV Export CSV" at bounding box center [481, 129] width 694 height 13
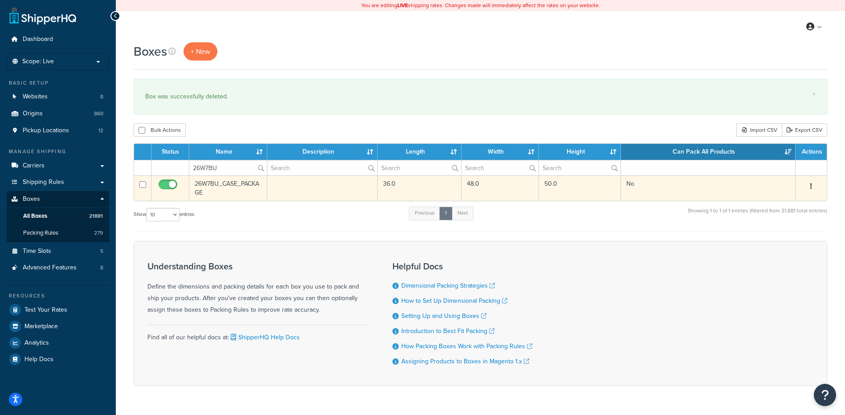
click at [812, 185] on icon "button" at bounding box center [812, 186] width 2 height 6
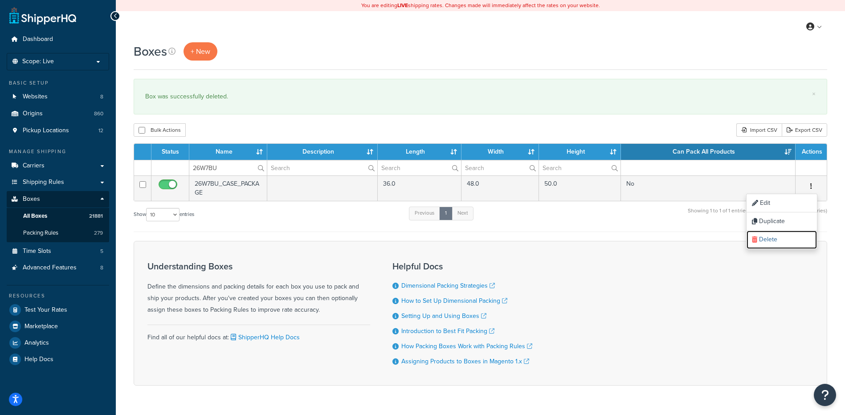
drag, startPoint x: 779, startPoint y: 241, endPoint x: 462, endPoint y: 25, distance: 383.2
click at [779, 241] on link "Delete" at bounding box center [782, 240] width 70 height 18
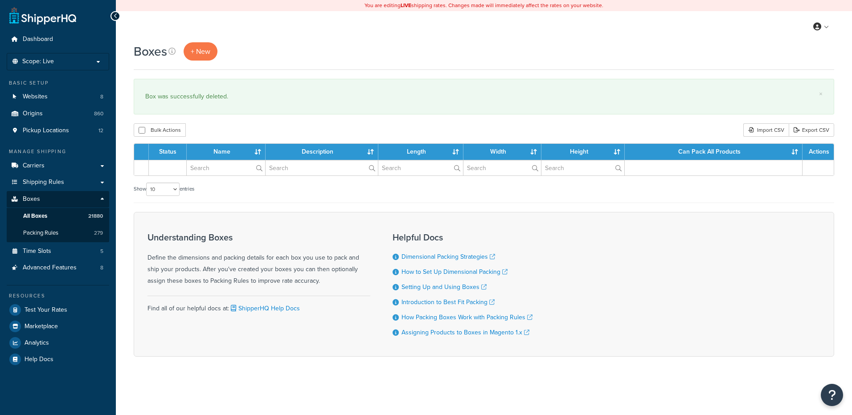
click at [222, 171] on input "text" at bounding box center [226, 167] width 78 height 15
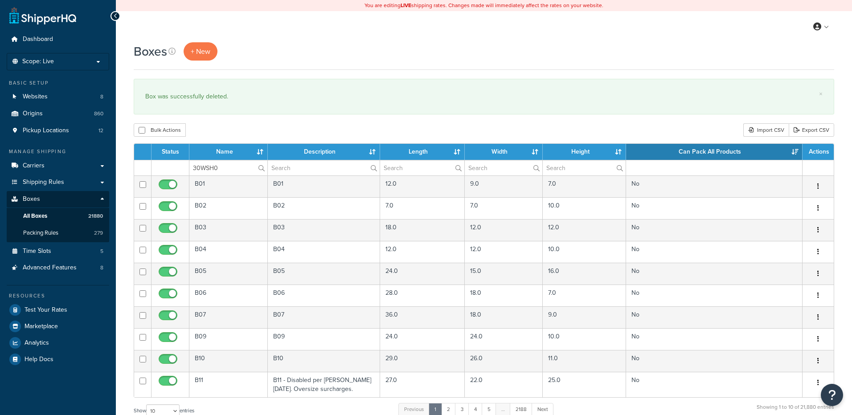
type input "30WSH0"
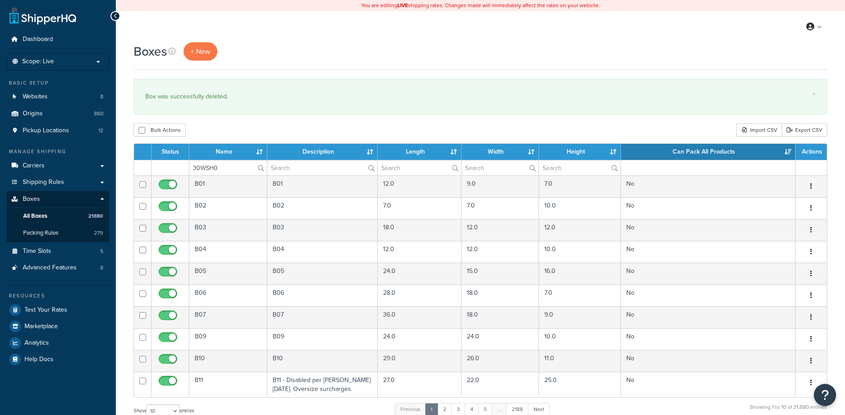
click at [230, 127] on div "Bulk Actions Duplicate [GEOGRAPHIC_DATA] Import CSV Export CSV" at bounding box center [481, 129] width 694 height 13
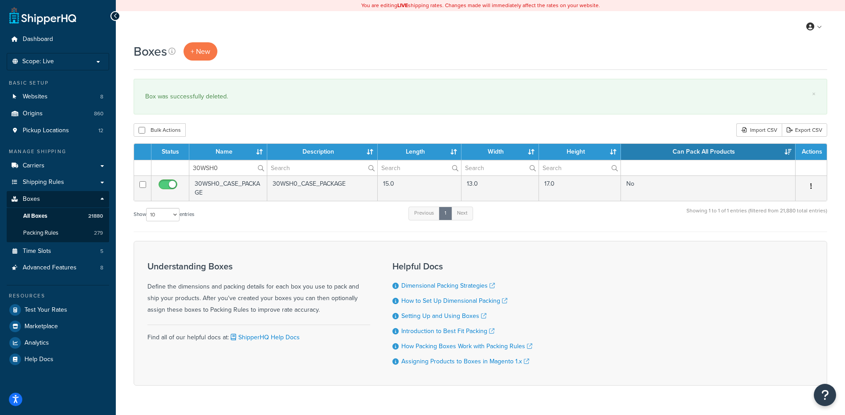
click at [813, 185] on button "button" at bounding box center [811, 187] width 12 height 14
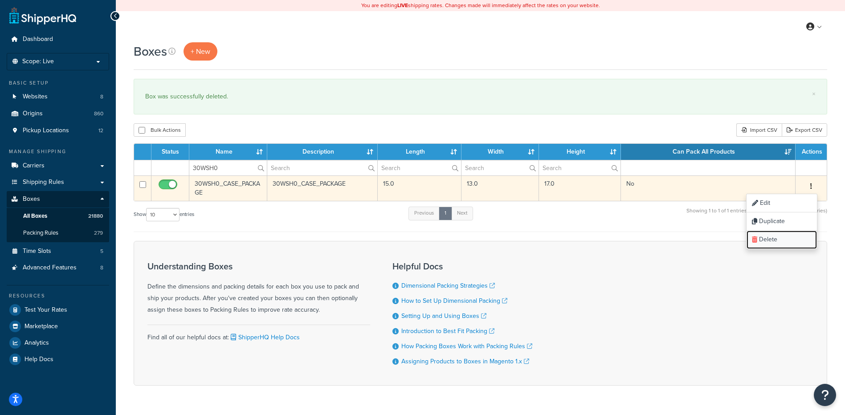
click at [777, 242] on link "Delete" at bounding box center [782, 240] width 70 height 18
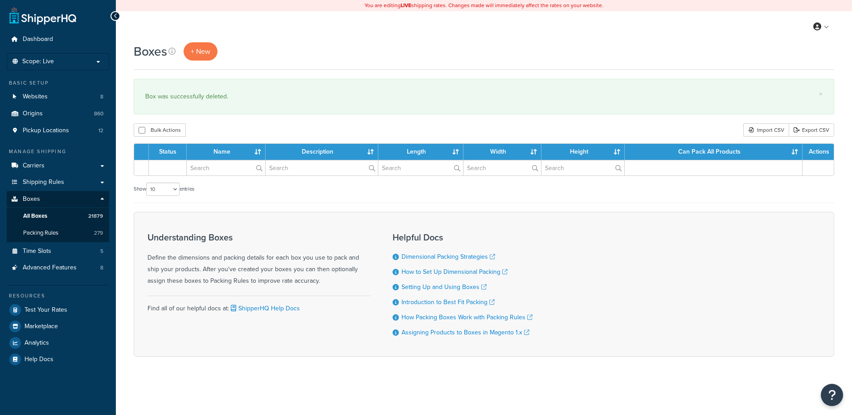
click at [205, 170] on input "text" at bounding box center [226, 167] width 78 height 15
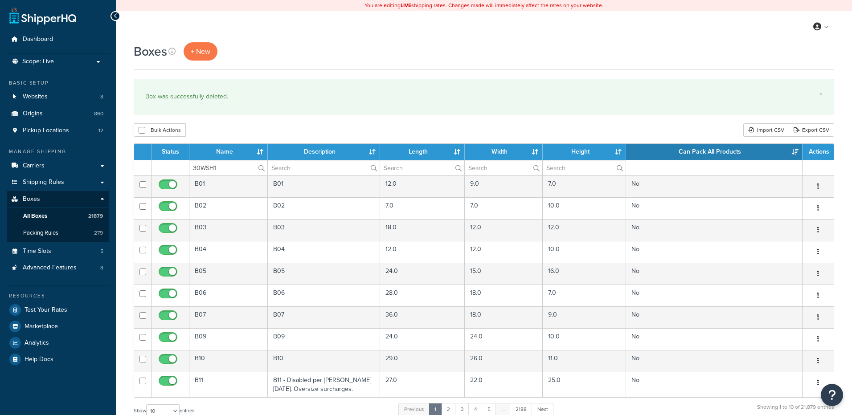
type input "30WSH1"
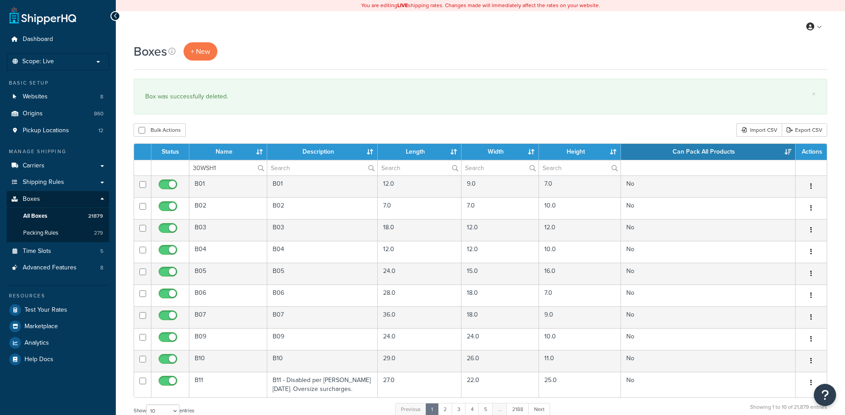
click at [224, 136] on div "Bulk Actions Duplicate [GEOGRAPHIC_DATA] Import CSV Export CSV" at bounding box center [481, 129] width 694 height 13
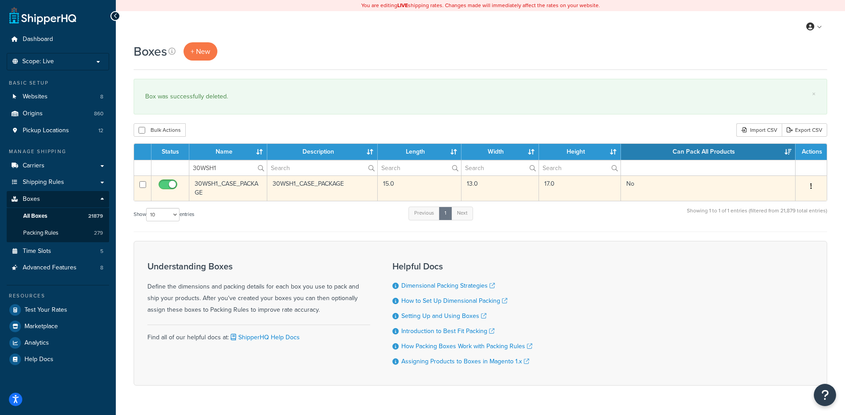
click at [814, 183] on button "button" at bounding box center [811, 187] width 12 height 14
click at [764, 238] on link "Delete" at bounding box center [782, 240] width 70 height 18
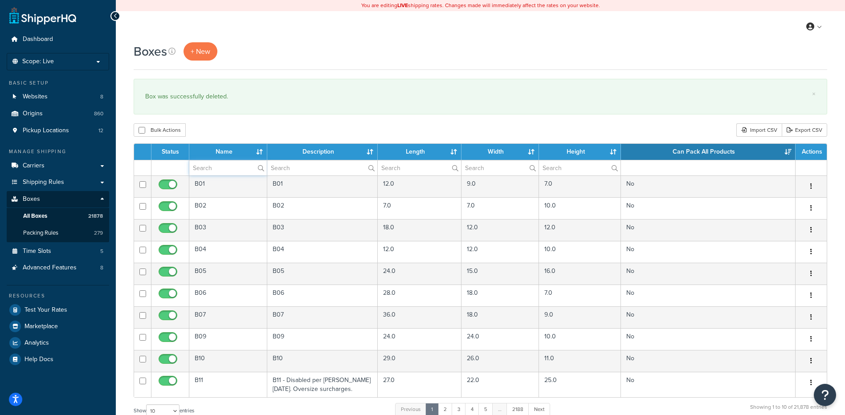
click at [211, 170] on input "text" at bounding box center [228, 167] width 78 height 15
paste input "30WSH2"
type input "30WSH2"
click at [229, 124] on div "Bulk Actions Duplicate [GEOGRAPHIC_DATA] Import CSV Export CSV" at bounding box center [481, 129] width 694 height 13
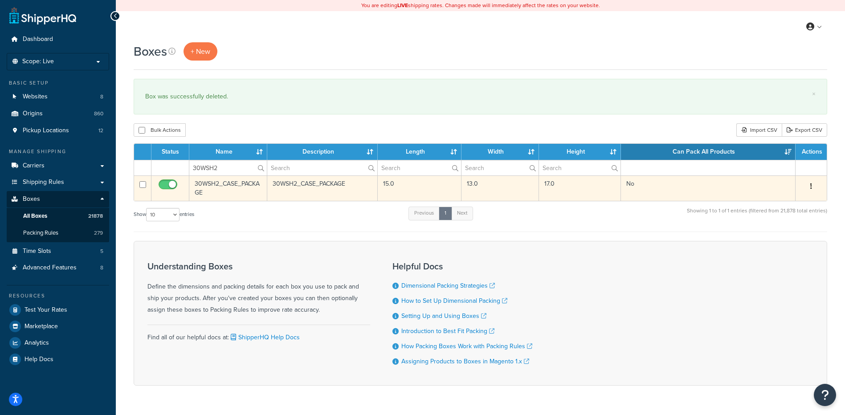
click at [811, 184] on icon "button" at bounding box center [812, 186] width 2 height 6
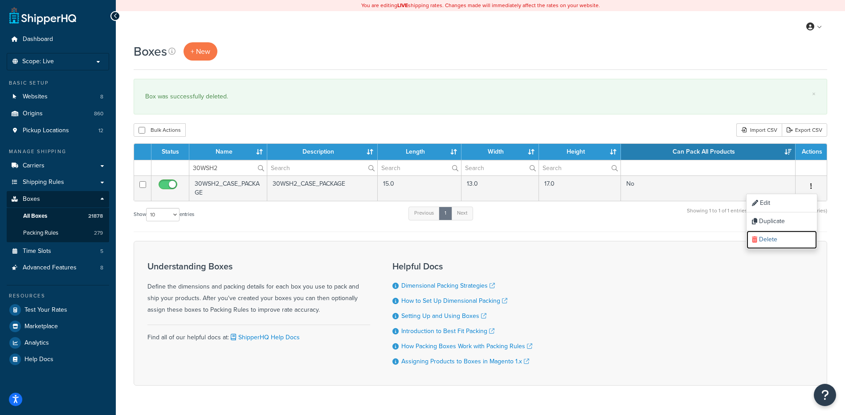
click at [774, 239] on link "Delete" at bounding box center [782, 240] width 70 height 18
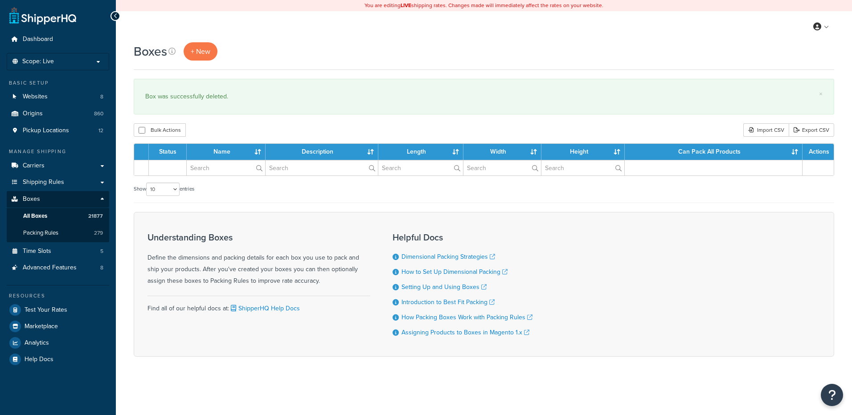
click at [226, 171] on input "text" at bounding box center [226, 167] width 78 height 15
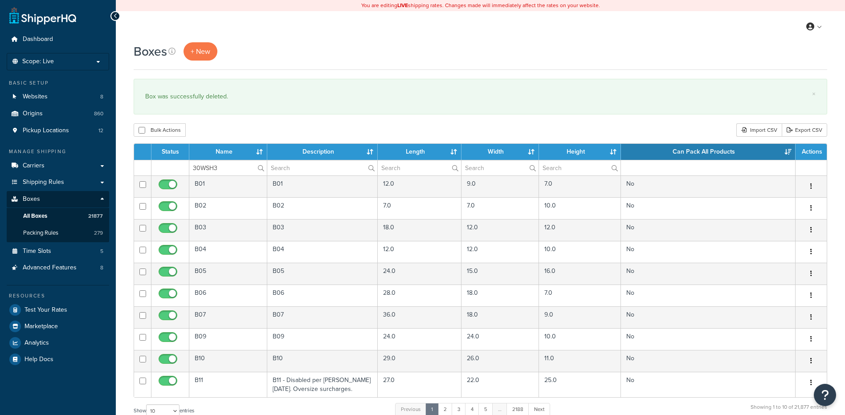
type input "30WSH3"
click at [249, 125] on div "Bulk Actions Duplicate [GEOGRAPHIC_DATA] Import CSV Export CSV" at bounding box center [481, 129] width 694 height 13
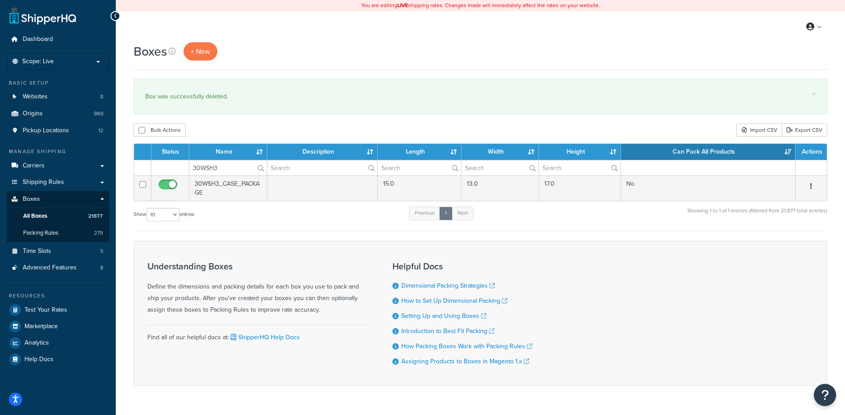
click at [811, 186] on icon "button" at bounding box center [812, 186] width 2 height 6
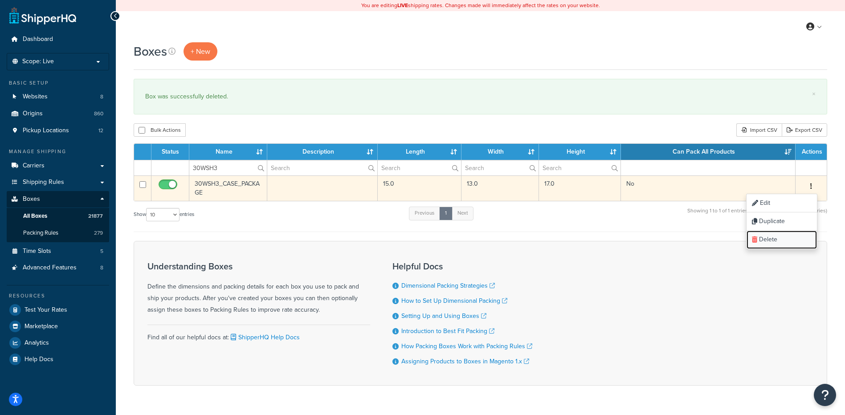
click at [787, 235] on link "Delete" at bounding box center [782, 240] width 70 height 18
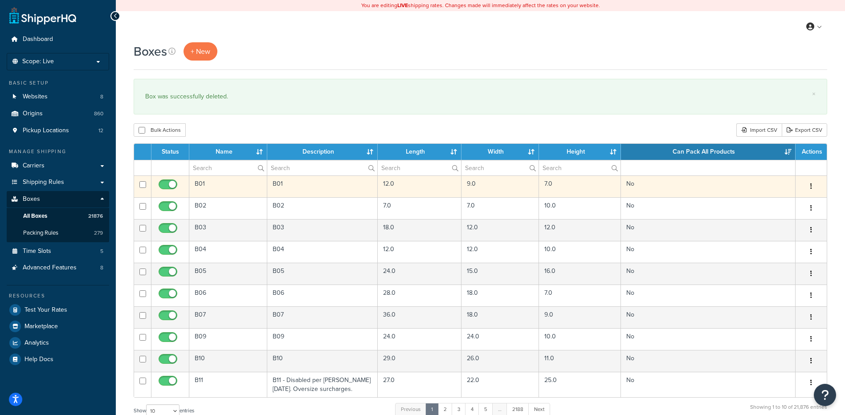
click at [223, 176] on td "B01" at bounding box center [228, 187] width 78 height 22
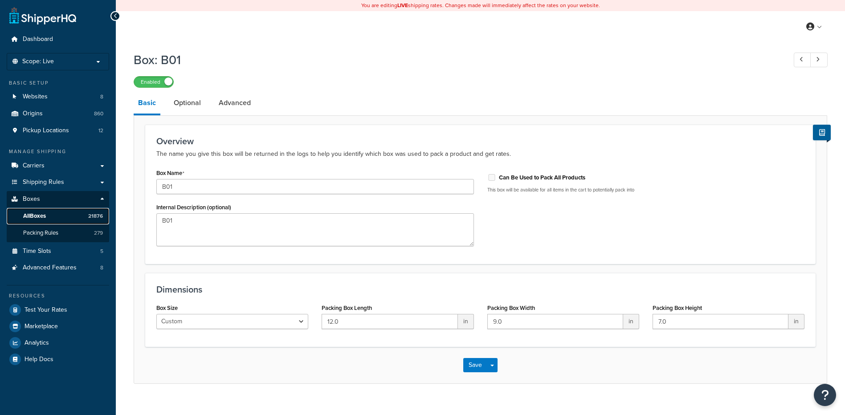
click at [42, 218] on span "All Boxes" at bounding box center [34, 217] width 23 height 8
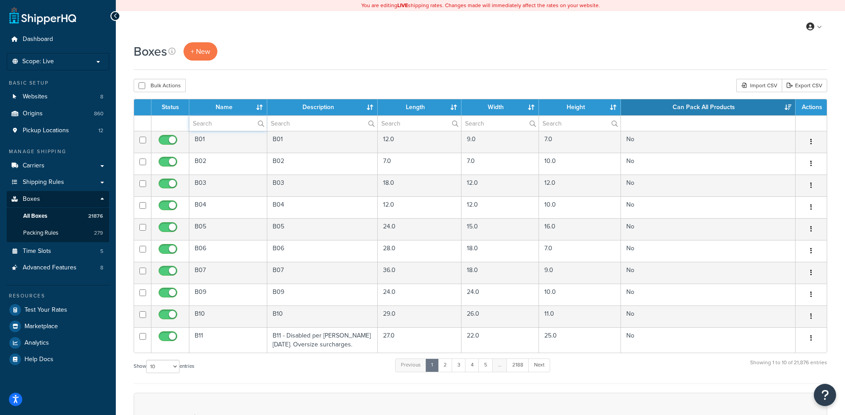
click at [227, 123] on input "text" at bounding box center [228, 123] width 78 height 15
paste input "30WSH4"
type input "30WSH4"
click at [267, 82] on div "Bulk Actions Duplicate Delete Import CSV Export CSV" at bounding box center [481, 85] width 694 height 13
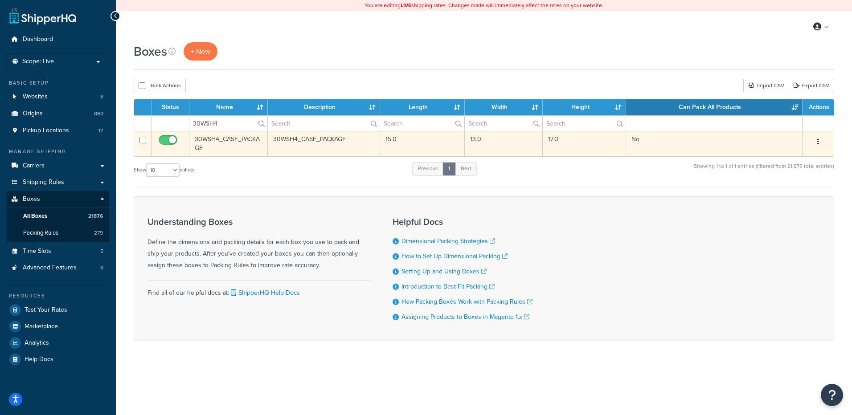
click at [820, 141] on button "button" at bounding box center [818, 142] width 12 height 14
click at [796, 196] on link "Delete" at bounding box center [789, 195] width 70 height 18
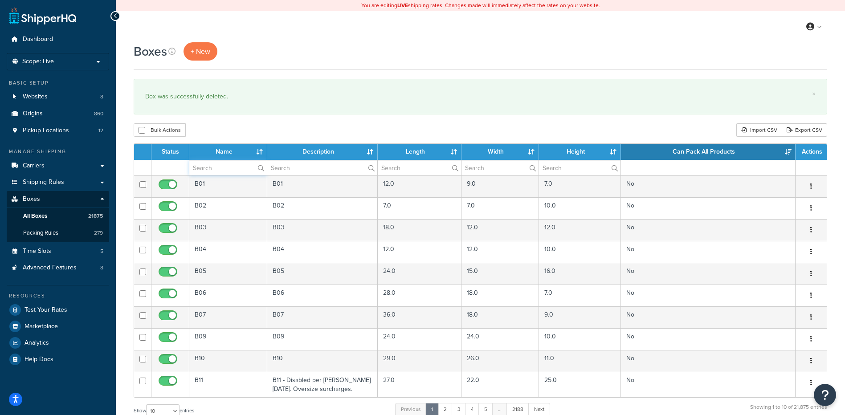
click at [211, 171] on input "text" at bounding box center [228, 167] width 78 height 15
paste input "30WSH5"
type input "30WSH5"
click at [234, 122] on div "Boxes + New × Box was successfully deleted. Bulk Actions Duplicate [GEOGRAPHIC_…" at bounding box center [481, 327] width 730 height 571
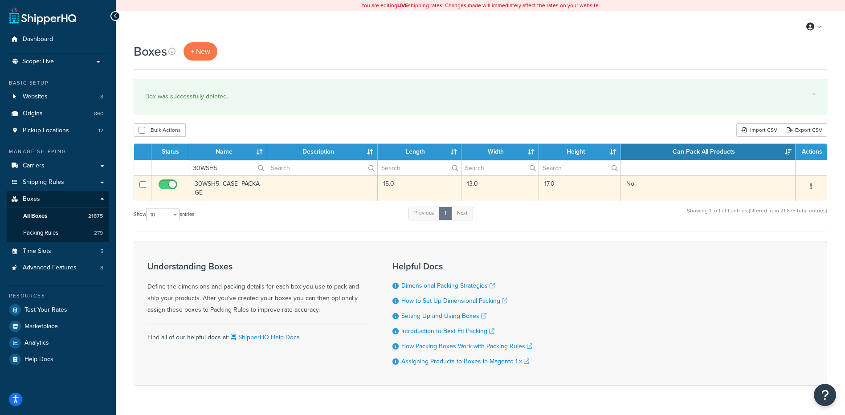
click at [810, 185] on button "button" at bounding box center [811, 187] width 12 height 14
click at [776, 237] on link "Delete" at bounding box center [782, 240] width 70 height 18
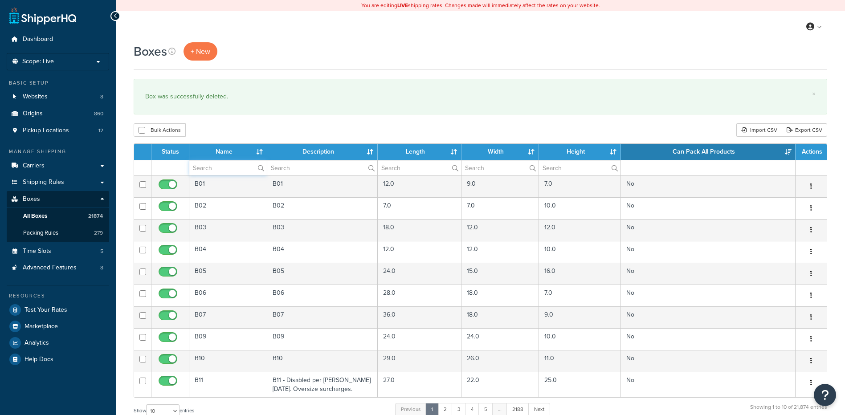
click at [229, 173] on input "text" at bounding box center [228, 167] width 78 height 15
paste input "30WSH6"
type input "30WSH6"
click at [239, 138] on div "Boxes + New × Box was successfully deleted. Bulk Actions Duplicate [GEOGRAPHIC_…" at bounding box center [481, 327] width 730 height 571
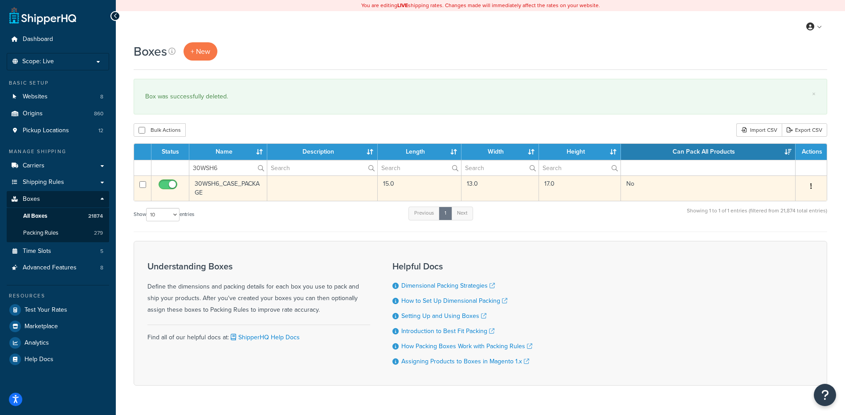
click at [811, 185] on icon "button" at bounding box center [812, 186] width 2 height 6
click at [785, 242] on link "Delete" at bounding box center [782, 240] width 70 height 18
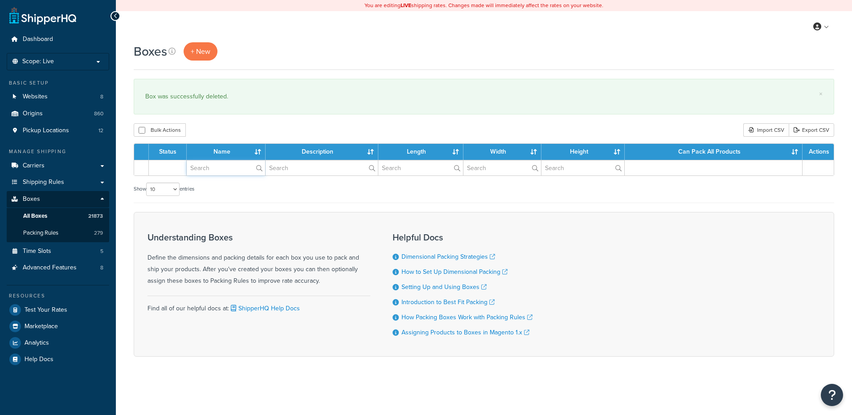
drag, startPoint x: 0, startPoint y: 0, endPoint x: 216, endPoint y: 170, distance: 274.5
click at [216, 170] on input "text" at bounding box center [226, 167] width 78 height 15
paste input "30WSH8"
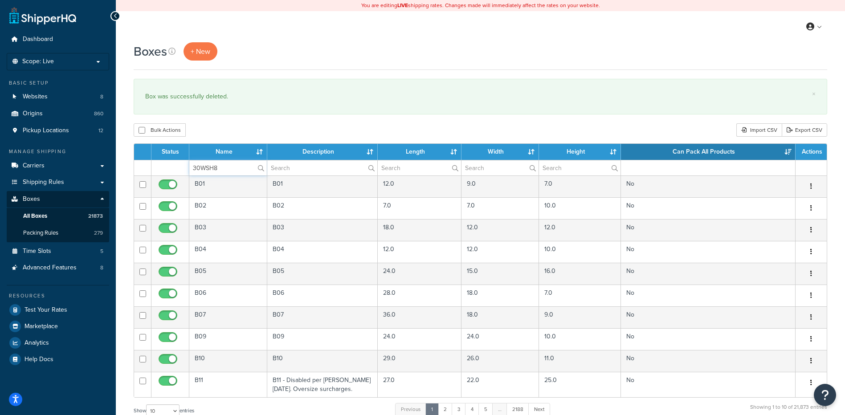
type input "30WSH8"
click at [244, 123] on div "Boxes + New × Box was successfully deleted. Bulk Actions Duplicate [GEOGRAPHIC_…" at bounding box center [481, 327] width 730 height 571
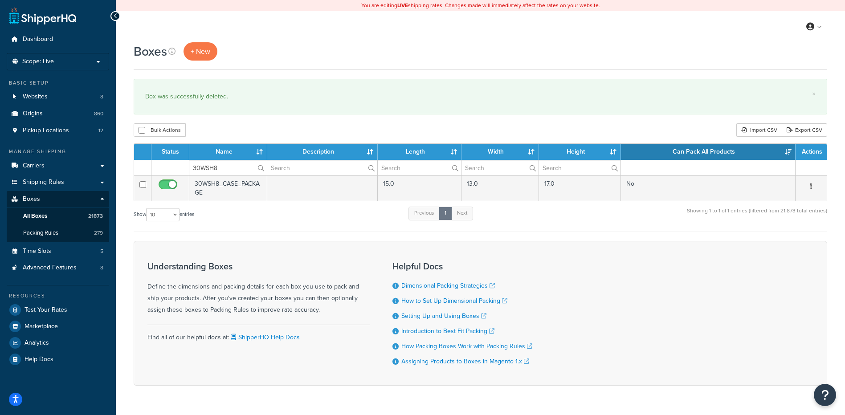
click at [809, 186] on button "button" at bounding box center [811, 187] width 12 height 14
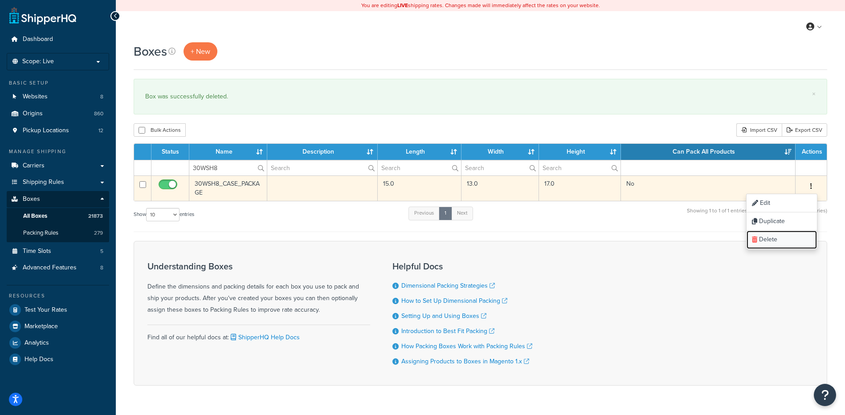
click at [776, 244] on link "Delete" at bounding box center [782, 240] width 70 height 18
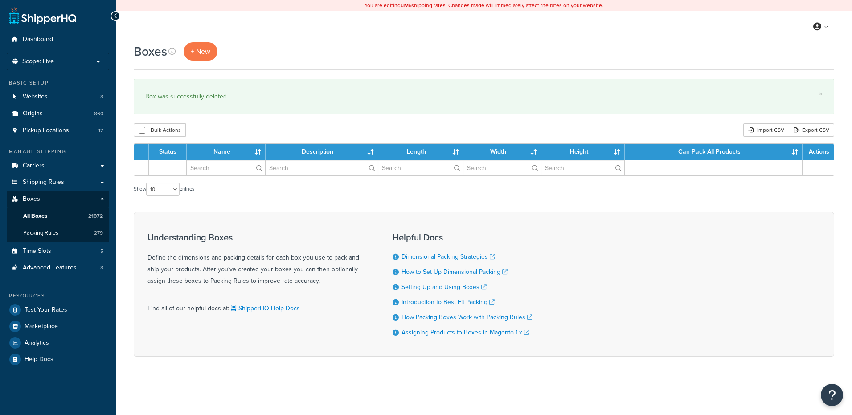
click at [213, 173] on input "text" at bounding box center [226, 167] width 78 height 15
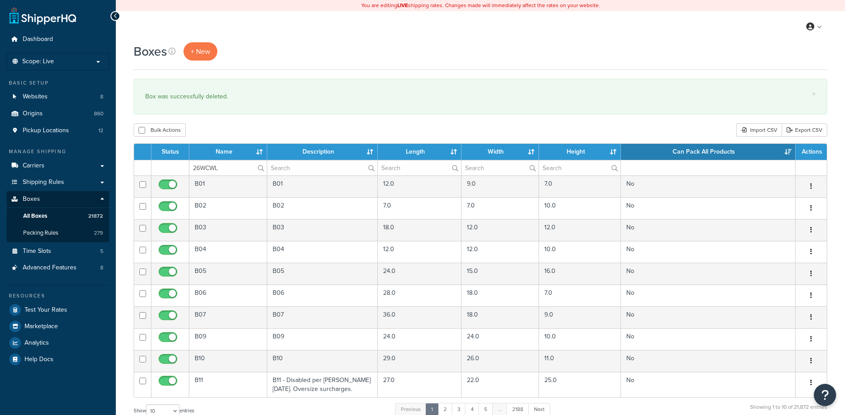
type input "26WCWL"
click at [226, 135] on div "Bulk Actions Duplicate [GEOGRAPHIC_DATA] Import CSV Export CSV" at bounding box center [481, 129] width 694 height 13
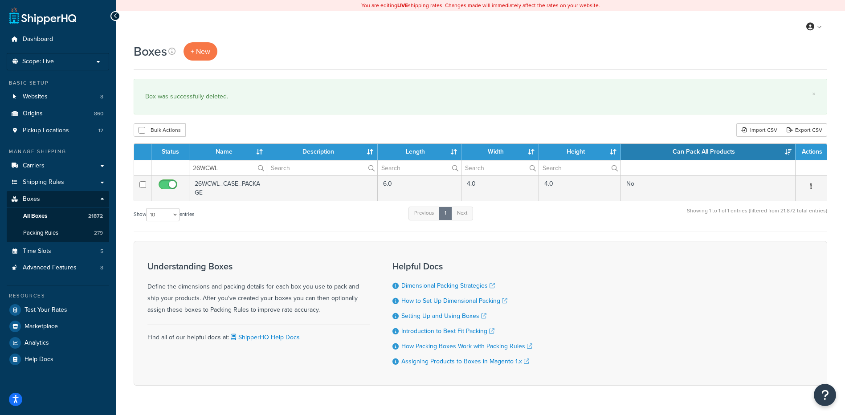
click at [813, 187] on button "button" at bounding box center [811, 187] width 12 height 14
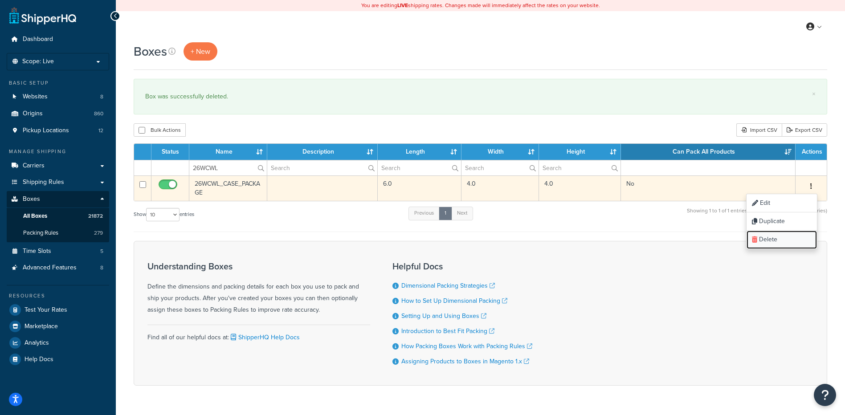
click at [761, 243] on link "Delete" at bounding box center [782, 240] width 70 height 18
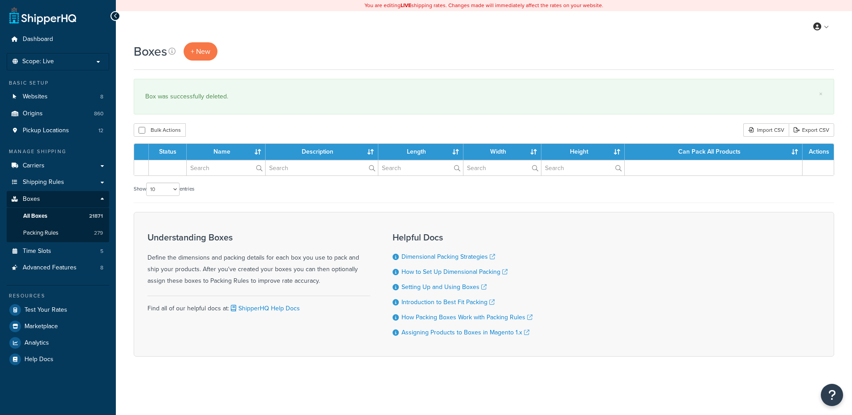
click at [214, 172] on input "text" at bounding box center [226, 167] width 78 height 15
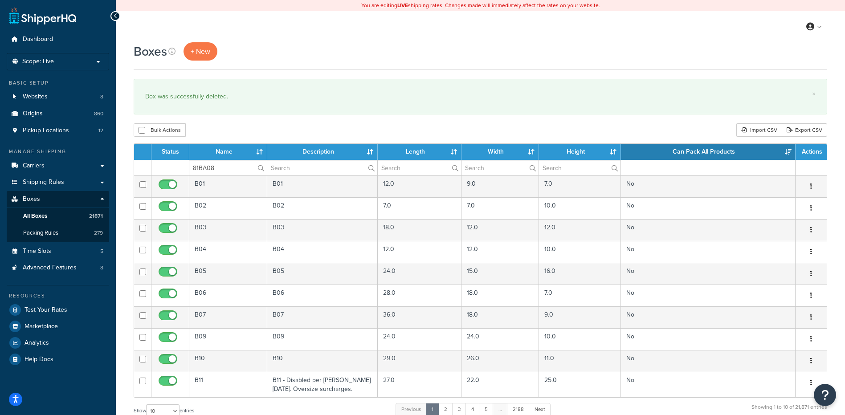
type input "81BA08"
click at [235, 130] on div "Bulk Actions Duplicate [GEOGRAPHIC_DATA] Import CSV Export CSV" at bounding box center [481, 129] width 694 height 13
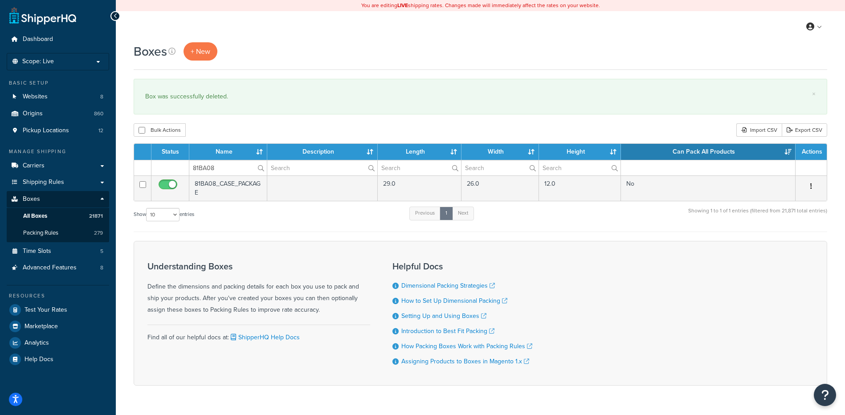
click at [811, 185] on icon "button" at bounding box center [812, 186] width 2 height 6
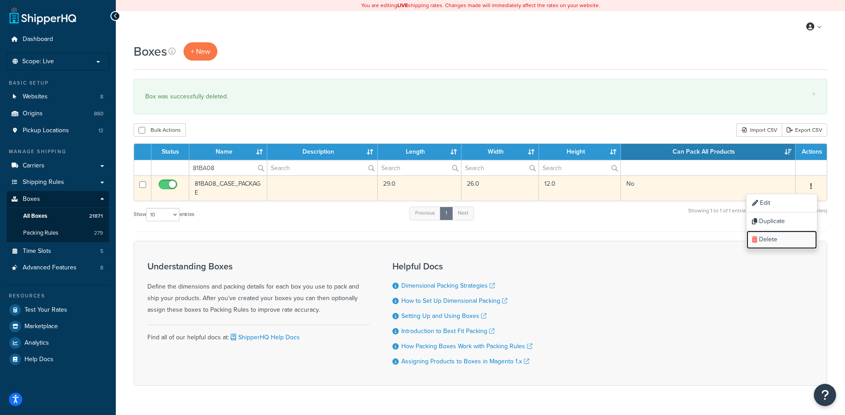
click at [777, 241] on link "Delete" at bounding box center [782, 240] width 70 height 18
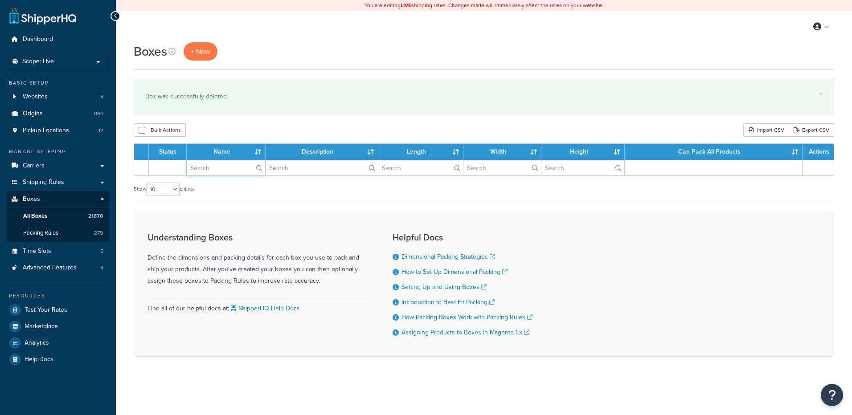
drag, startPoint x: 0, startPoint y: 0, endPoint x: 240, endPoint y: 171, distance: 294.3
click at [240, 171] on input "text" at bounding box center [226, 167] width 78 height 15
paste input "30WDM9"
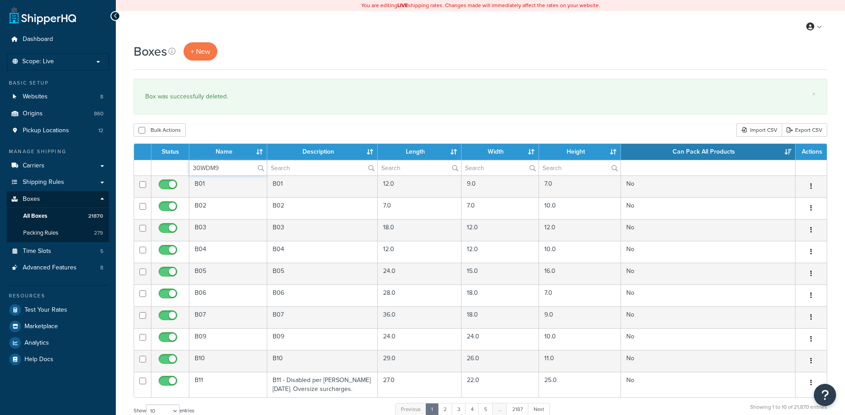
type input "30WDM9"
click at [268, 120] on div "Boxes + New × Box was successfully deleted. Bulk Actions Duplicate [GEOGRAPHIC_…" at bounding box center [481, 327] width 730 height 571
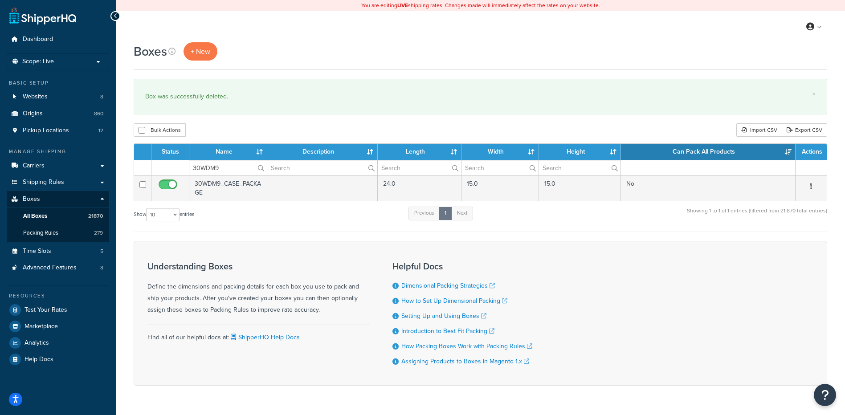
click at [811, 184] on icon "button" at bounding box center [812, 186] width 2 height 6
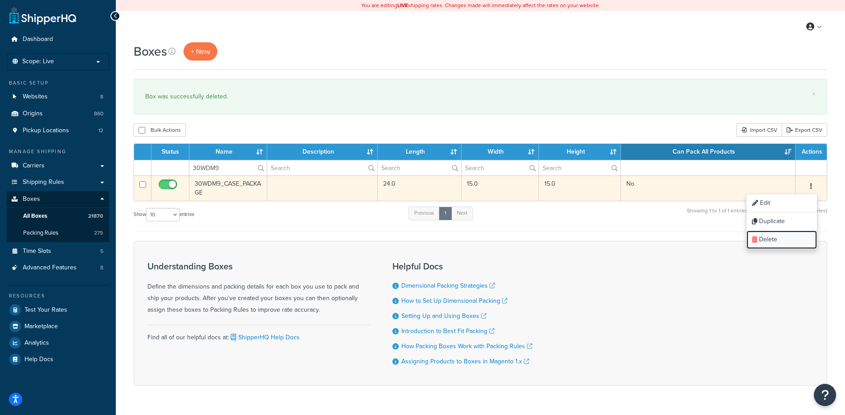
click at [790, 236] on link "Delete" at bounding box center [782, 240] width 70 height 18
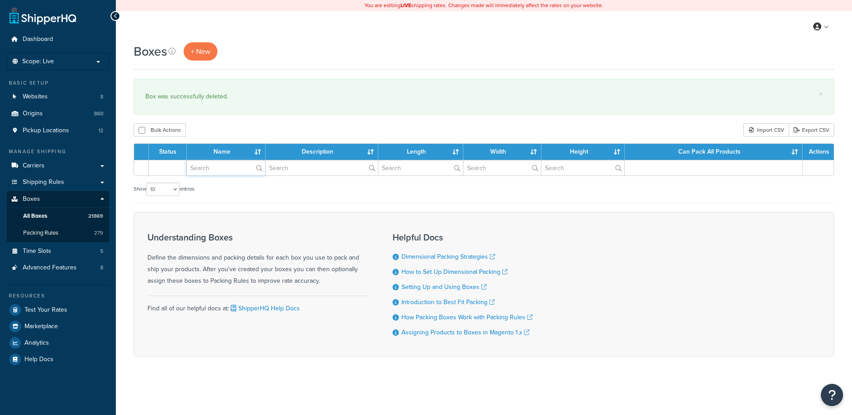
drag, startPoint x: 0, startPoint y: 0, endPoint x: 226, endPoint y: 160, distance: 276.6
click at [224, 167] on input "text" at bounding box center [226, 167] width 78 height 15
paste input "57BWLZ"
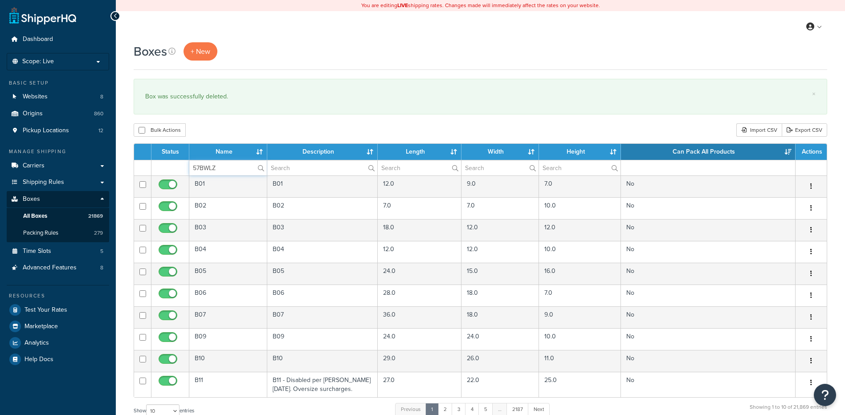
type input "57BWLZ"
click at [241, 128] on div "Bulk Actions Duplicate [GEOGRAPHIC_DATA] Import CSV Export CSV" at bounding box center [481, 129] width 694 height 13
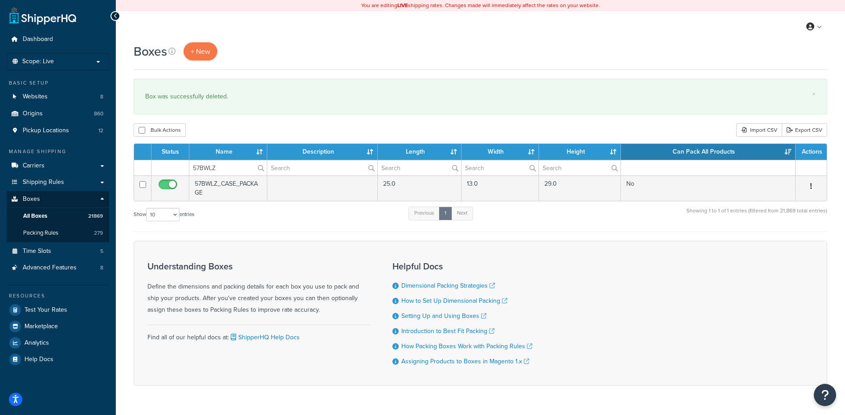
click at [813, 187] on button "button" at bounding box center [811, 187] width 12 height 14
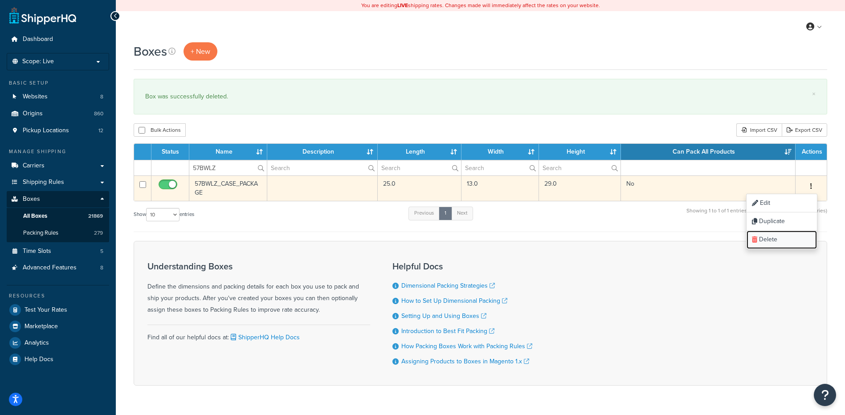
click at [795, 236] on link "Delete" at bounding box center [782, 240] width 70 height 18
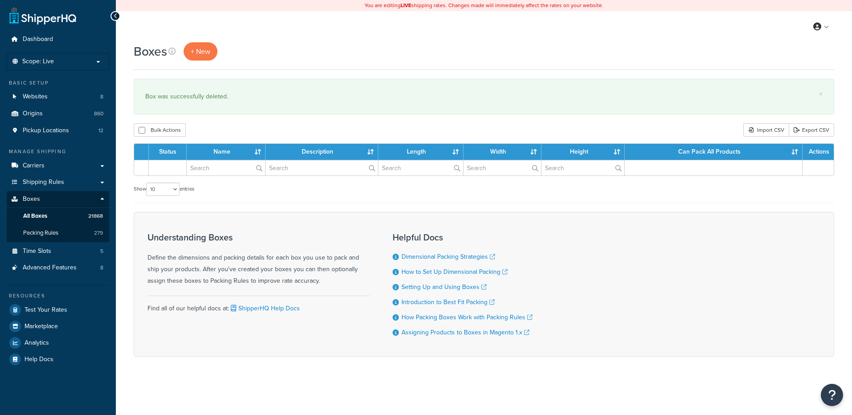
click at [206, 171] on input "text" at bounding box center [226, 167] width 78 height 15
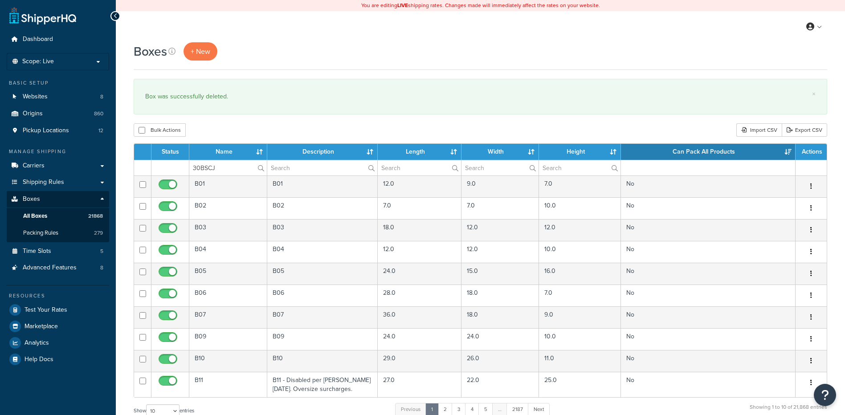
type input "30BSCJ"
click at [228, 128] on div "Bulk Actions Duplicate [GEOGRAPHIC_DATA] Import CSV Export CSV" at bounding box center [481, 129] width 694 height 13
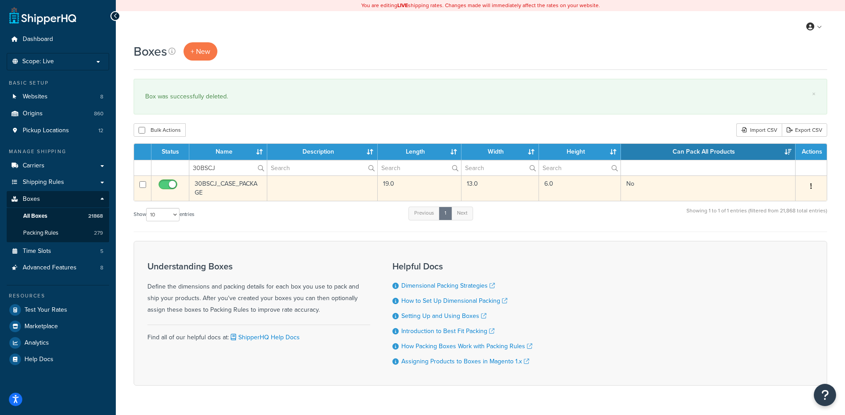
click at [809, 186] on button "button" at bounding box center [811, 187] width 12 height 14
click at [771, 238] on link "Delete" at bounding box center [782, 240] width 70 height 18
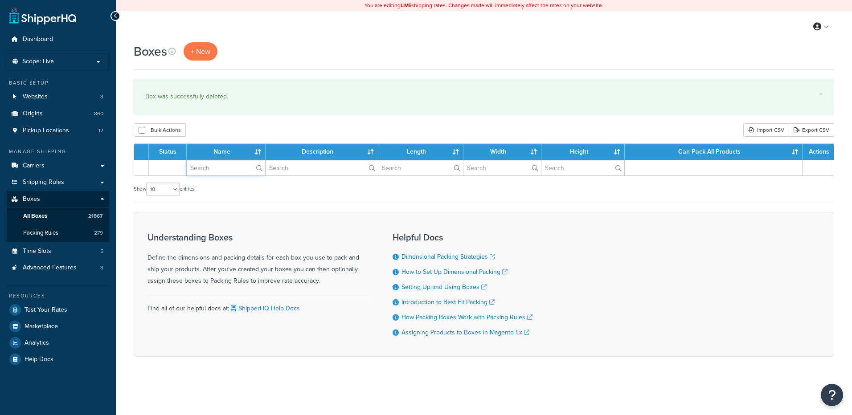
drag, startPoint x: 0, startPoint y: 0, endPoint x: 213, endPoint y: 169, distance: 272.5
click at [213, 169] on input "text" at bounding box center [226, 167] width 78 height 15
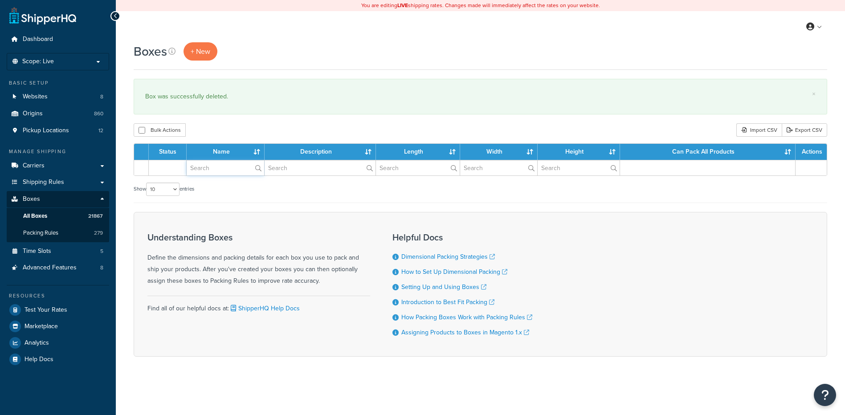
paste input "30BSJ3"
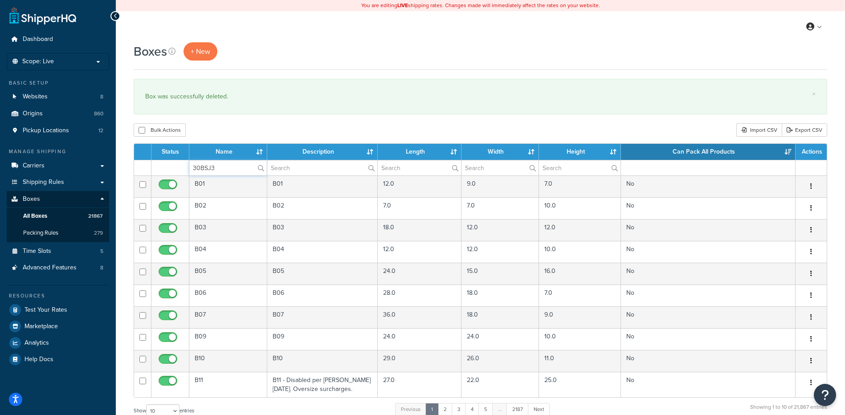
type input "30BSJ3"
click at [230, 130] on div "Bulk Actions Duplicate Delete Import CSV Export CSV" at bounding box center [481, 129] width 694 height 13
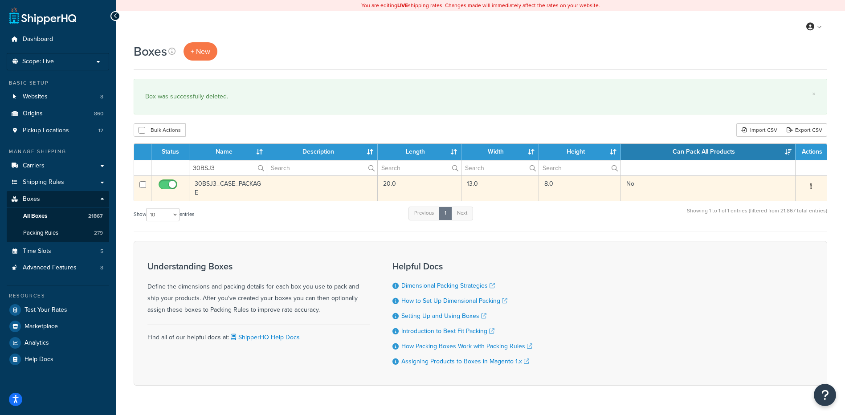
click at [811, 185] on icon "button" at bounding box center [812, 186] width 2 height 6
click at [784, 241] on link "Delete" at bounding box center [782, 240] width 70 height 18
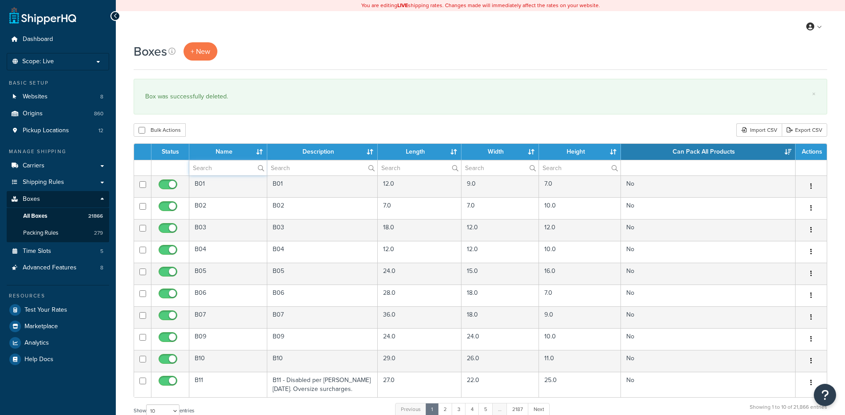
click at [207, 167] on input "text" at bounding box center [228, 167] width 78 height 15
paste input "30WDMH"
type input "30WDMH"
click at [224, 122] on div "Boxes + New × Box was successfully deleted. Bulk Actions Duplicate Delete Impor…" at bounding box center [481, 327] width 730 height 571
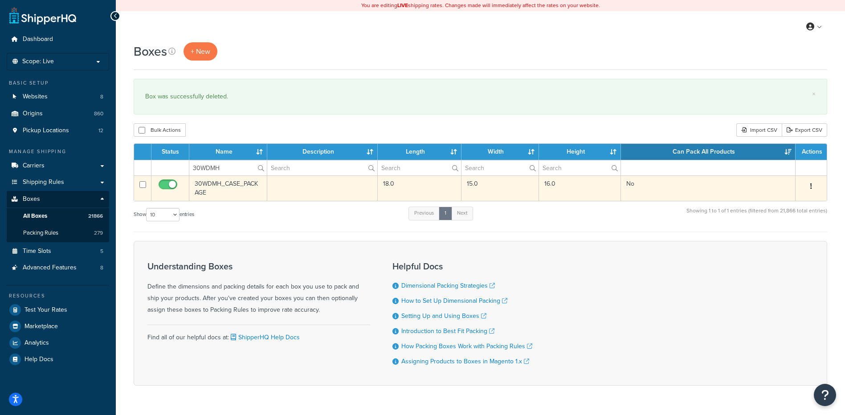
click at [814, 185] on button "button" at bounding box center [811, 187] width 12 height 14
click at [784, 243] on link "Delete" at bounding box center [782, 240] width 70 height 18
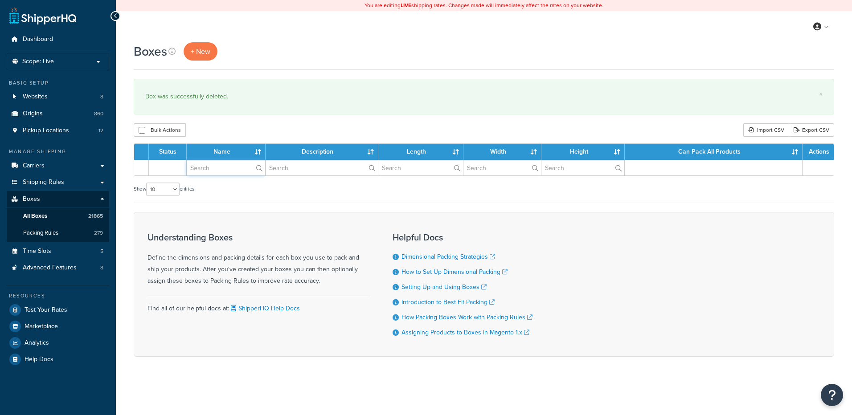
click at [208, 171] on input "text" at bounding box center [226, 167] width 78 height 15
paste input "30WAW0"
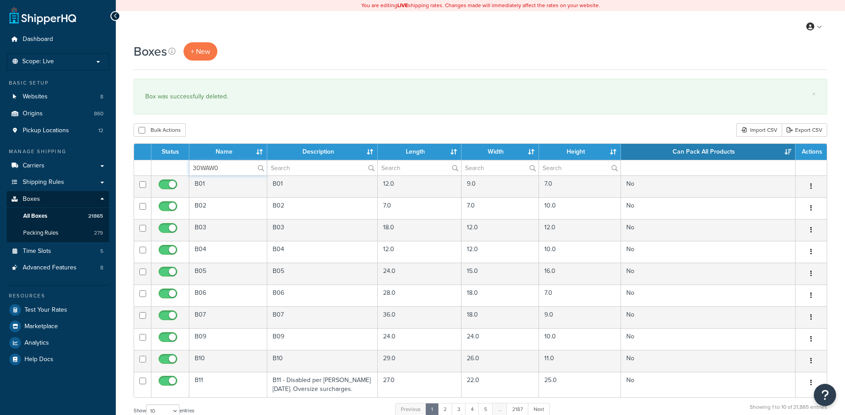
type input "30WAW0"
click at [210, 121] on div "Boxes + New × Box was successfully deleted. Bulk Actions Duplicate [GEOGRAPHIC_…" at bounding box center [481, 327] width 730 height 571
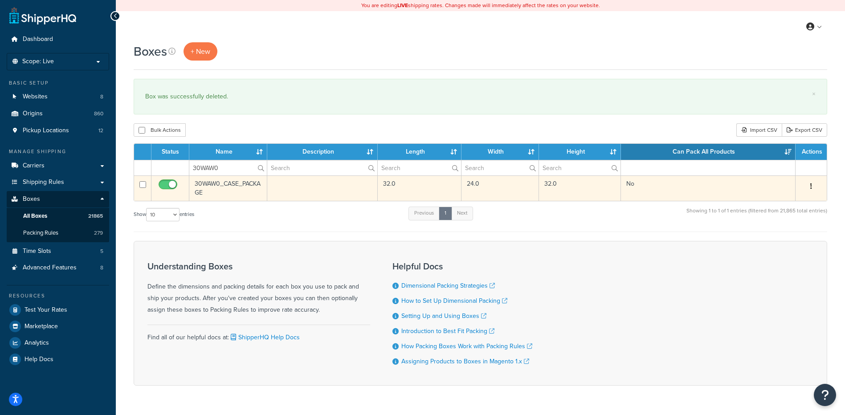
click at [811, 186] on icon "button" at bounding box center [812, 186] width 2 height 6
click at [769, 237] on link "Delete" at bounding box center [782, 240] width 70 height 18
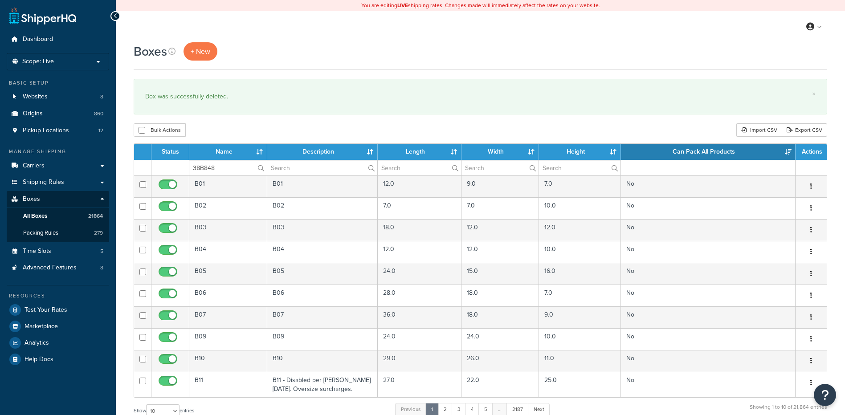
type input "38B848"
click at [223, 127] on div "Bulk Actions Duplicate [GEOGRAPHIC_DATA] Import CSV Export CSV" at bounding box center [481, 129] width 694 height 13
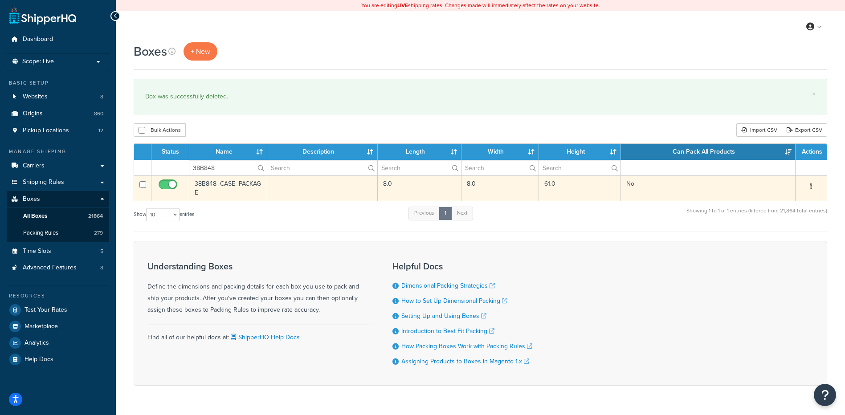
click at [816, 184] on button "button" at bounding box center [811, 187] width 12 height 14
click at [776, 239] on link "Delete" at bounding box center [782, 240] width 70 height 18
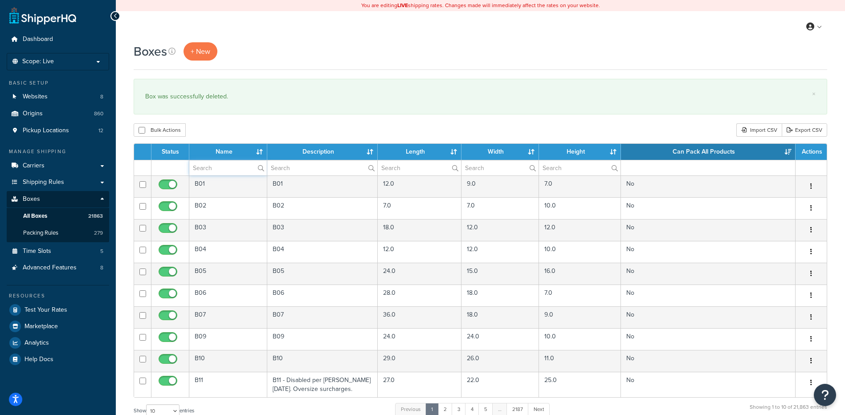
click at [196, 166] on input "text" at bounding box center [228, 167] width 78 height 15
paste input "30WDMJ"
type input "30WDMJ"
click at [229, 136] on div "Bulk Actions Duplicate [GEOGRAPHIC_DATA] Import CSV Export CSV" at bounding box center [481, 129] width 694 height 13
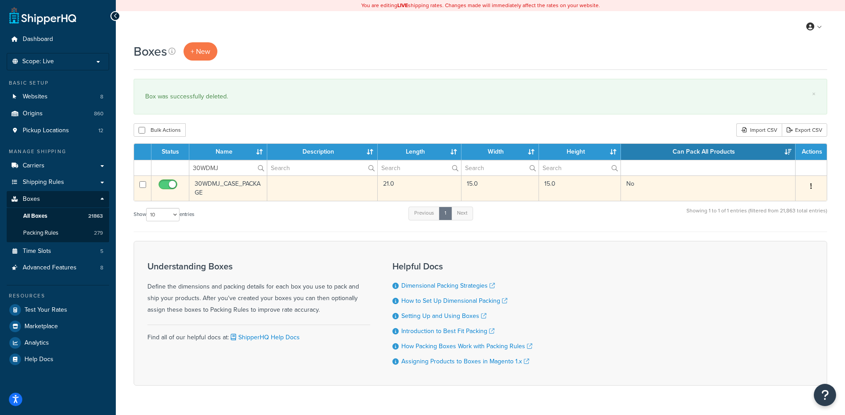
click at [812, 185] on icon "button" at bounding box center [812, 186] width 2 height 6
click at [775, 244] on link "Delete" at bounding box center [782, 240] width 70 height 18
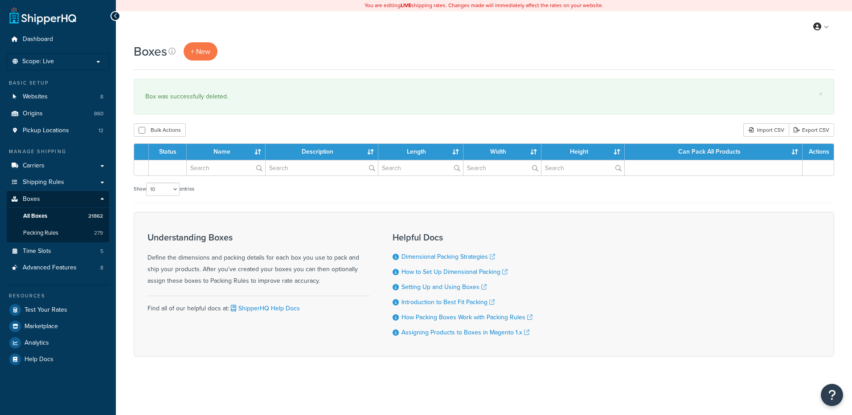
click at [218, 166] on input "text" at bounding box center [226, 167] width 78 height 15
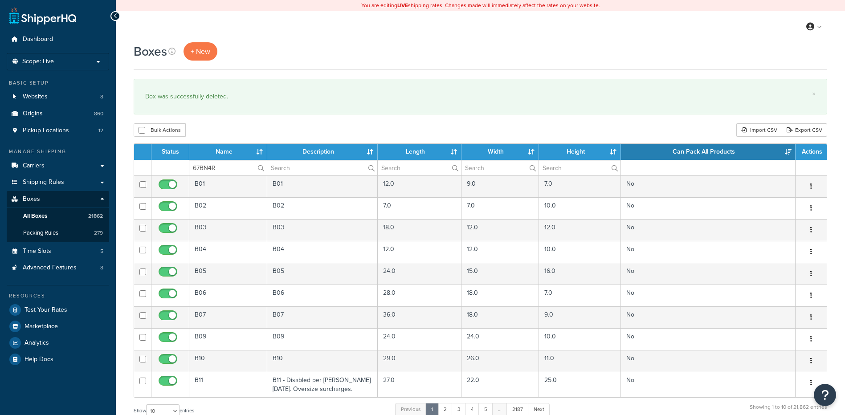
type input "67BN4R"
click at [248, 131] on div "Bulk Actions Duplicate [GEOGRAPHIC_DATA] Import CSV Export CSV" at bounding box center [481, 129] width 694 height 13
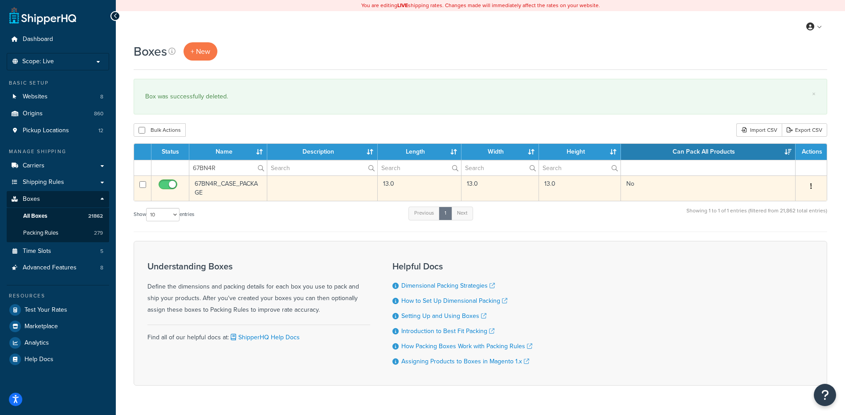
click at [812, 185] on icon "button" at bounding box center [812, 186] width 2 height 6
click at [782, 239] on link "Delete" at bounding box center [782, 240] width 70 height 18
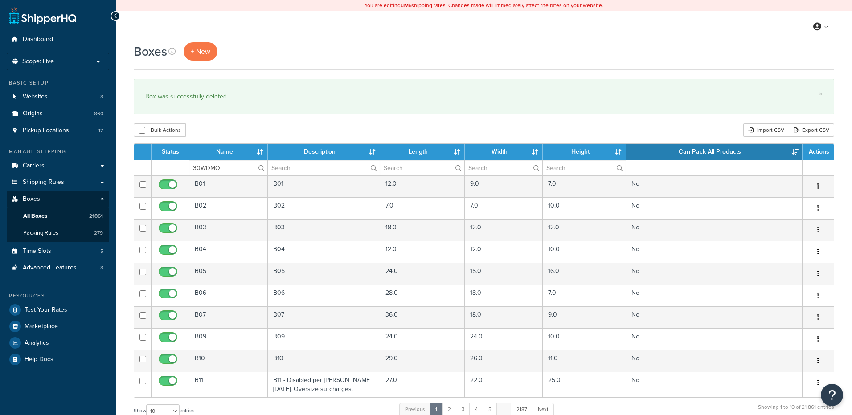
type input "30WDMO"
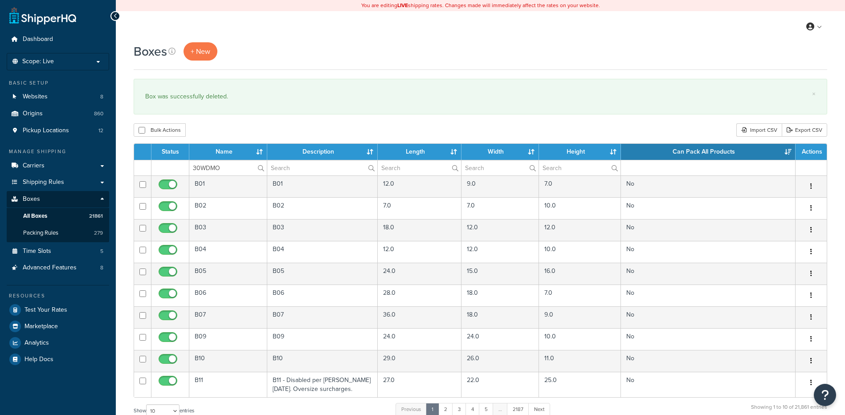
click at [235, 127] on div "Bulk Actions Duplicate [GEOGRAPHIC_DATA] Import CSV Export CSV" at bounding box center [481, 129] width 694 height 13
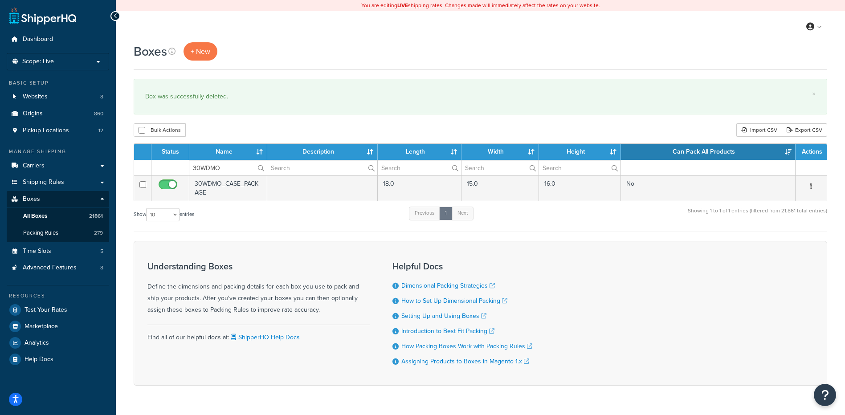
click at [811, 186] on icon "button" at bounding box center [812, 186] width 2 height 6
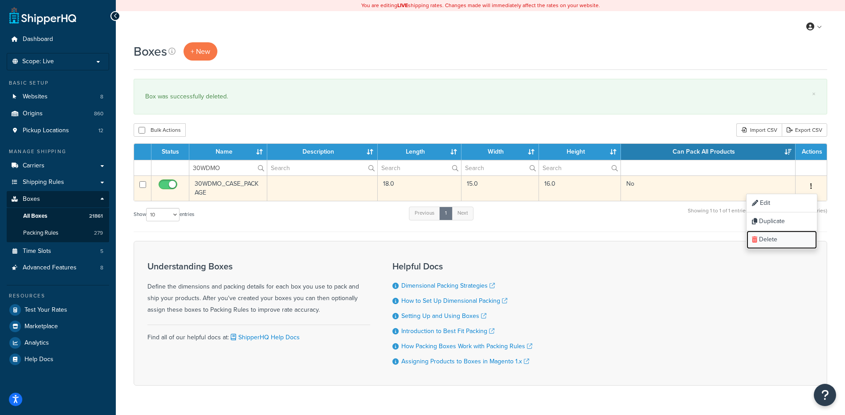
click at [788, 233] on link "Delete" at bounding box center [782, 240] width 70 height 18
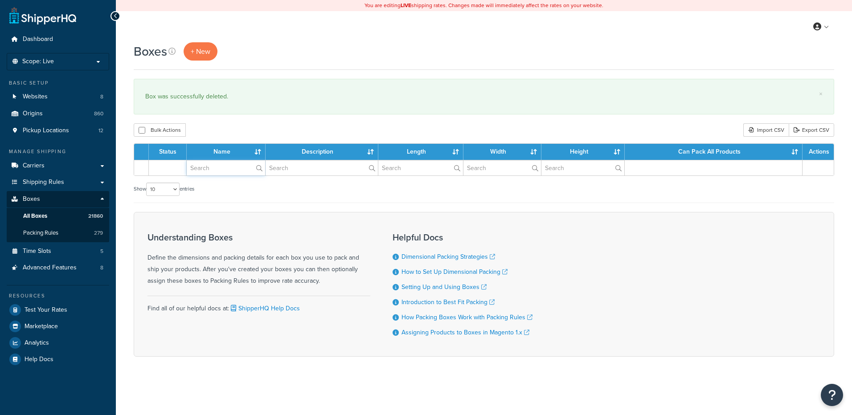
click at [211, 169] on input "text" at bounding box center [226, 167] width 78 height 15
paste input "68WWX6"
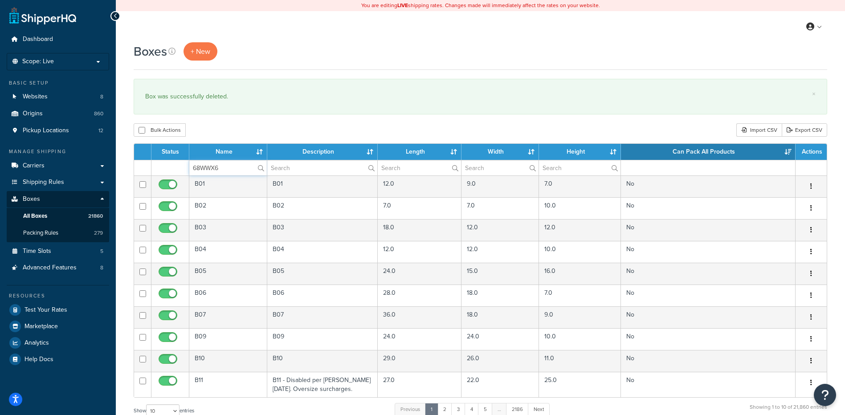
type input "68WWX6"
click at [231, 129] on div "Bulk Actions Duplicate Delete Import CSV Export CSV" at bounding box center [481, 129] width 694 height 13
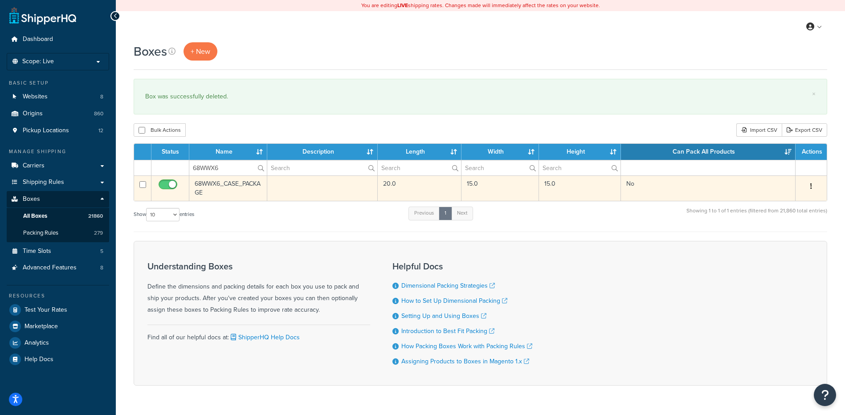
click at [811, 185] on icon "button" at bounding box center [812, 186] width 2 height 6
click at [780, 241] on link "Delete" at bounding box center [782, 240] width 70 height 18
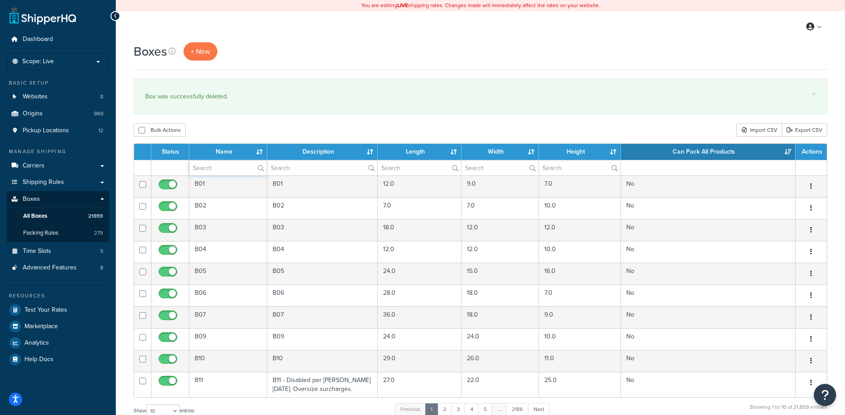
drag, startPoint x: 206, startPoint y: 163, endPoint x: 222, endPoint y: 141, distance: 27.1
click at [206, 163] on input "text" at bounding box center [228, 167] width 78 height 15
paste input "38B849"
type input "38B849"
click at [232, 123] on div "Boxes + New × Box was successfully deleted. Bulk Actions Duplicate [GEOGRAPHIC_…" at bounding box center [481, 327] width 730 height 571
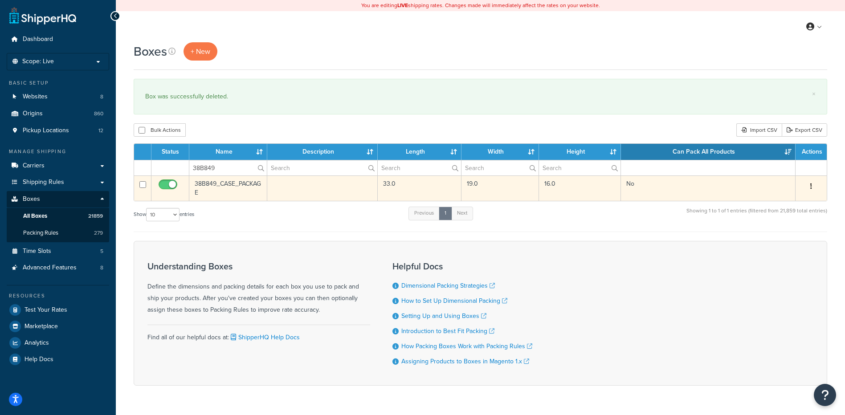
click at [810, 183] on button "button" at bounding box center [811, 187] width 12 height 14
click at [775, 238] on link "Delete" at bounding box center [782, 240] width 70 height 18
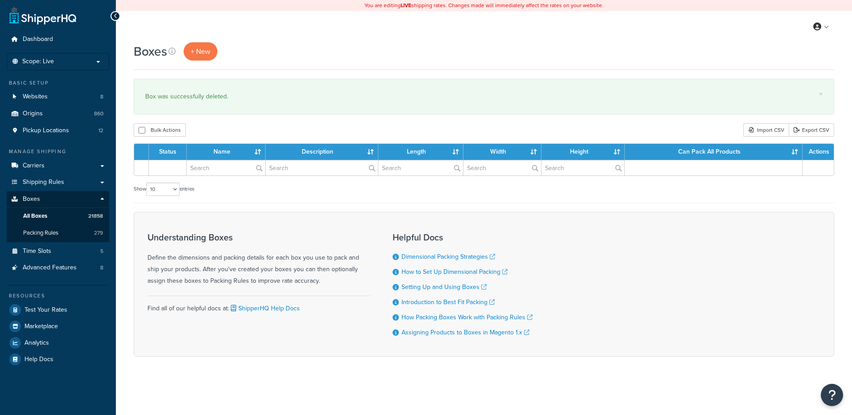
click at [219, 167] on input "text" at bounding box center [226, 167] width 78 height 15
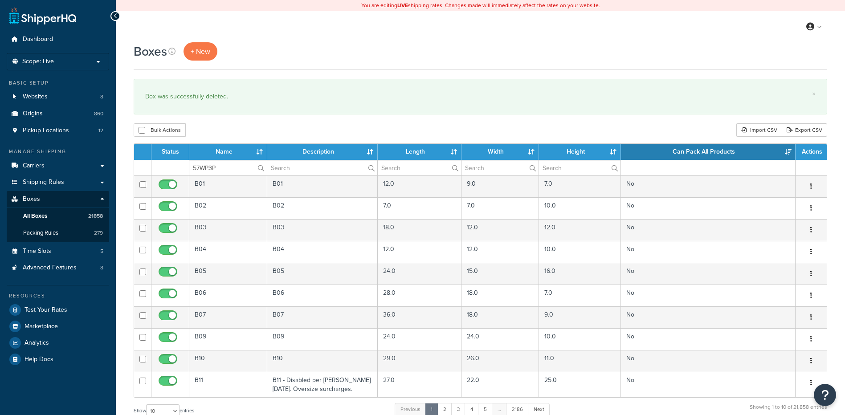
type input "57WP3P"
click at [238, 130] on div "Bulk Actions Duplicate [GEOGRAPHIC_DATA] Import CSV Export CSV" at bounding box center [481, 129] width 694 height 13
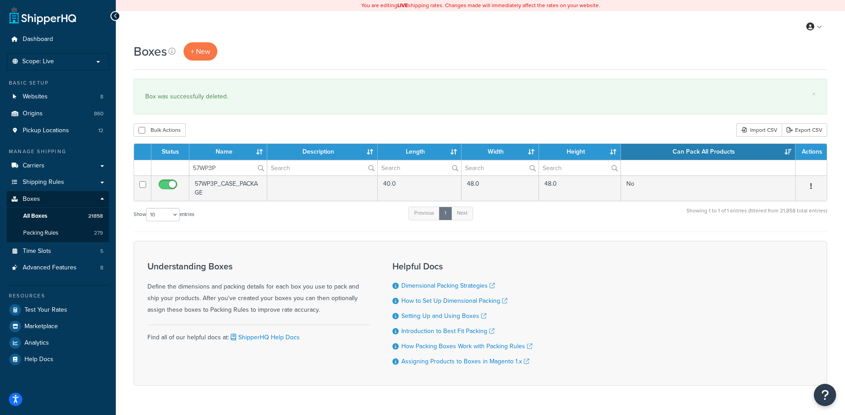
click at [812, 187] on icon "button" at bounding box center [812, 186] width 2 height 6
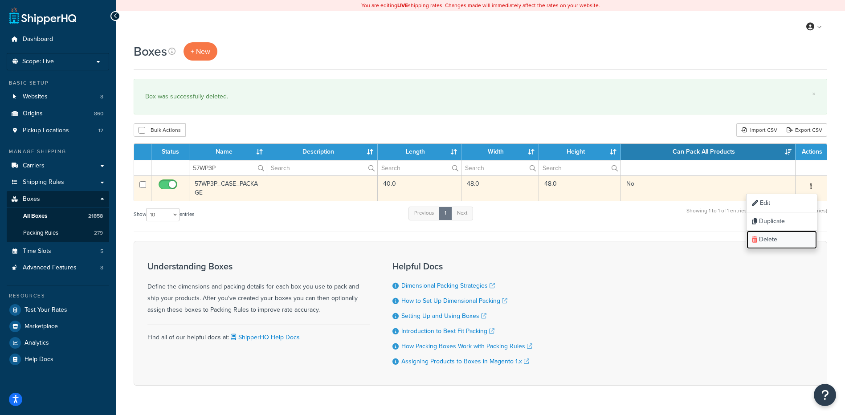
click at [787, 241] on link "Delete" at bounding box center [782, 240] width 70 height 18
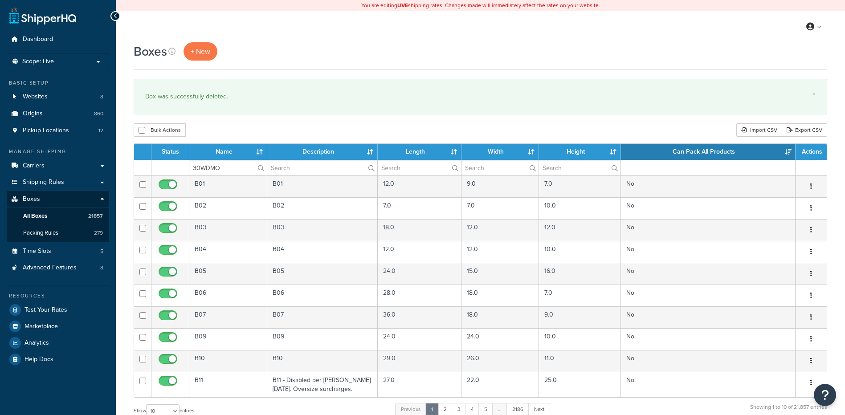
type input "30WDMQ"
click at [236, 133] on div "Bulk Actions Duplicate [GEOGRAPHIC_DATA] Import CSV Export CSV" at bounding box center [481, 129] width 694 height 13
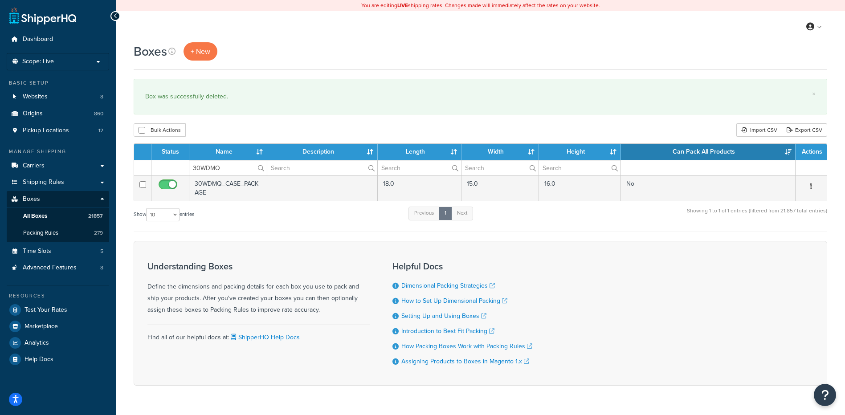
click at [812, 187] on icon "button" at bounding box center [812, 186] width 2 height 6
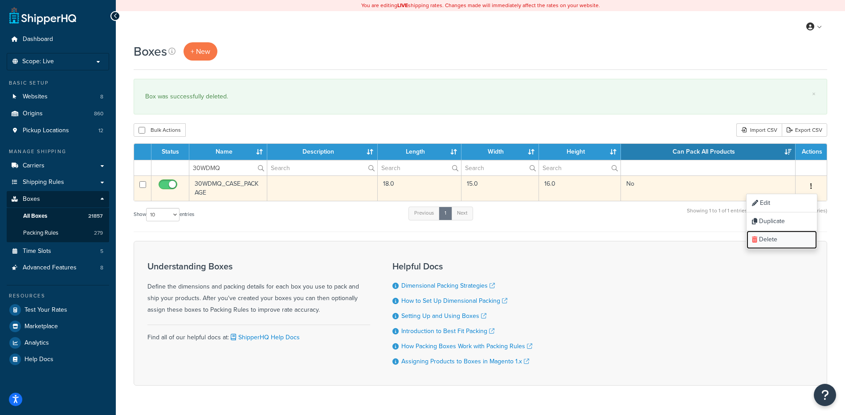
click at [796, 238] on link "Delete" at bounding box center [782, 240] width 70 height 18
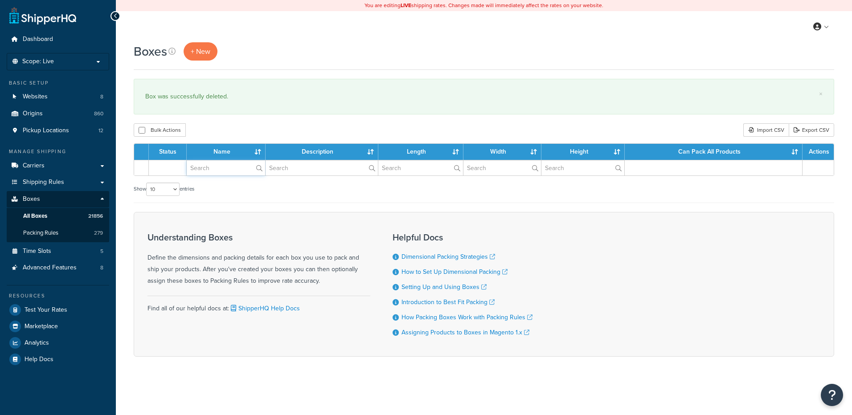
drag, startPoint x: 0, startPoint y: 0, endPoint x: 220, endPoint y: 175, distance: 281.3
click at [220, 176] on input "text" at bounding box center [226, 167] width 78 height 15
paste input "57WUO5"
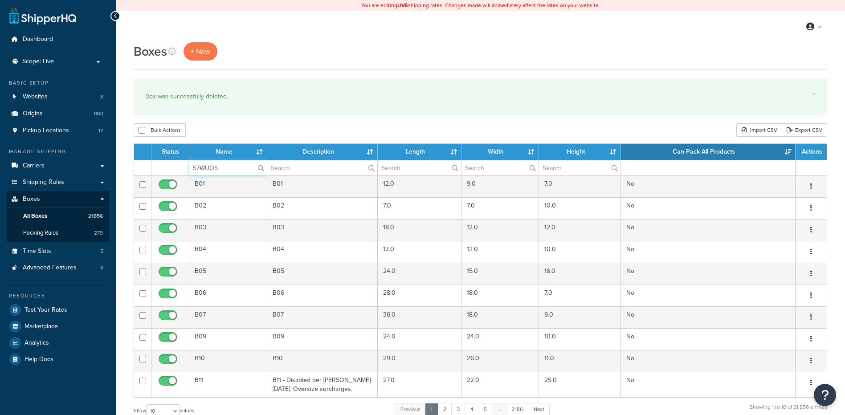
type input "57WUO5"
click at [236, 125] on div "Bulk Actions Duplicate Delete Import CSV Export CSV" at bounding box center [481, 129] width 694 height 13
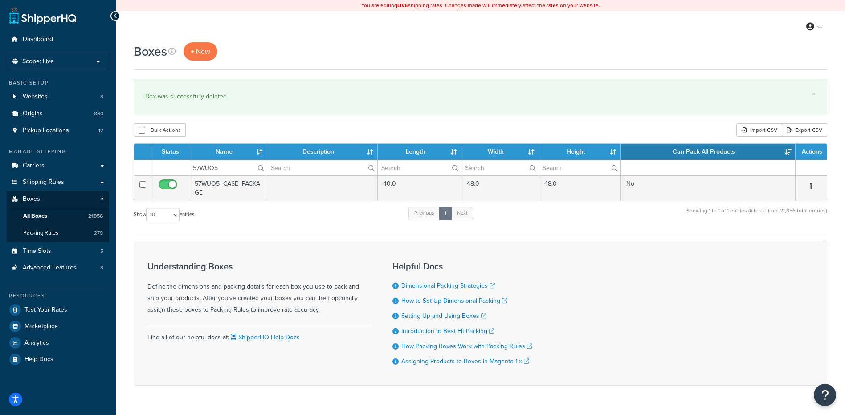
click at [810, 185] on button "button" at bounding box center [811, 187] width 12 height 14
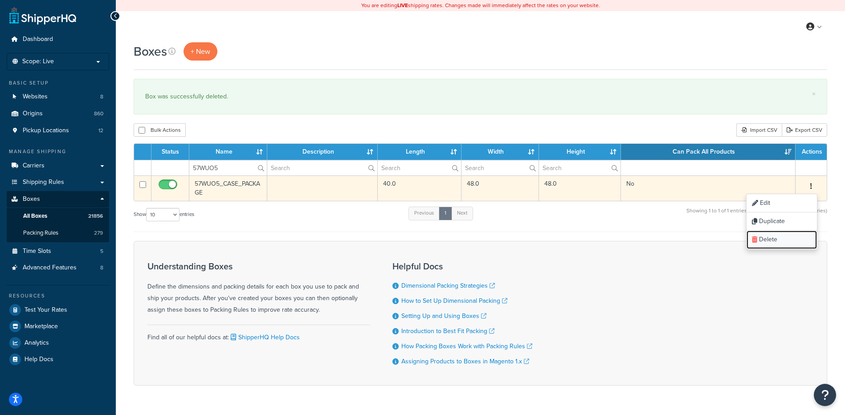
click at [778, 243] on link "Delete" at bounding box center [782, 240] width 70 height 18
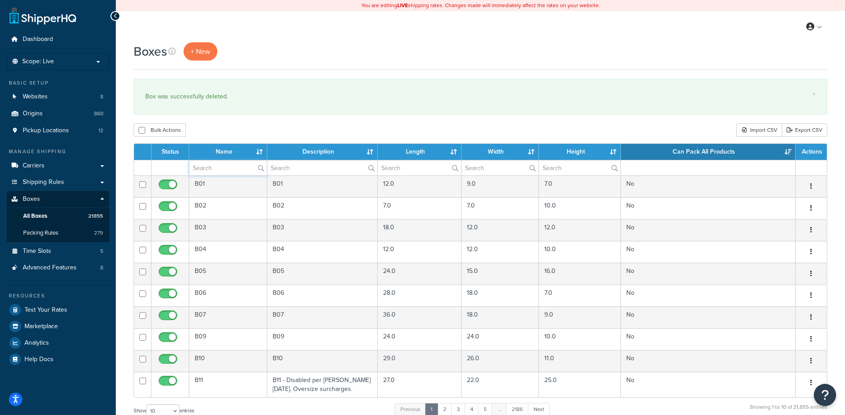
paste input "26WRNC"
type input "26WRNC"
click at [251, 116] on div "Boxes + New × Box was successfully deleted. Bulk Actions Duplicate [GEOGRAPHIC_…" at bounding box center [481, 327] width 730 height 571
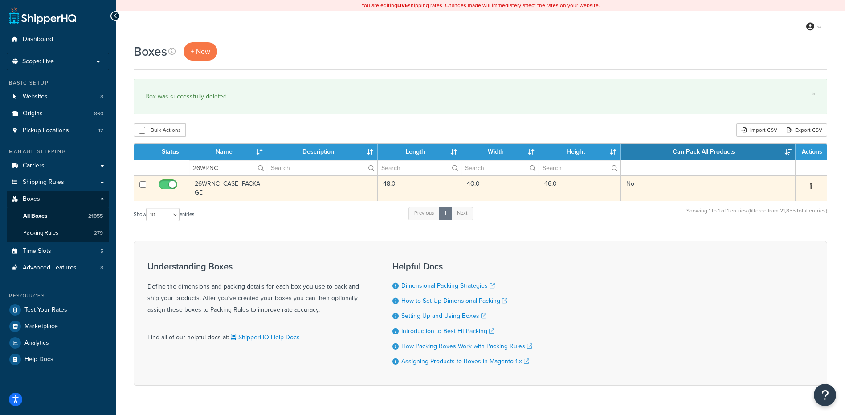
click at [809, 185] on button "button" at bounding box center [811, 187] width 12 height 14
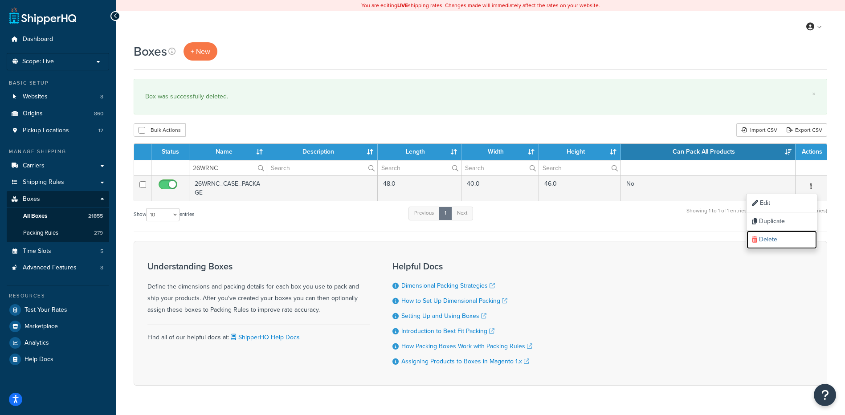
drag, startPoint x: 783, startPoint y: 239, endPoint x: 465, endPoint y: 29, distance: 381.2
click at [783, 239] on link "Delete" at bounding box center [782, 240] width 70 height 18
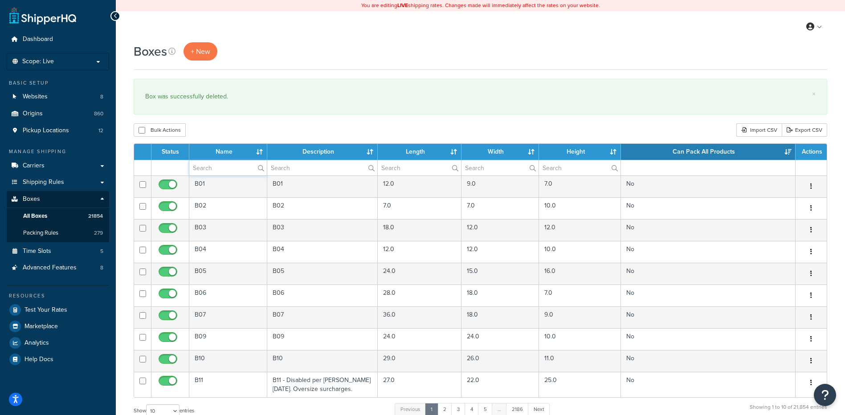
click at [208, 171] on input "text" at bounding box center [228, 167] width 78 height 15
paste input "30WTLN"
type input "30WTLN"
click at [254, 132] on div "Bulk Actions Duplicate [GEOGRAPHIC_DATA] Import CSV Export CSV" at bounding box center [481, 129] width 694 height 13
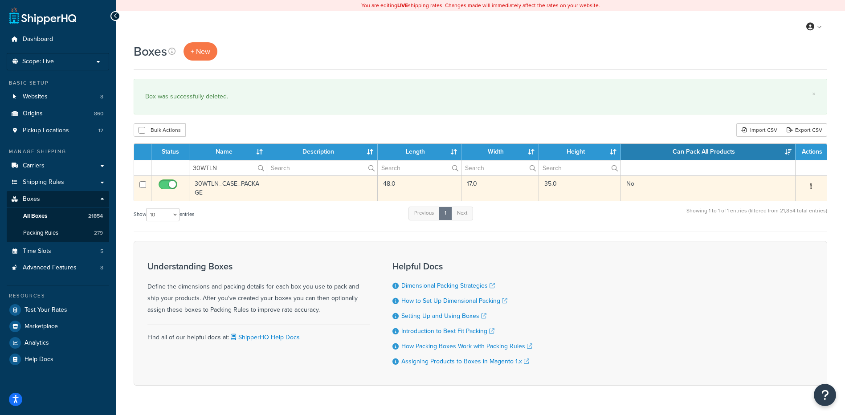
click at [810, 185] on button "button" at bounding box center [811, 187] width 12 height 14
click at [779, 241] on link "Delete" at bounding box center [782, 240] width 70 height 18
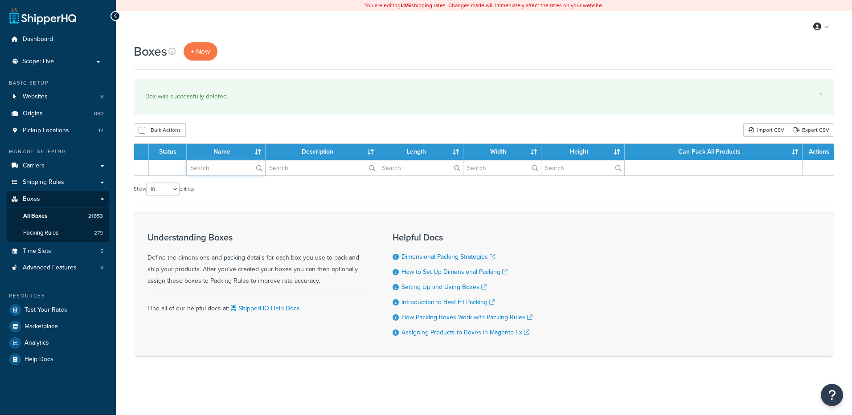
drag, startPoint x: 0, startPoint y: 0, endPoint x: 229, endPoint y: 171, distance: 285.6
click at [229, 171] on input "text" at bounding box center [226, 167] width 78 height 15
paste input "38B850"
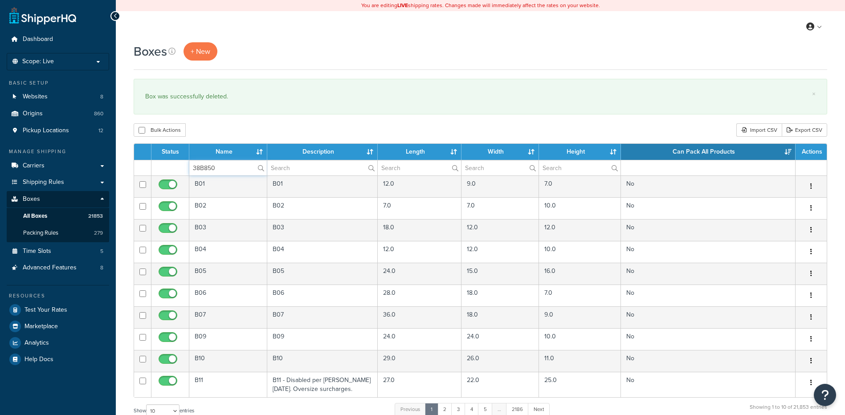
type input "38B850"
click at [244, 123] on div "Boxes + New × Box was successfully deleted. Bulk Actions Duplicate Delete Impor…" at bounding box center [481, 327] width 730 height 571
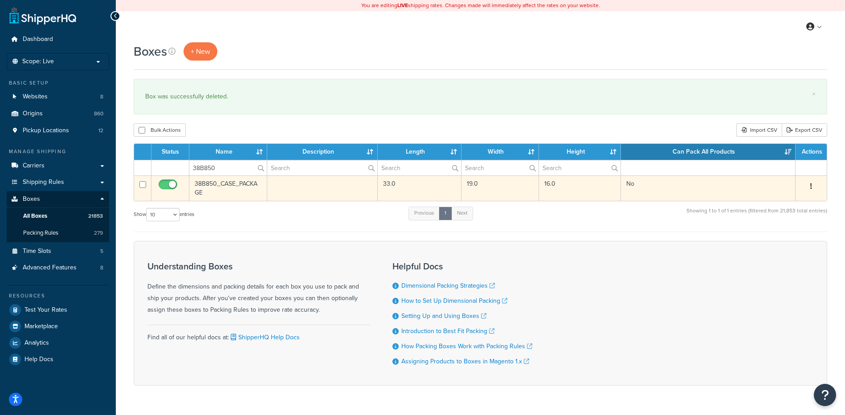
click at [812, 185] on icon "button" at bounding box center [812, 186] width 2 height 6
click at [789, 236] on link "Delete" at bounding box center [782, 240] width 70 height 18
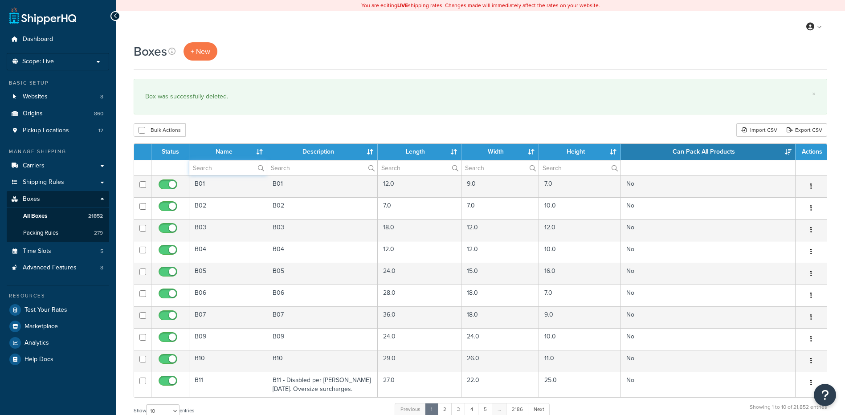
click at [213, 165] on input "text" at bounding box center [228, 167] width 78 height 15
paste input "67WW3C"
type input "67WW3C"
click at [239, 131] on div "Bulk Actions Duplicate [GEOGRAPHIC_DATA] Import CSV Export CSV" at bounding box center [481, 129] width 694 height 13
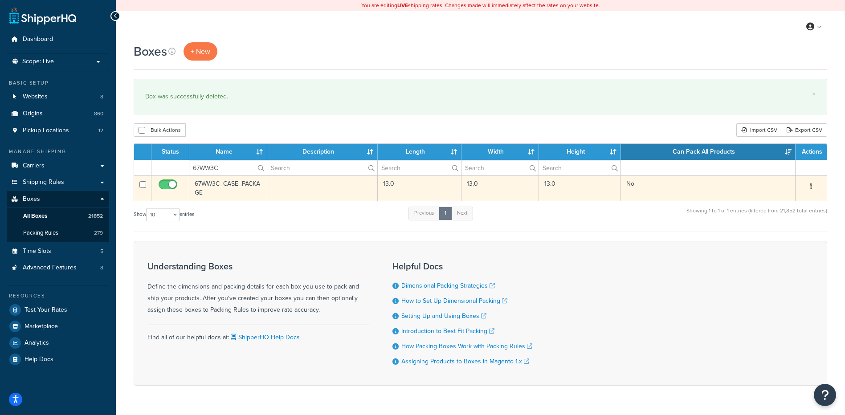
click at [810, 188] on button "button" at bounding box center [811, 187] width 12 height 14
click at [791, 242] on link "Delete" at bounding box center [782, 240] width 70 height 18
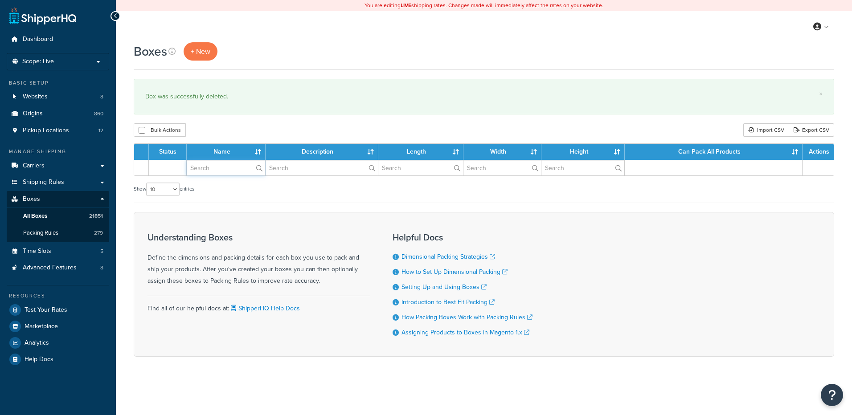
drag, startPoint x: 0, startPoint y: 0, endPoint x: 215, endPoint y: 171, distance: 275.0
click at [215, 171] on input "text" at bounding box center [226, 167] width 78 height 15
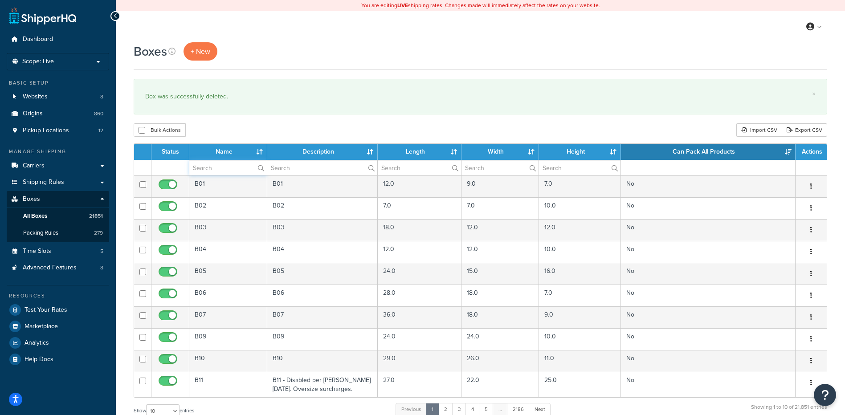
paste input "26BX7A"
type input "26BX7A"
click at [240, 127] on div "Bulk Actions Duplicate [GEOGRAPHIC_DATA] Import CSV Export CSV" at bounding box center [481, 129] width 694 height 13
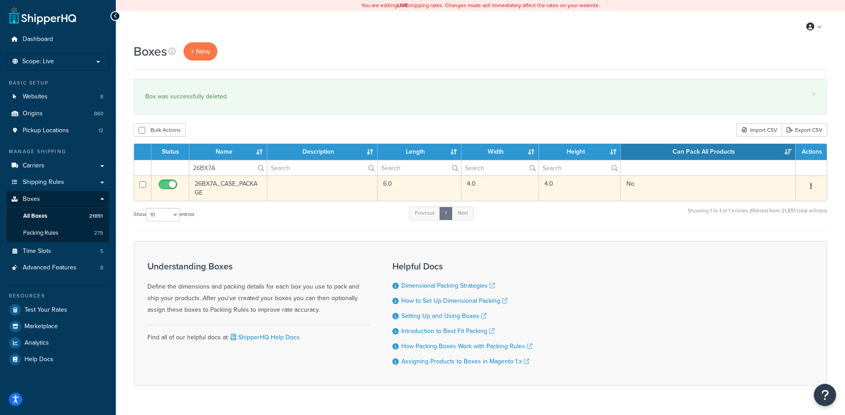
click at [814, 188] on button "button" at bounding box center [811, 187] width 12 height 14
click at [777, 238] on link "Delete" at bounding box center [782, 240] width 70 height 18
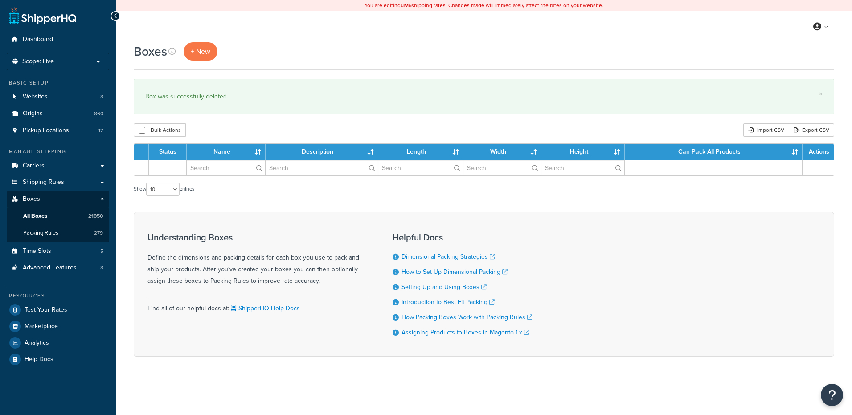
click at [205, 170] on input "text" at bounding box center [226, 167] width 78 height 15
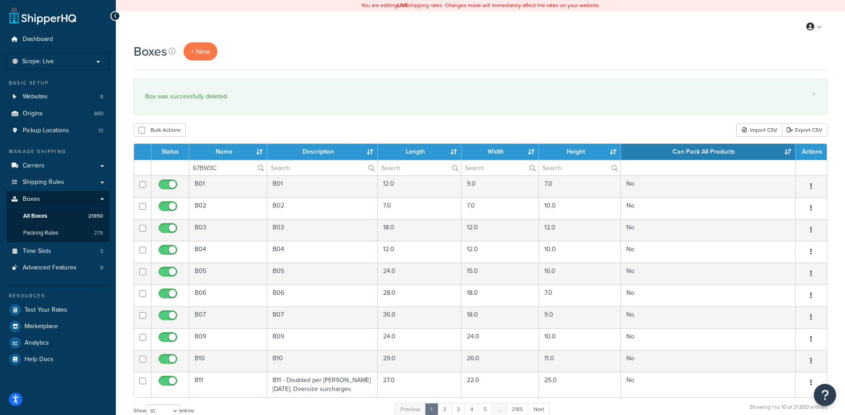
type input "67BW3C"
click at [236, 126] on div "Bulk Actions Duplicate [GEOGRAPHIC_DATA] Import CSV Export CSV" at bounding box center [481, 129] width 694 height 13
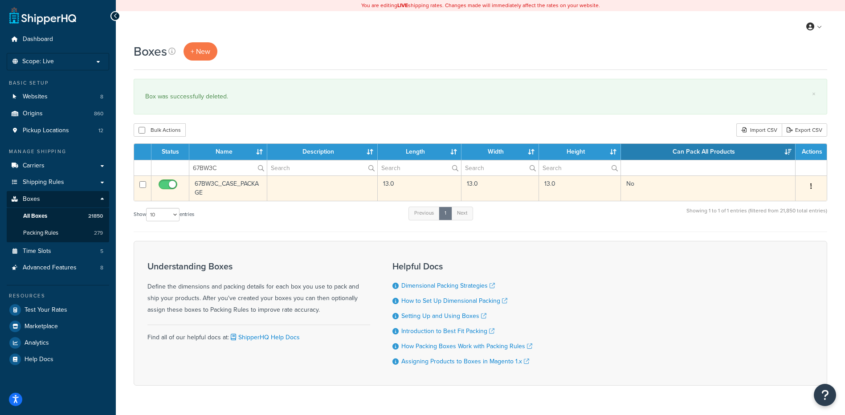
click at [813, 188] on button "button" at bounding box center [811, 187] width 12 height 14
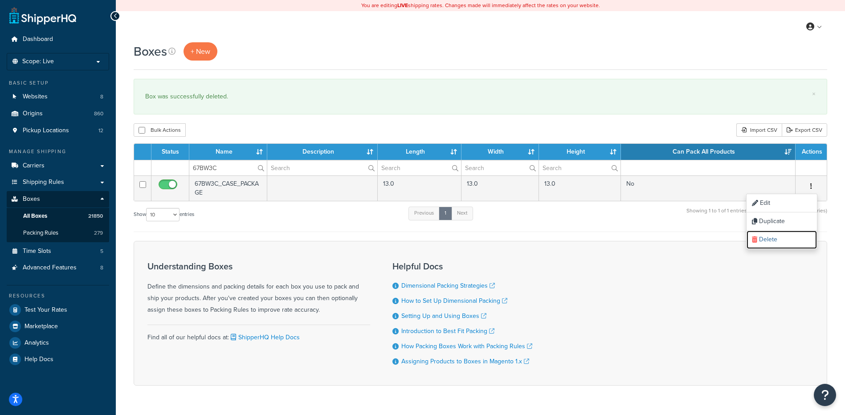
click at [782, 240] on link "Delete" at bounding box center [782, 240] width 70 height 18
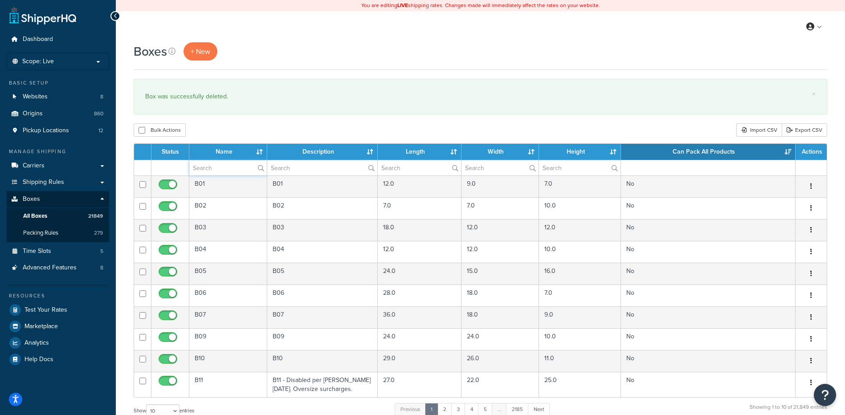
click at [220, 163] on input "text" at bounding box center [228, 167] width 78 height 15
paste input "37BFUN"
type input "37BFUN"
click at [255, 125] on div "Bulk Actions Duplicate [GEOGRAPHIC_DATA] Import CSV Export CSV" at bounding box center [481, 129] width 694 height 13
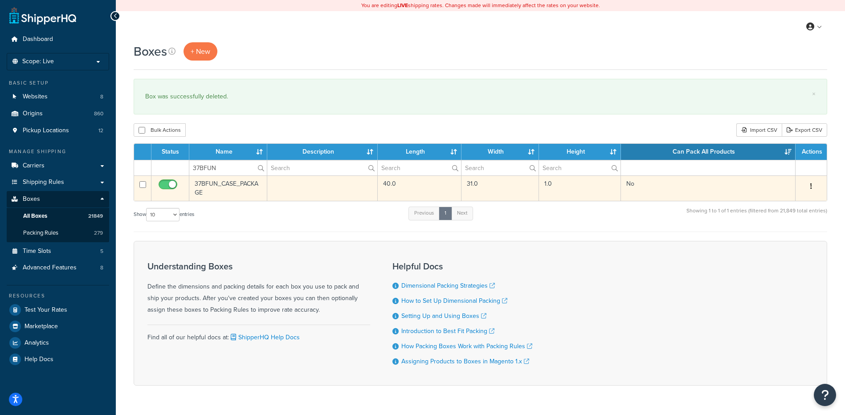
click at [812, 185] on icon "button" at bounding box center [812, 186] width 2 height 6
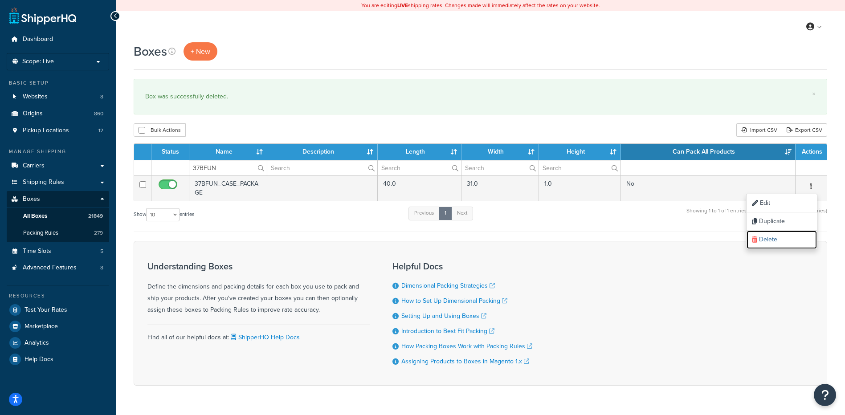
click at [780, 243] on link "Delete" at bounding box center [782, 240] width 70 height 18
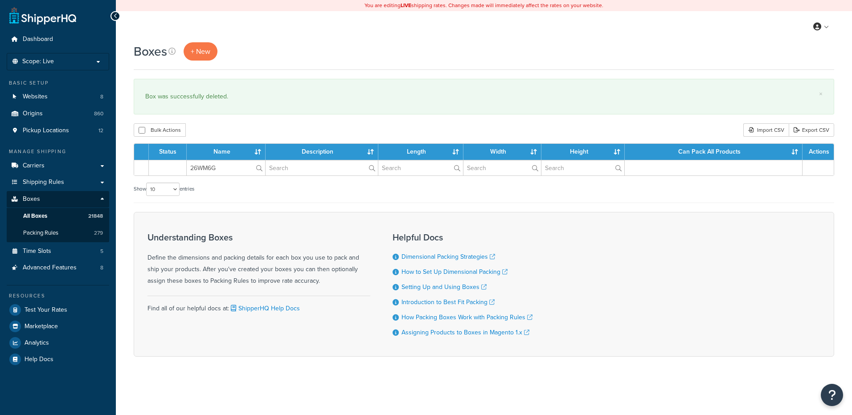
type input "26WM6G"
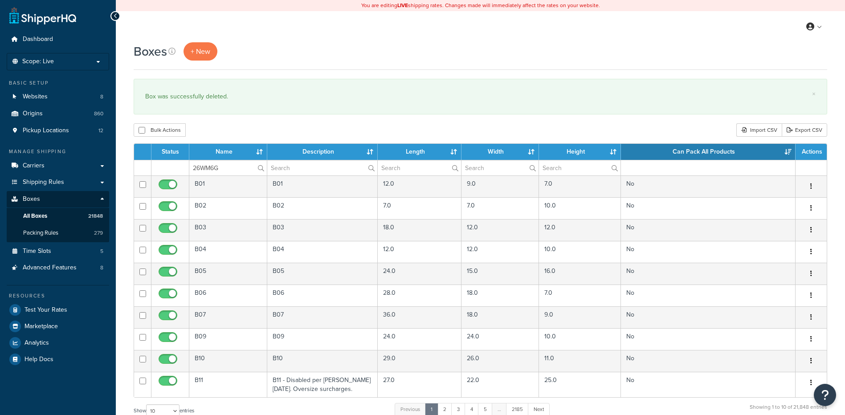
click at [226, 129] on div "Bulk Actions Duplicate [GEOGRAPHIC_DATA] Import CSV Export CSV" at bounding box center [481, 129] width 694 height 13
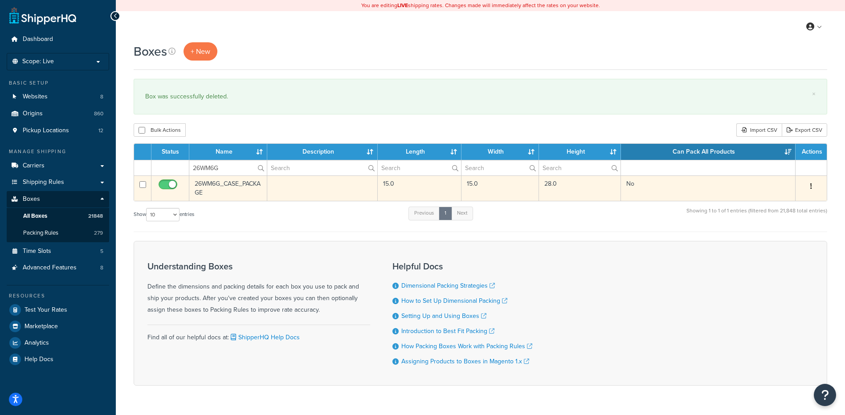
click at [811, 185] on icon "button" at bounding box center [812, 186] width 2 height 6
click at [788, 238] on link "Delete" at bounding box center [782, 240] width 70 height 18
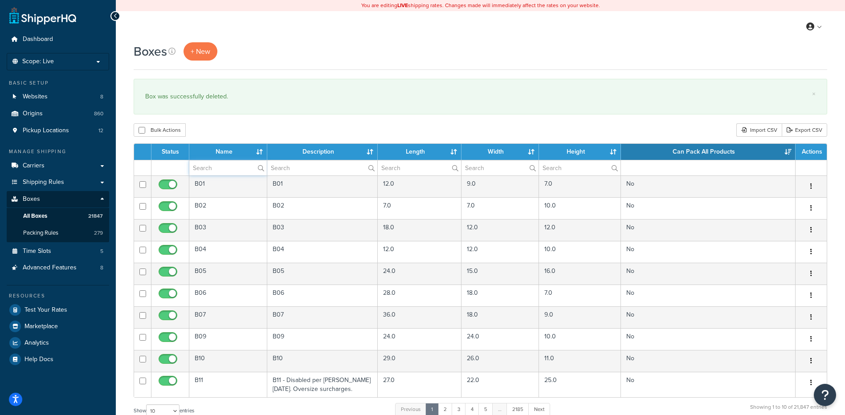
click at [218, 172] on input "text" at bounding box center [228, 167] width 78 height 15
paste input "68WU31"
type input "68WU31"
click at [234, 124] on div "Bulk Actions Duplicate Delete Import CSV Export CSV" at bounding box center [481, 129] width 694 height 13
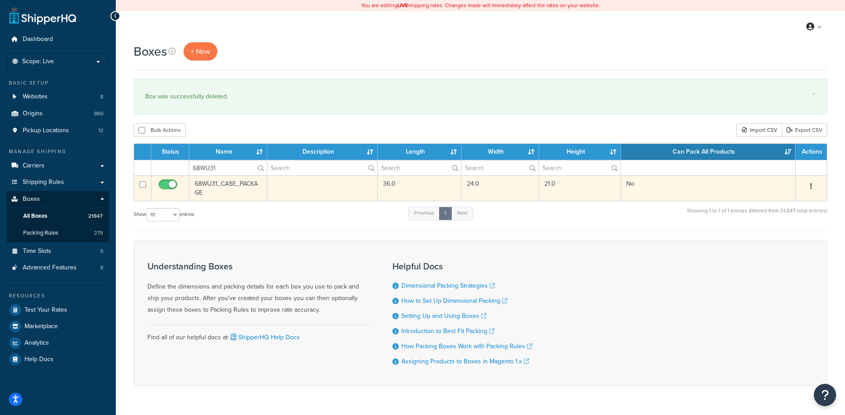
click at [811, 184] on icon "button" at bounding box center [812, 186] width 2 height 6
click at [794, 233] on link "Delete" at bounding box center [782, 240] width 70 height 18
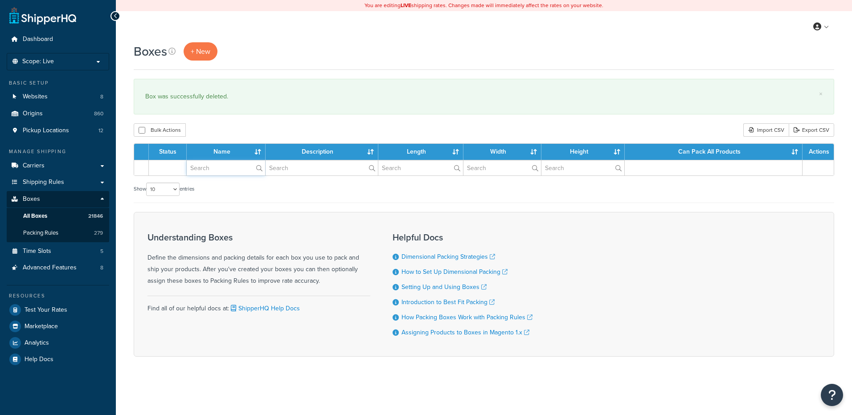
drag, startPoint x: 0, startPoint y: 0, endPoint x: 228, endPoint y: 146, distance: 270.8
click at [205, 170] on input "text" at bounding box center [226, 167] width 78 height 15
paste input "21WHME"
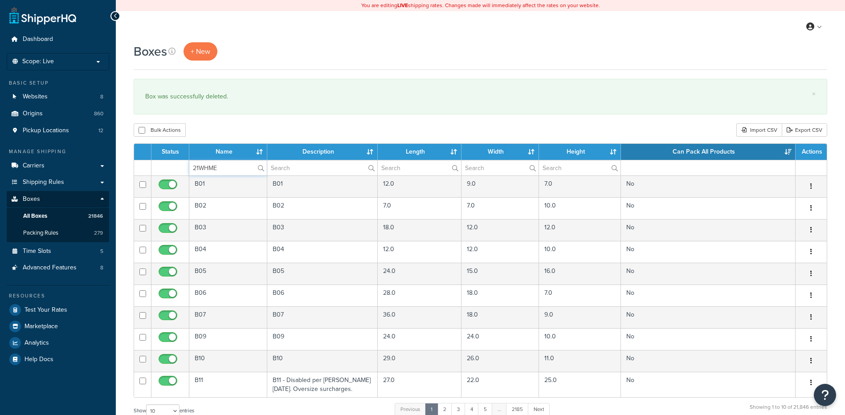
type input "21WHME"
click at [242, 130] on div "Bulk Actions Duplicate [GEOGRAPHIC_DATA] Import CSV Export CSV" at bounding box center [481, 129] width 694 height 13
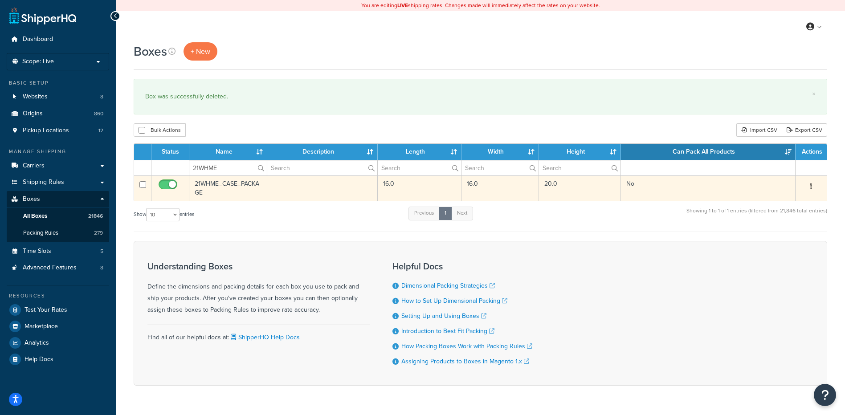
click at [814, 186] on button "button" at bounding box center [811, 187] width 12 height 14
click at [802, 235] on link "Delete" at bounding box center [782, 240] width 70 height 18
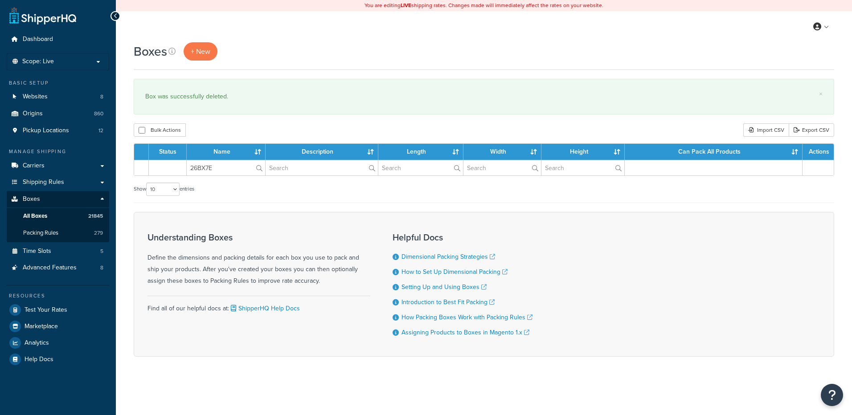
type input "26BX7E"
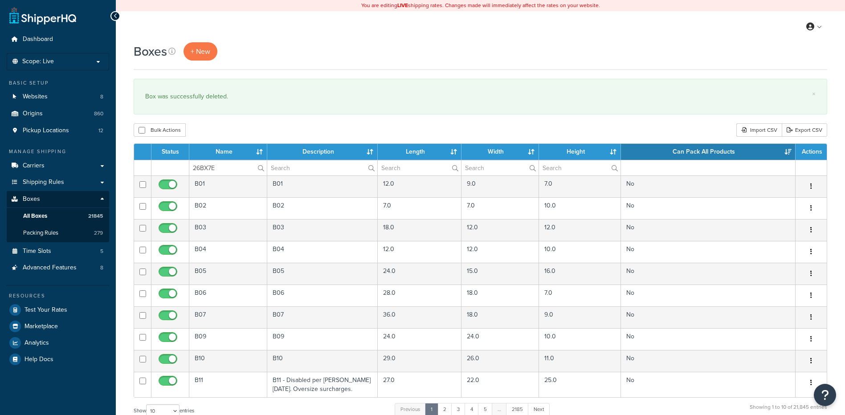
click at [232, 128] on div "Bulk Actions Duplicate [GEOGRAPHIC_DATA] Import CSV Export CSV" at bounding box center [481, 129] width 694 height 13
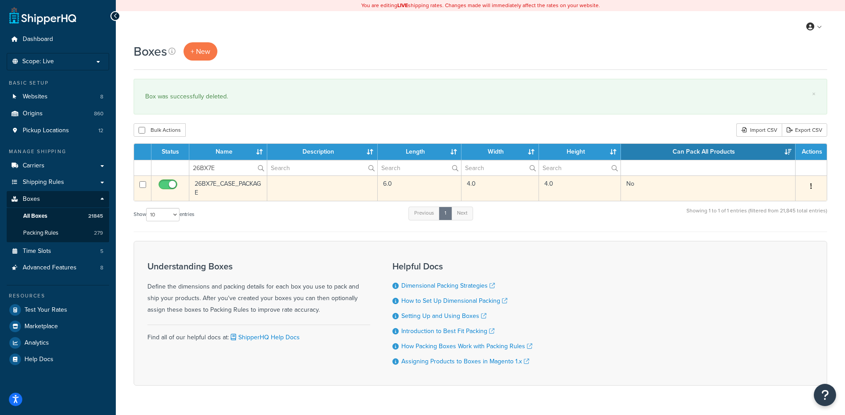
click at [810, 185] on button "button" at bounding box center [811, 187] width 12 height 14
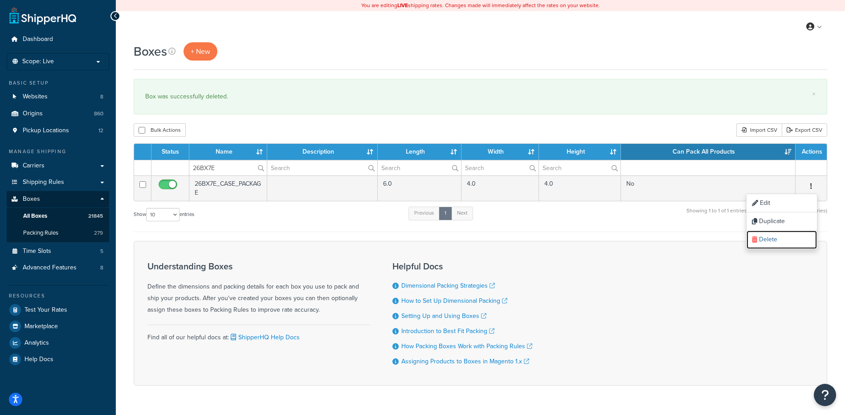
drag, startPoint x: 781, startPoint y: 243, endPoint x: 477, endPoint y: 22, distance: 375.9
click at [781, 243] on link "Delete" at bounding box center [782, 240] width 70 height 18
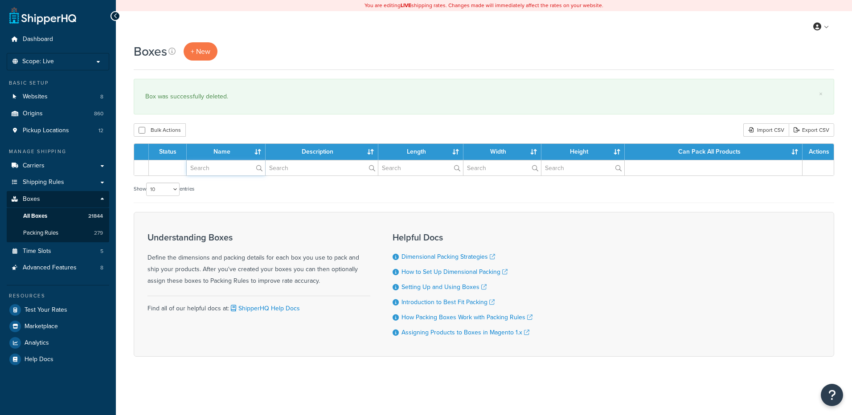
click at [208, 172] on input "text" at bounding box center [226, 167] width 78 height 15
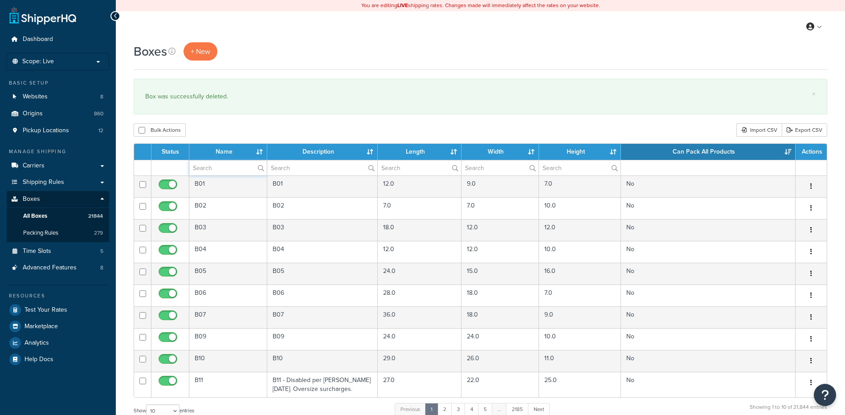
paste input "21BVNG"
type input "21BVNG"
click at [240, 121] on div "Boxes + New × Box was successfully deleted. Bulk Actions Duplicate [GEOGRAPHIC_…" at bounding box center [481, 327] width 730 height 571
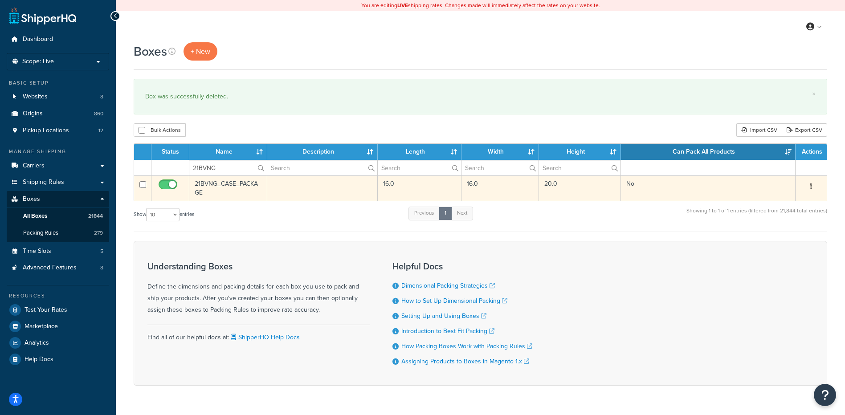
click at [812, 184] on icon "button" at bounding box center [812, 186] width 2 height 6
click at [786, 240] on link "Delete" at bounding box center [782, 240] width 70 height 18
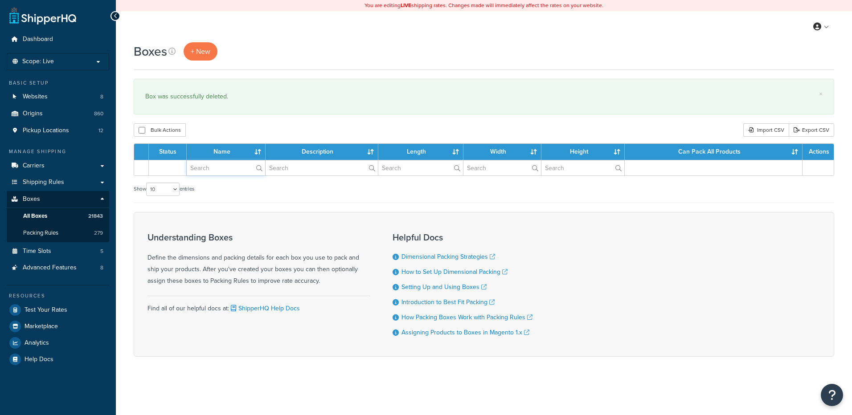
click at [201, 166] on input "text" at bounding box center [226, 167] width 78 height 15
paste input "67W6WH"
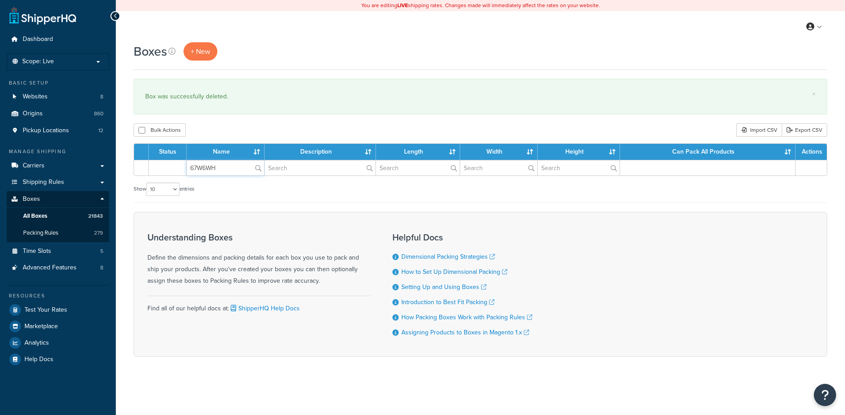
type input "67W6WH"
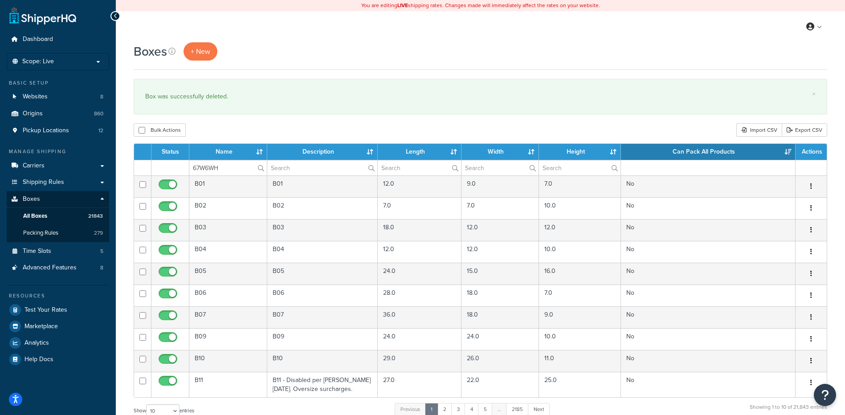
click at [222, 128] on div "Bulk Actions Duplicate [GEOGRAPHIC_DATA] Import CSV Export CSV" at bounding box center [481, 129] width 694 height 13
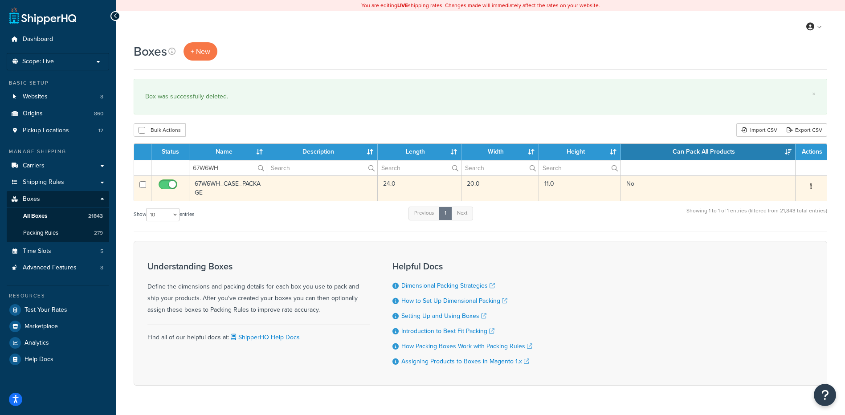
click at [812, 186] on icon "button" at bounding box center [812, 186] width 2 height 6
click at [789, 238] on link "Delete" at bounding box center [782, 240] width 70 height 18
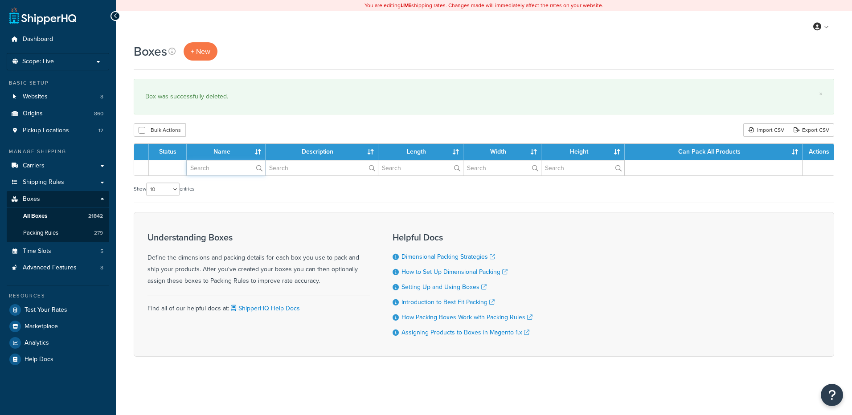
click at [204, 169] on input "text" at bounding box center [226, 167] width 78 height 15
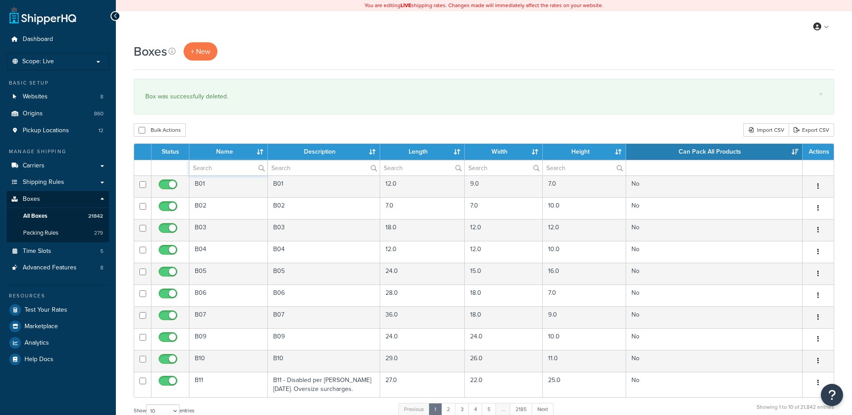
paste input "30WDNW"
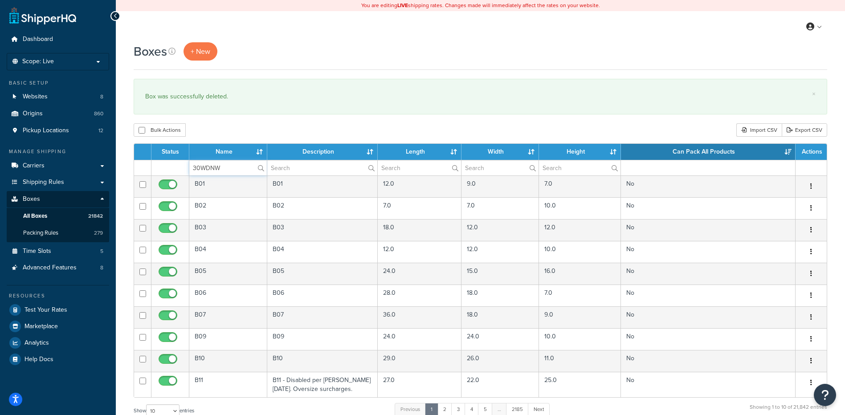
type input "30WDNW"
click at [228, 127] on div "Bulk Actions Duplicate [GEOGRAPHIC_DATA] Import CSV Export CSV" at bounding box center [481, 129] width 694 height 13
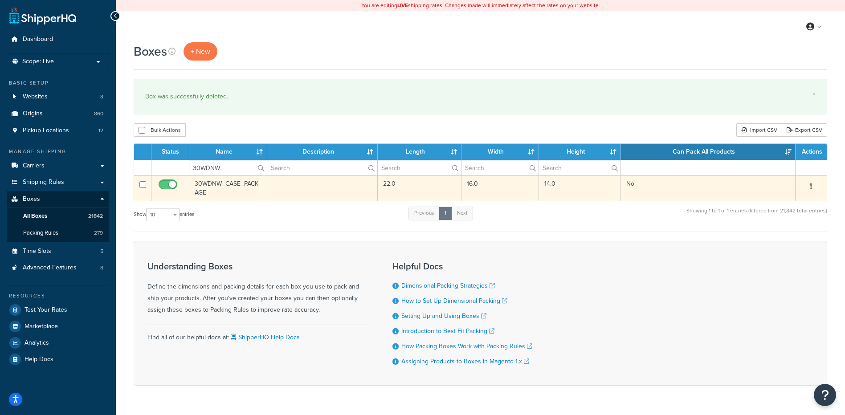
click at [813, 187] on button "button" at bounding box center [811, 187] width 12 height 14
click at [788, 247] on link "Delete" at bounding box center [782, 240] width 70 height 18
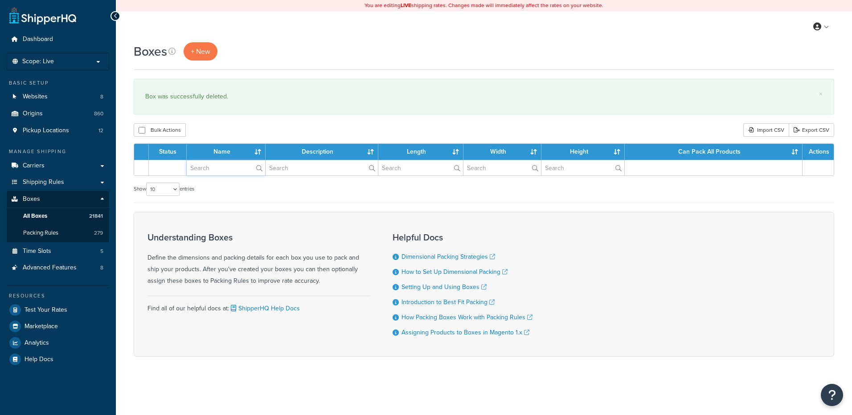
drag, startPoint x: 0, startPoint y: 0, endPoint x: 218, endPoint y: 172, distance: 278.3
click at [218, 172] on input "text" at bounding box center [226, 167] width 78 height 15
paste input "21BGFH"
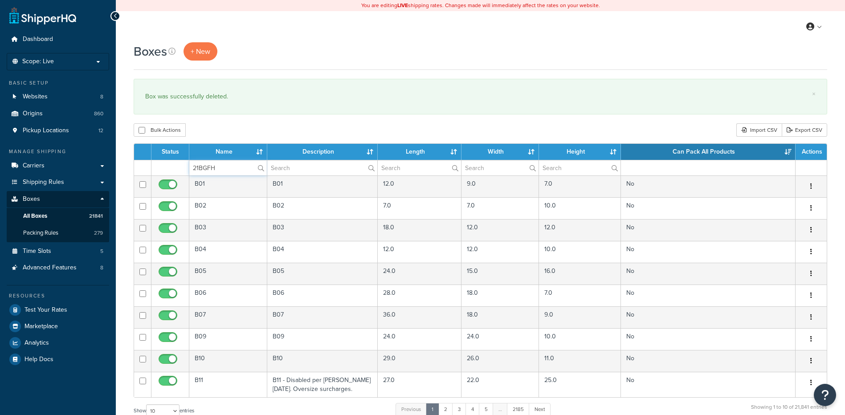
type input "21BGFH"
click at [236, 126] on div "Bulk Actions Duplicate [GEOGRAPHIC_DATA] Import CSV Export CSV" at bounding box center [481, 129] width 694 height 13
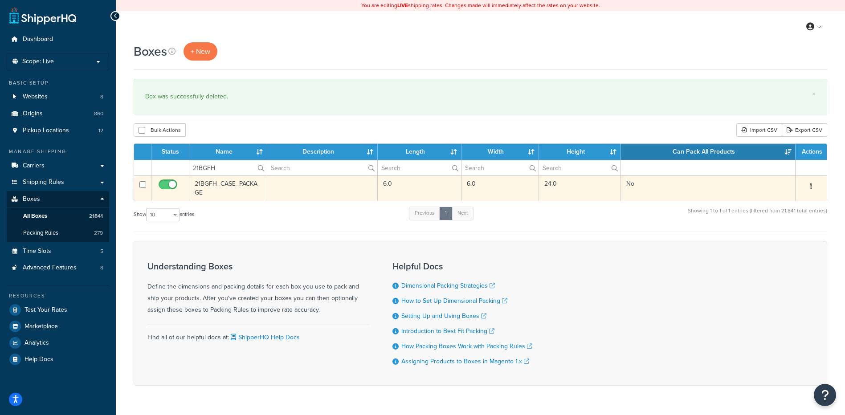
click at [814, 183] on button "button" at bounding box center [811, 187] width 12 height 14
click at [789, 242] on link "Delete" at bounding box center [782, 240] width 70 height 18
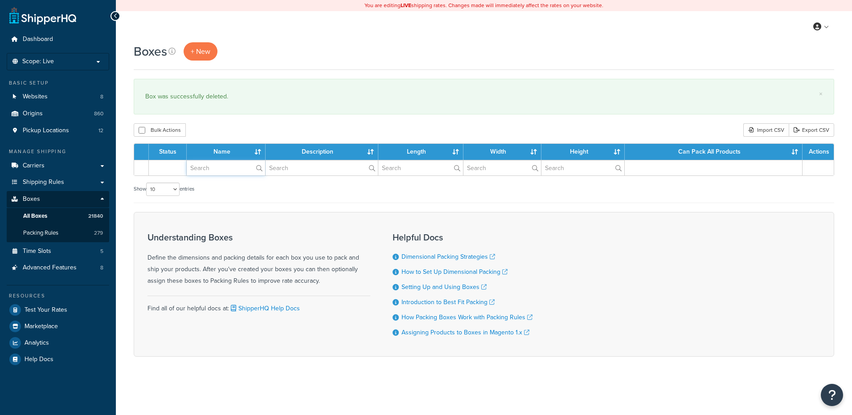
drag, startPoint x: 0, startPoint y: 0, endPoint x: 215, endPoint y: 174, distance: 276.6
click at [215, 174] on input "text" at bounding box center [226, 167] width 78 height 15
paste input "56WCN5"
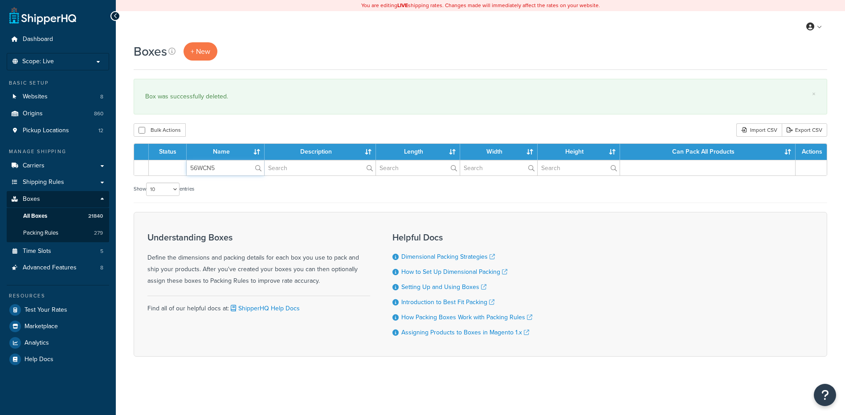
type input "56WCN5"
click at [227, 119] on div "Boxes + New × Box was successfully deleted. Bulk Actions Duplicate [GEOGRAPHIC_…" at bounding box center [481, 215] width 730 height 346
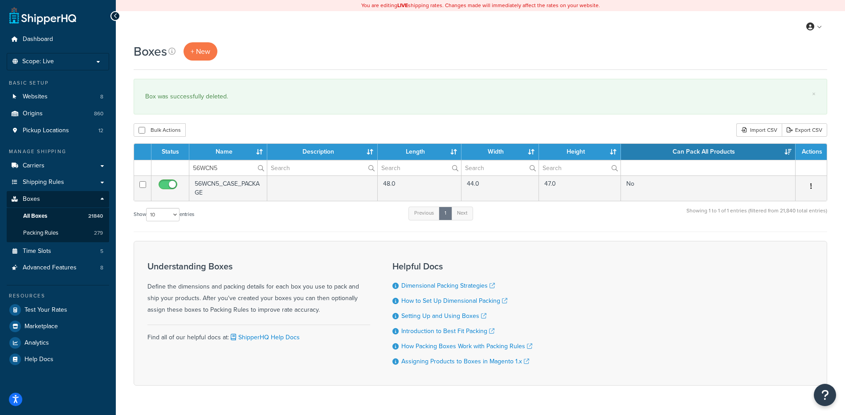
click at [813, 185] on button "button" at bounding box center [811, 187] width 12 height 14
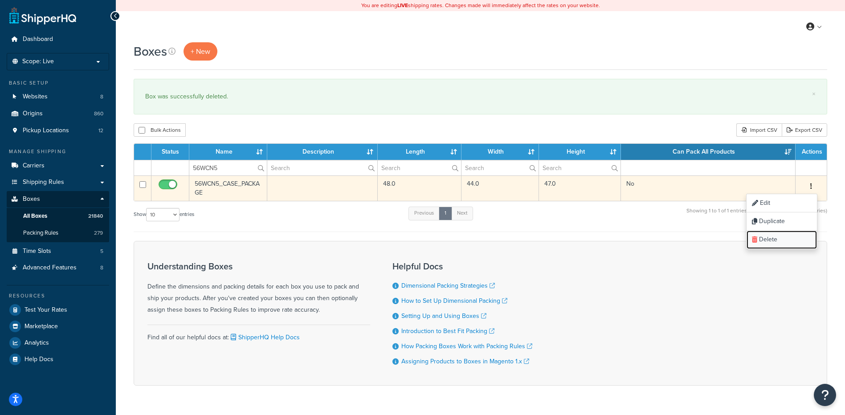
click at [783, 236] on link "Delete" at bounding box center [782, 240] width 70 height 18
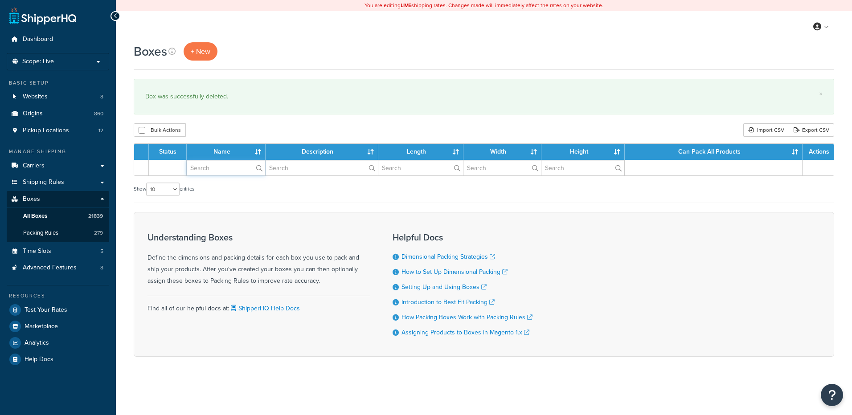
drag, startPoint x: 0, startPoint y: 0, endPoint x: 233, endPoint y: 167, distance: 286.8
click at [233, 167] on input "text" at bounding box center [226, 167] width 78 height 15
paste input "21WS2C"
type input "21WS2C"
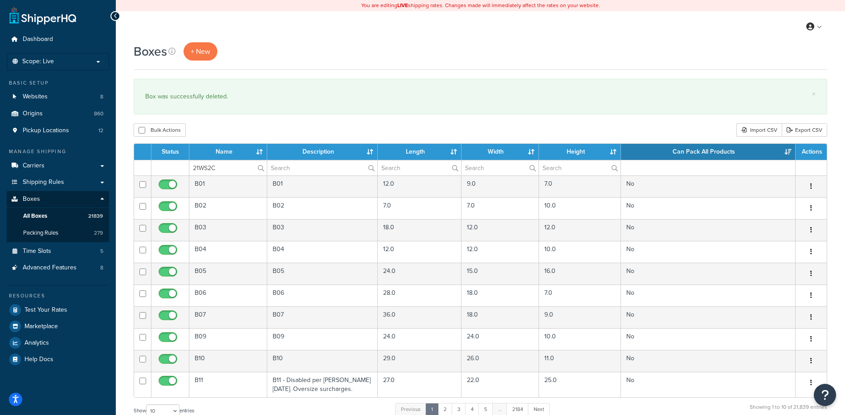
click at [249, 134] on div "Bulk Actions Duplicate Delete Import CSV Export CSV" at bounding box center [481, 129] width 694 height 13
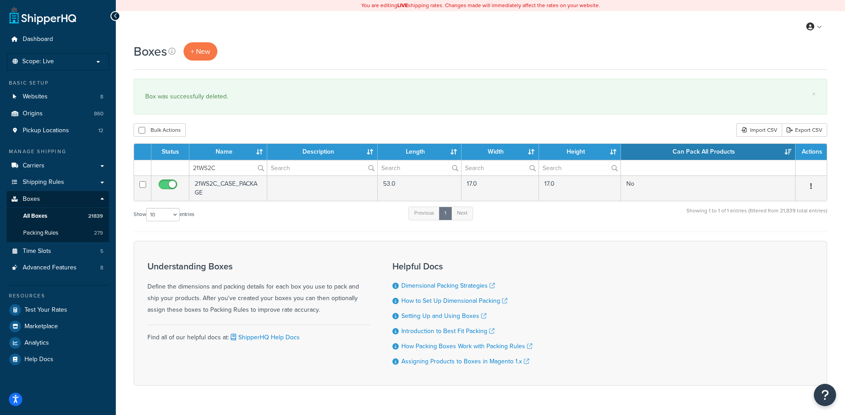
click at [812, 186] on icon "button" at bounding box center [812, 186] width 2 height 6
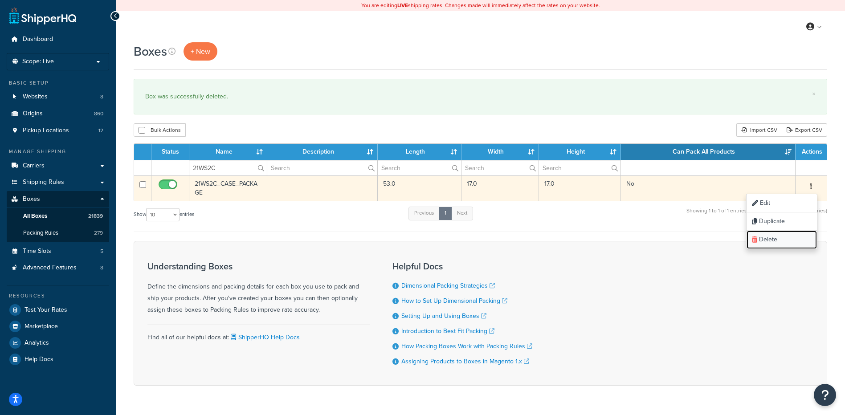
click at [794, 236] on link "Delete" at bounding box center [782, 240] width 70 height 18
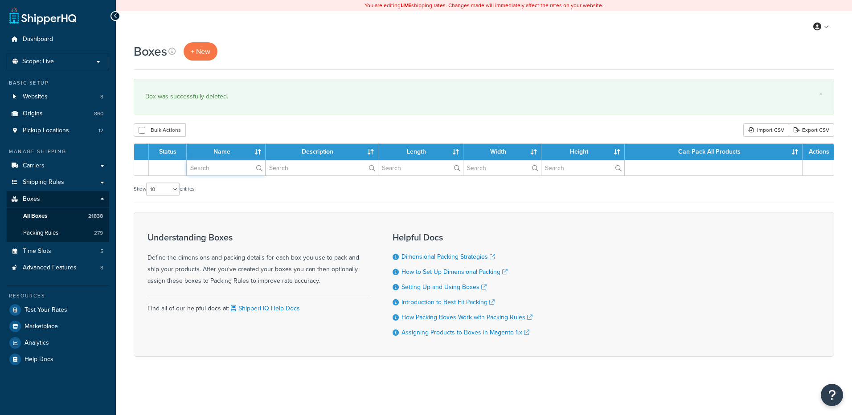
click at [226, 168] on input "text" at bounding box center [226, 167] width 78 height 15
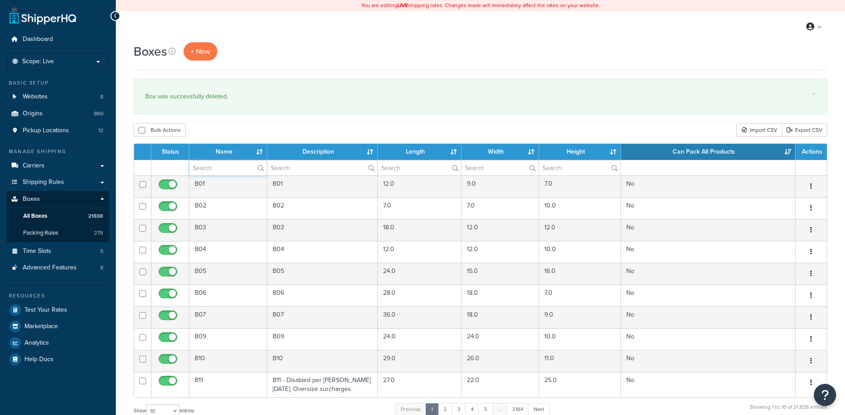
paste input "21W88G"
type input "21W88G"
click at [228, 125] on div "Bulk Actions Duplicate [GEOGRAPHIC_DATA] Import CSV Export CSV" at bounding box center [481, 129] width 694 height 13
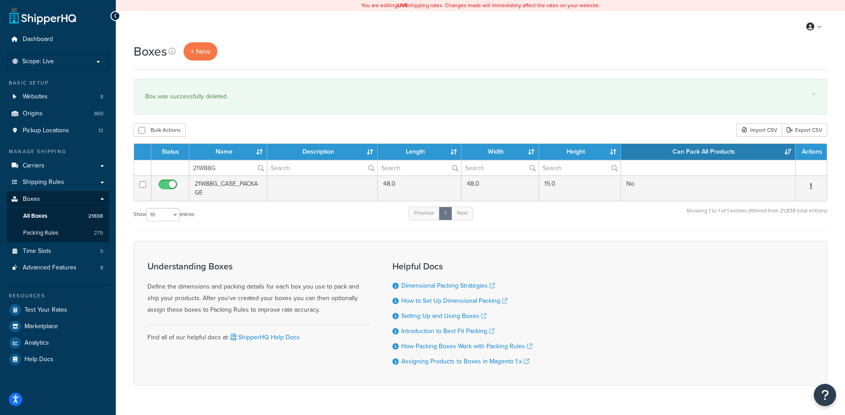
click at [812, 186] on icon "button" at bounding box center [812, 186] width 2 height 6
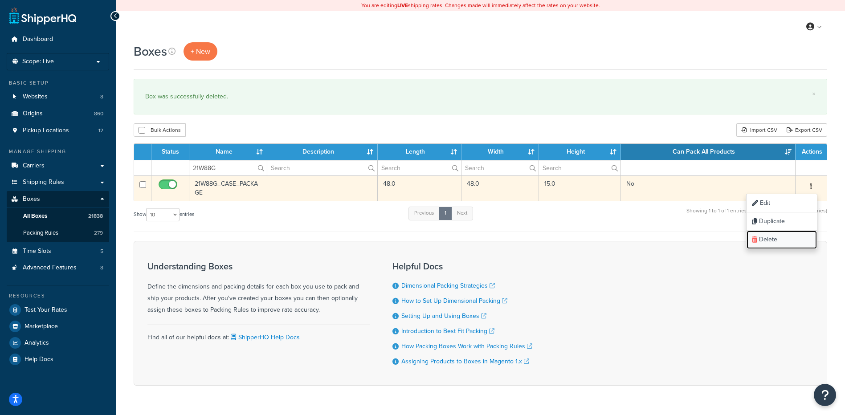
click at [788, 242] on link "Delete" at bounding box center [782, 240] width 70 height 18
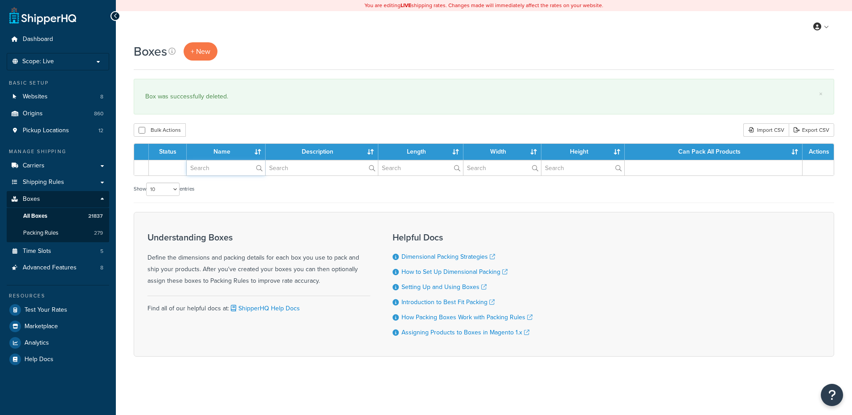
drag, startPoint x: 0, startPoint y: 0, endPoint x: 225, endPoint y: 149, distance: 269.9
click at [218, 169] on input "text" at bounding box center [226, 167] width 78 height 15
paste input "30BD70"
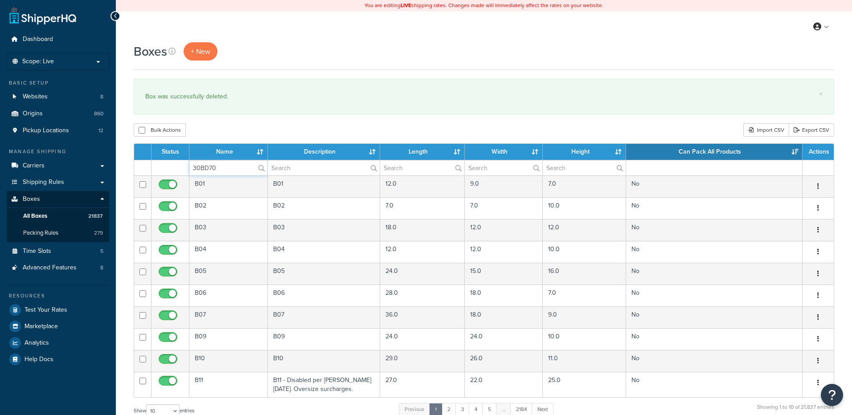
type input "30BD70"
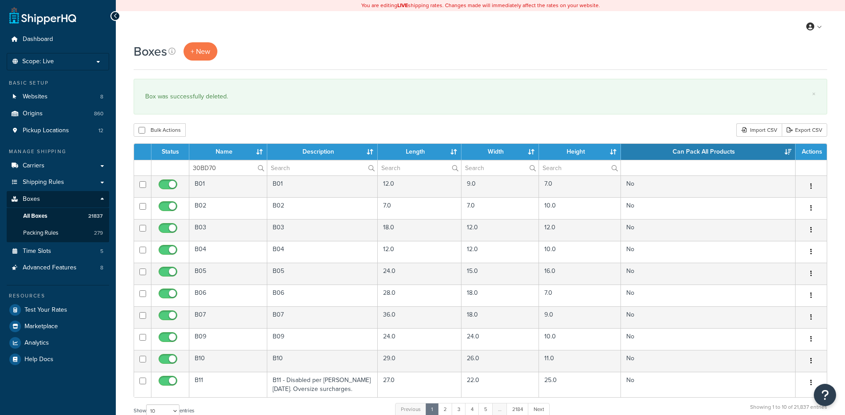
click at [233, 126] on div "Bulk Actions Duplicate [GEOGRAPHIC_DATA] Import CSV Export CSV" at bounding box center [481, 129] width 694 height 13
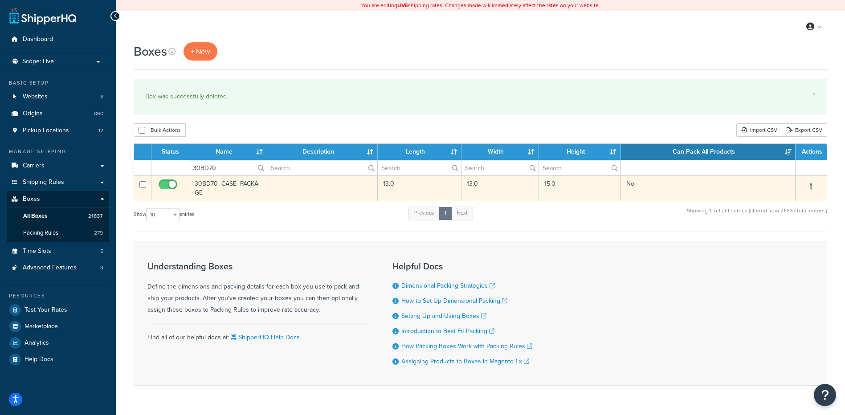
click at [812, 185] on icon "button" at bounding box center [812, 186] width 2 height 6
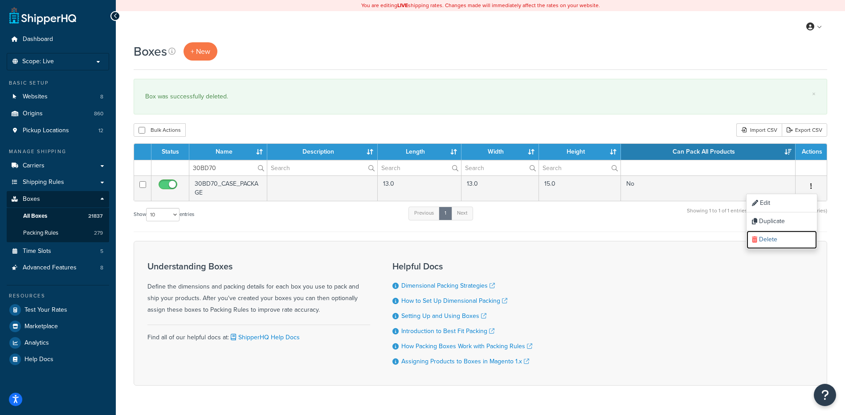
click at [792, 241] on link "Delete" at bounding box center [782, 240] width 70 height 18
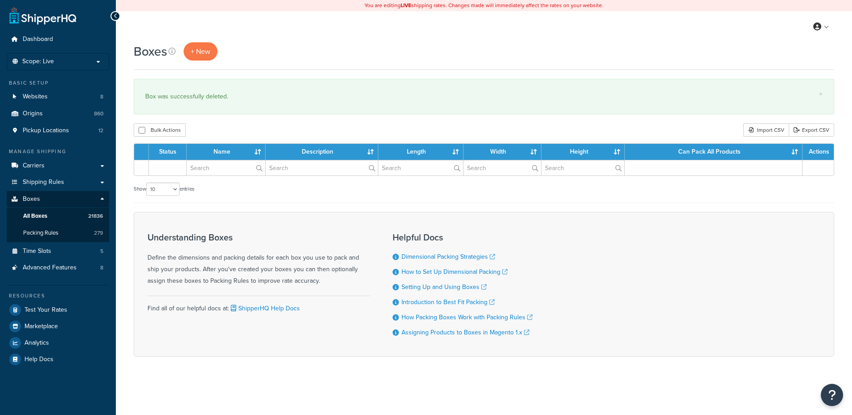
click at [205, 172] on input "text" at bounding box center [226, 167] width 78 height 15
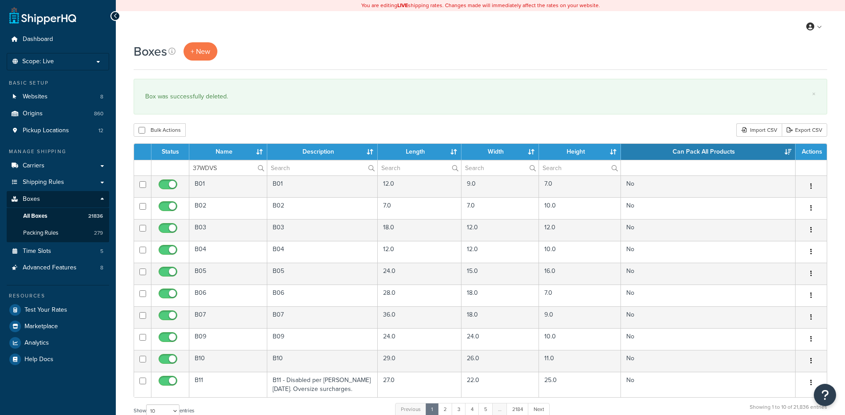
type input "37WDVS"
click at [239, 122] on div "Boxes + New × Box was successfully deleted. Bulk Actions Duplicate [GEOGRAPHIC_…" at bounding box center [481, 327] width 730 height 571
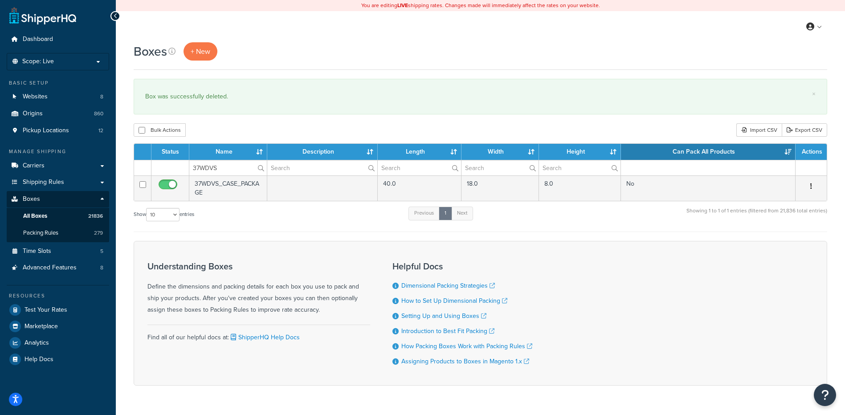
click at [811, 185] on icon "button" at bounding box center [812, 186] width 2 height 6
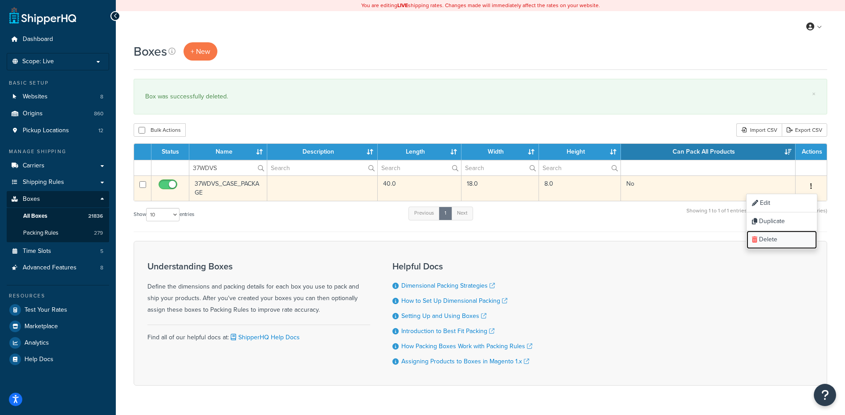
click at [791, 234] on link "Delete" at bounding box center [782, 240] width 70 height 18
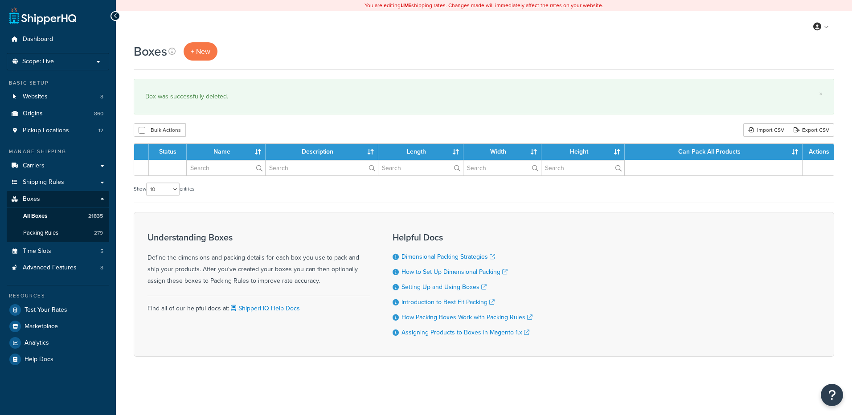
click at [208, 172] on input "text" at bounding box center [226, 167] width 78 height 15
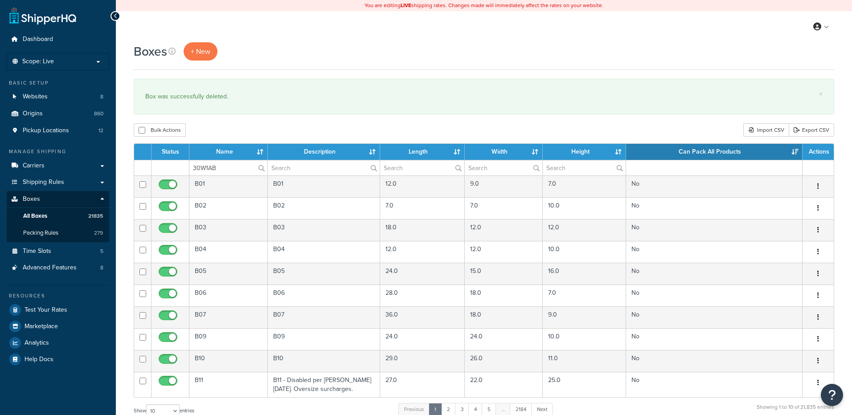
type input "30W1AB"
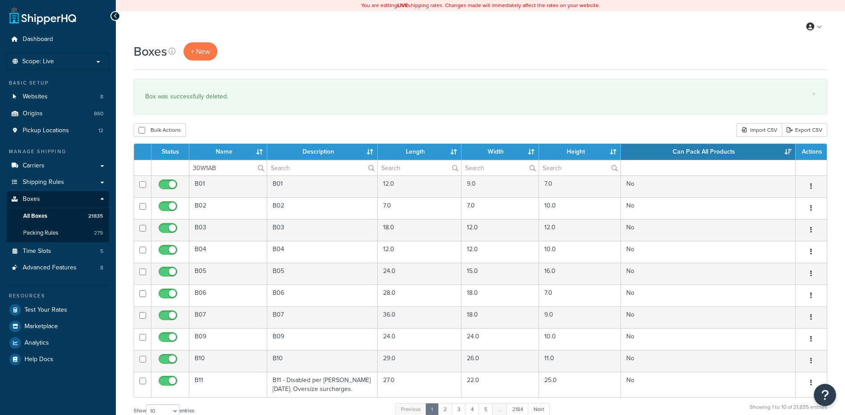
click at [237, 122] on div "Boxes + New × Box was successfully deleted. Bulk Actions Duplicate [GEOGRAPHIC_…" at bounding box center [481, 327] width 730 height 571
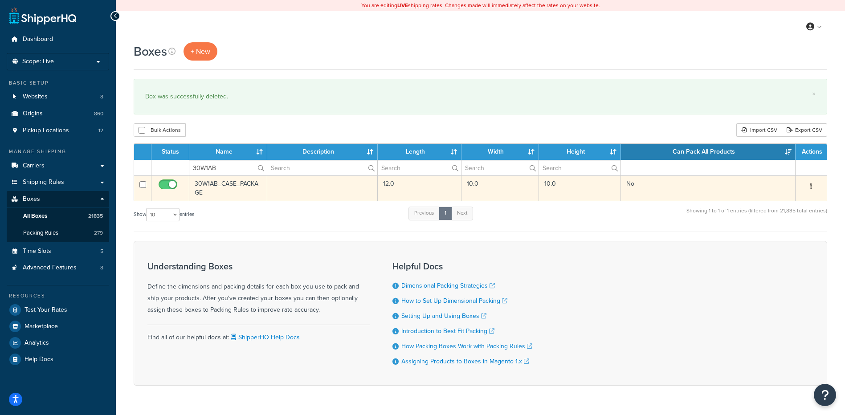
click at [813, 185] on button "button" at bounding box center [811, 187] width 12 height 14
click at [794, 235] on link "Delete" at bounding box center [782, 240] width 70 height 18
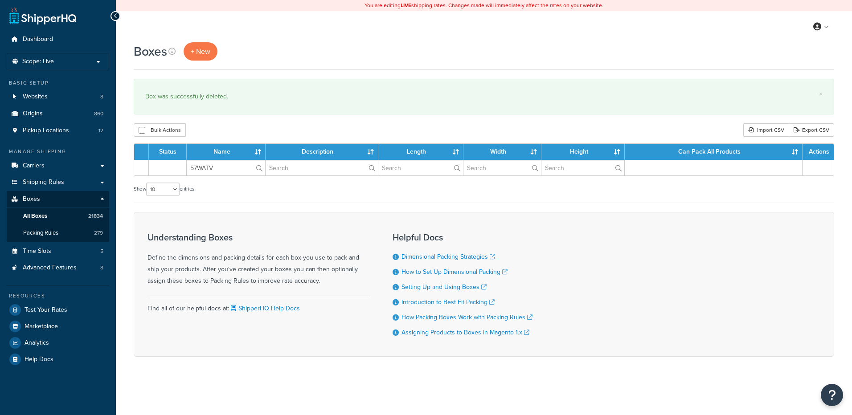
type input "57WATV"
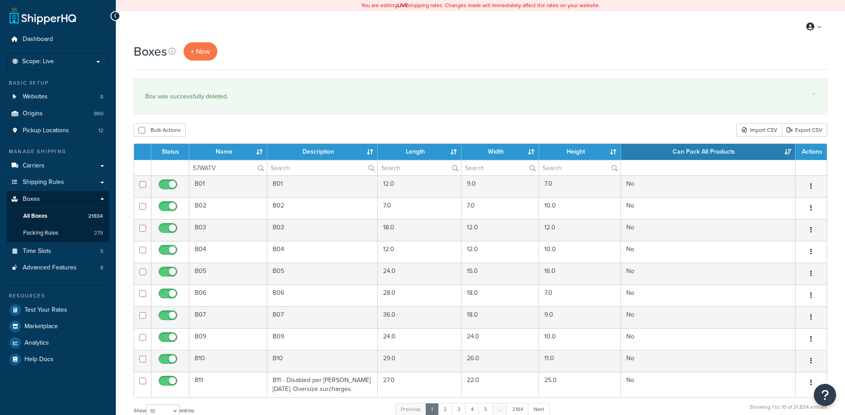
click at [226, 132] on div "Bulk Actions Duplicate [GEOGRAPHIC_DATA] Import CSV Export CSV" at bounding box center [481, 129] width 694 height 13
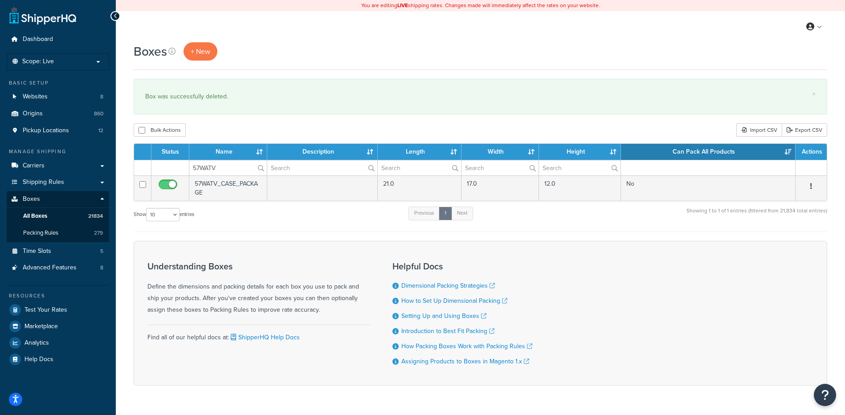
click at [812, 187] on icon "button" at bounding box center [812, 186] width 2 height 6
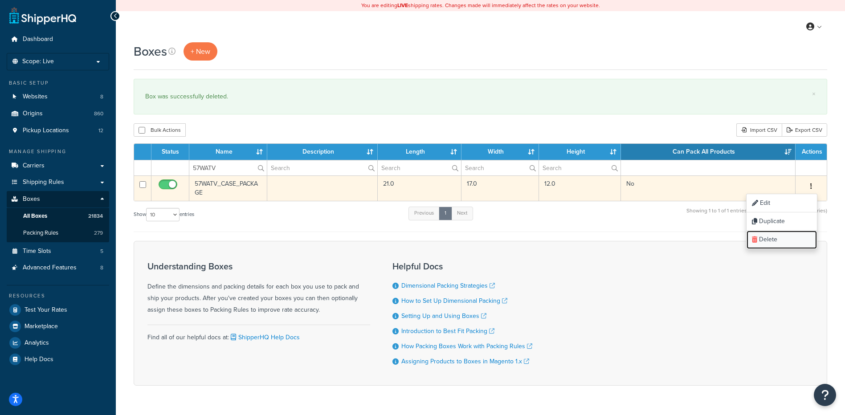
click at [785, 236] on link "Delete" at bounding box center [782, 240] width 70 height 18
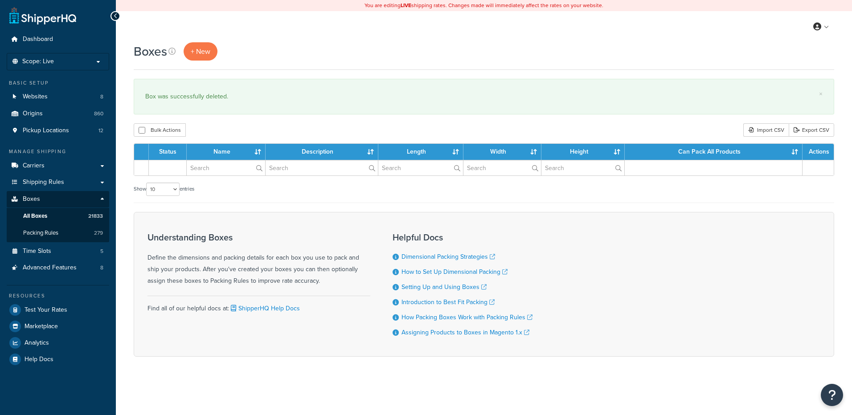
click at [228, 173] on input "text" at bounding box center [226, 167] width 78 height 15
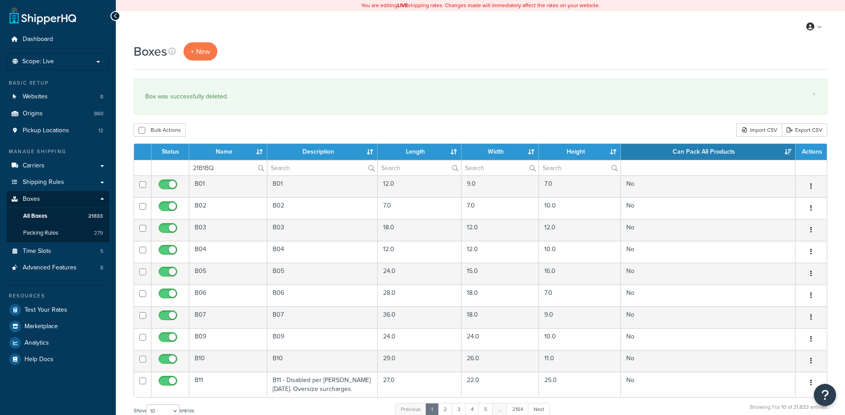
type input "21B1BQ"
click at [237, 123] on div "Boxes + New × Box was successfully deleted. Bulk Actions Duplicate Delete Impor…" at bounding box center [481, 327] width 730 height 571
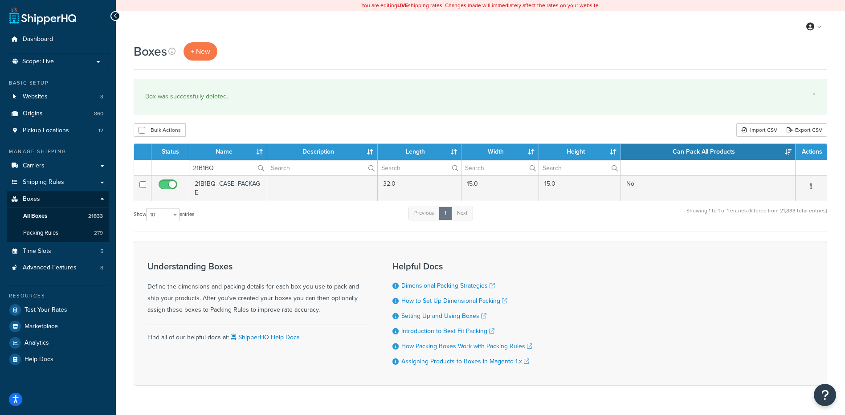
click at [814, 185] on button "button" at bounding box center [811, 187] width 12 height 14
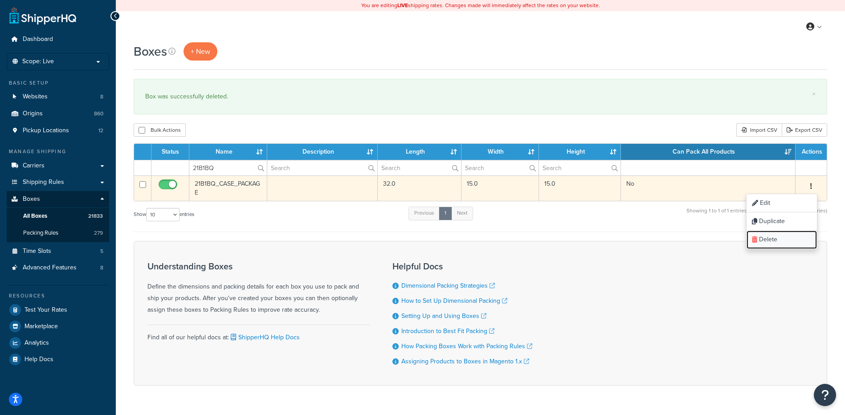
click at [796, 239] on link "Delete" at bounding box center [782, 240] width 70 height 18
